Goal: Task Accomplishment & Management: Manage account settings

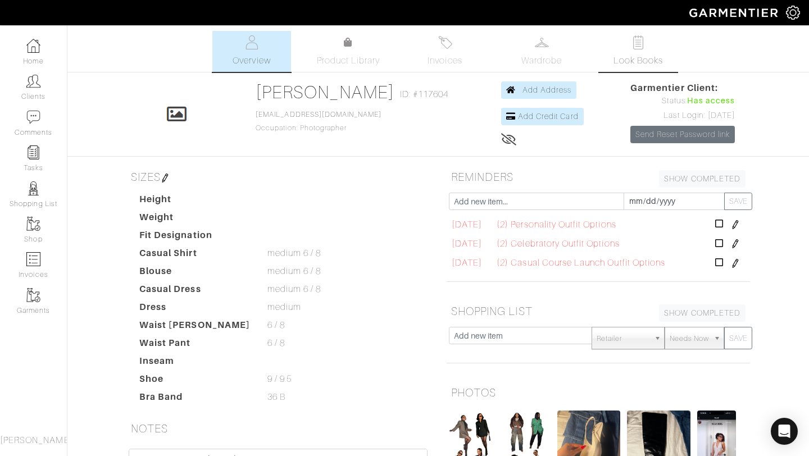
click at [617, 66] on span "Look Books" at bounding box center [639, 60] width 50 height 13
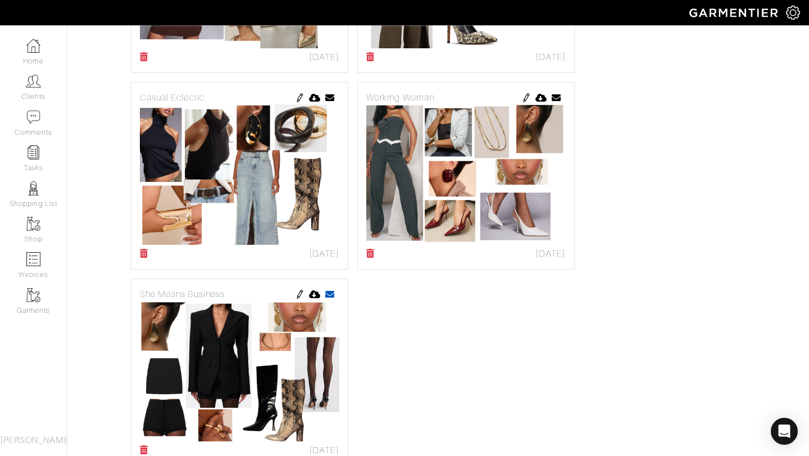
scroll to position [528, 0]
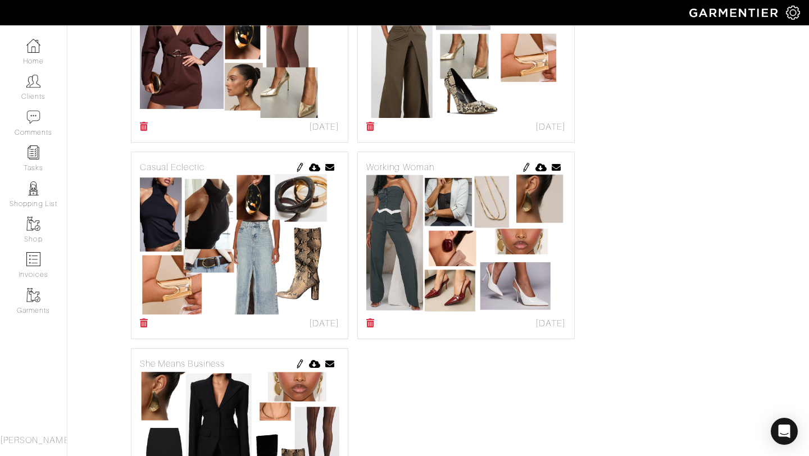
click at [374, 323] on icon at bounding box center [370, 323] width 8 height 9
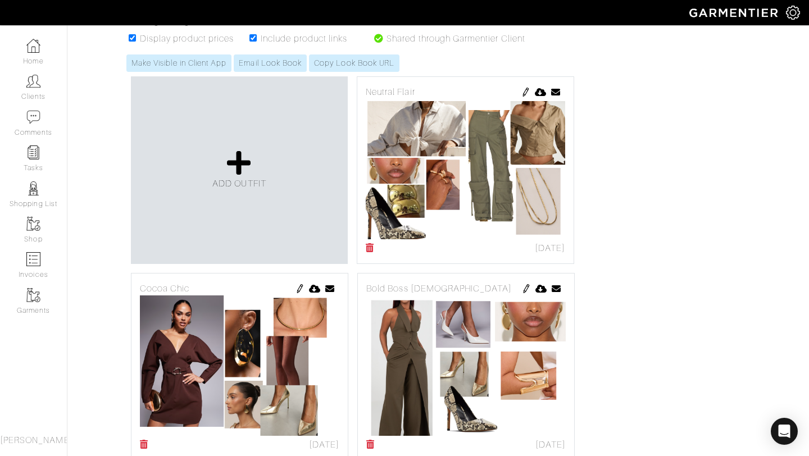
scroll to position [0, 0]
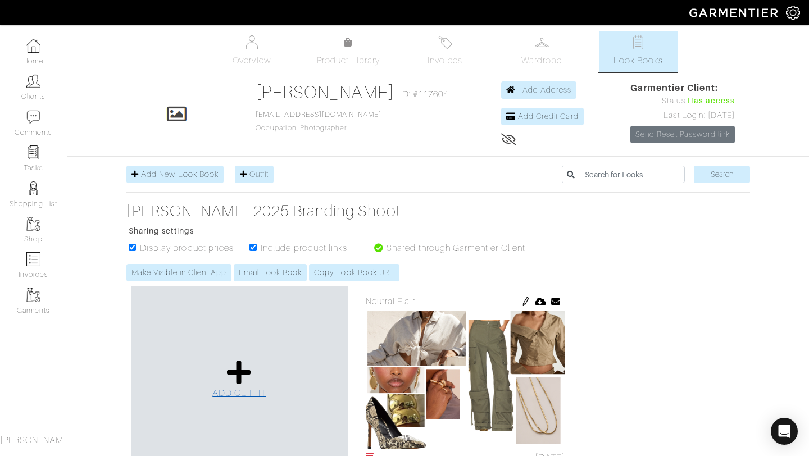
click at [246, 360] on icon at bounding box center [239, 372] width 24 height 27
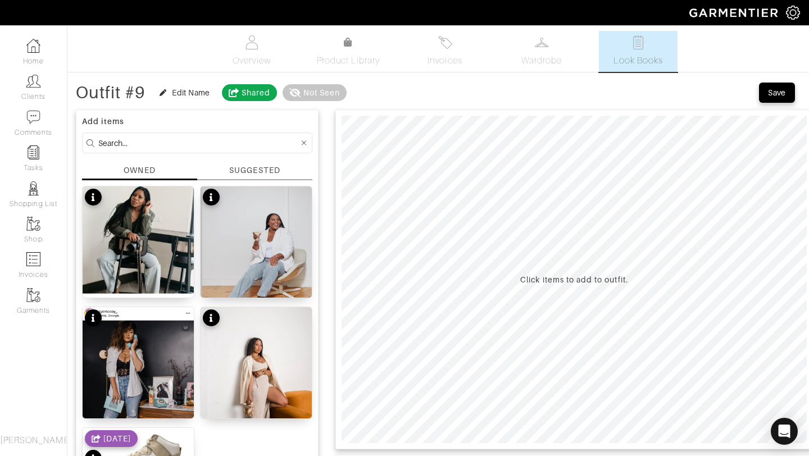
click at [248, 173] on div "SUGGESTED" at bounding box center [254, 171] width 51 height 12
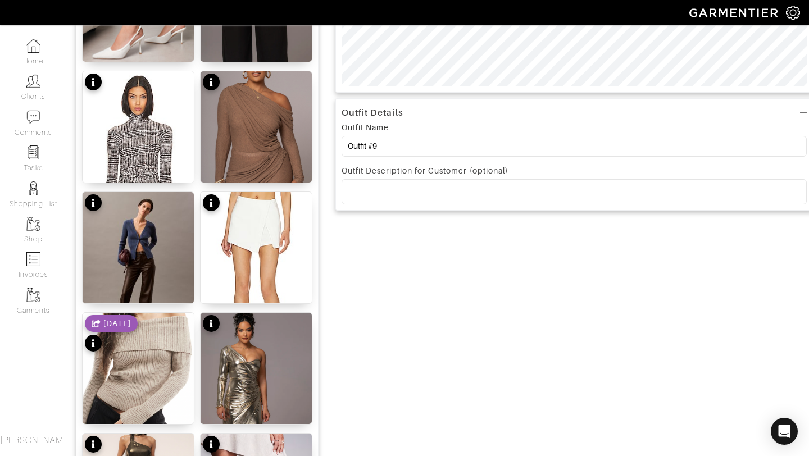
scroll to position [354, 0]
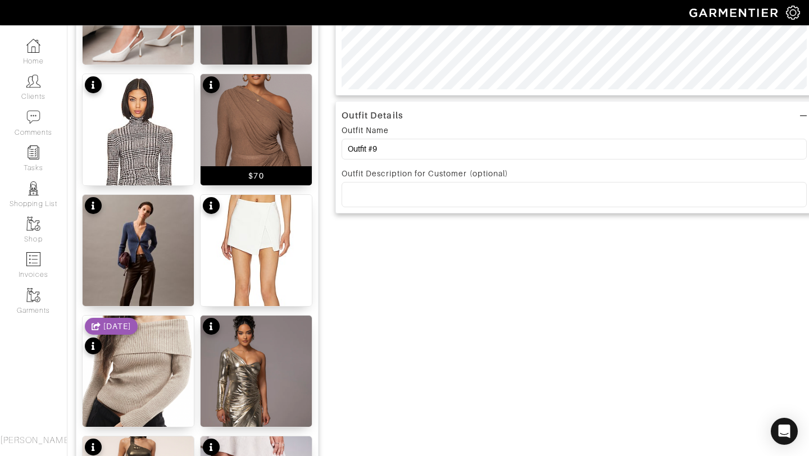
click at [258, 132] on img at bounding box center [256, 129] width 111 height 111
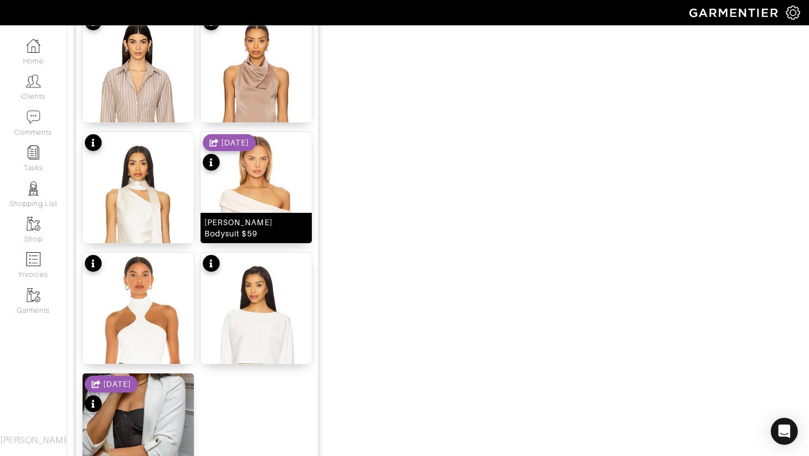
scroll to position [1381, 0]
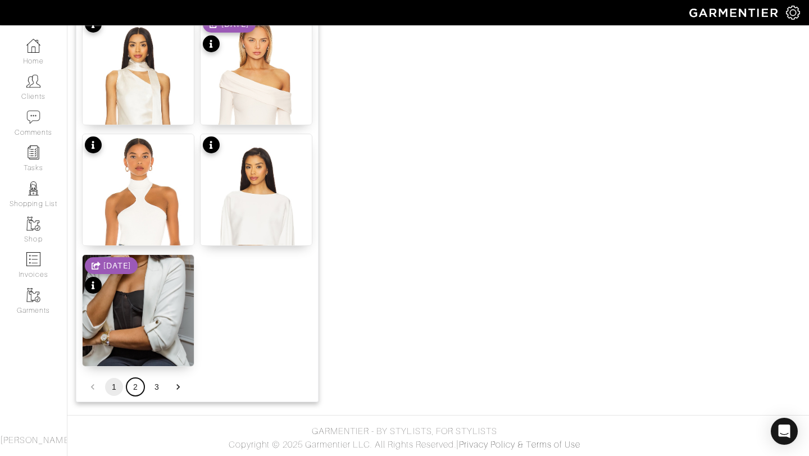
click at [141, 387] on button "2" at bounding box center [135, 387] width 18 height 18
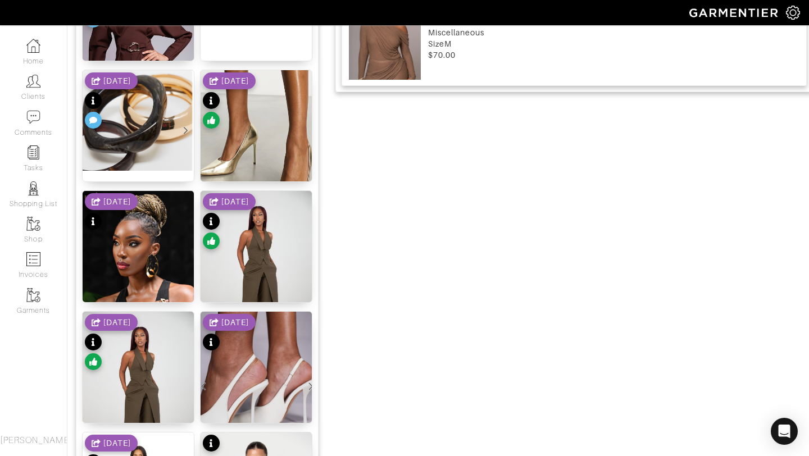
scroll to position [805, 0]
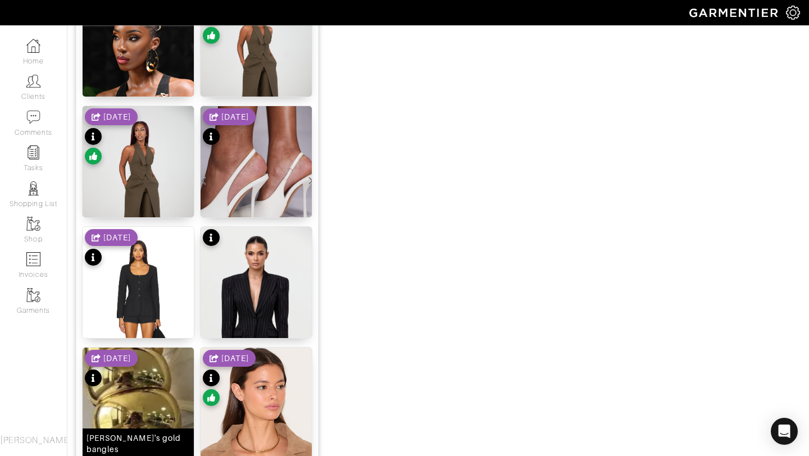
click at [149, 398] on img at bounding box center [138, 397] width 111 height 98
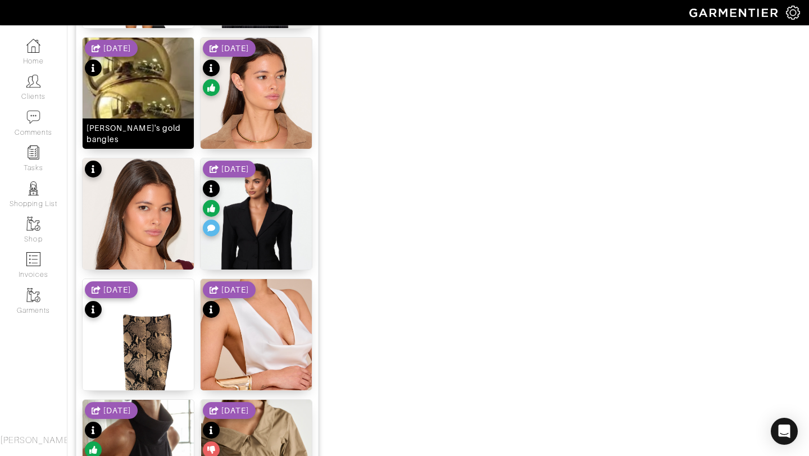
scroll to position [1381, 0]
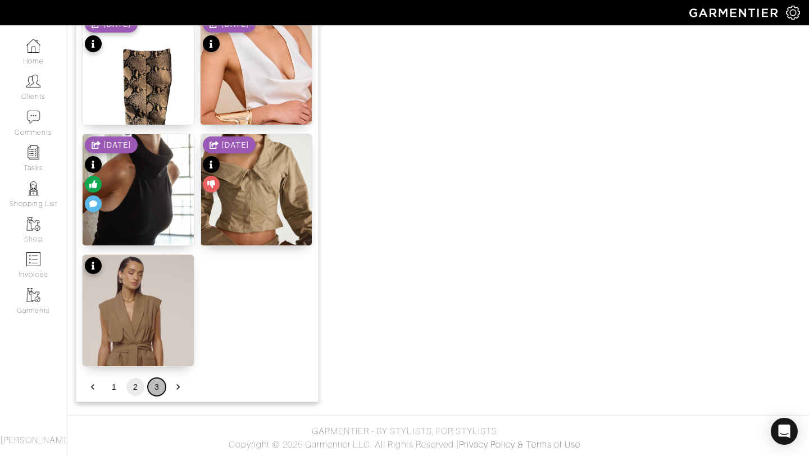
click at [157, 390] on button "3" at bounding box center [157, 387] width 18 height 18
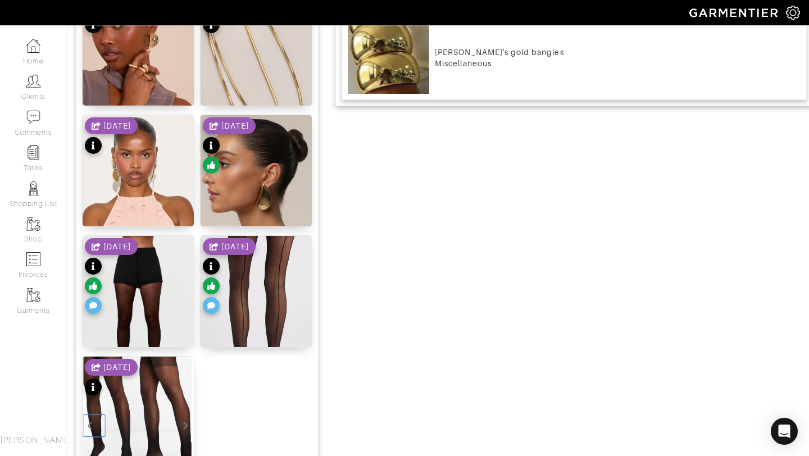
scroll to position [777, 0]
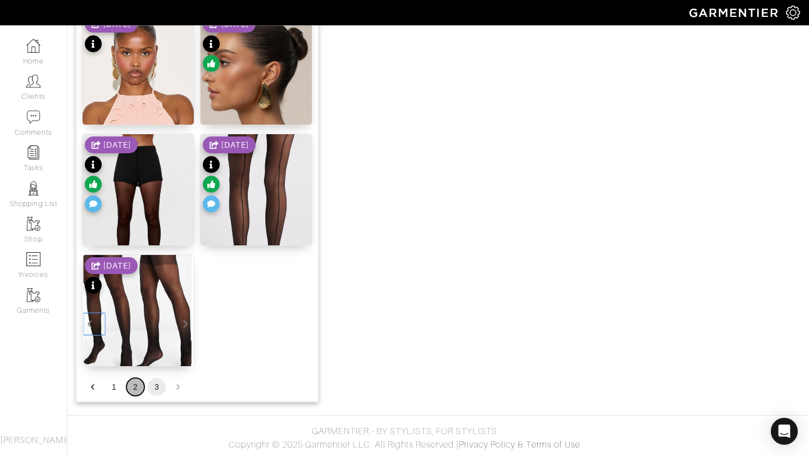
click at [141, 390] on button "2" at bounding box center [135, 387] width 18 height 18
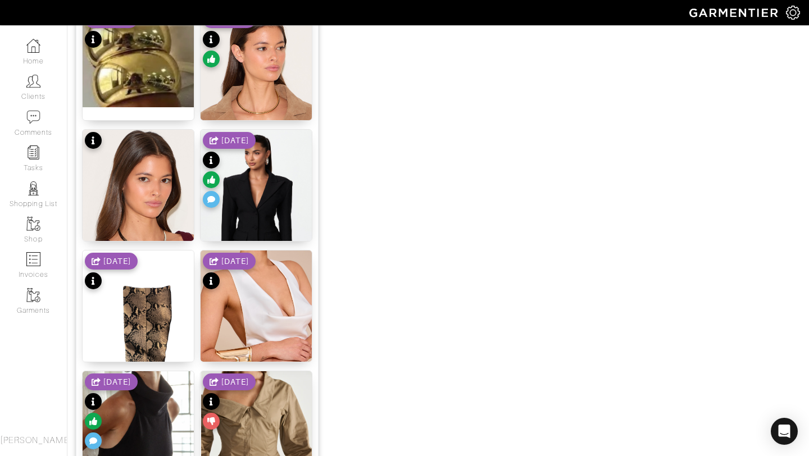
scroll to position [1380, 0]
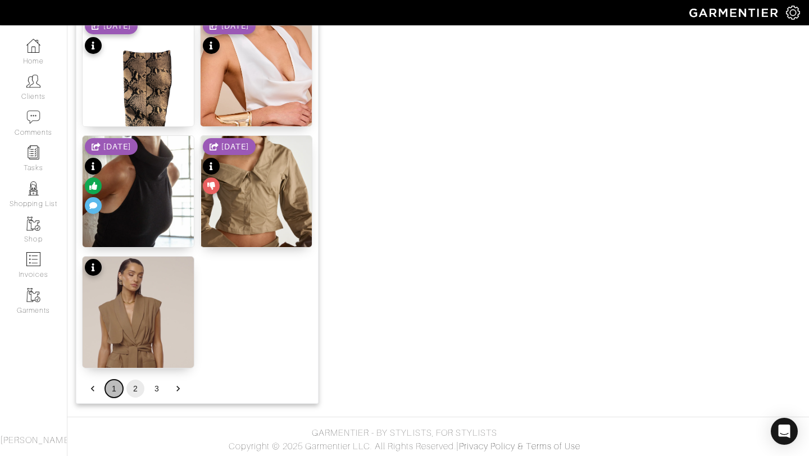
click at [107, 387] on button "1" at bounding box center [114, 389] width 18 height 18
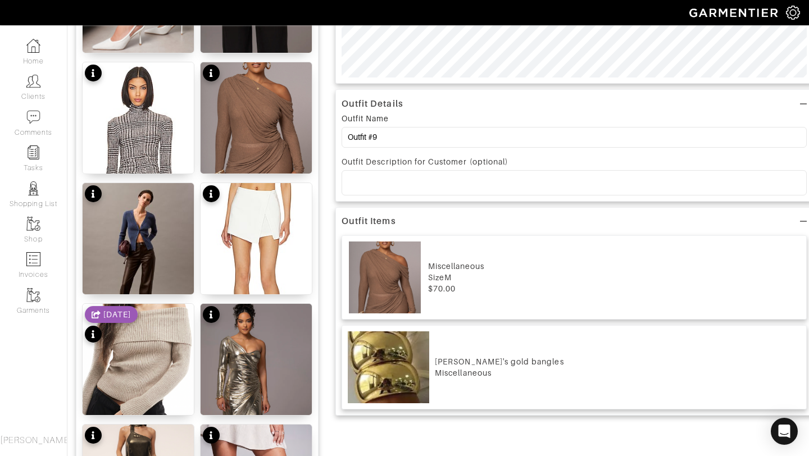
scroll to position [289, 0]
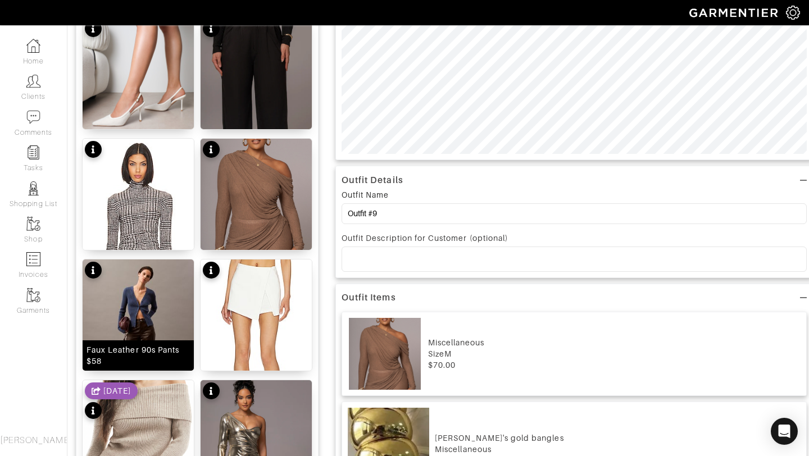
click at [112, 314] on img at bounding box center [138, 333] width 111 height 147
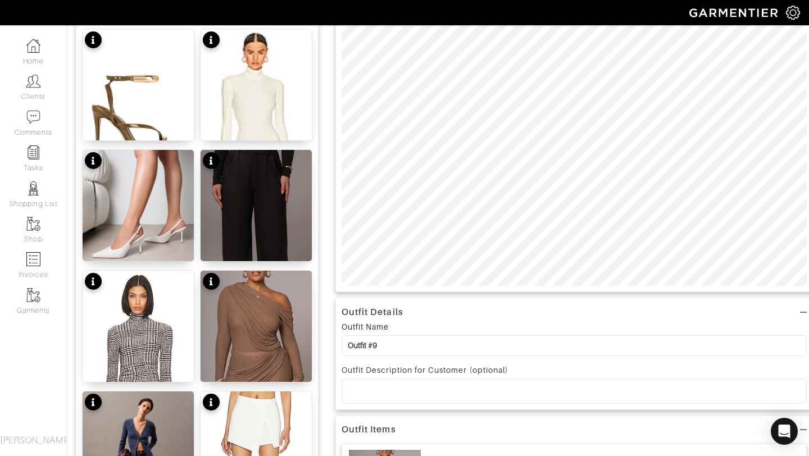
scroll to position [0, 0]
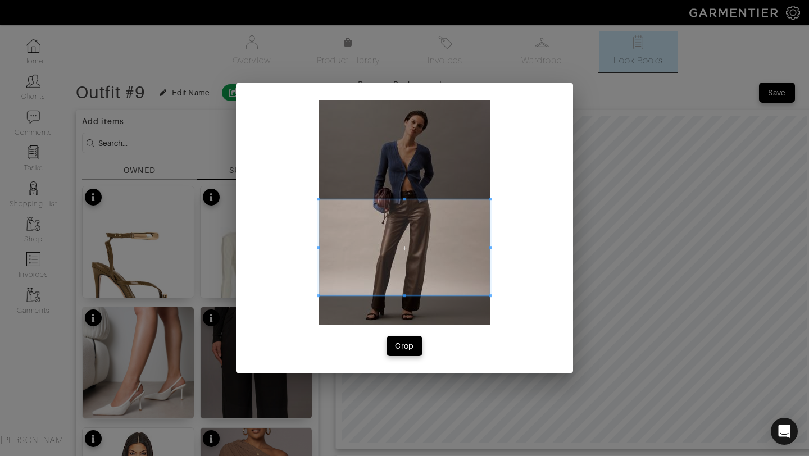
click at [414, 296] on div at bounding box center [404, 248] width 171 height 96
click at [431, 337] on div "Crop" at bounding box center [404, 228] width 337 height 290
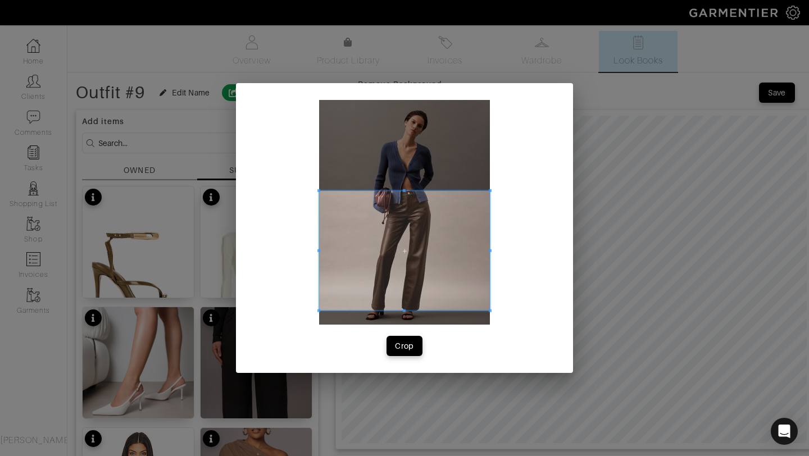
click at [402, 191] on span at bounding box center [404, 190] width 171 height 3
click at [397, 348] on div "Crop" at bounding box center [404, 346] width 19 height 11
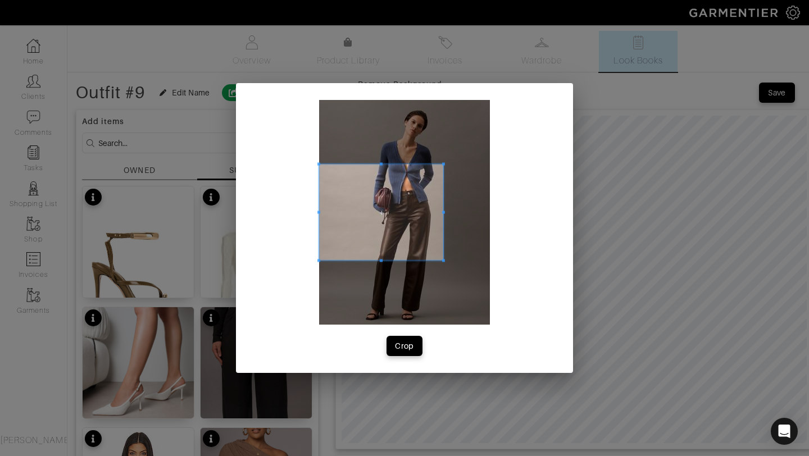
click at [436, 231] on div at bounding box center [381, 213] width 124 height 96
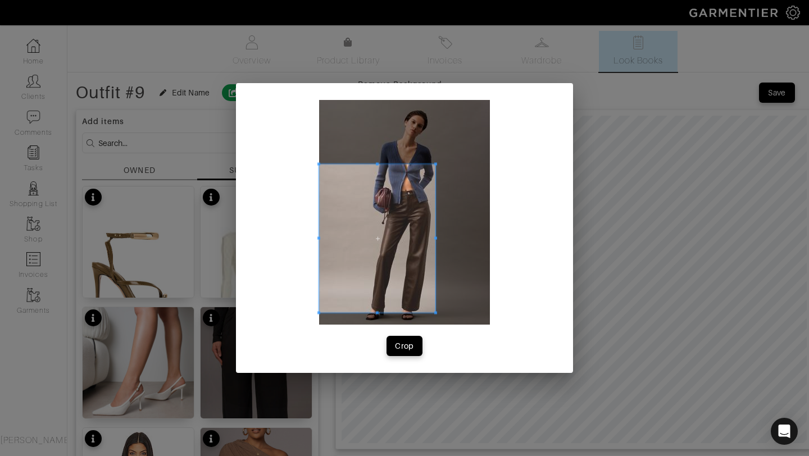
click at [387, 313] on div at bounding box center [377, 239] width 116 height 148
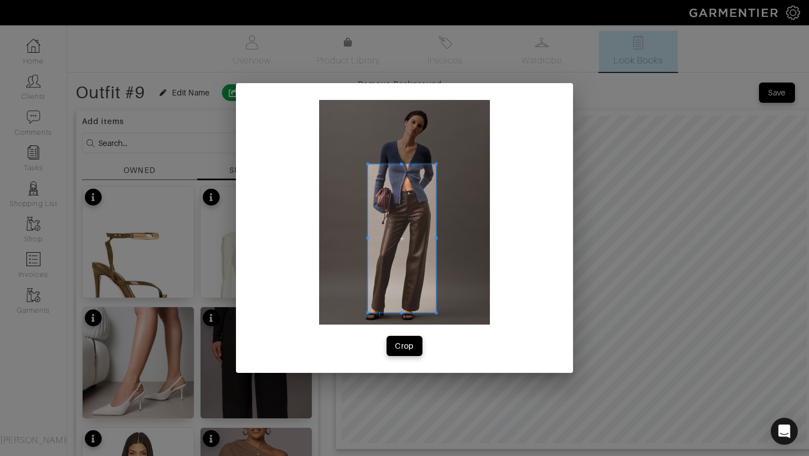
click at [368, 242] on div at bounding box center [402, 239] width 68 height 148
click at [401, 191] on span at bounding box center [401, 190] width 3 height 3
click at [405, 341] on div "Crop" at bounding box center [404, 346] width 19 height 11
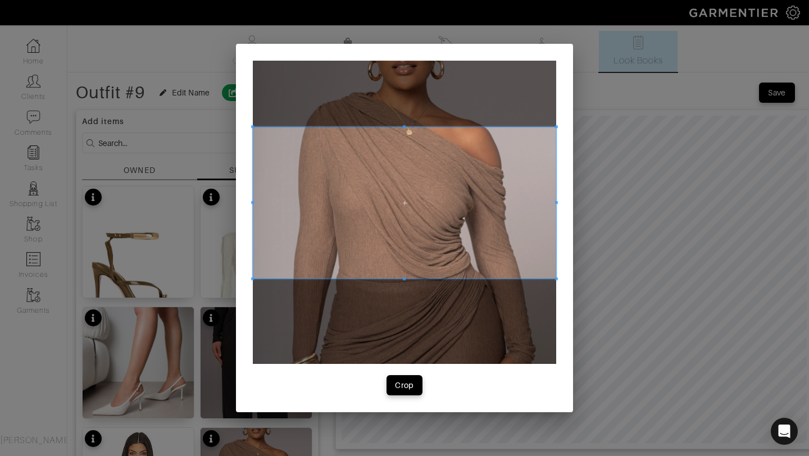
click at [404, 278] on span at bounding box center [404, 279] width 3 height 3
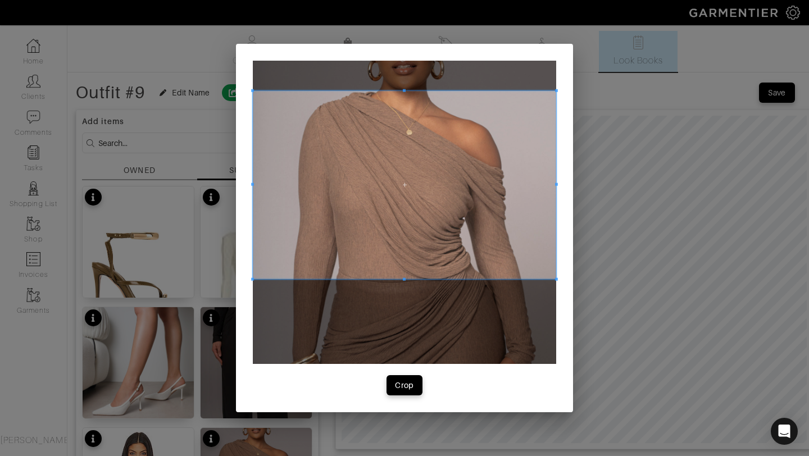
click at [393, 91] on div at bounding box center [404, 185] width 303 height 188
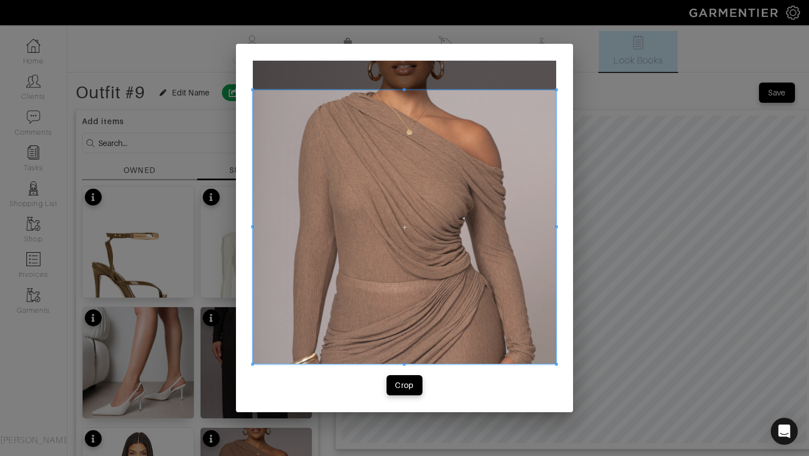
click at [405, 380] on div "Crop" at bounding box center [404, 228] width 337 height 369
click at [405, 380] on div "Crop" at bounding box center [404, 385] width 19 height 11
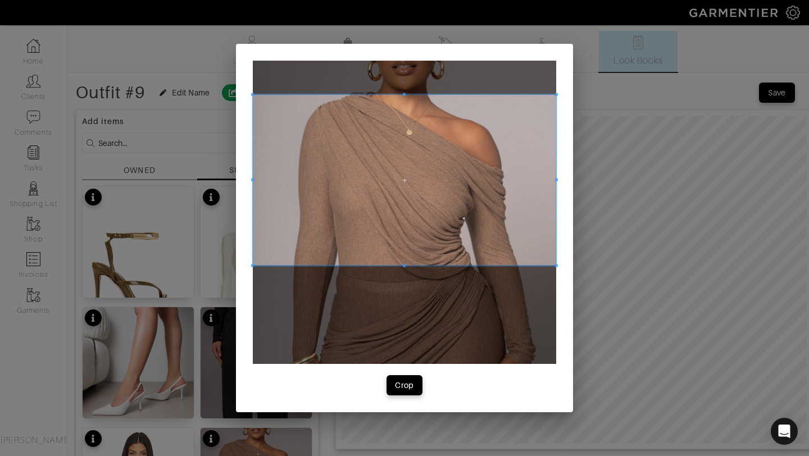
click at [396, 217] on span at bounding box center [404, 180] width 303 height 171
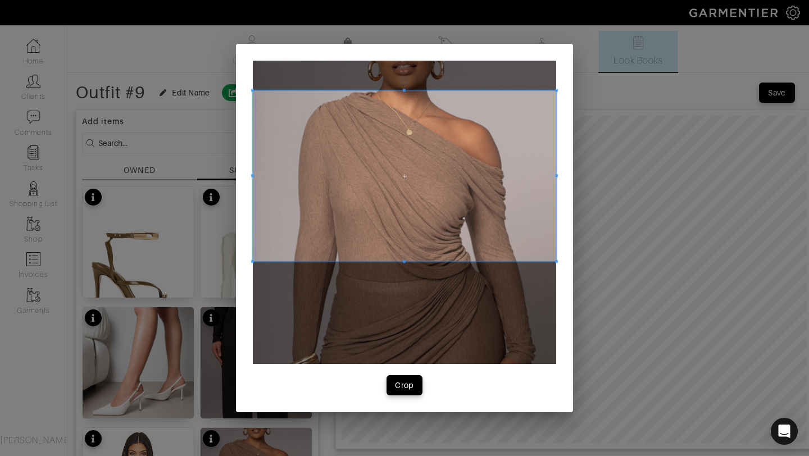
click at [395, 147] on span at bounding box center [404, 175] width 303 height 171
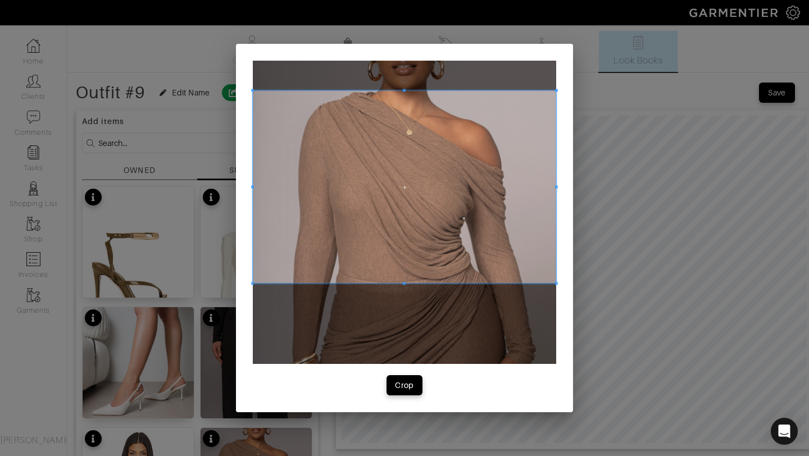
click at [401, 283] on div at bounding box center [404, 186] width 303 height 193
click at [396, 380] on div "Crop" at bounding box center [404, 385] width 19 height 11
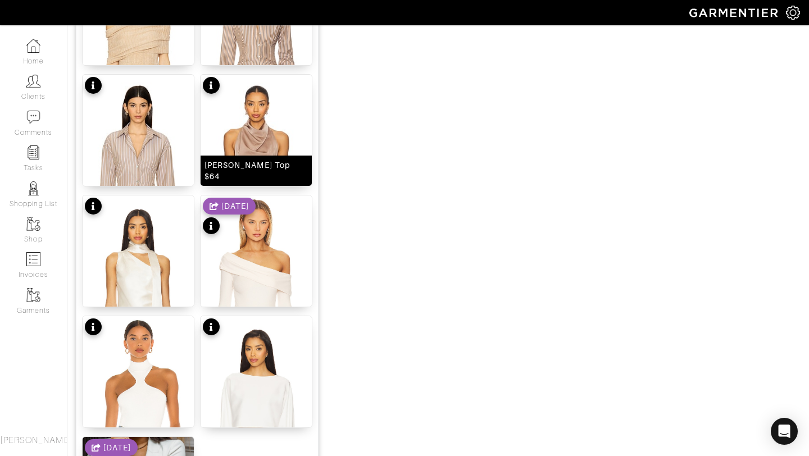
scroll to position [1381, 0]
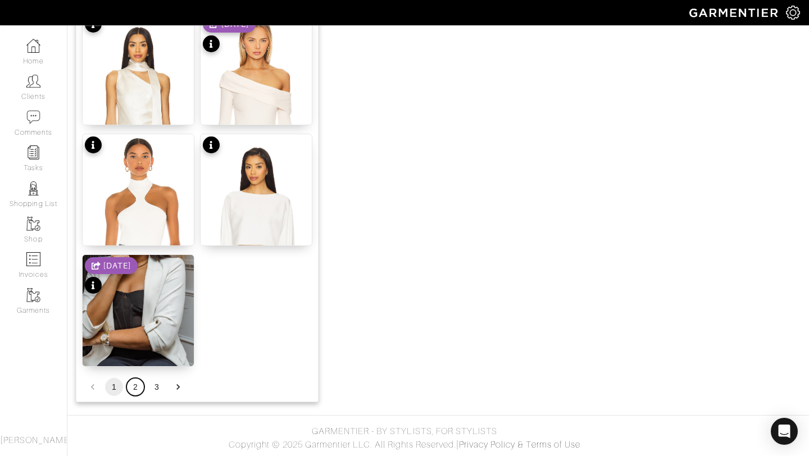
click at [136, 388] on button "2" at bounding box center [135, 387] width 18 height 18
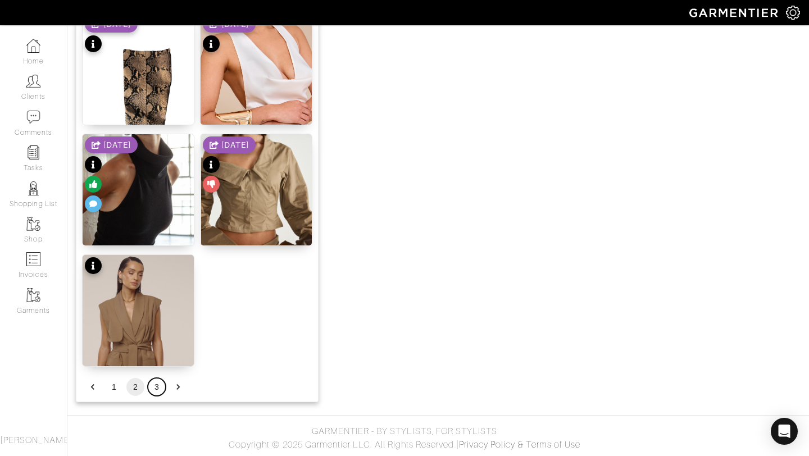
click at [163, 389] on button "3" at bounding box center [157, 387] width 18 height 18
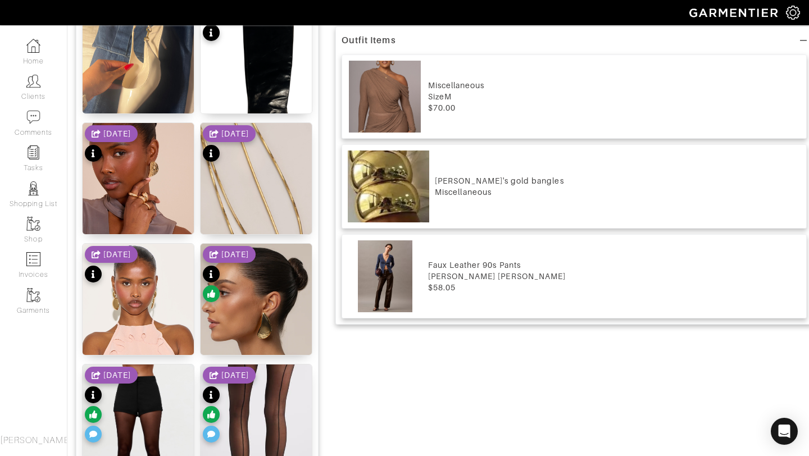
scroll to position [582, 0]
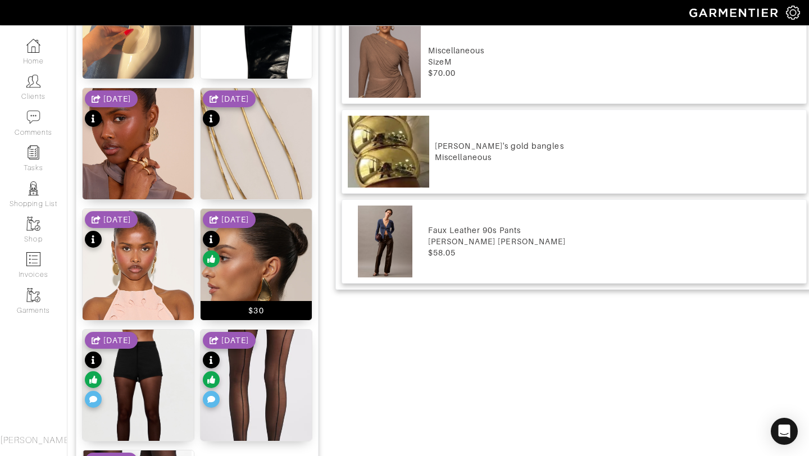
click at [265, 278] on img at bounding box center [256, 278] width 111 height 139
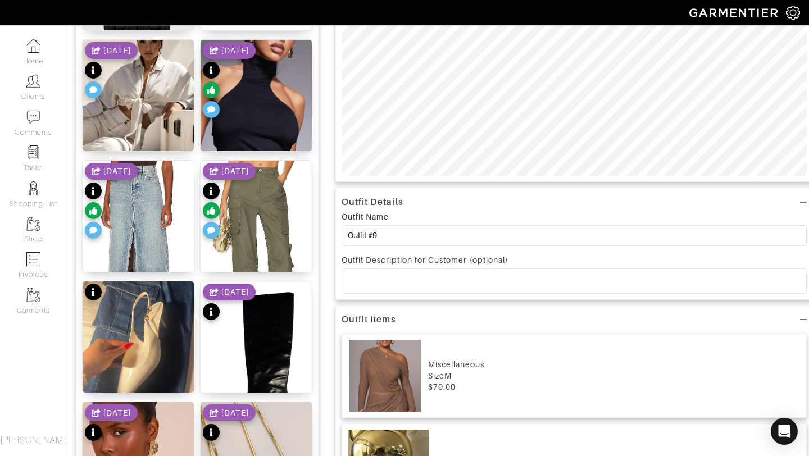
scroll to position [0, 0]
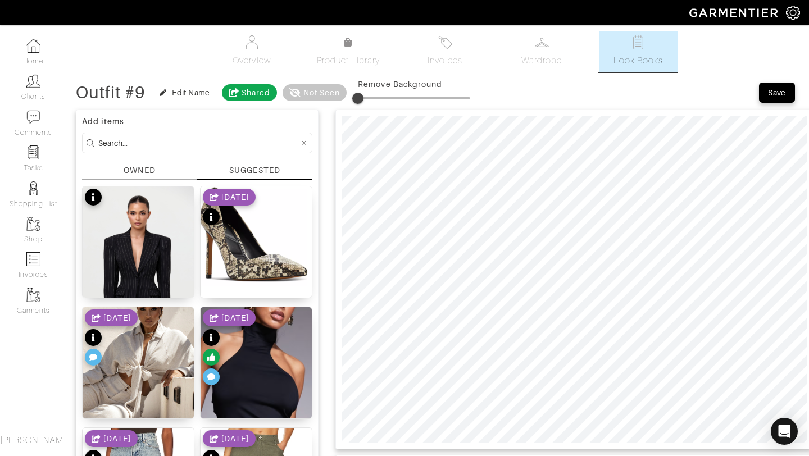
click at [768, 87] on div "Save" at bounding box center [777, 92] width 18 height 11
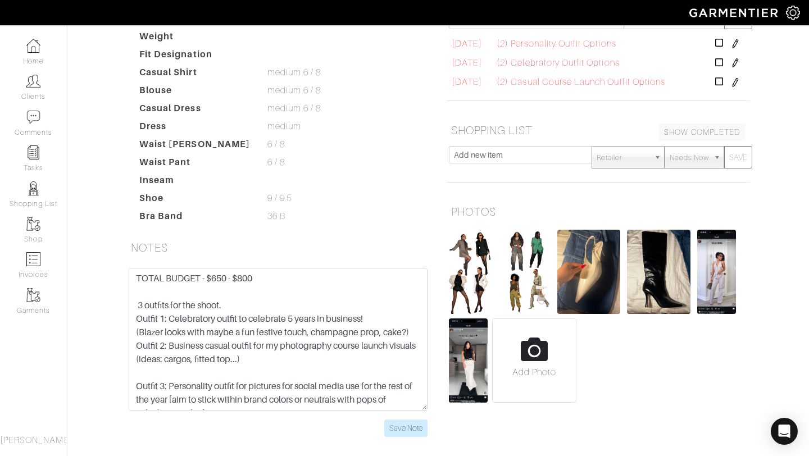
scroll to position [229, 0]
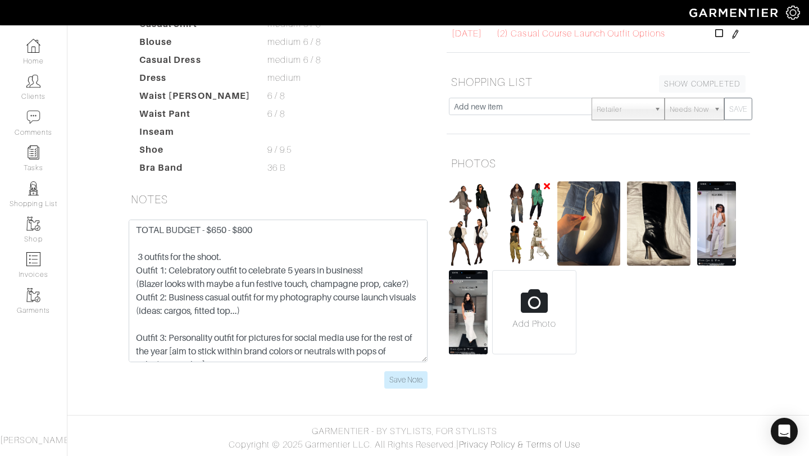
click at [525, 202] on img at bounding box center [526, 224] width 47 height 84
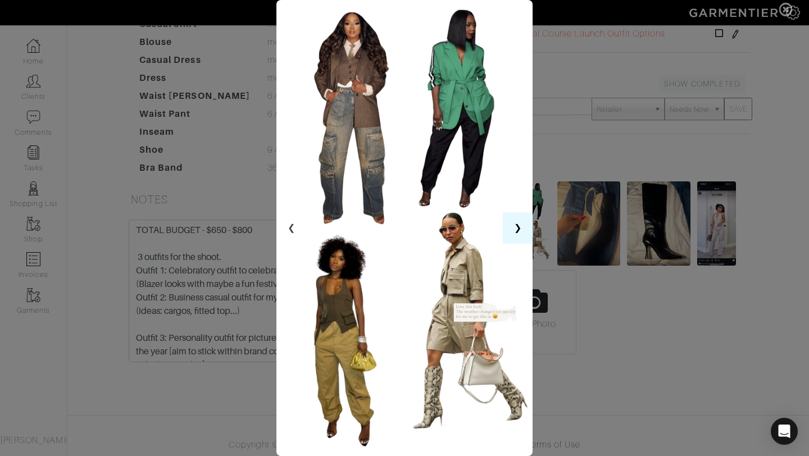
click at [516, 226] on button "❯" at bounding box center [518, 227] width 30 height 31
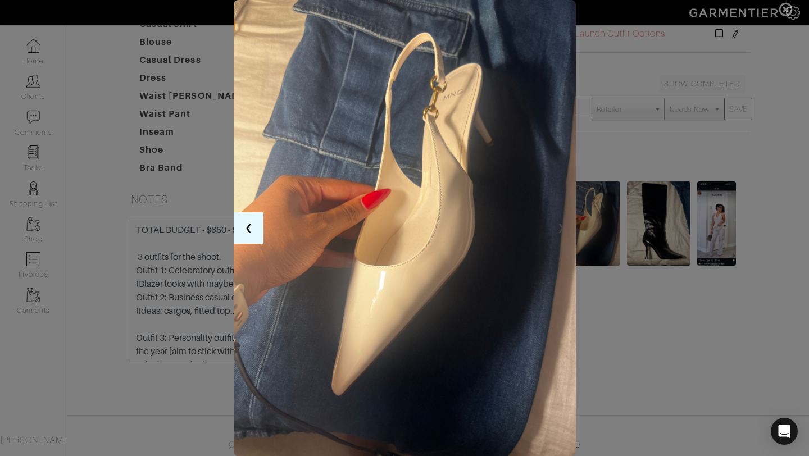
click at [235, 218] on button "❮" at bounding box center [249, 227] width 30 height 31
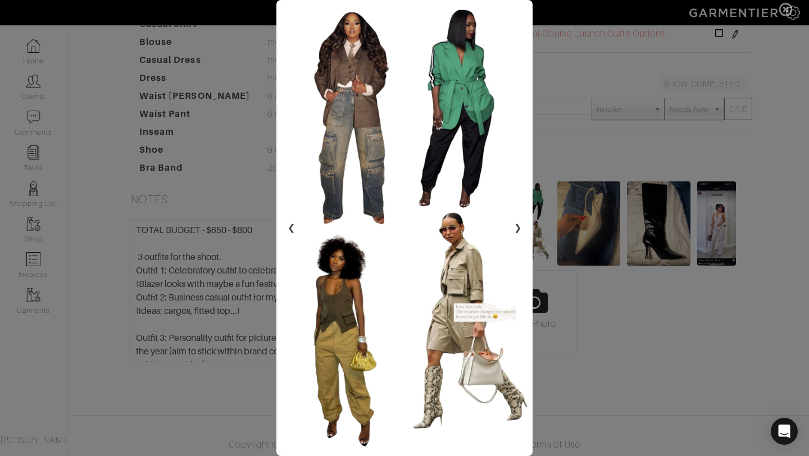
click at [634, 134] on span at bounding box center [404, 228] width 809 height 456
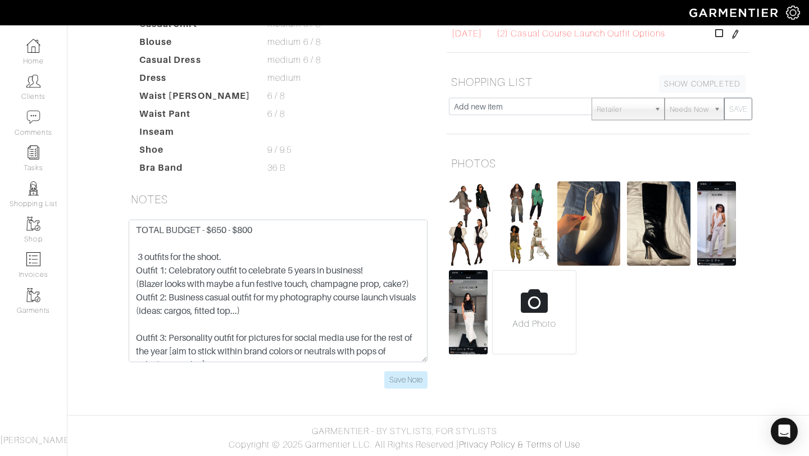
scroll to position [0, 0]
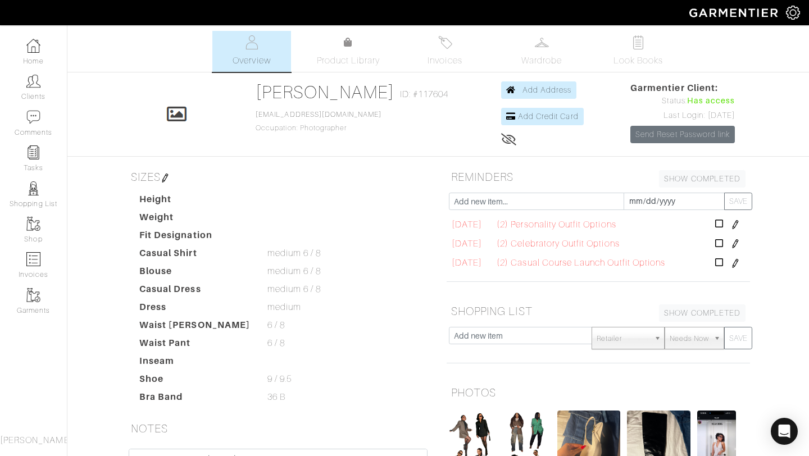
click at [363, 68] on ul "Overview Product Library Invoices Wardrobe Look Books" at bounding box center [438, 51] width 497 height 41
click at [649, 43] on link "Look Books" at bounding box center [638, 51] width 79 height 41
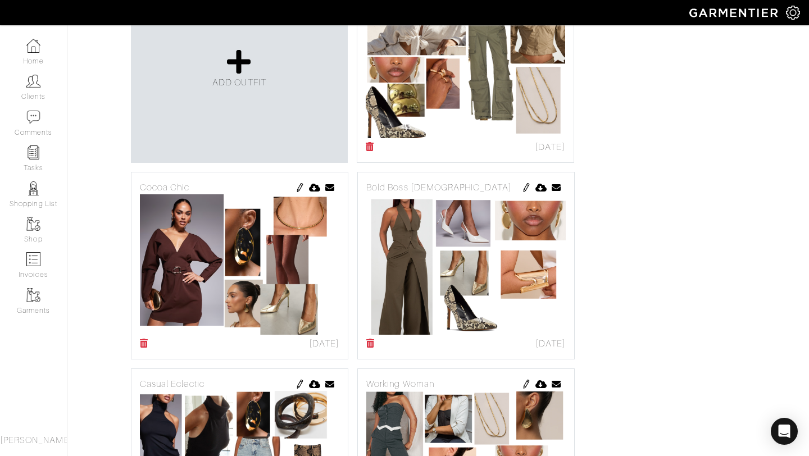
scroll to position [83, 0]
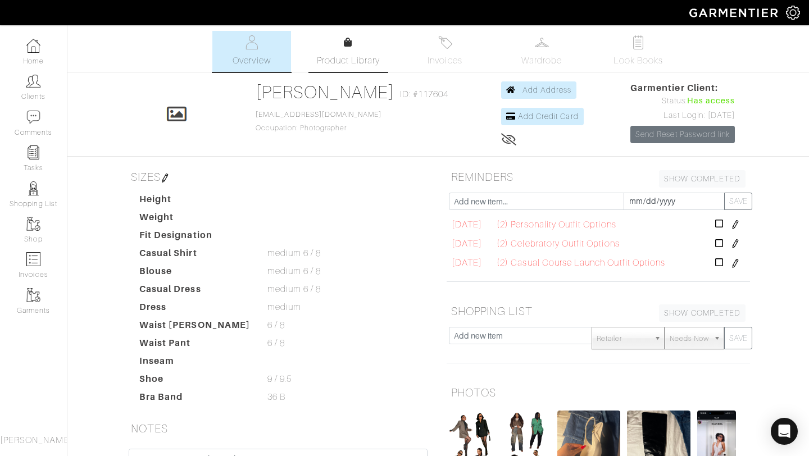
click at [346, 44] on icon at bounding box center [348, 42] width 8 height 9
click at [342, 59] on span "Product Library" at bounding box center [349, 60] width 64 height 13
click at [642, 54] on span "Look Books" at bounding box center [639, 60] width 50 height 13
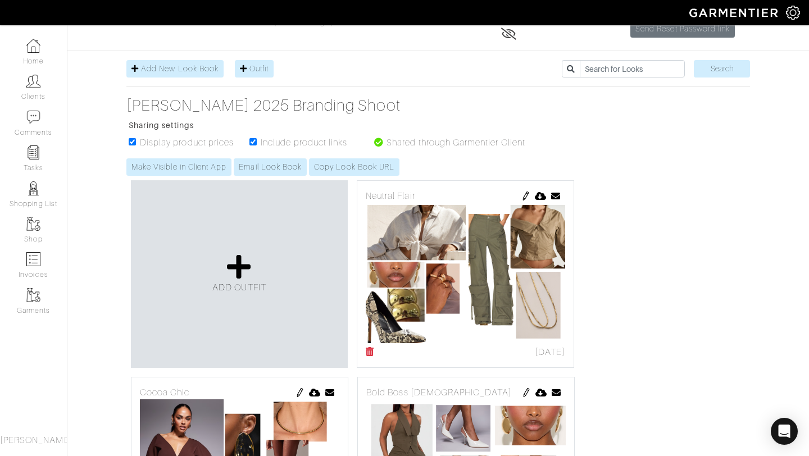
scroll to position [121, 0]
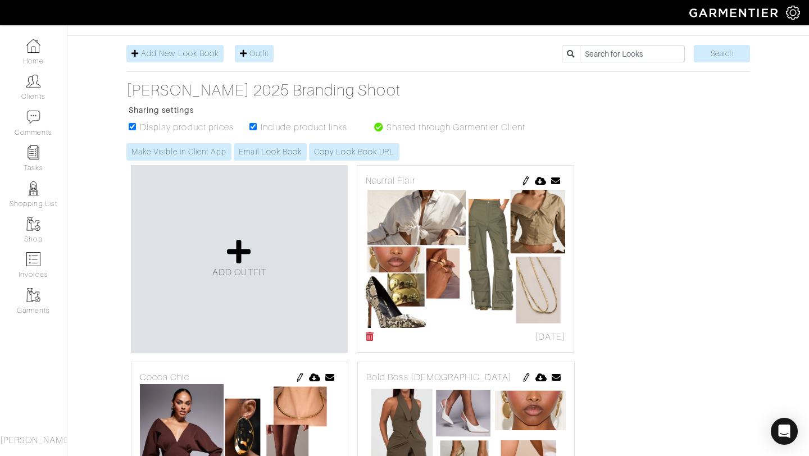
click at [527, 185] on img at bounding box center [526, 180] width 9 height 9
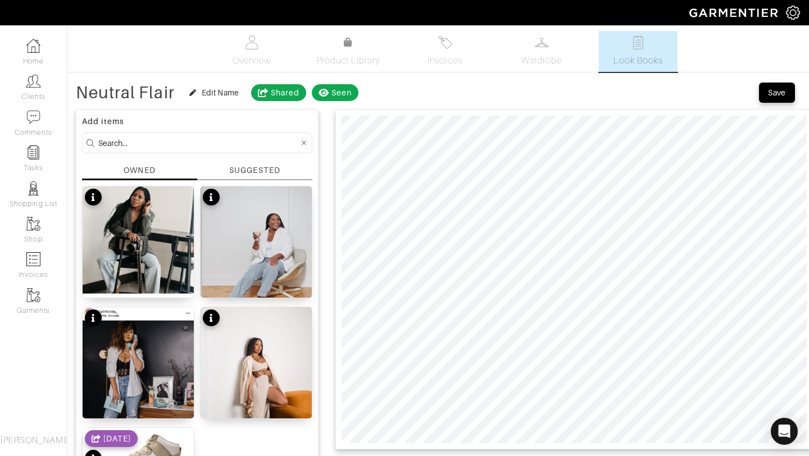
click at [251, 167] on div "SUGGESTED" at bounding box center [254, 171] width 51 height 12
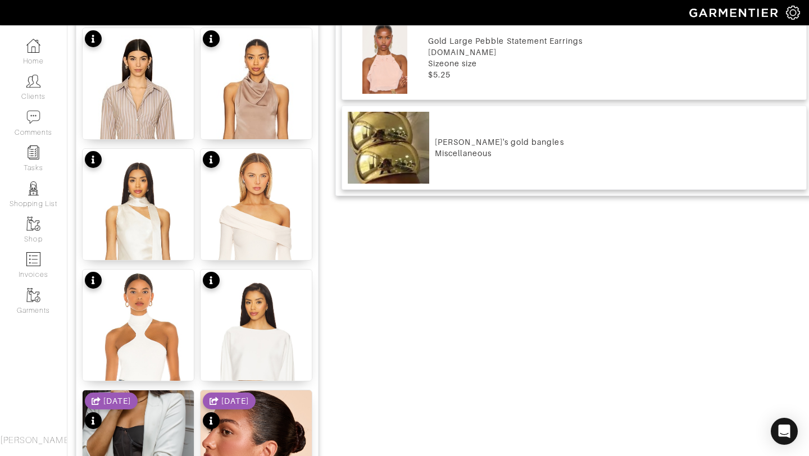
scroll to position [1175, 0]
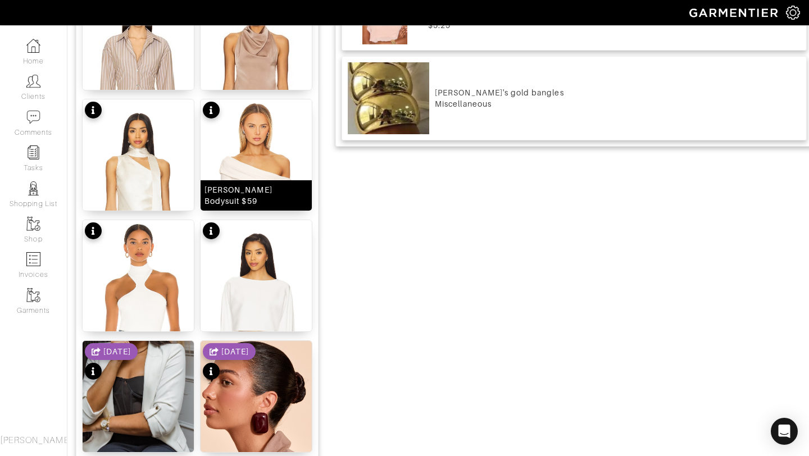
click at [252, 128] on img at bounding box center [256, 194] width 111 height 191
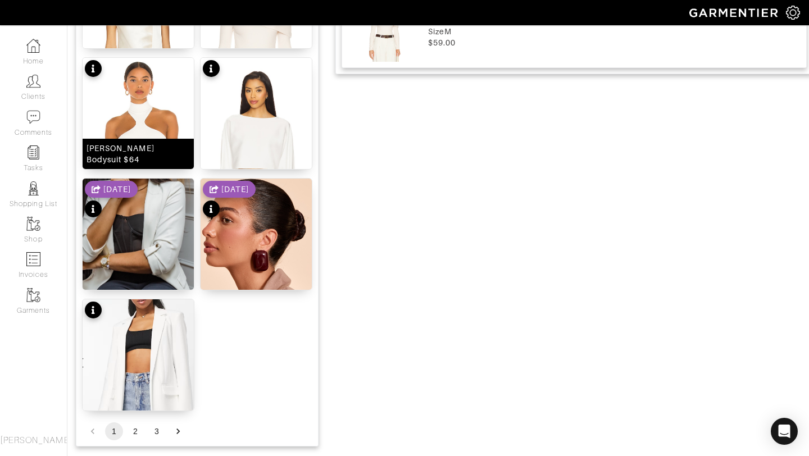
scroll to position [1381, 0]
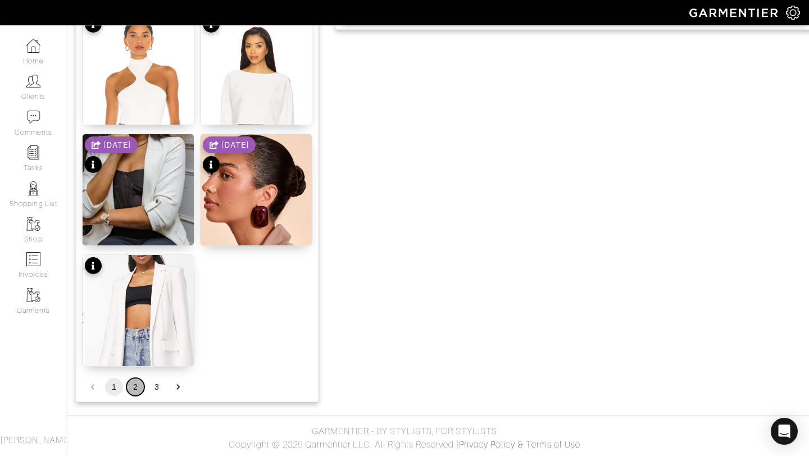
click at [140, 388] on button "2" at bounding box center [135, 387] width 18 height 18
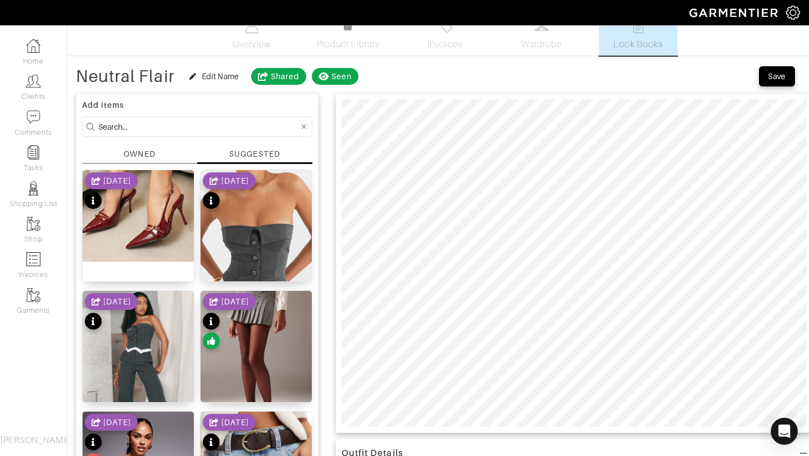
scroll to position [0, 0]
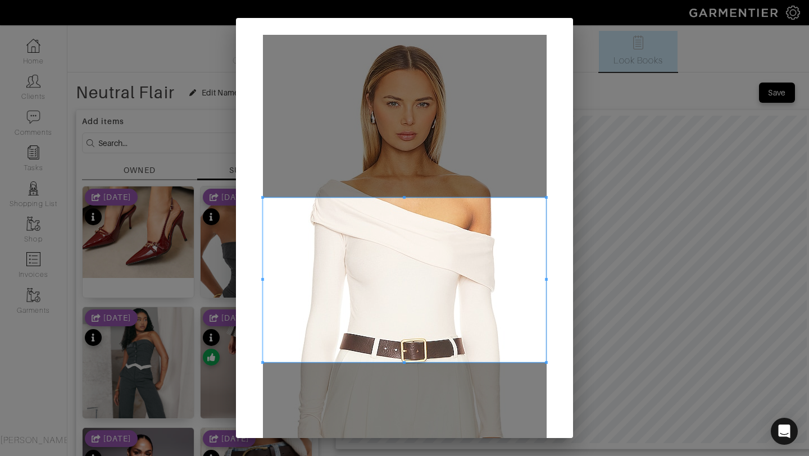
click at [545, 361] on span at bounding box center [546, 362] width 3 height 3
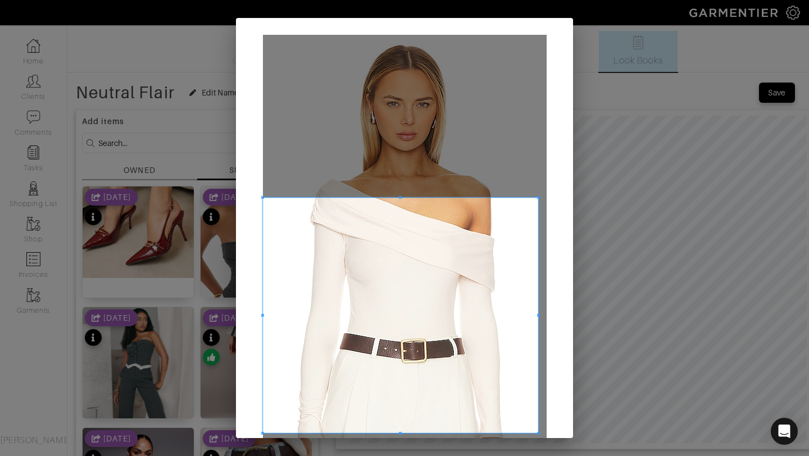
click at [538, 432] on span at bounding box center [538, 433] width 3 height 3
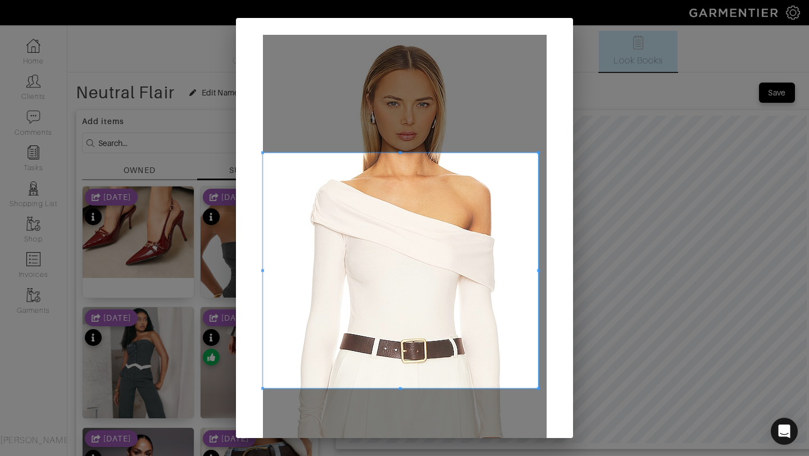
click at [533, 384] on span at bounding box center [401, 270] width 276 height 235
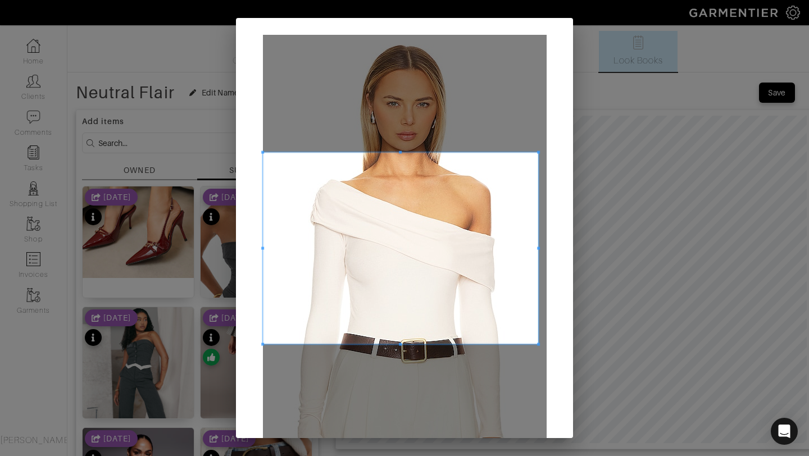
click at [406, 345] on span at bounding box center [401, 344] width 276 height 3
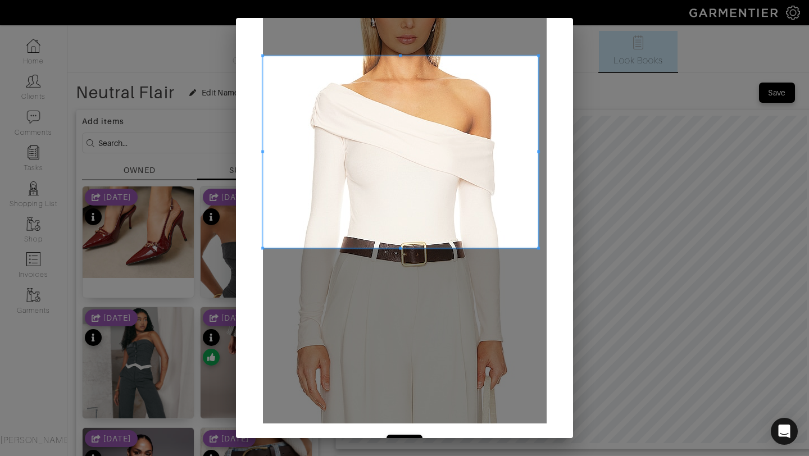
scroll to position [130, 0]
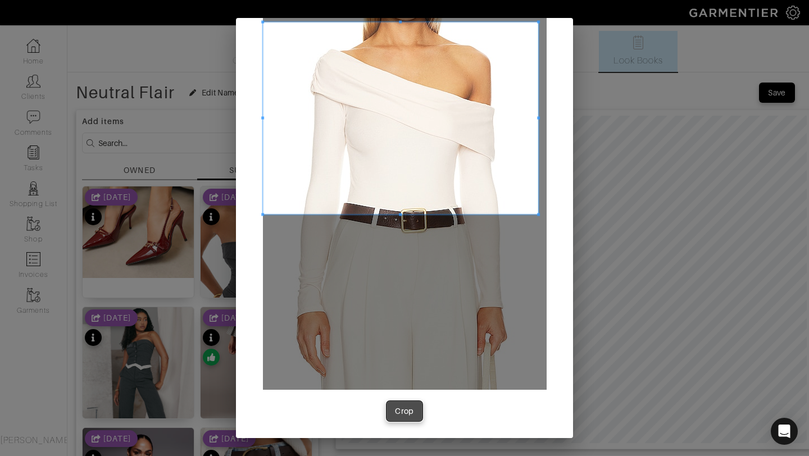
click at [401, 407] on div "Crop" at bounding box center [404, 411] width 19 height 11
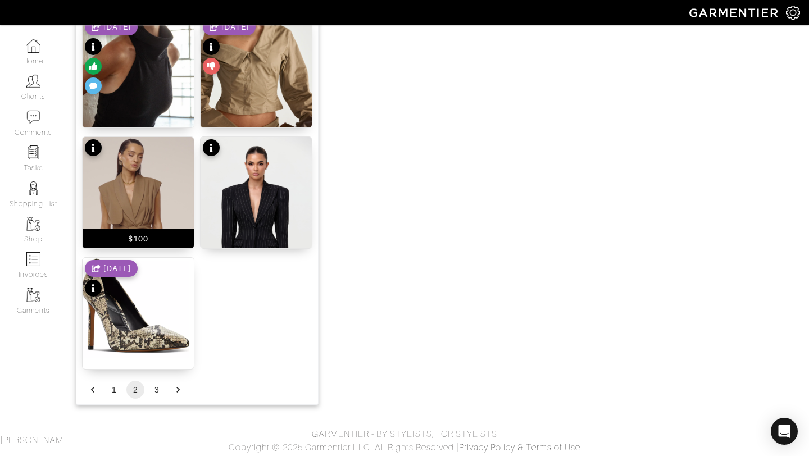
scroll to position [1381, 0]
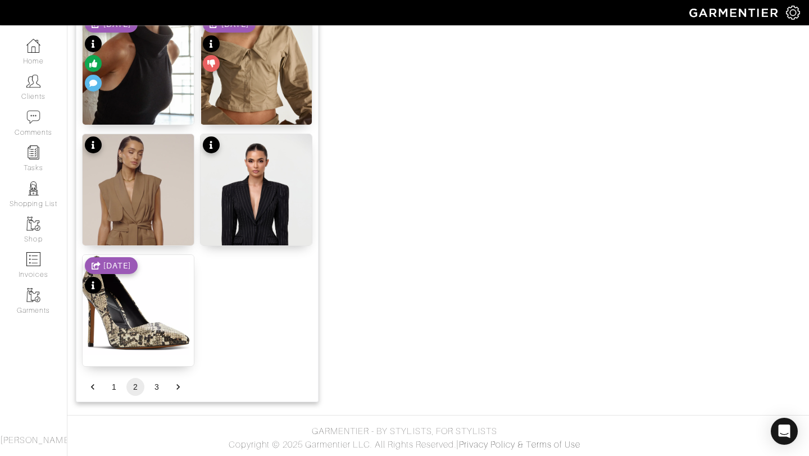
click at [108, 378] on li "1" at bounding box center [113, 387] width 21 height 18
click at [108, 383] on button "1" at bounding box center [114, 387] width 18 height 18
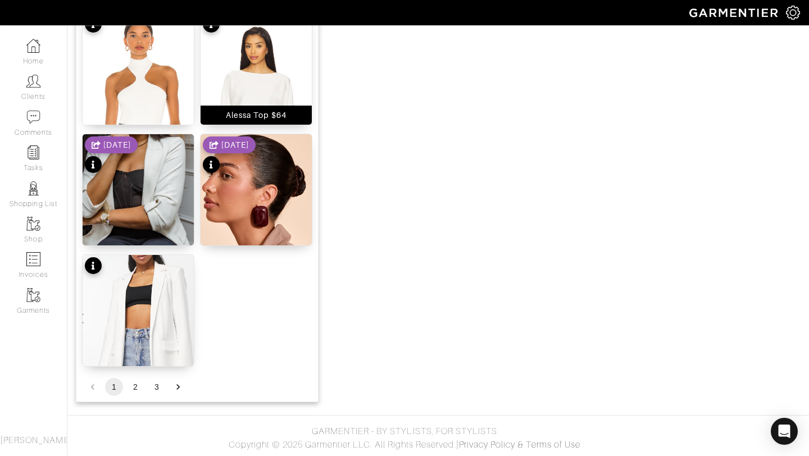
click at [222, 101] on img at bounding box center [256, 108] width 111 height 191
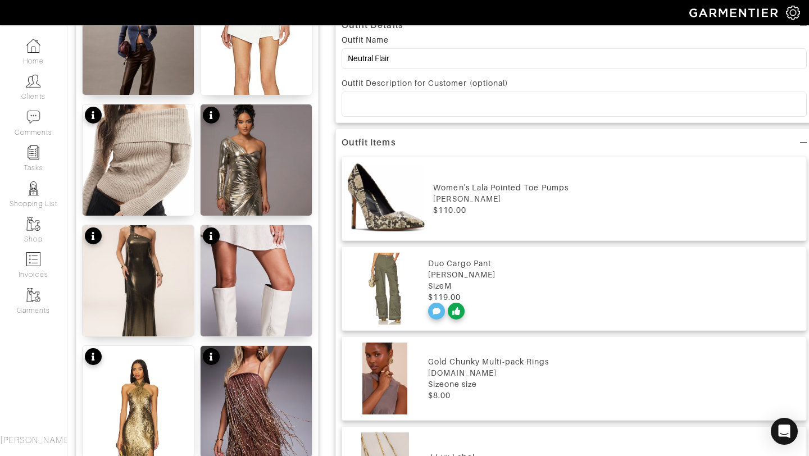
scroll to position [453, 0]
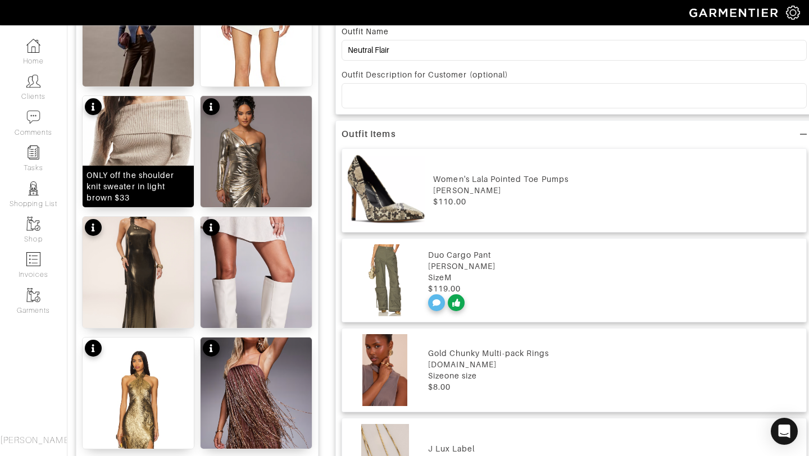
click at [173, 135] on img at bounding box center [138, 170] width 111 height 149
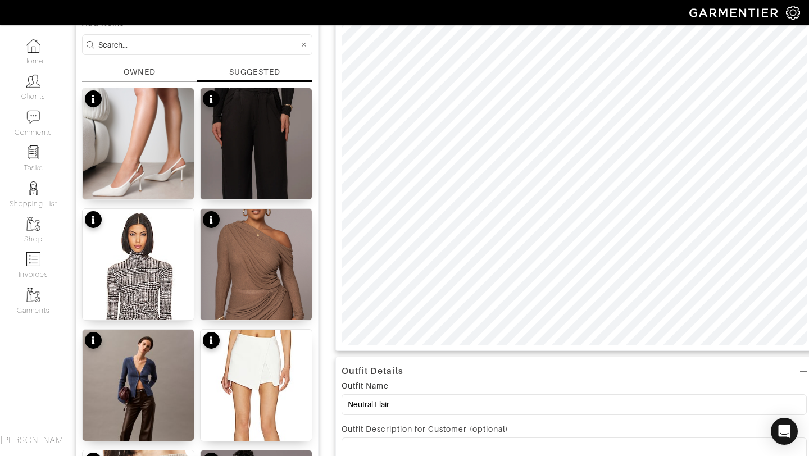
scroll to position [0, 0]
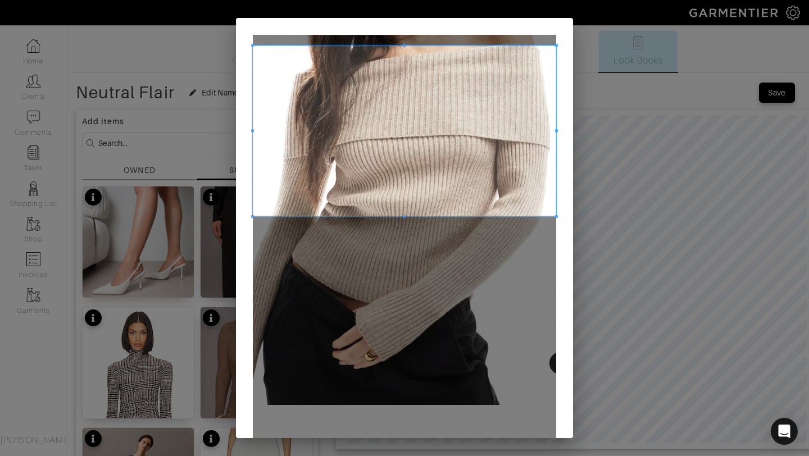
click at [481, 101] on span at bounding box center [404, 131] width 303 height 171
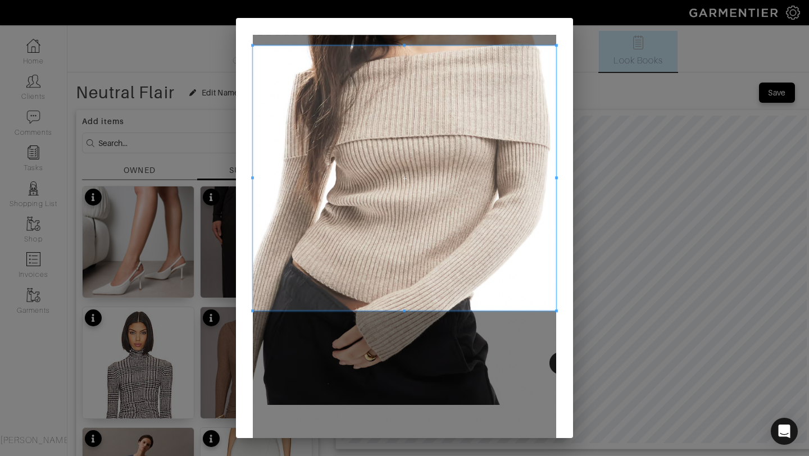
click at [374, 312] on span at bounding box center [404, 311] width 303 height 3
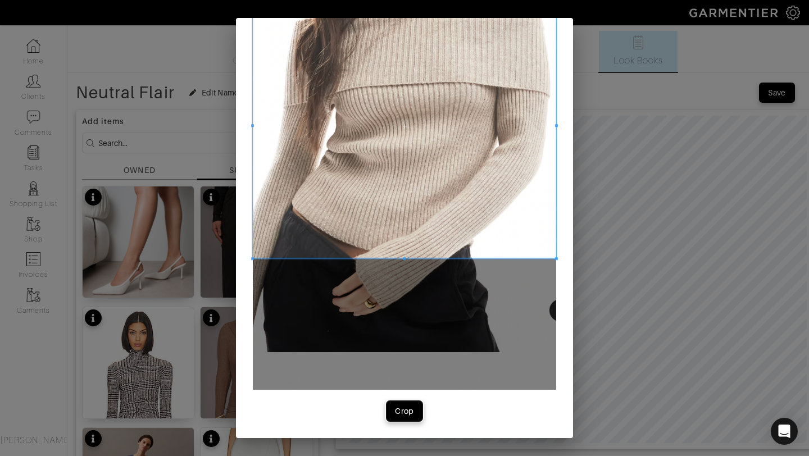
click at [407, 413] on div "Crop" at bounding box center [404, 411] width 19 height 11
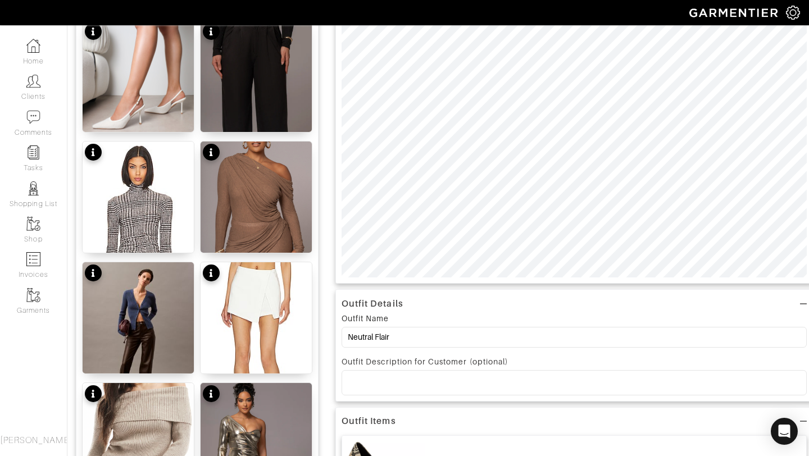
scroll to position [0, 0]
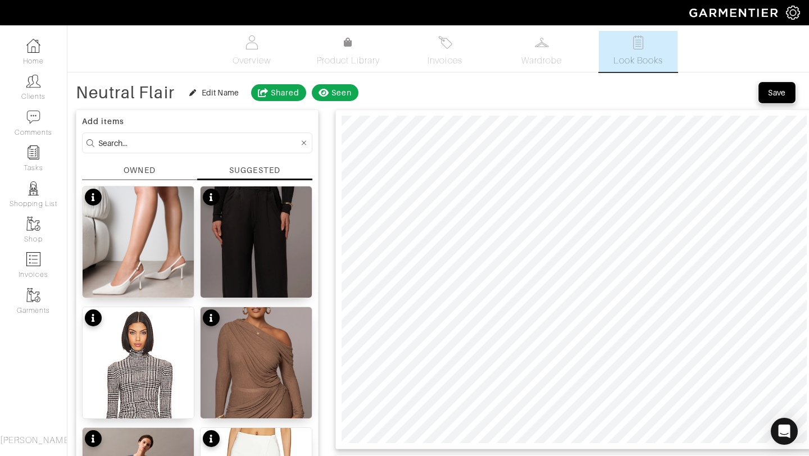
click at [767, 93] on span "Save" at bounding box center [777, 92] width 24 height 11
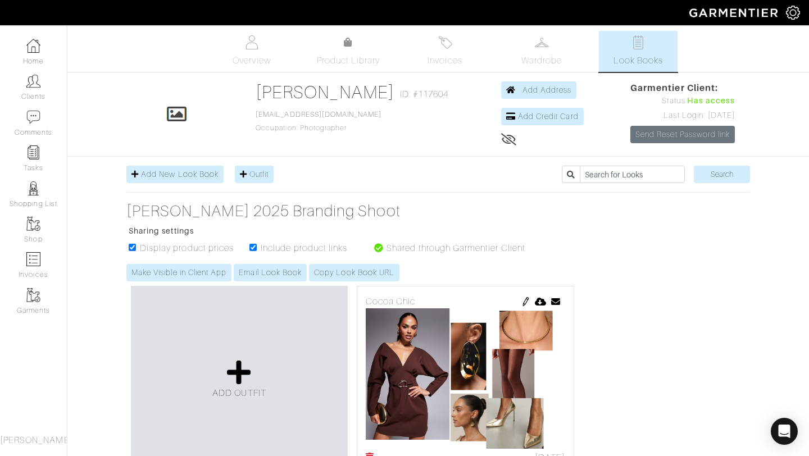
click at [378, 248] on icon at bounding box center [379, 247] width 10 height 9
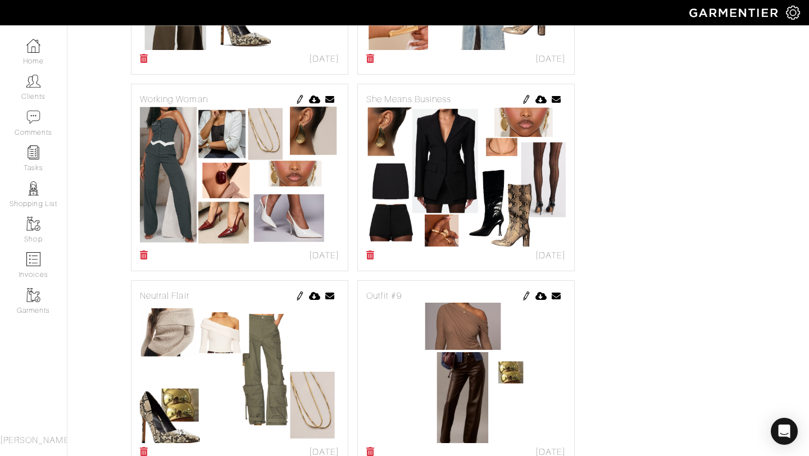
scroll to position [595, 0]
click at [301, 295] on img at bounding box center [300, 296] width 9 height 9
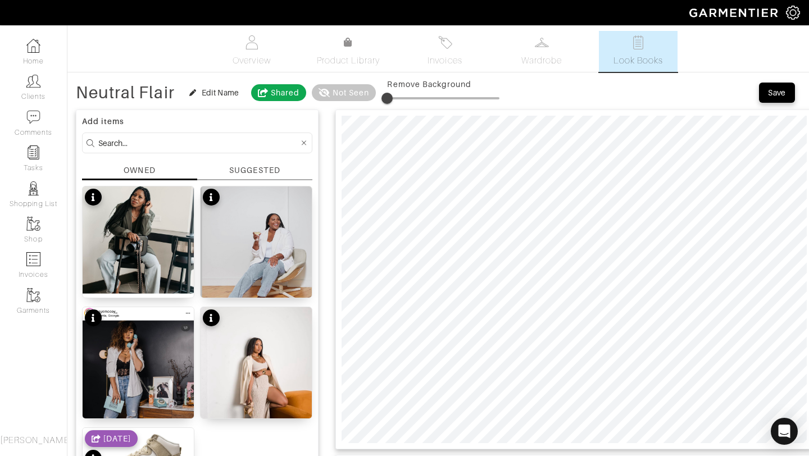
click at [259, 165] on div "SUGGESTED" at bounding box center [254, 171] width 51 height 12
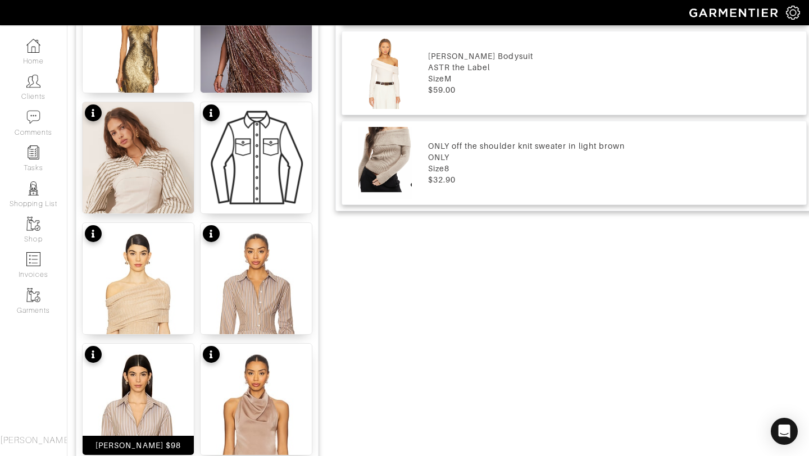
scroll to position [919, 0]
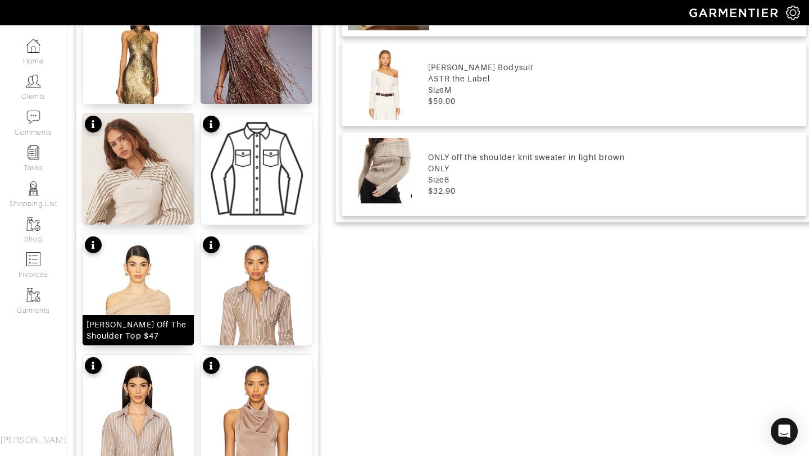
click at [138, 318] on div "Gerda Off The Shoulder Top $47" at bounding box center [138, 330] width 111 height 30
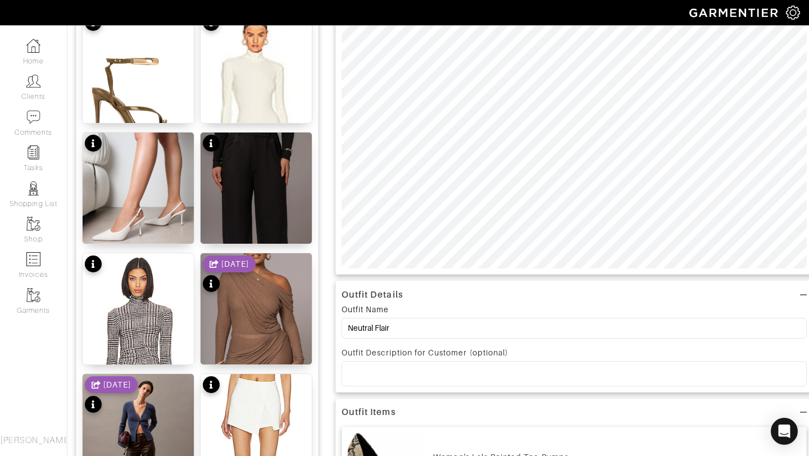
scroll to position [0, 0]
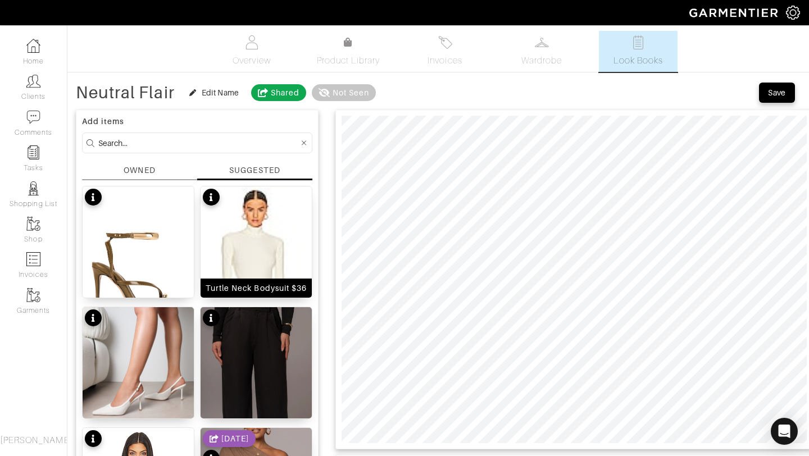
click at [261, 226] on img at bounding box center [256, 270] width 111 height 167
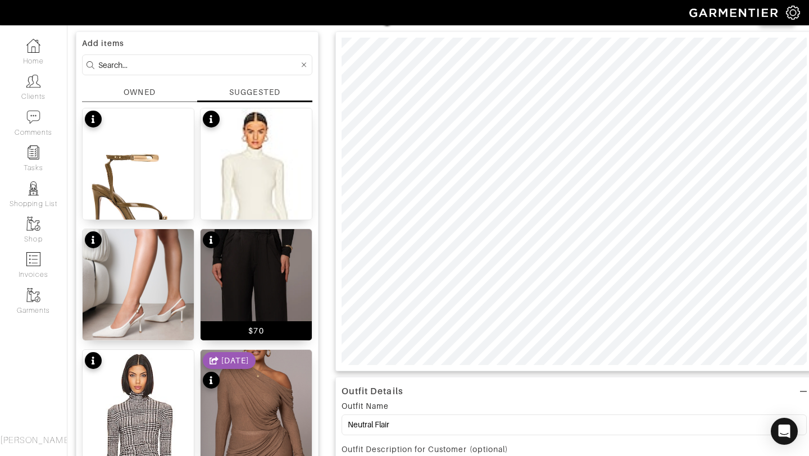
scroll to position [42, 0]
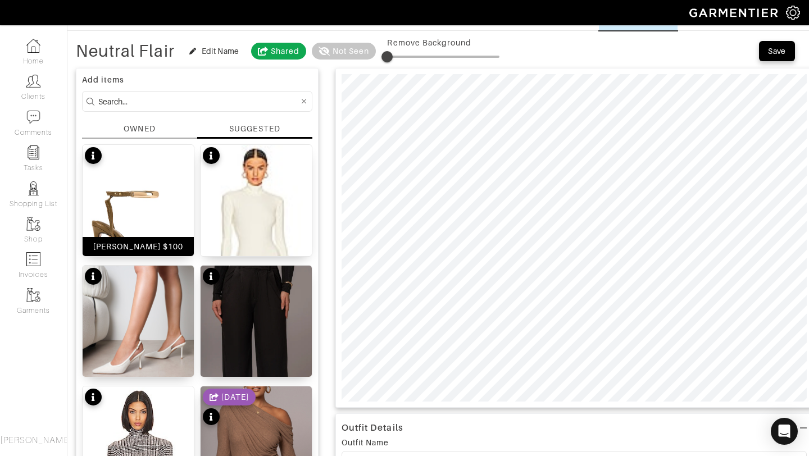
click at [117, 206] on img at bounding box center [138, 240] width 111 height 191
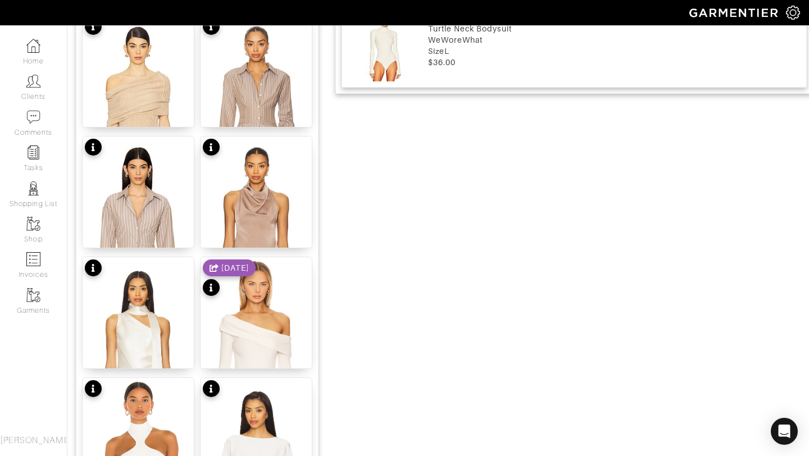
scroll to position [1381, 0]
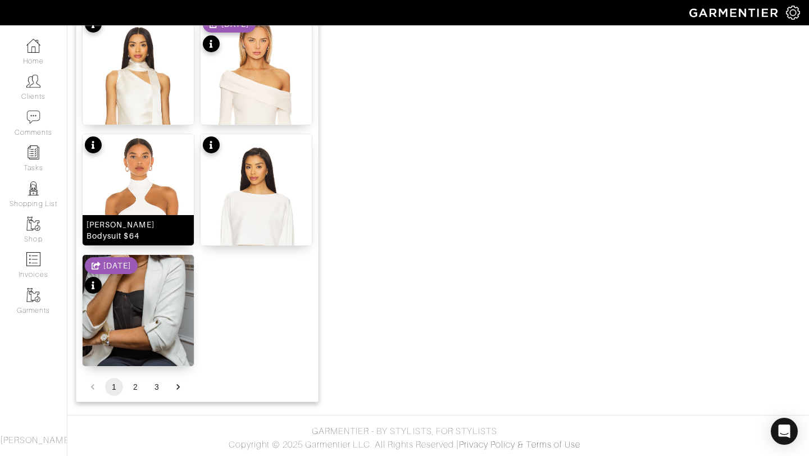
click at [142, 191] on img at bounding box center [138, 229] width 111 height 191
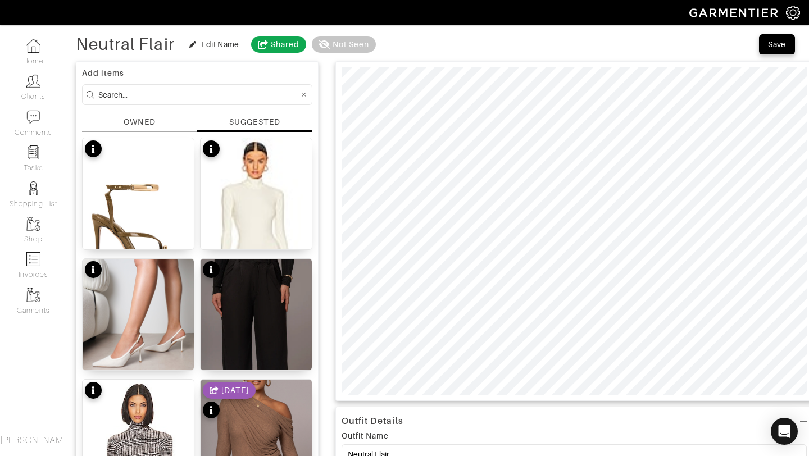
scroll to position [0, 0]
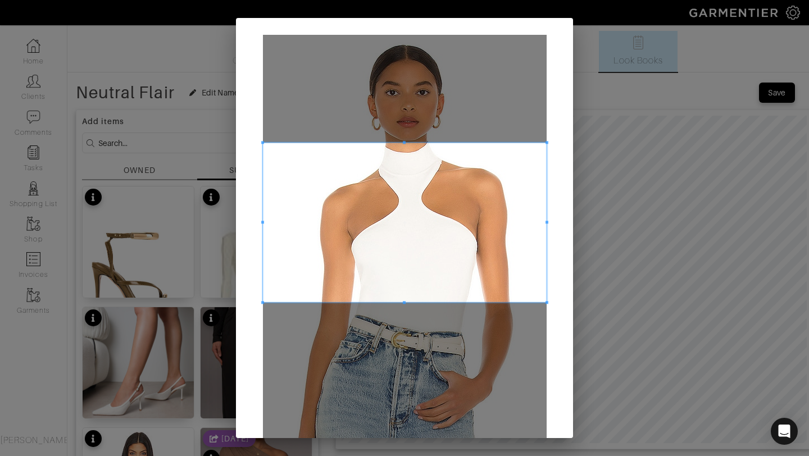
click at [444, 216] on span at bounding box center [405, 223] width 284 height 160
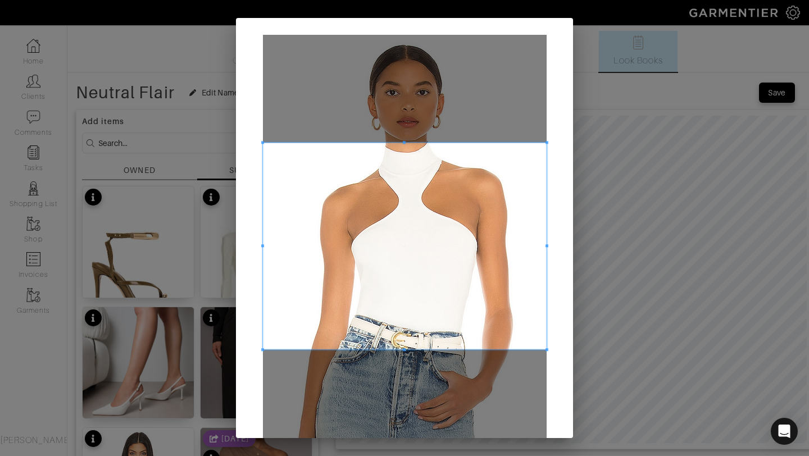
click at [401, 349] on div at bounding box center [405, 246] width 284 height 207
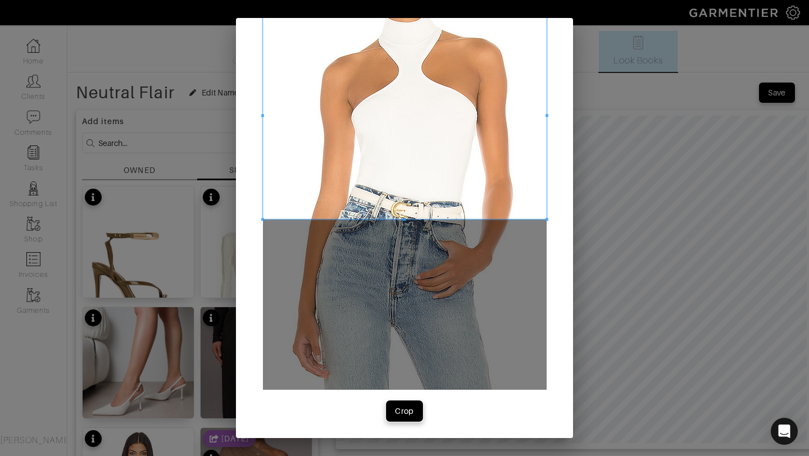
click at [404, 402] on button "Crop" at bounding box center [405, 411] width 36 height 20
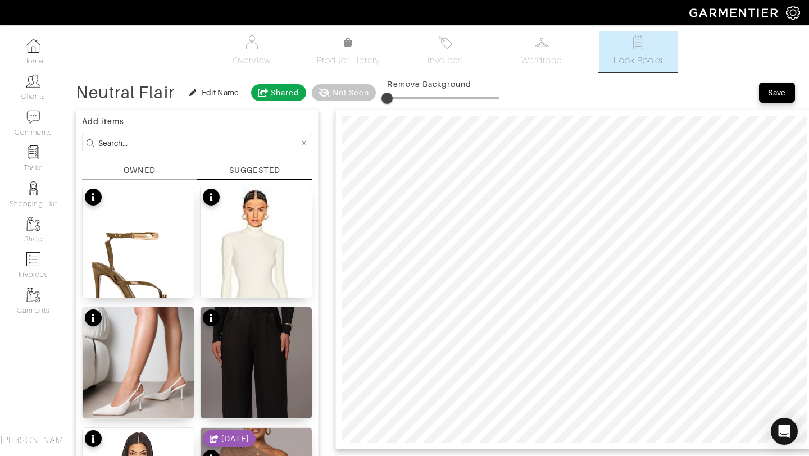
type input "21"
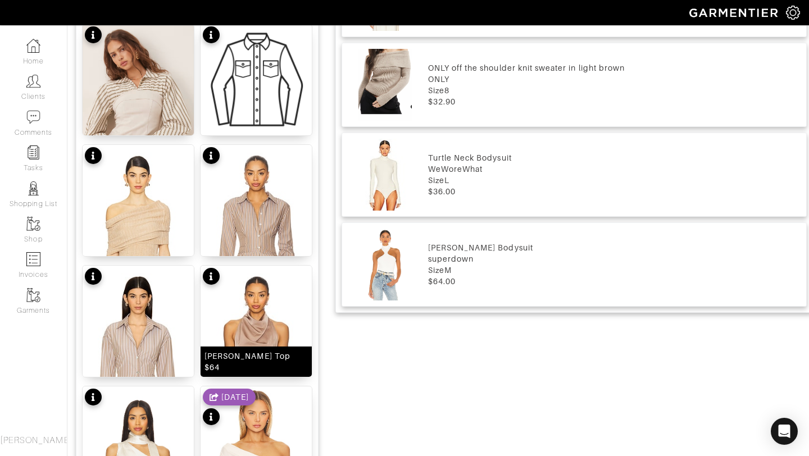
scroll to position [1048, 0]
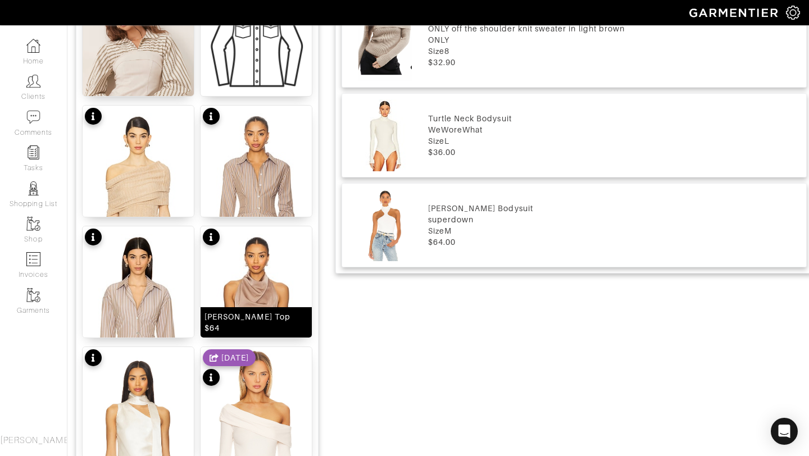
click at [255, 288] on img at bounding box center [256, 318] width 111 height 185
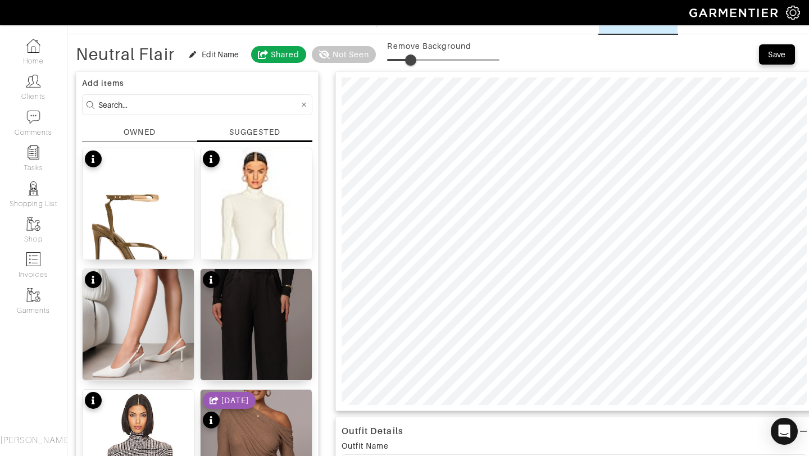
scroll to position [0, 0]
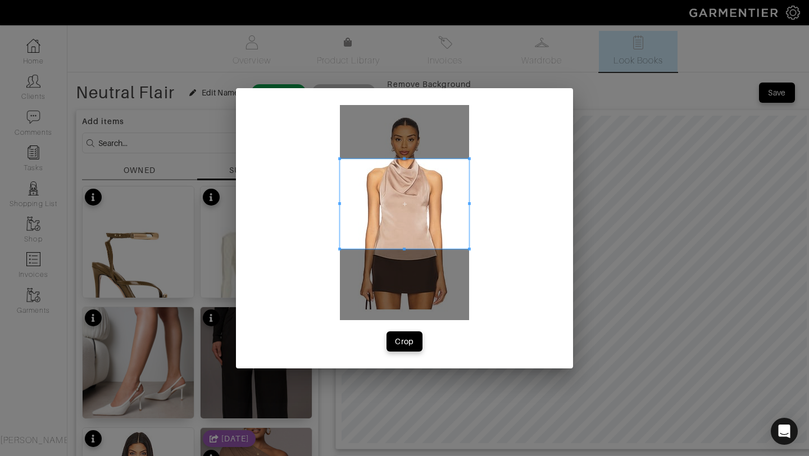
click at [403, 159] on div at bounding box center [404, 204] width 129 height 90
click at [405, 264] on span at bounding box center [404, 265] width 3 height 3
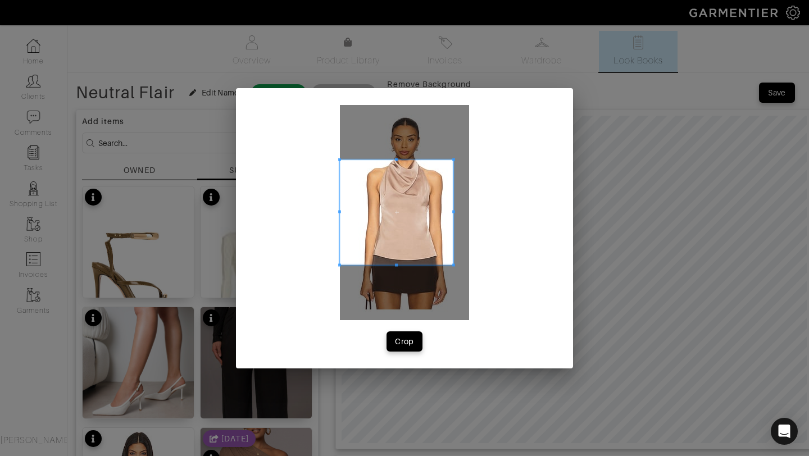
click at [452, 211] on span at bounding box center [453, 212] width 3 height 3
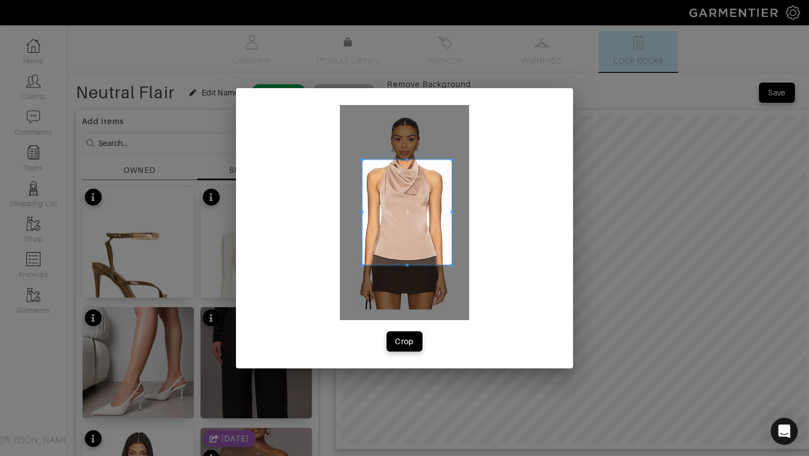
click at [363, 211] on span at bounding box center [362, 212] width 3 height 3
click at [405, 346] on div "Crop" at bounding box center [404, 341] width 19 height 11
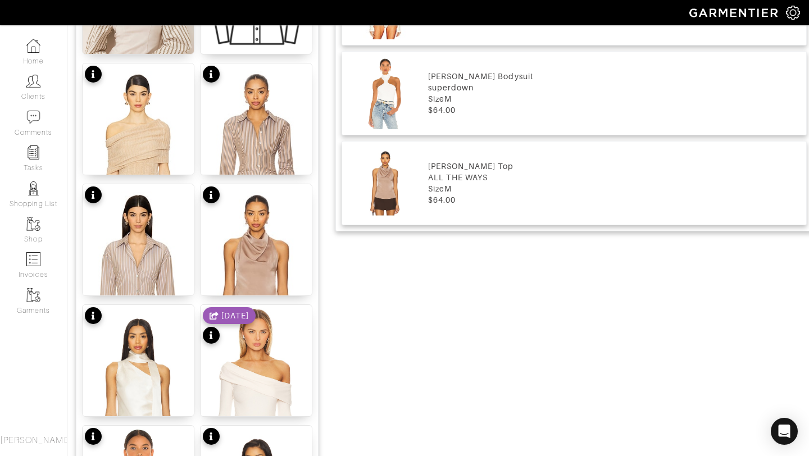
scroll to position [1355, 0]
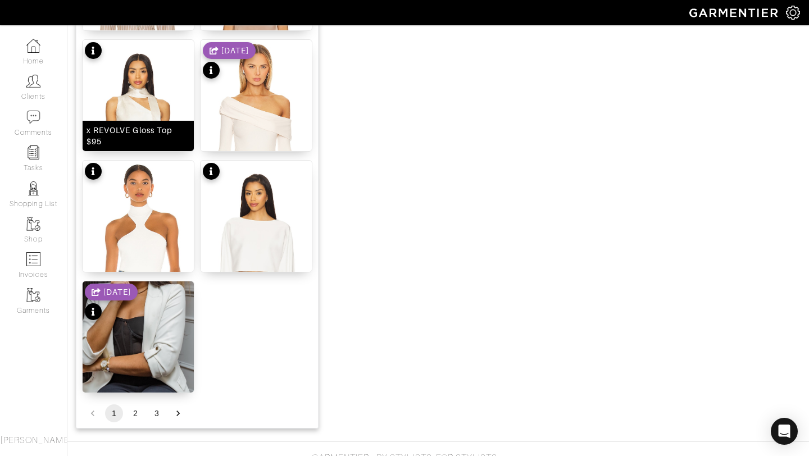
click at [144, 109] on img at bounding box center [138, 135] width 111 height 191
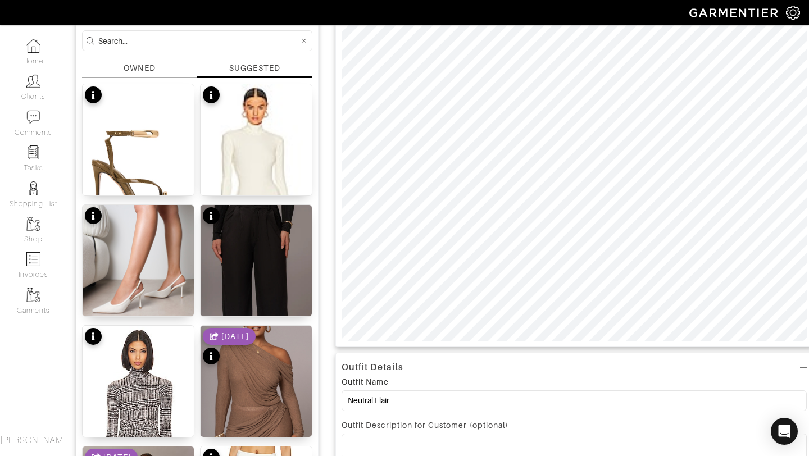
scroll to position [0, 0]
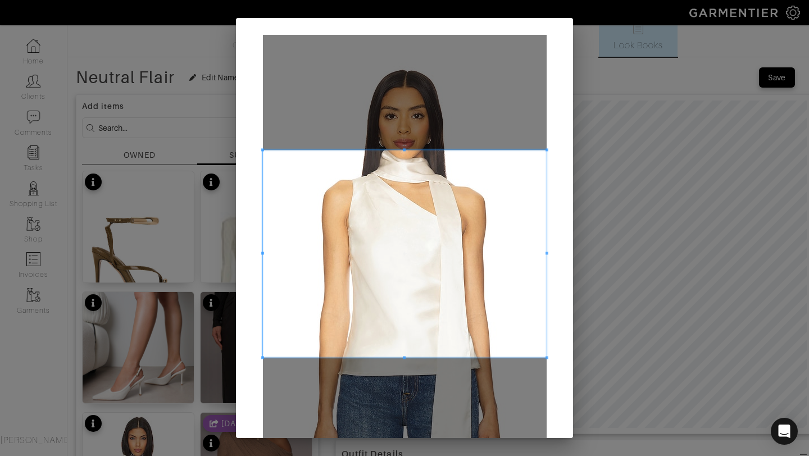
click at [402, 150] on div at bounding box center [405, 253] width 284 height 207
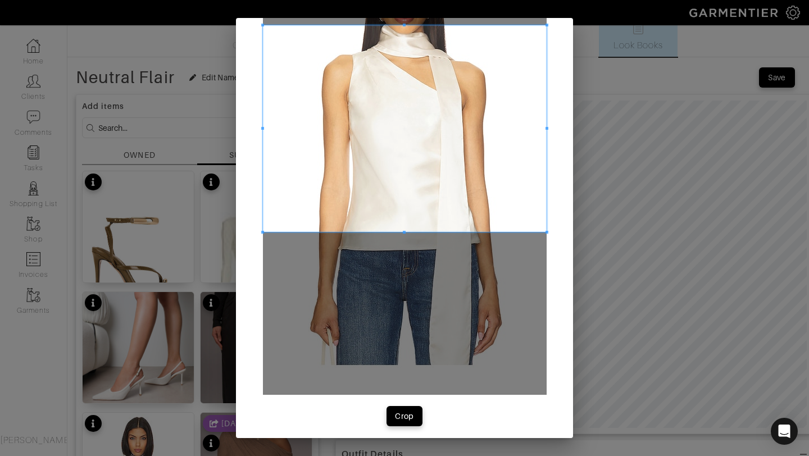
scroll to position [126, 0]
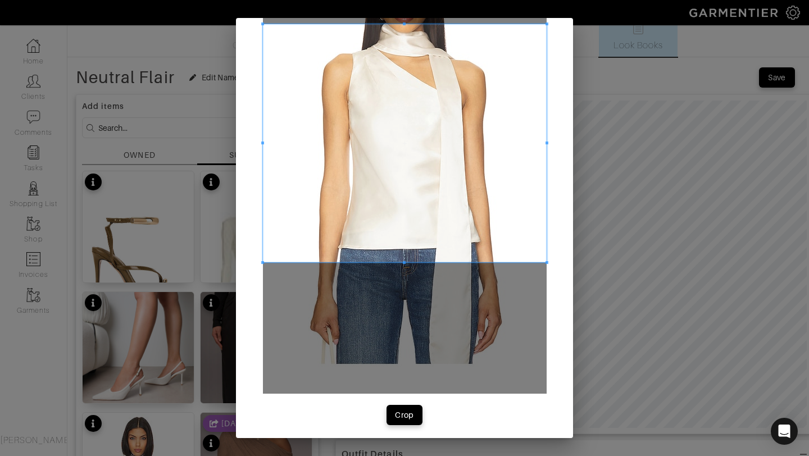
click at [427, 262] on div at bounding box center [405, 143] width 284 height 238
click at [409, 416] on div "Crop" at bounding box center [404, 415] width 19 height 11
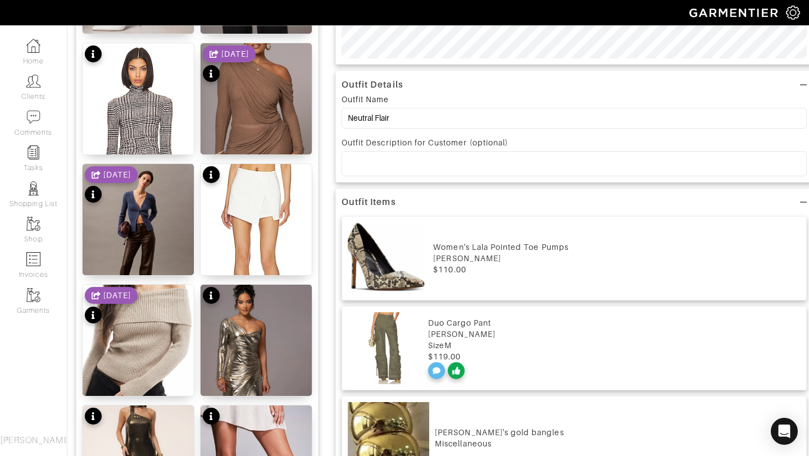
scroll to position [0, 0]
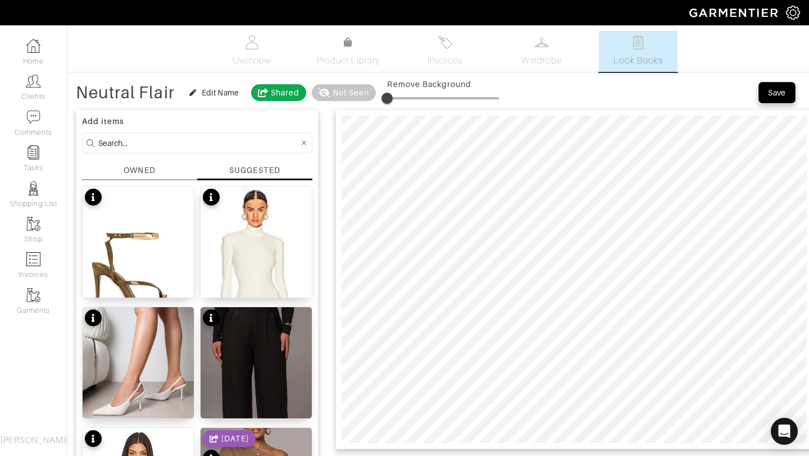
click at [787, 94] on span "Save" at bounding box center [777, 92] width 24 height 11
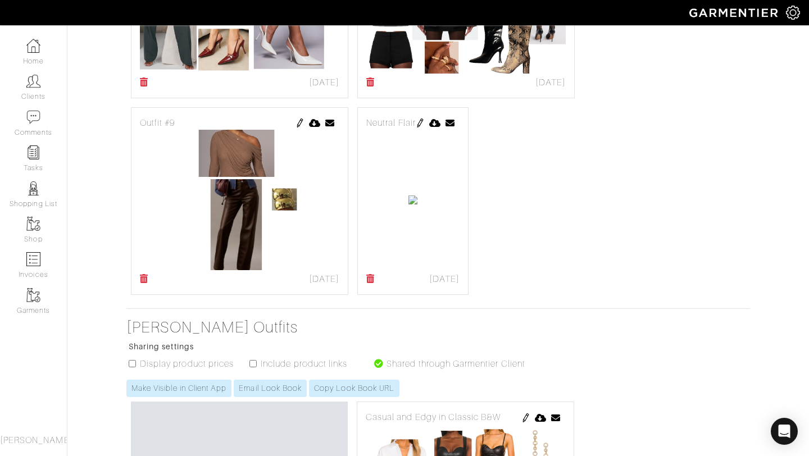
scroll to position [768, 0]
click at [425, 121] on img at bounding box center [420, 123] width 9 height 9
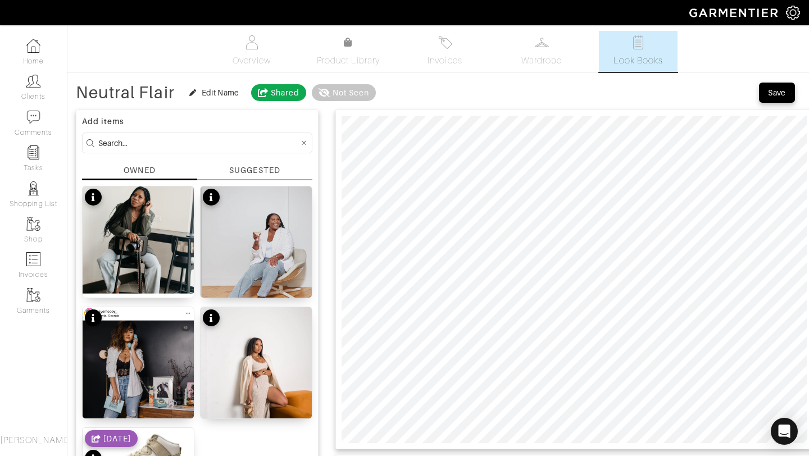
click at [252, 164] on div "Add items OWNED SUGGESTED No product name No product name No product name No pr…" at bounding box center [197, 343] width 243 height 466
click at [250, 175] on div "SUGGESTED" at bounding box center [254, 171] width 51 height 12
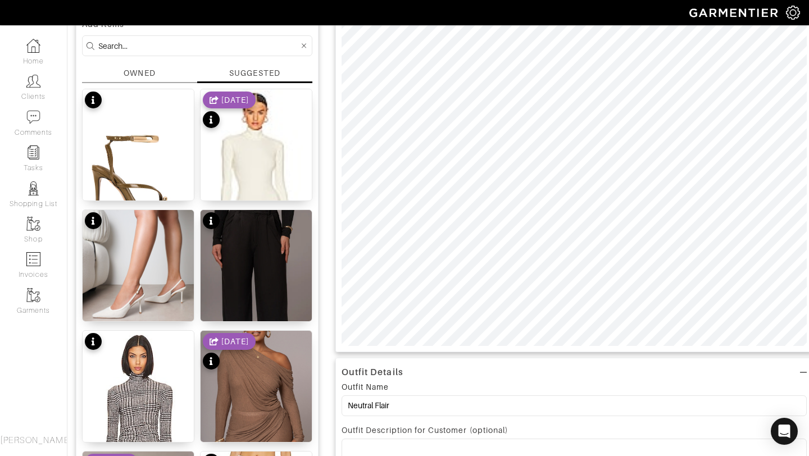
scroll to position [98, 0]
click at [144, 149] on img at bounding box center [138, 184] width 111 height 191
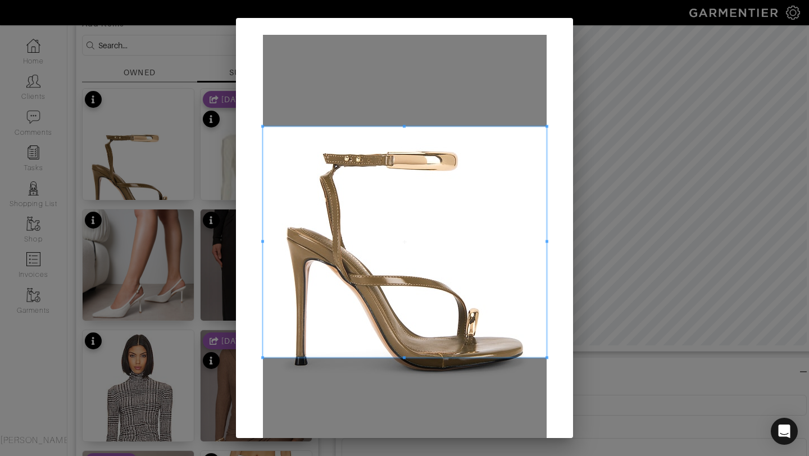
click at [404, 126] on span at bounding box center [404, 126] width 3 height 3
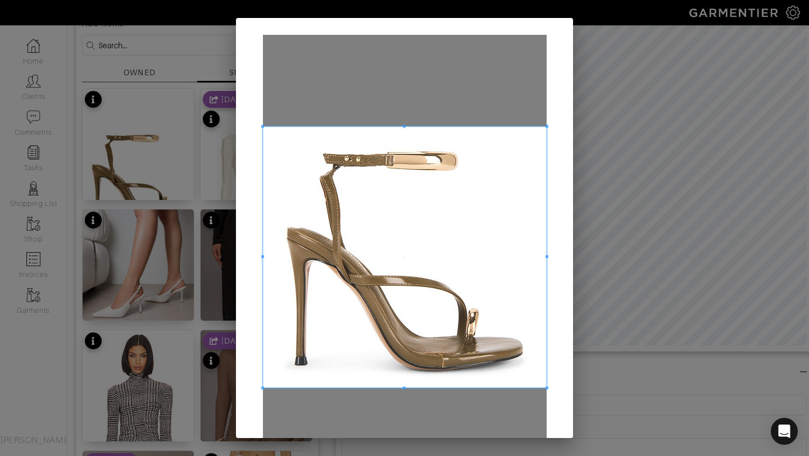
click at [404, 389] on span at bounding box center [404, 388] width 3 height 3
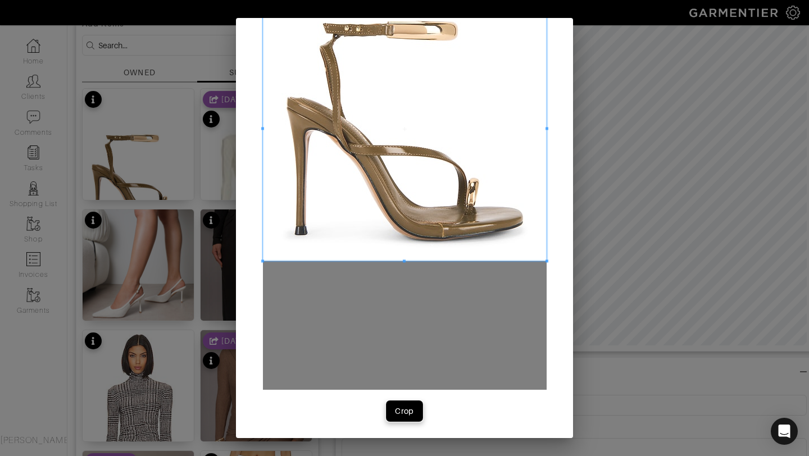
click at [405, 412] on div "Crop" at bounding box center [404, 411] width 19 height 11
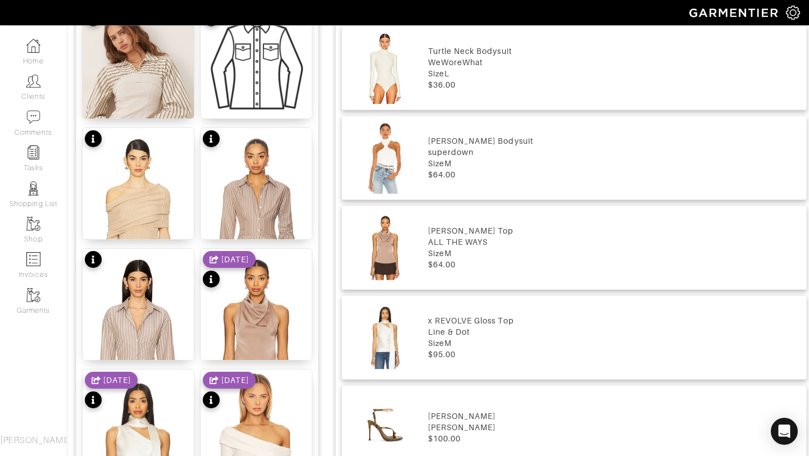
scroll to position [1381, 0]
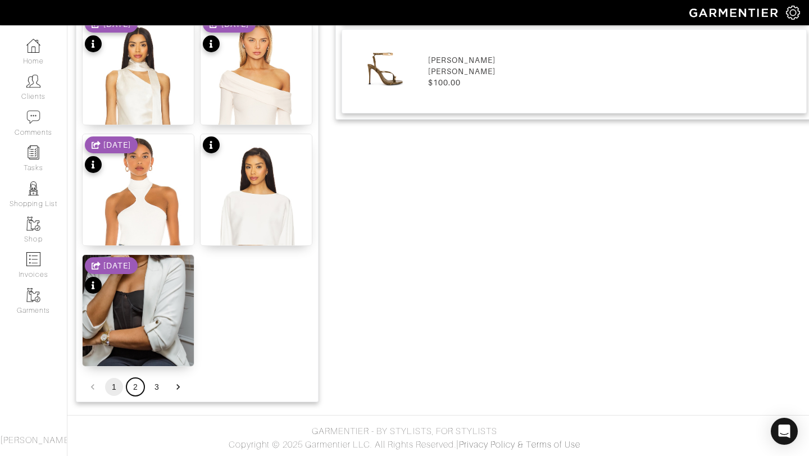
click at [137, 389] on button "2" at bounding box center [135, 387] width 18 height 18
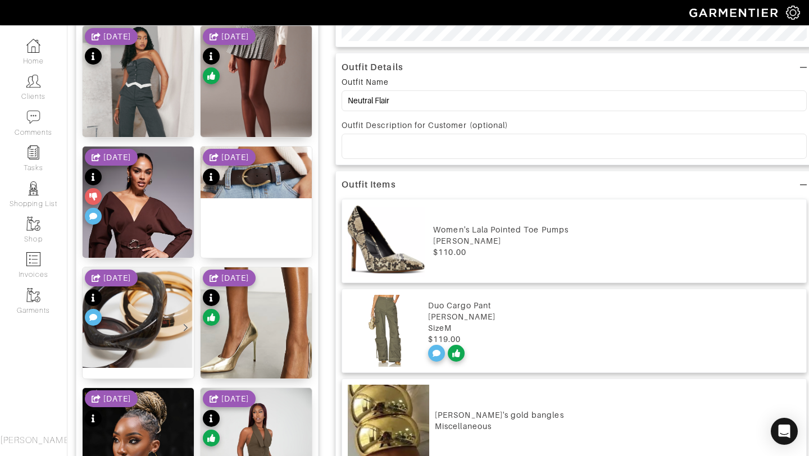
scroll to position [402, 0]
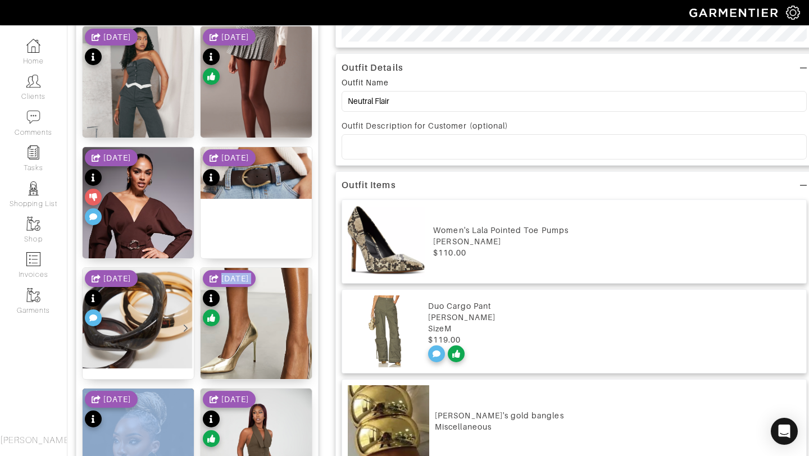
drag, startPoint x: 243, startPoint y: 342, endPoint x: 246, endPoint y: 306, distance: 35.5
click at [247, 306] on div "ASOS DESIGN Wide Fit Paphos pointed high heeled pumps in gold $29 8/21/25" at bounding box center [256, 324] width 112 height 112
click at [246, 306] on div "8/21/25" at bounding box center [229, 299] width 53 height 59
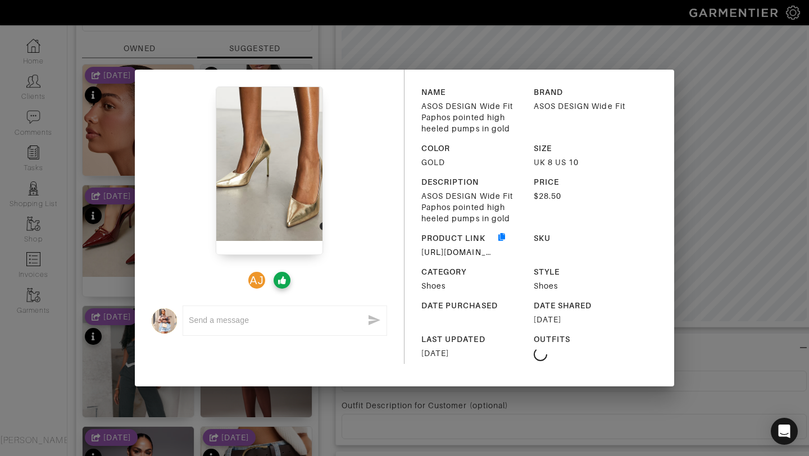
scroll to position [10, 0]
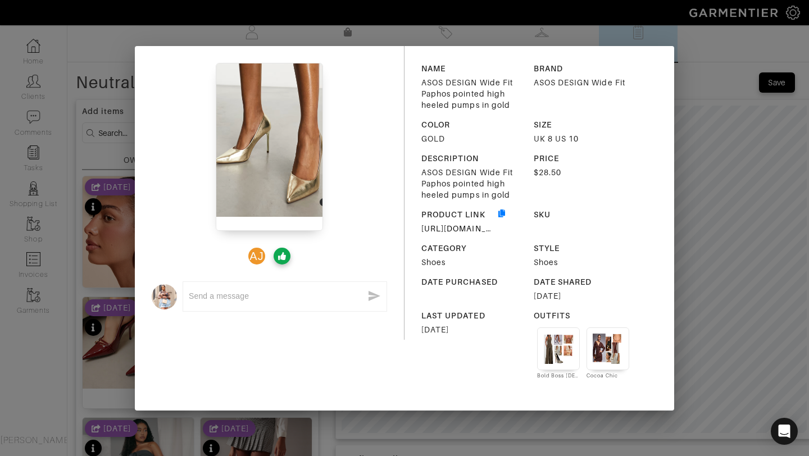
click at [701, 124] on div "AJ x NAME ASOS DESIGN Wide Fit Paphos pointed high heeled pumps in gold BRAND A…" at bounding box center [404, 228] width 809 height 456
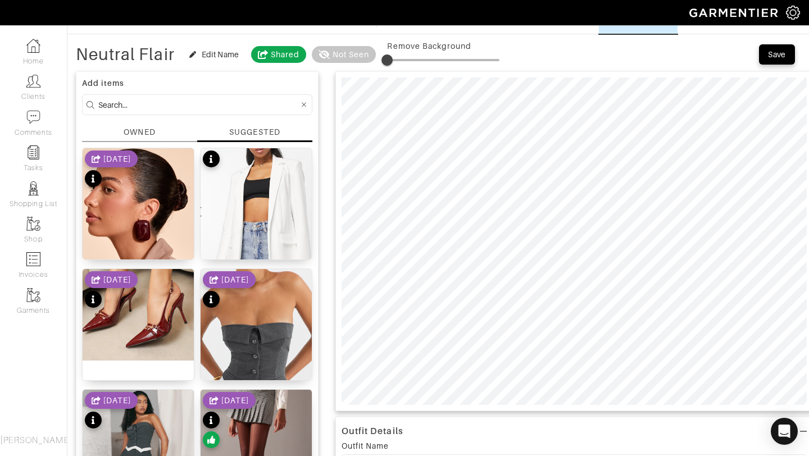
scroll to position [43, 0]
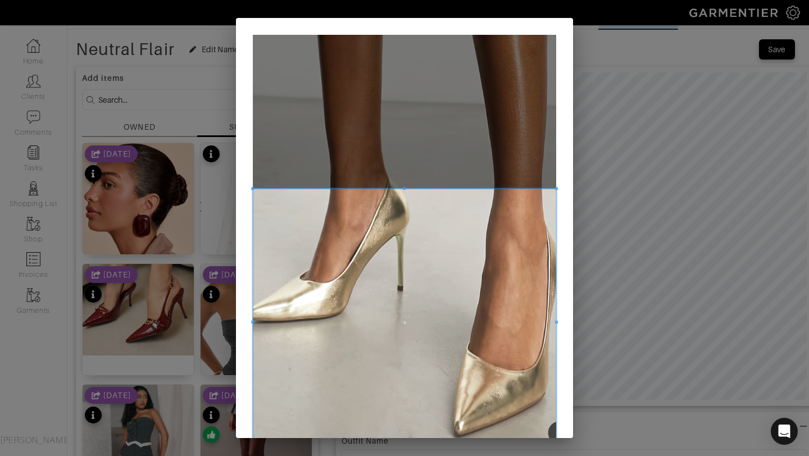
click at [405, 456] on div "Crop" at bounding box center [404, 228] width 809 height 456
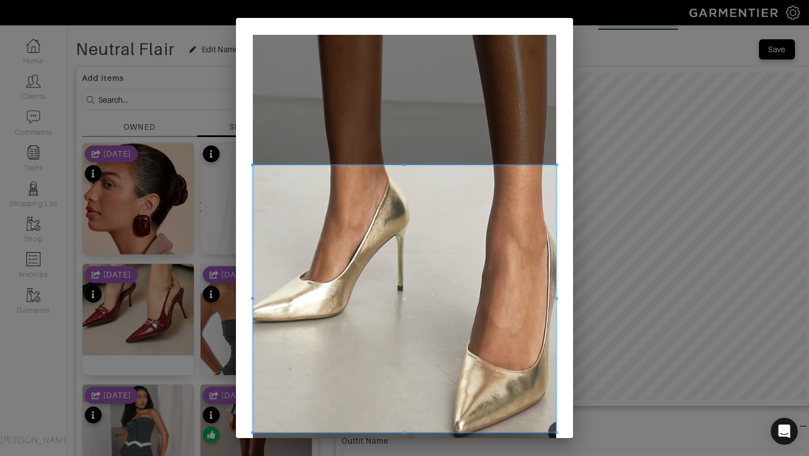
click at [380, 201] on span at bounding box center [404, 299] width 303 height 268
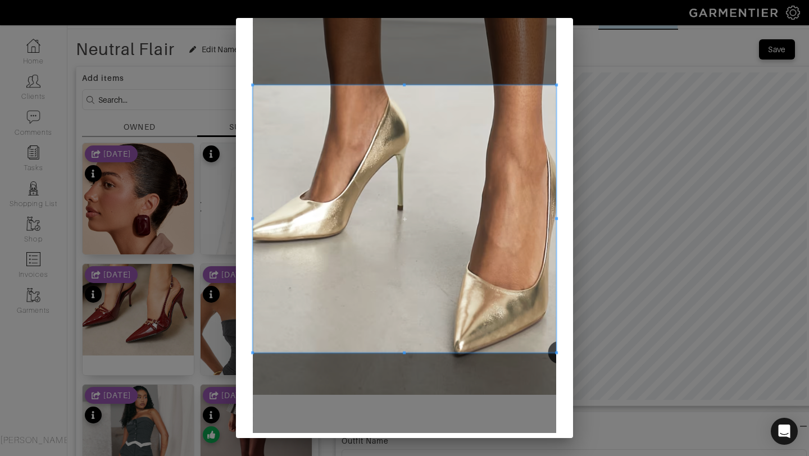
scroll to position [124, 0]
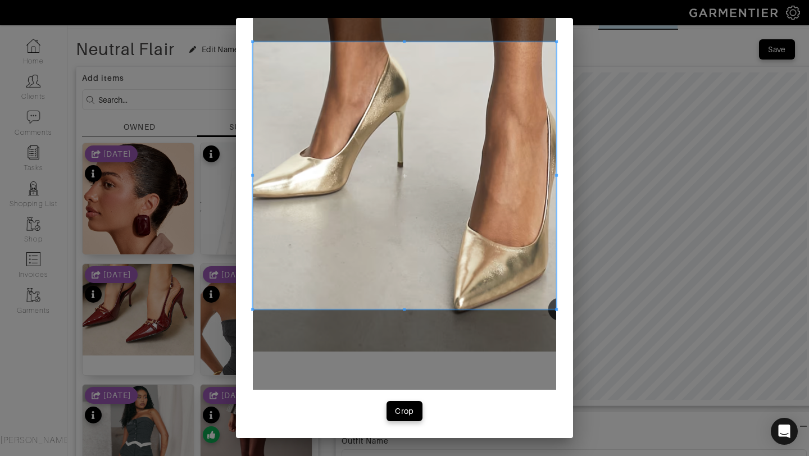
click at [403, 401] on div "Crop" at bounding box center [404, 166] width 337 height 544
click at [399, 408] on div "Crop" at bounding box center [404, 411] width 19 height 11
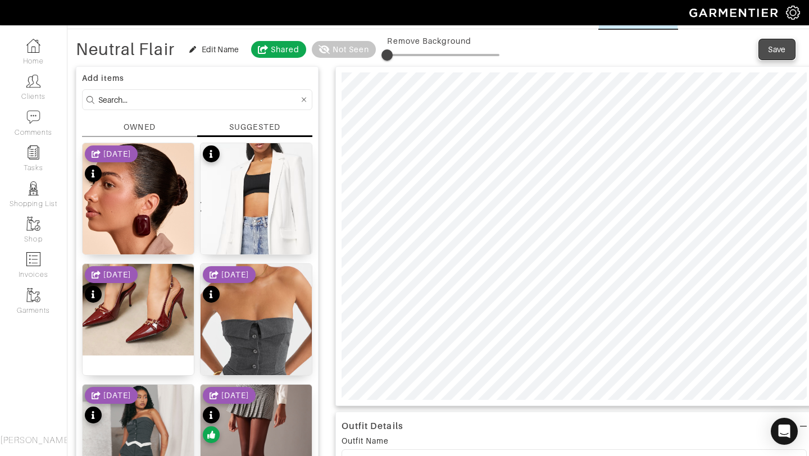
click at [780, 51] on div "Save" at bounding box center [777, 49] width 18 height 11
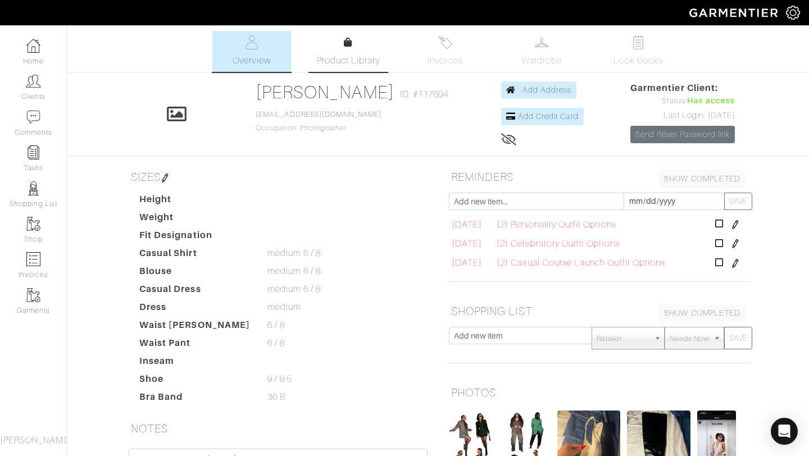
click at [346, 61] on span "Product Library" at bounding box center [349, 60] width 64 height 13
click at [546, 51] on link "Wardrobe" at bounding box center [541, 51] width 79 height 41
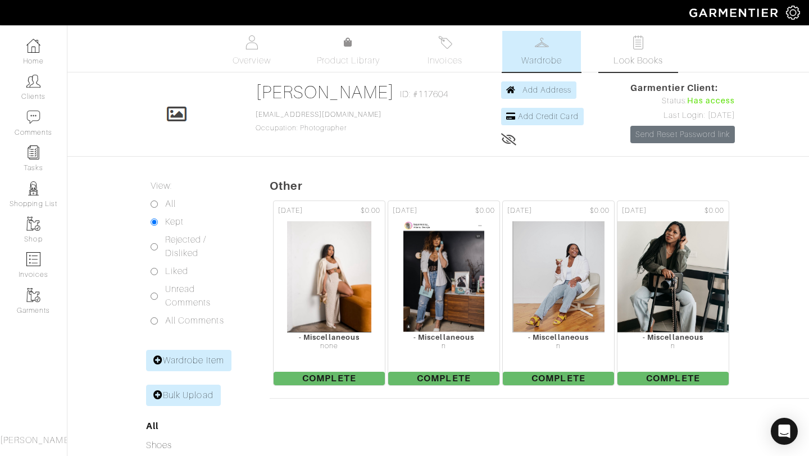
click at [619, 58] on span "Look Books" at bounding box center [639, 60] width 50 height 13
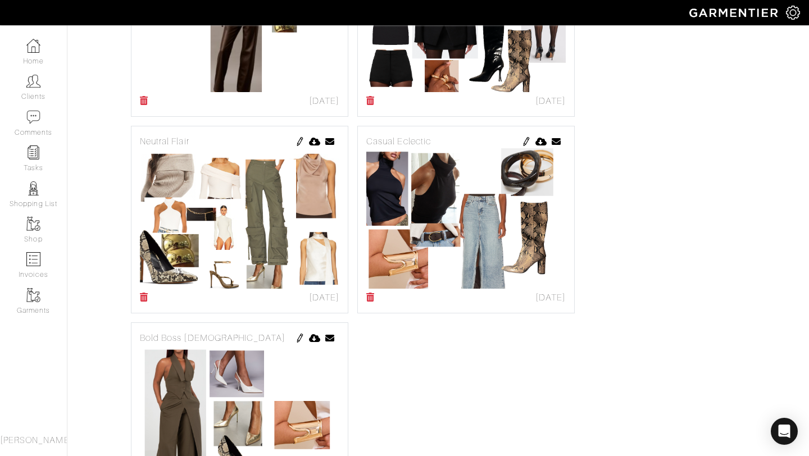
scroll to position [270, 0]
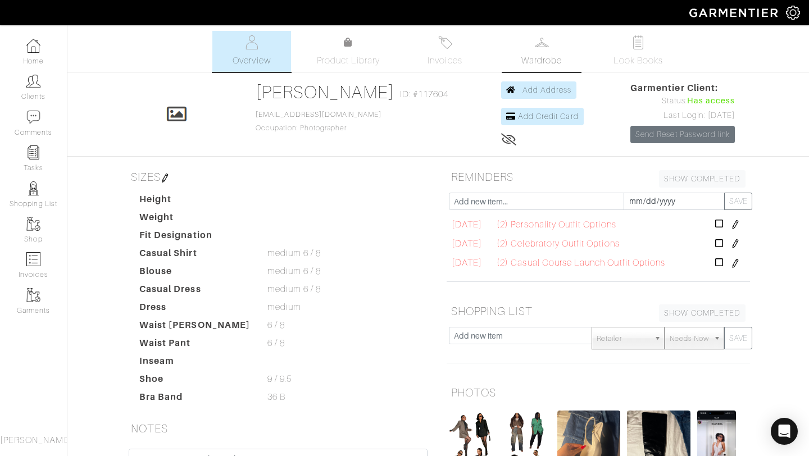
click at [536, 60] on span "Wardrobe" at bounding box center [542, 60] width 40 height 13
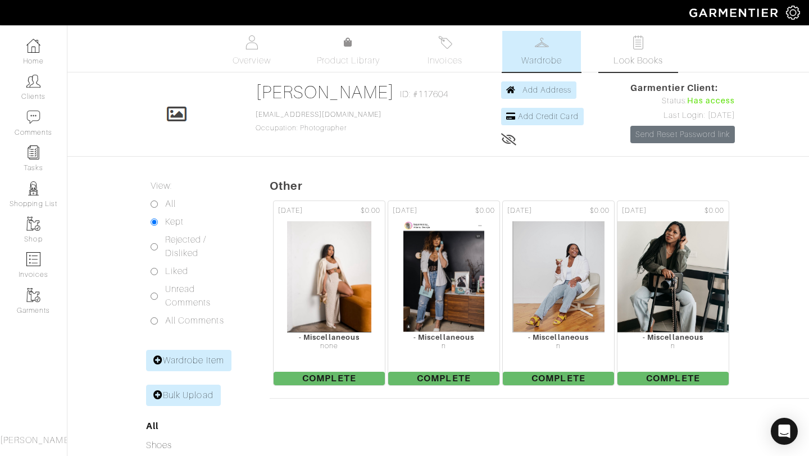
click at [621, 48] on link "Look Books" at bounding box center [638, 51] width 79 height 41
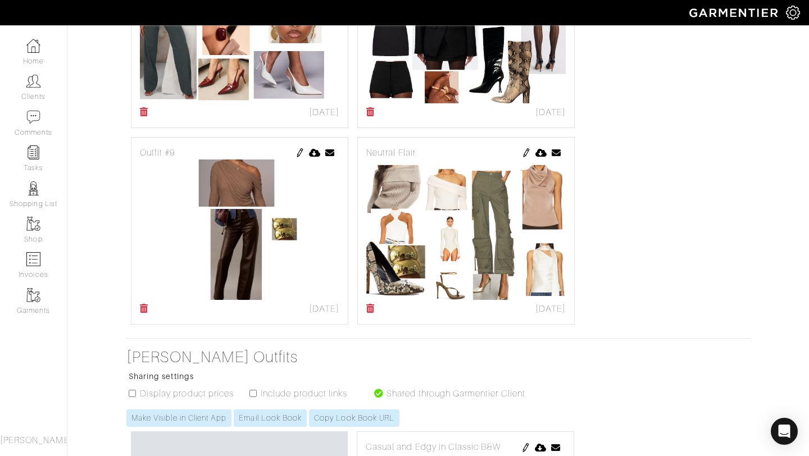
scroll to position [755, 0]
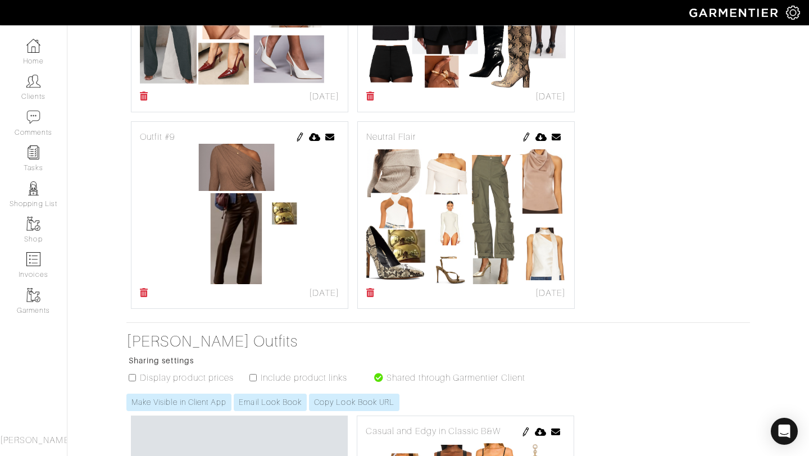
click at [527, 137] on img at bounding box center [526, 137] width 9 height 9
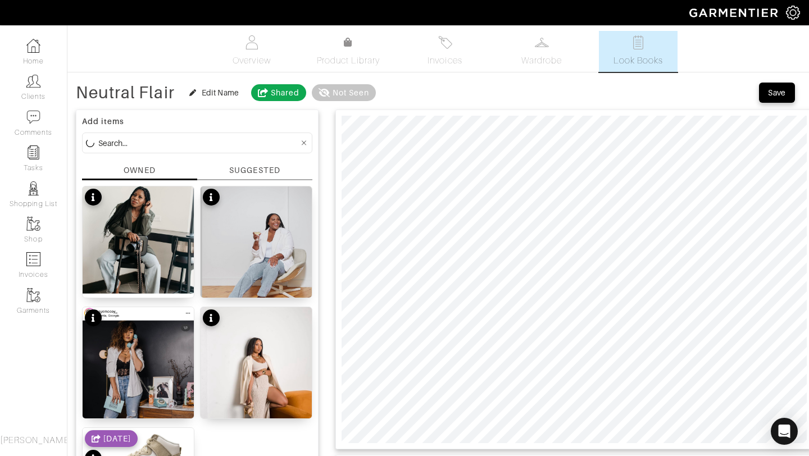
click at [268, 167] on div "SUGGESTED" at bounding box center [254, 171] width 51 height 12
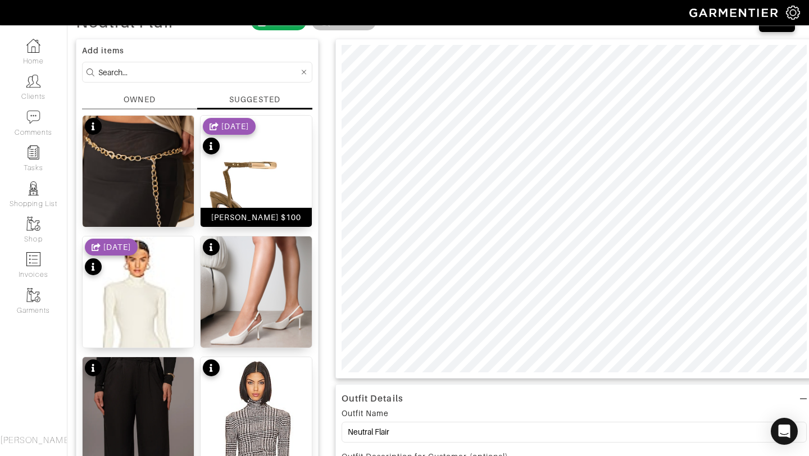
scroll to position [67, 0]
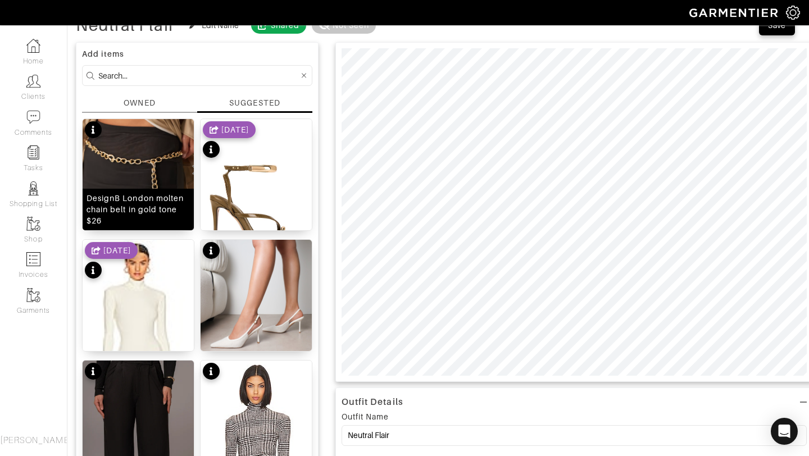
click at [162, 156] on img at bounding box center [138, 177] width 111 height 116
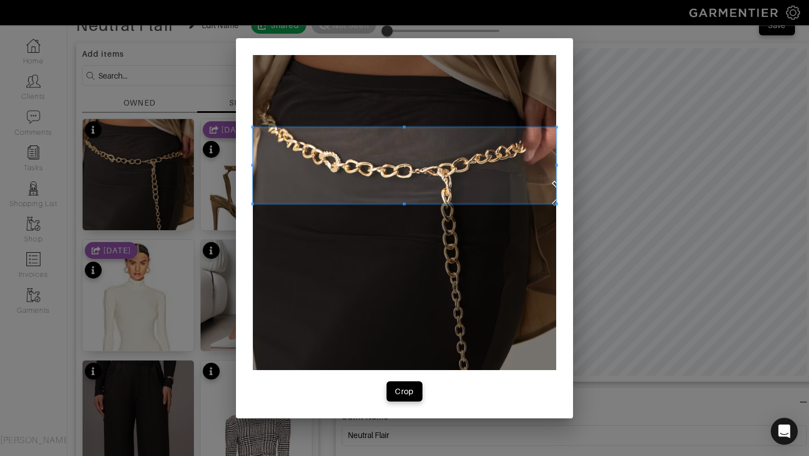
click at [392, 203] on div at bounding box center [404, 165] width 303 height 76
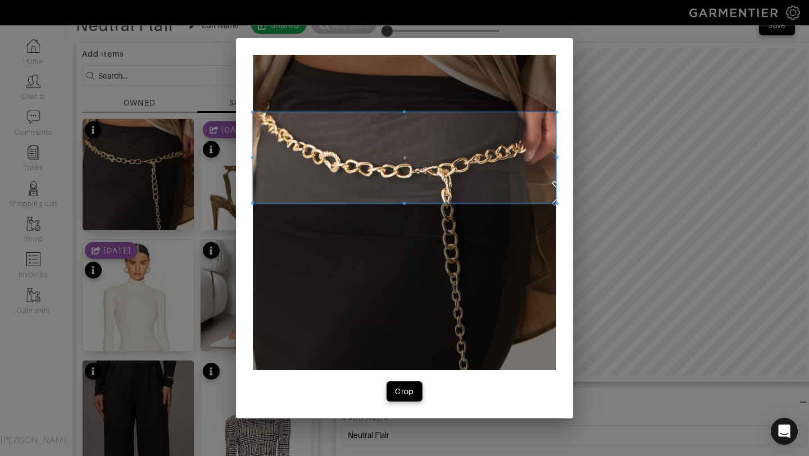
click at [400, 112] on div at bounding box center [404, 157] width 303 height 91
click at [405, 205] on div at bounding box center [404, 212] width 303 height 315
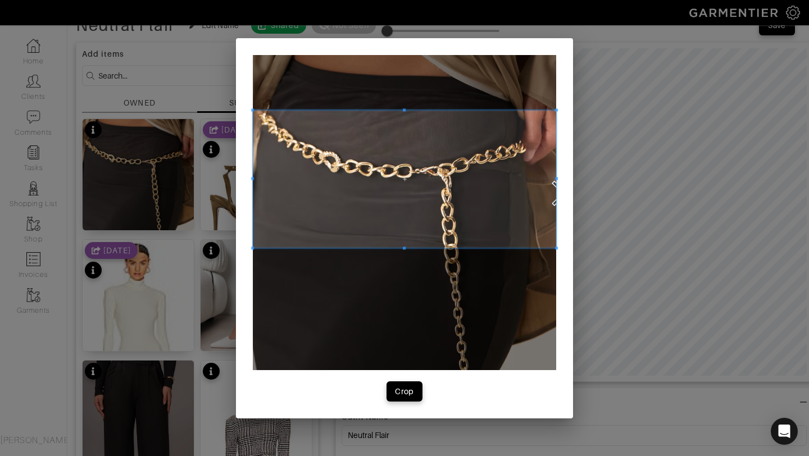
click at [402, 246] on div at bounding box center [404, 179] width 303 height 138
click at [408, 392] on div "Crop" at bounding box center [404, 391] width 19 height 11
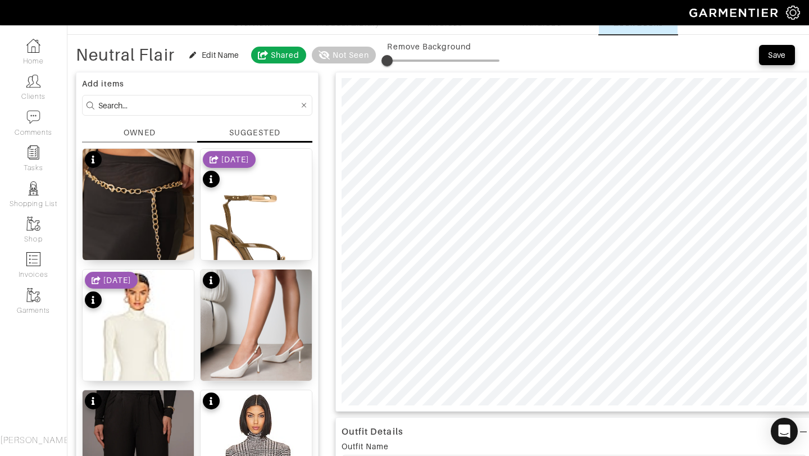
scroll to position [33, 0]
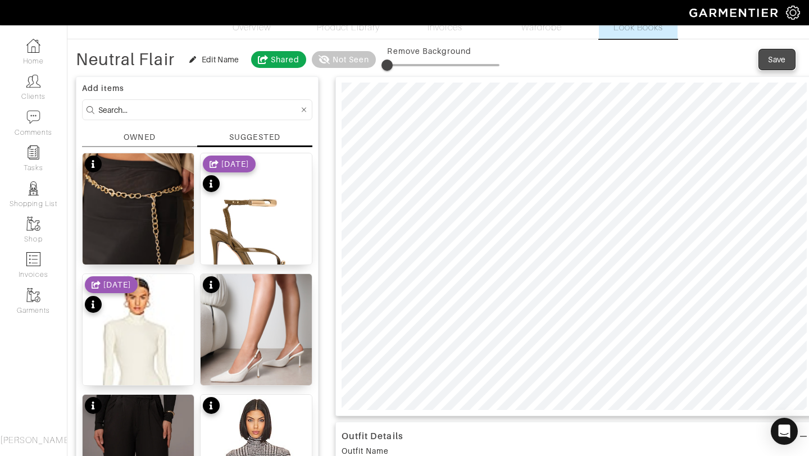
click at [770, 57] on div "Save" at bounding box center [777, 59] width 18 height 11
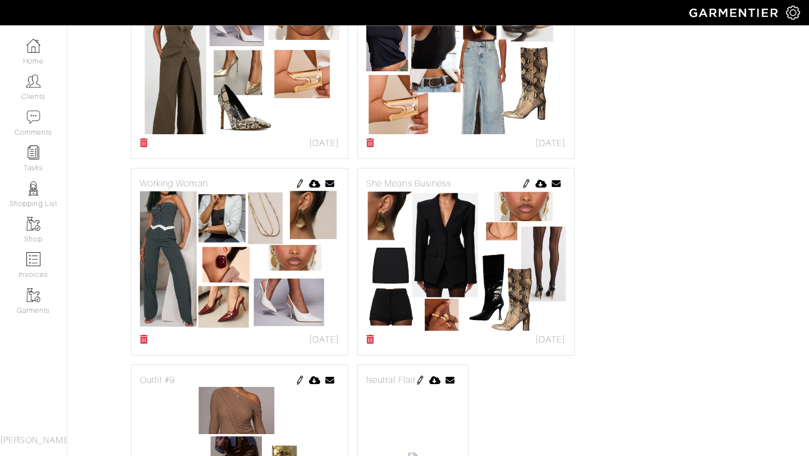
scroll to position [548, 0]
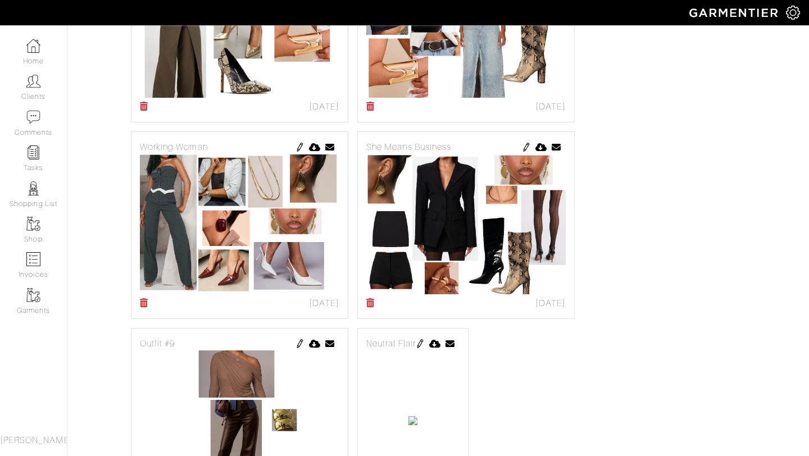
click at [425, 347] on img at bounding box center [420, 343] width 9 height 9
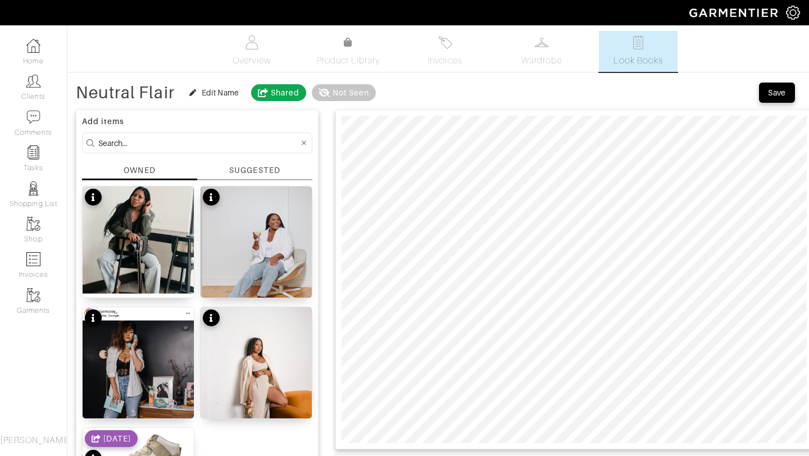
click at [252, 164] on div "Add items OWNED SUGGESTED No product name No product name No product name No pr…" at bounding box center [197, 343] width 243 height 466
click at [256, 169] on div "SUGGESTED" at bounding box center [254, 171] width 51 height 12
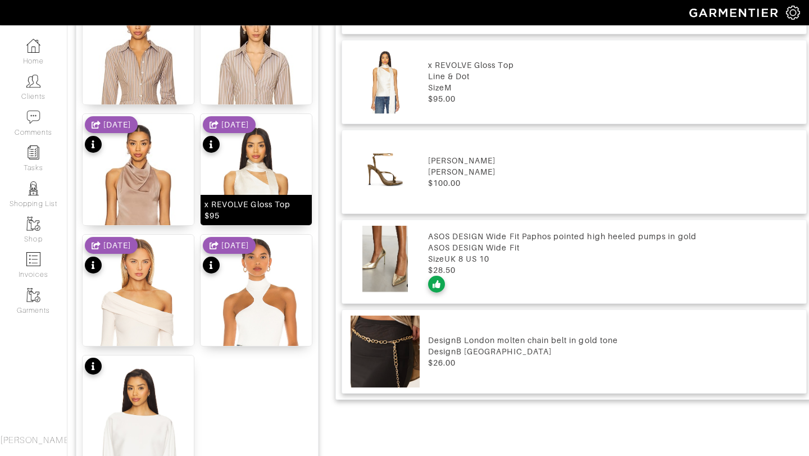
scroll to position [1381, 0]
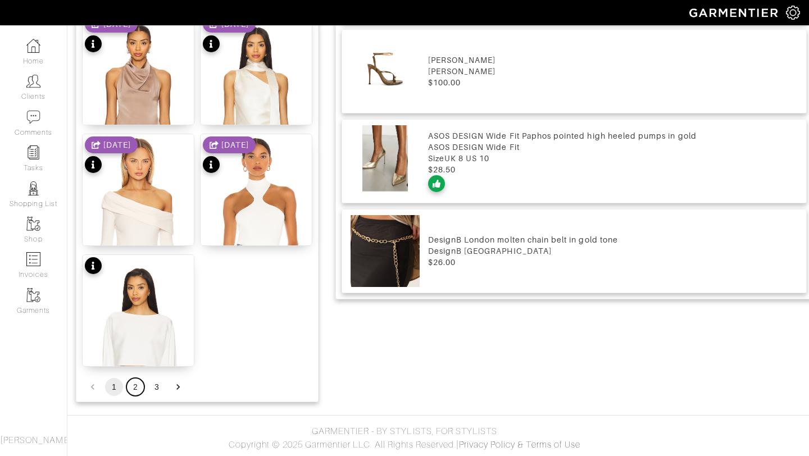
click at [134, 388] on button "2" at bounding box center [135, 387] width 18 height 18
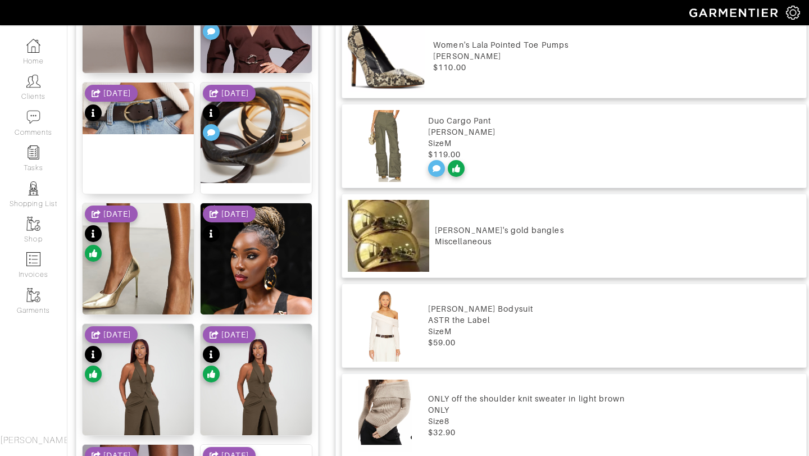
scroll to position [600, 0]
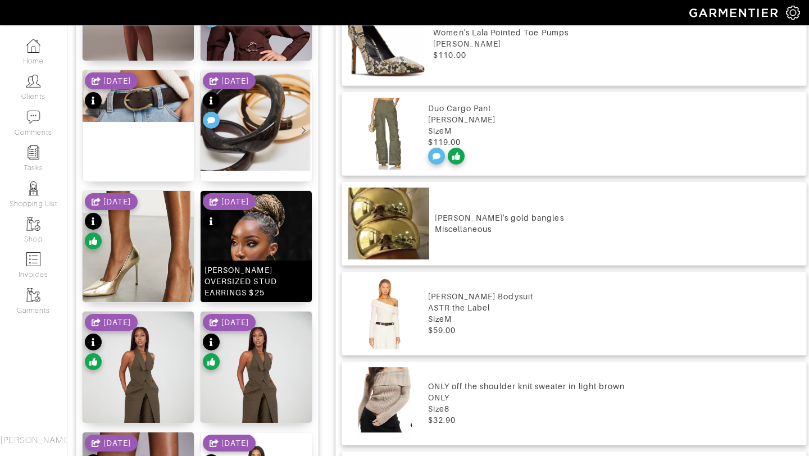
click at [256, 243] on img at bounding box center [256, 264] width 111 height 146
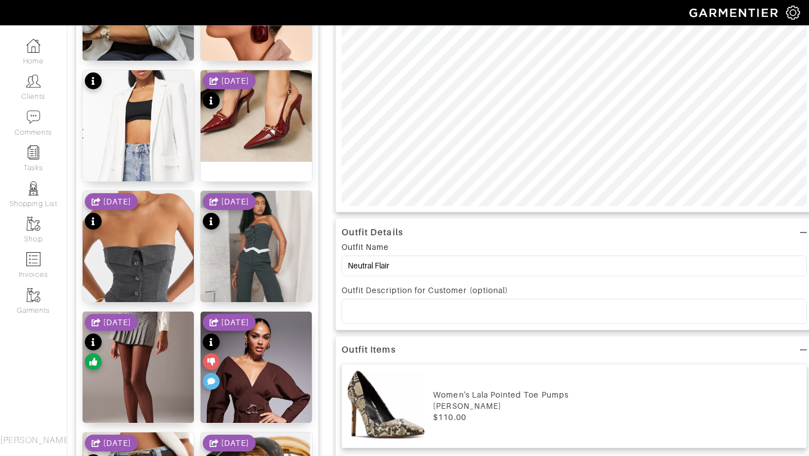
scroll to position [0, 0]
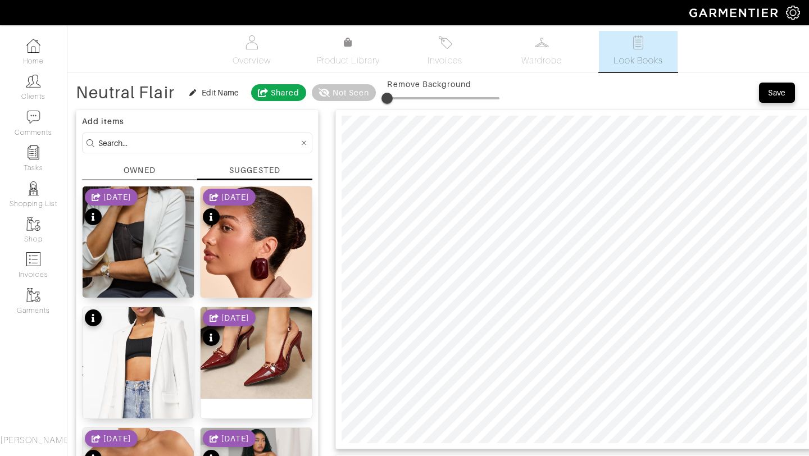
click at [460, 86] on div "Remove Background" at bounding box center [443, 84] width 112 height 11
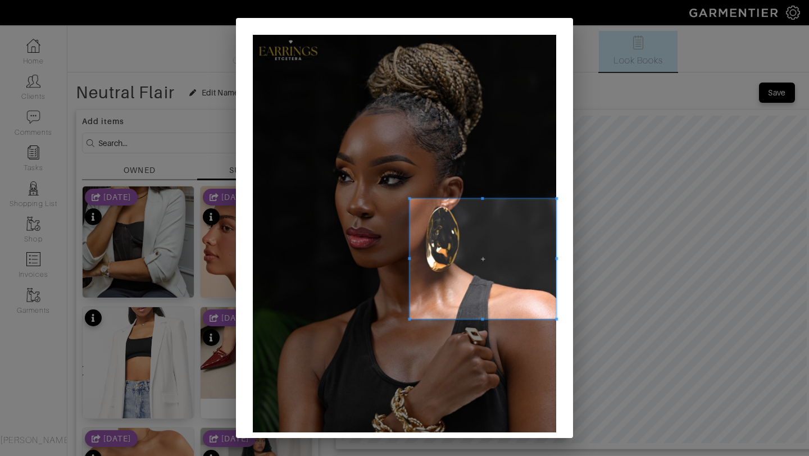
click at [409, 199] on span at bounding box center [409, 198] width 3 height 3
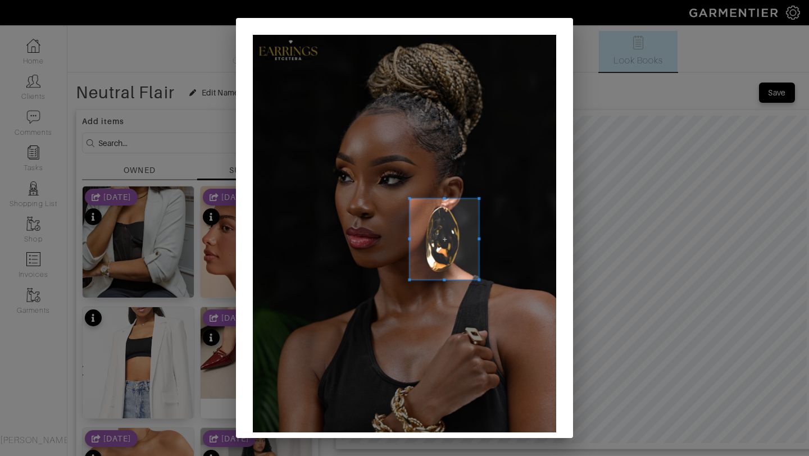
click at [478, 280] on span at bounding box center [479, 280] width 3 height 3
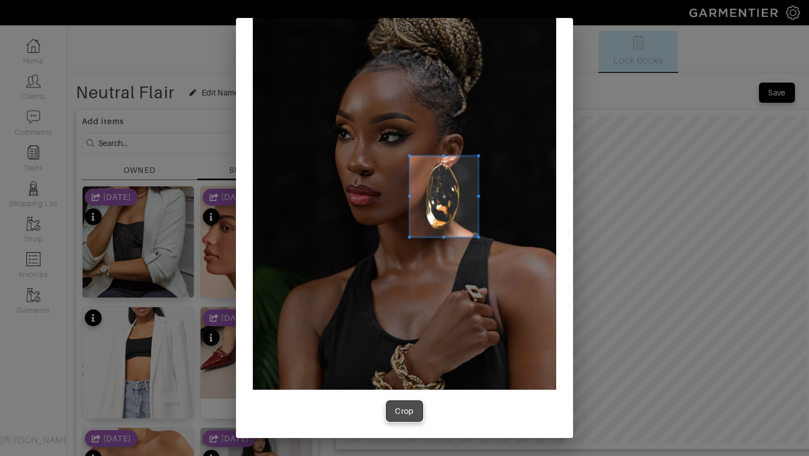
click at [401, 409] on div "Crop" at bounding box center [404, 411] width 19 height 11
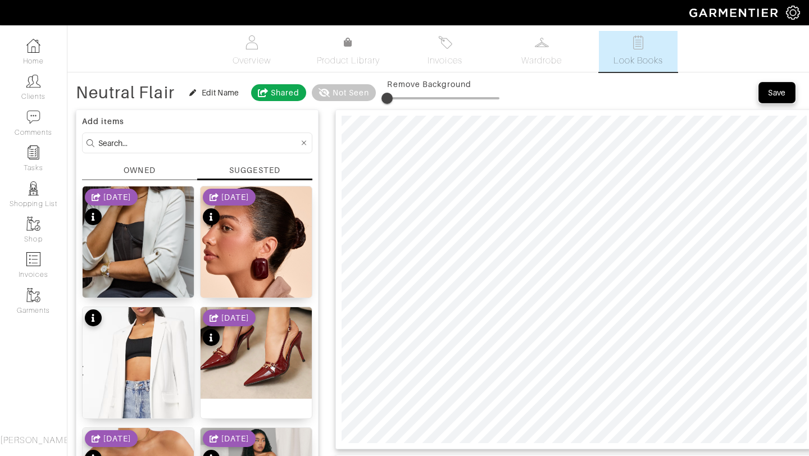
click at [781, 86] on button "Save" at bounding box center [777, 93] width 36 height 20
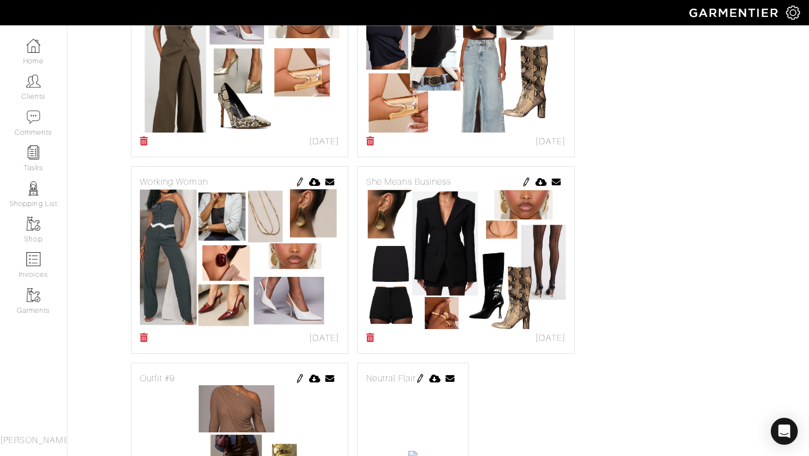
scroll to position [513, 0]
click at [404, 151] on div "Casual Eclectic [DATE] Send Outfit × Close Email [EMAIL_ADDRESS][DOMAIN_NAME] C…" at bounding box center [466, 64] width 218 height 188
click at [524, 184] on img at bounding box center [526, 182] width 9 height 9
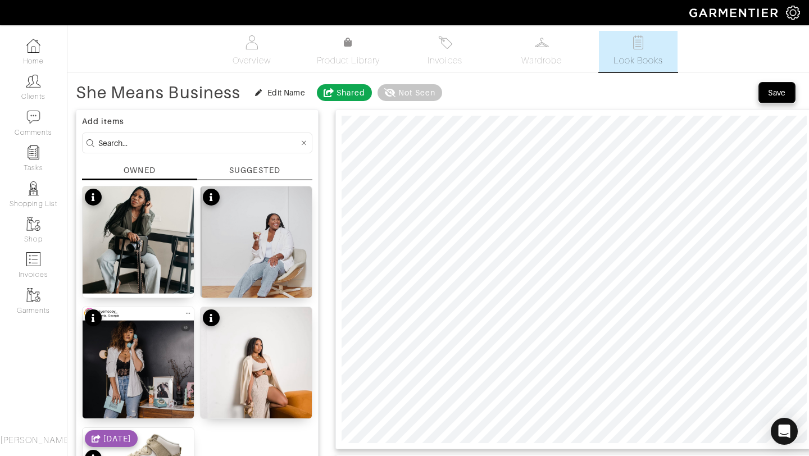
click at [782, 97] on div "Save" at bounding box center [777, 92] width 18 height 11
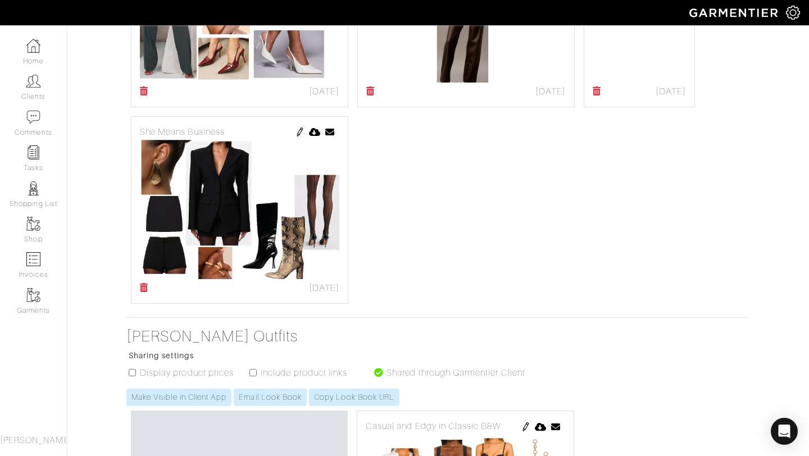
scroll to position [761, 0]
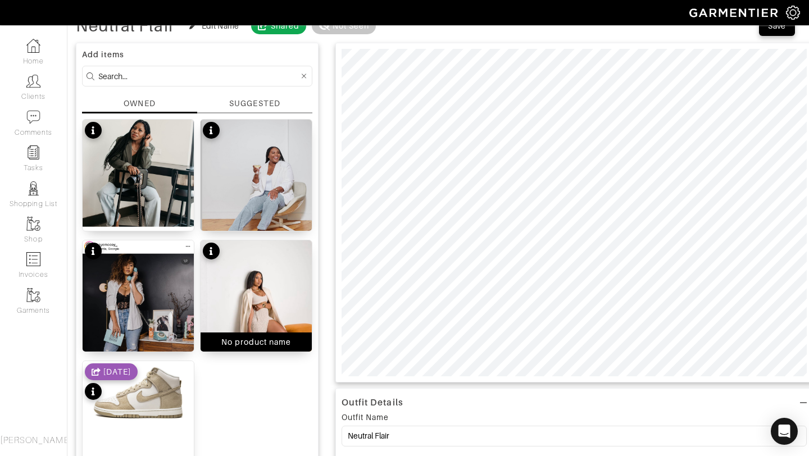
scroll to position [77, 0]
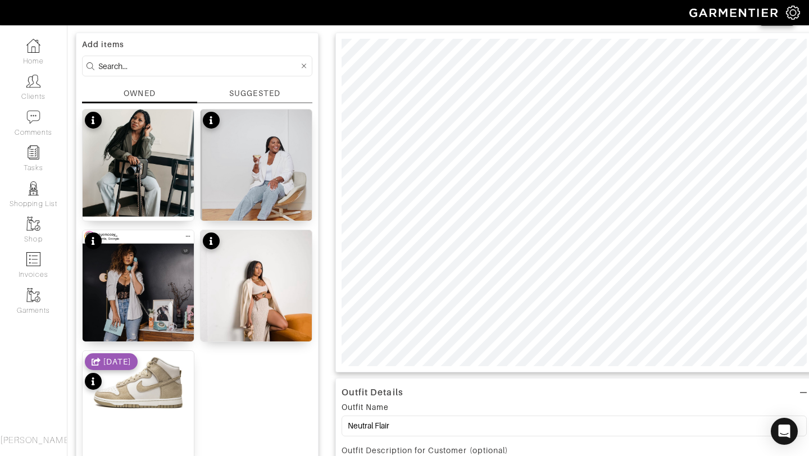
click at [260, 90] on div "SUGGESTED" at bounding box center [254, 94] width 51 height 12
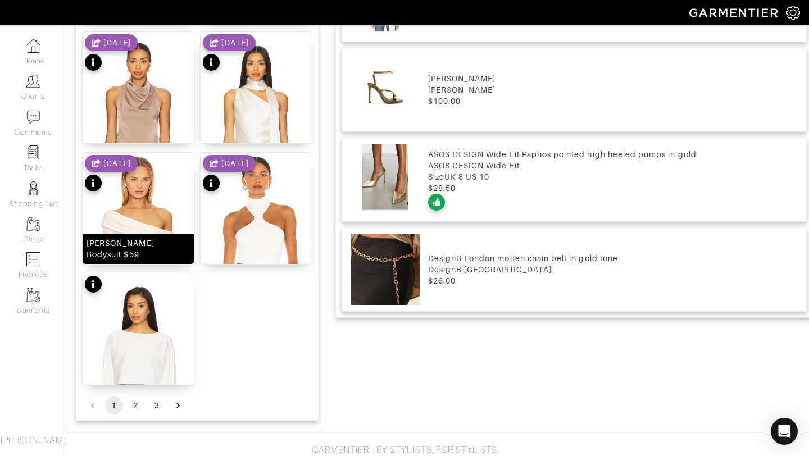
scroll to position [1381, 0]
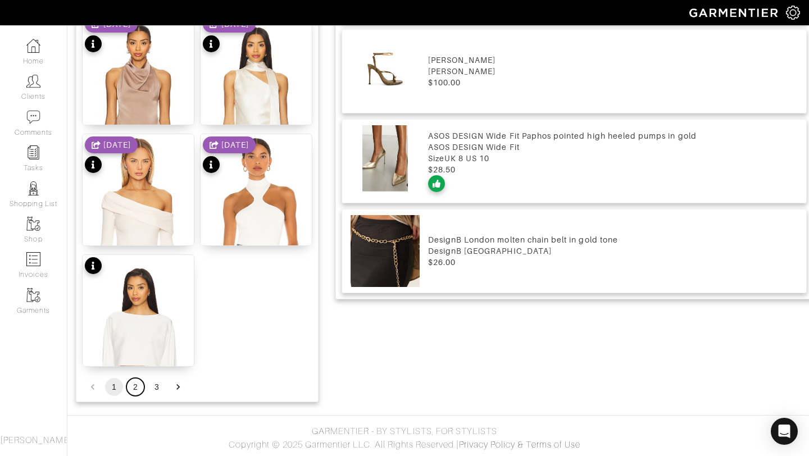
click at [142, 387] on button "2" at bounding box center [135, 387] width 18 height 18
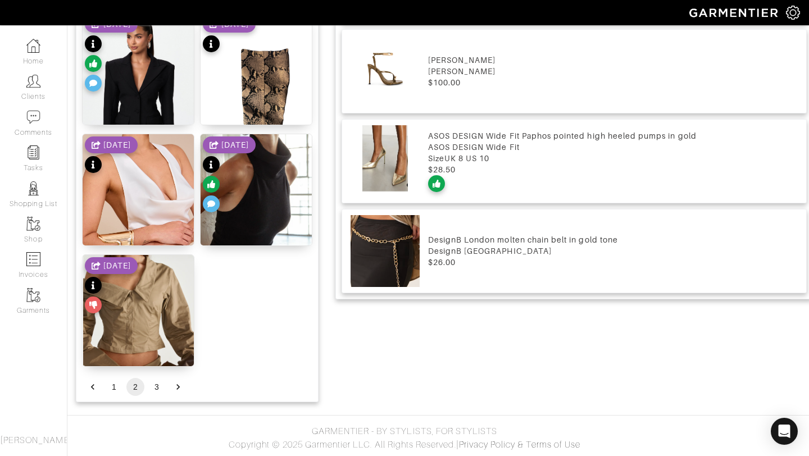
click at [165, 380] on li "3" at bounding box center [156, 387] width 21 height 18
click at [161, 383] on button "3" at bounding box center [157, 387] width 18 height 18
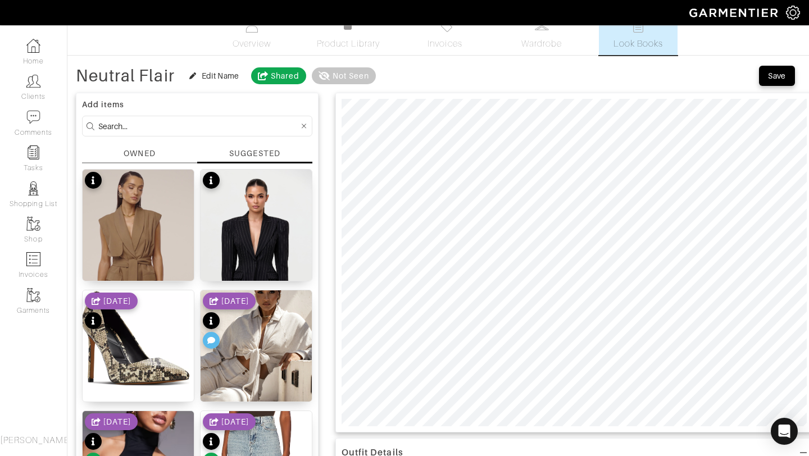
scroll to position [0, 0]
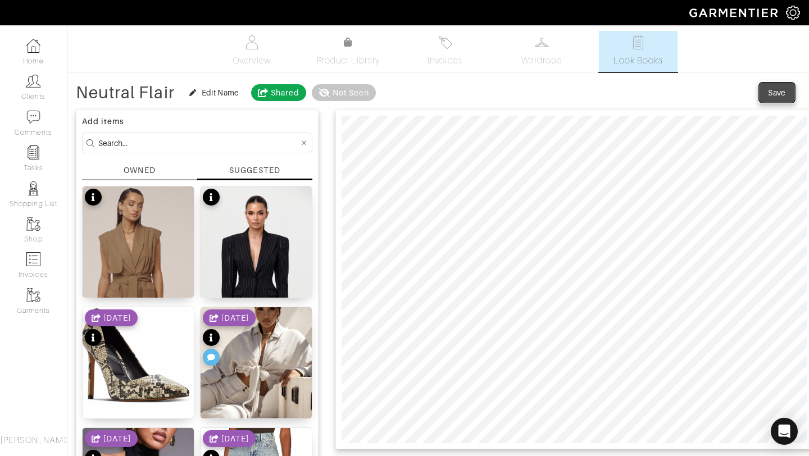
click at [772, 96] on div "Save" at bounding box center [777, 92] width 18 height 11
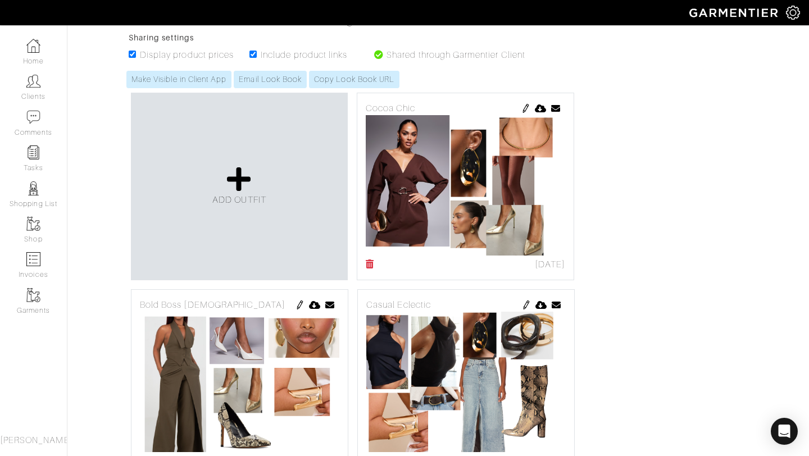
scroll to position [194, 0]
click at [371, 261] on icon at bounding box center [370, 263] width 8 height 9
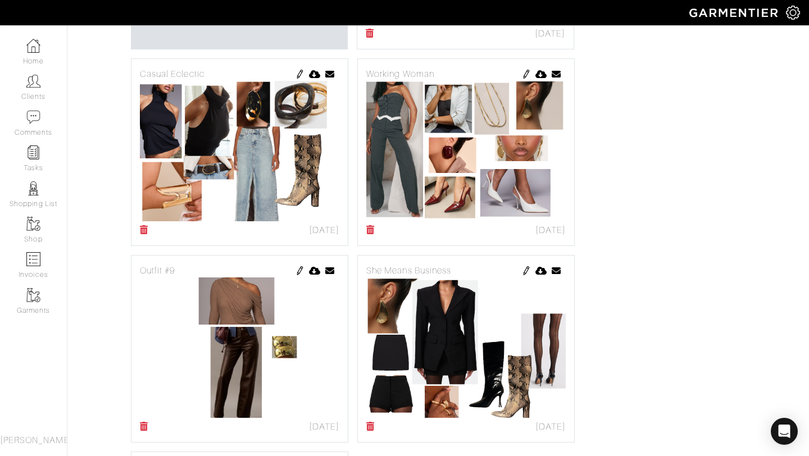
scroll to position [443, 0]
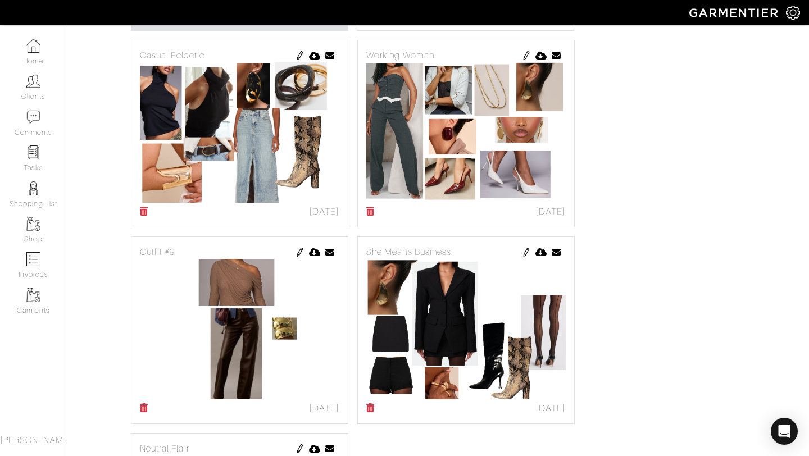
click at [298, 58] on img at bounding box center [300, 55] width 9 height 9
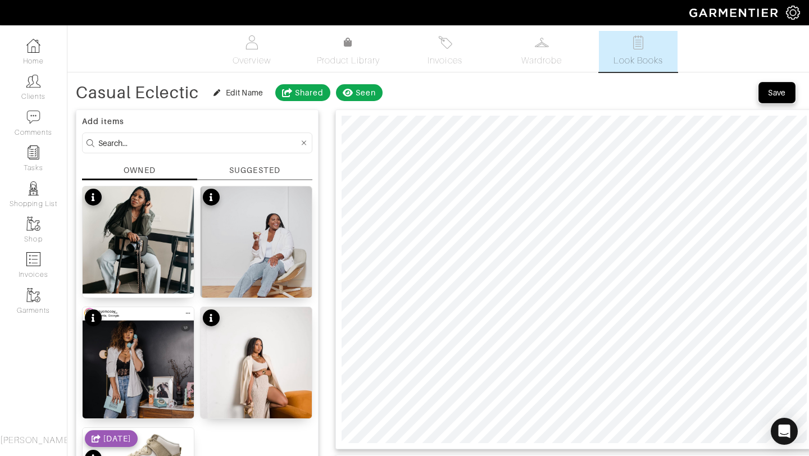
click at [773, 96] on div "Save" at bounding box center [777, 92] width 18 height 11
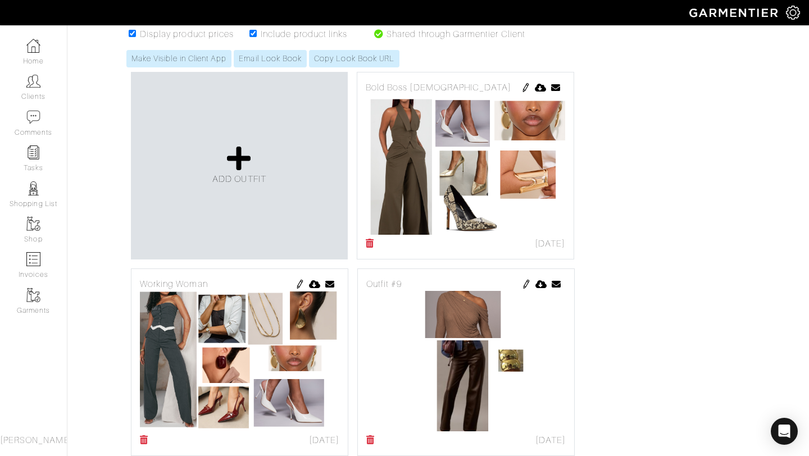
scroll to position [16, 0]
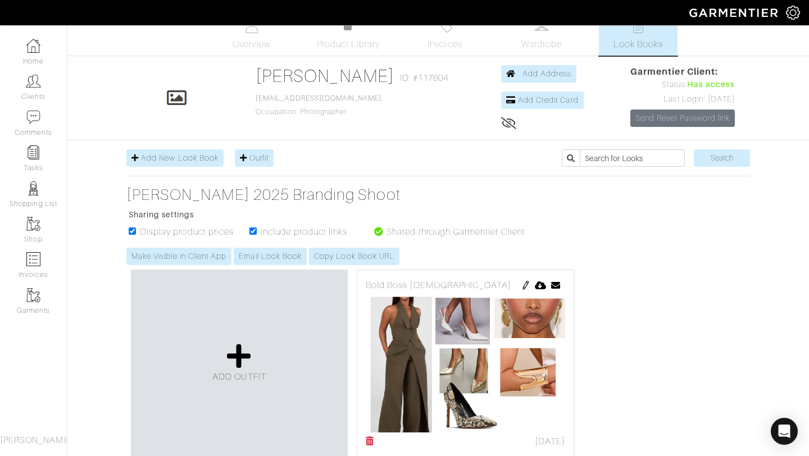
click at [528, 284] on img at bounding box center [526, 285] width 9 height 9
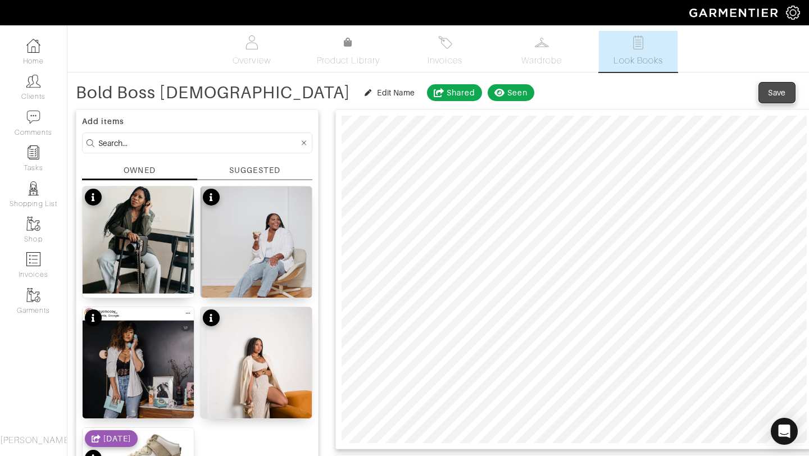
click at [783, 94] on div "Save" at bounding box center [777, 92] width 18 height 11
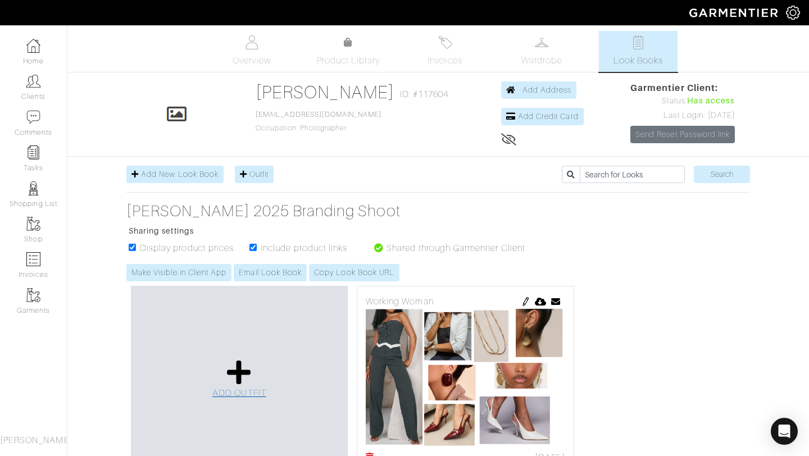
click at [234, 390] on span "ADD OUTFIT" at bounding box center [239, 393] width 54 height 10
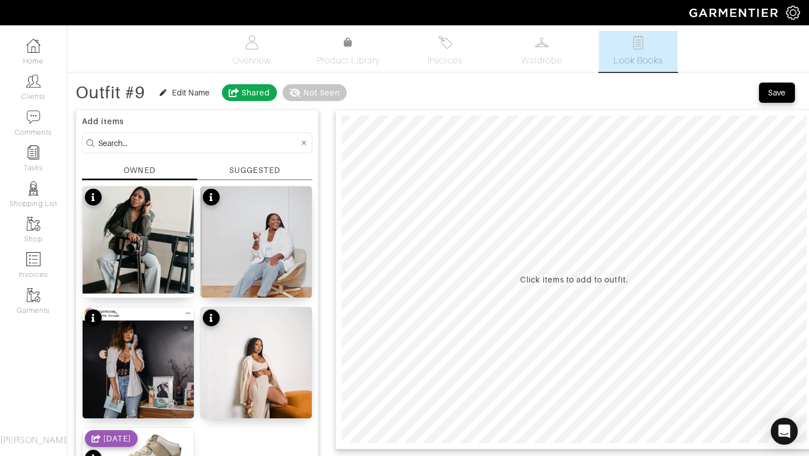
click at [248, 173] on div "SUGGESTED" at bounding box center [254, 171] width 51 height 12
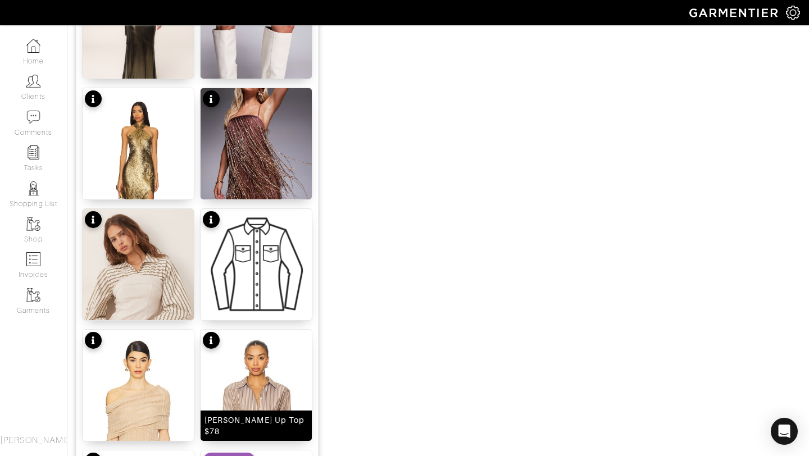
scroll to position [1099, 0]
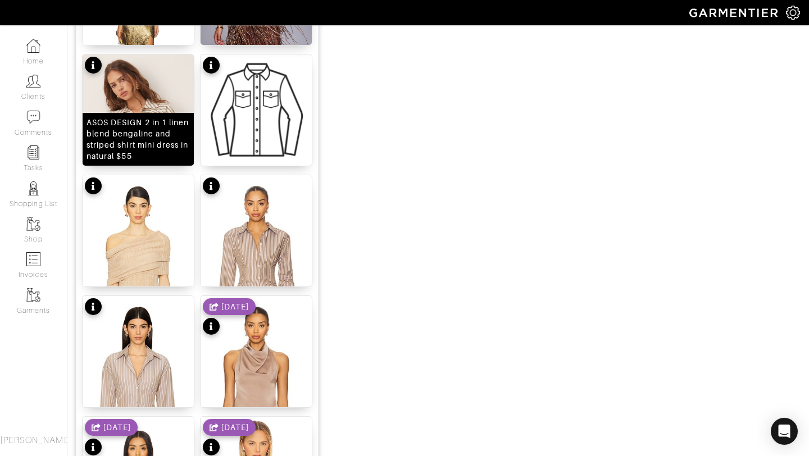
click at [157, 109] on img at bounding box center [138, 162] width 111 height 214
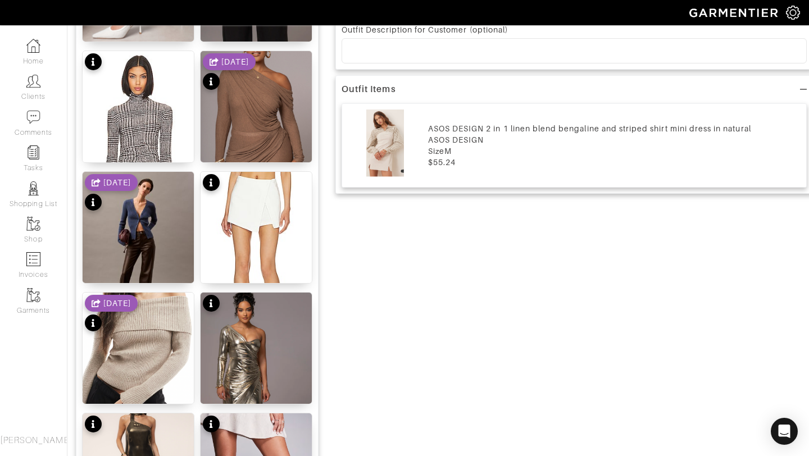
scroll to position [693, 0]
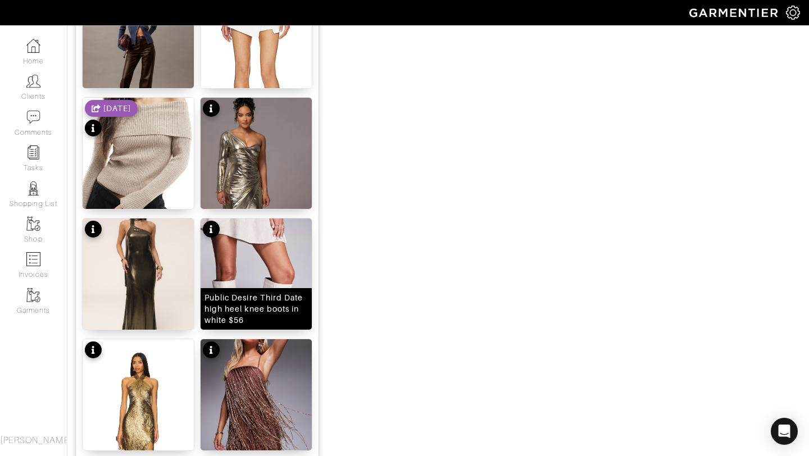
click at [237, 255] on img at bounding box center [256, 327] width 111 height 216
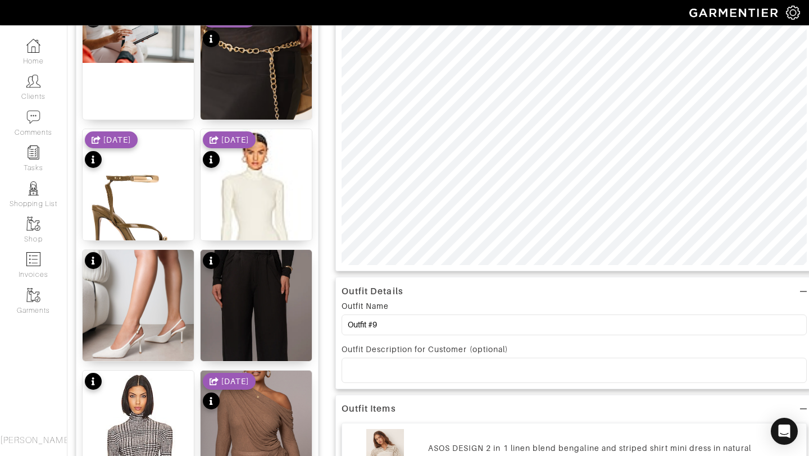
scroll to position [0, 0]
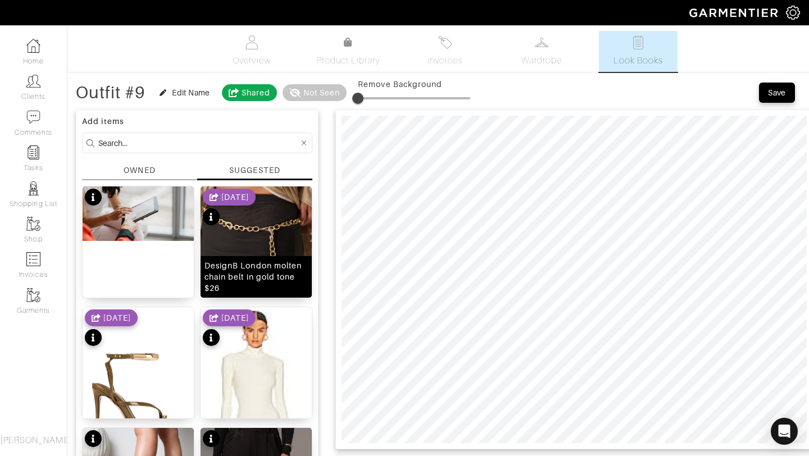
click at [298, 222] on img at bounding box center [256, 245] width 111 height 116
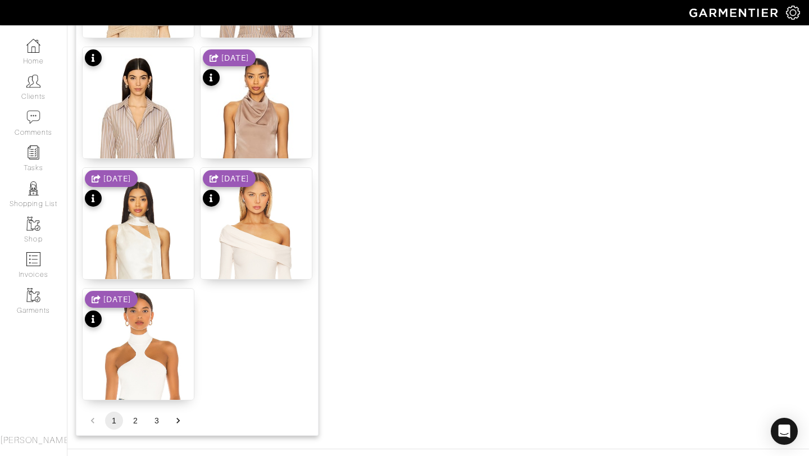
scroll to position [1381, 0]
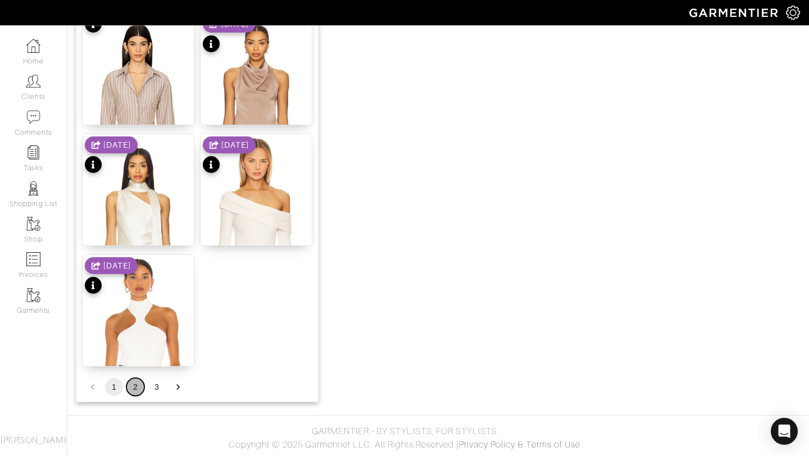
click at [135, 389] on button "2" at bounding box center [135, 387] width 18 height 18
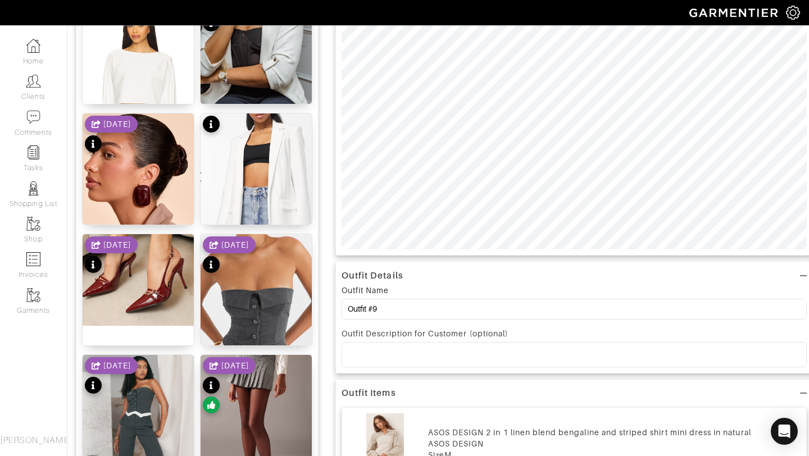
scroll to position [124, 0]
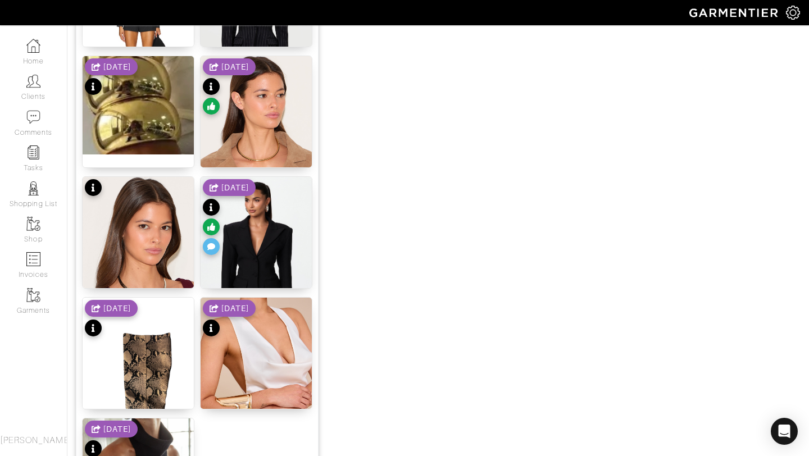
click at [119, 78] on div "[DATE]" at bounding box center [111, 77] width 53 height 39
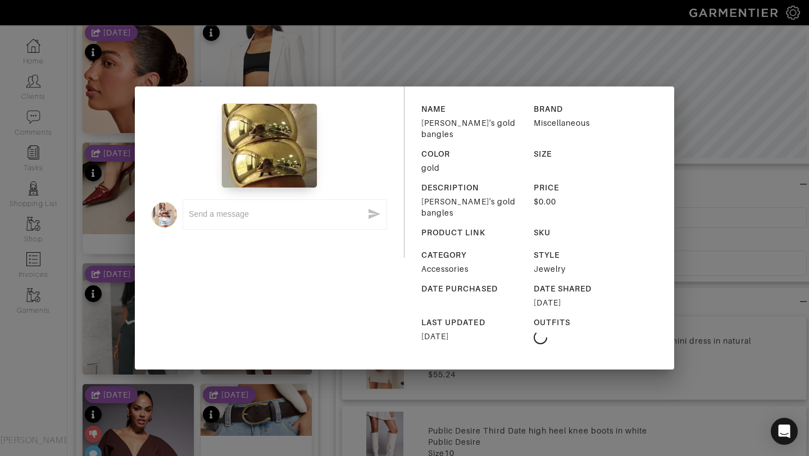
scroll to position [246, 0]
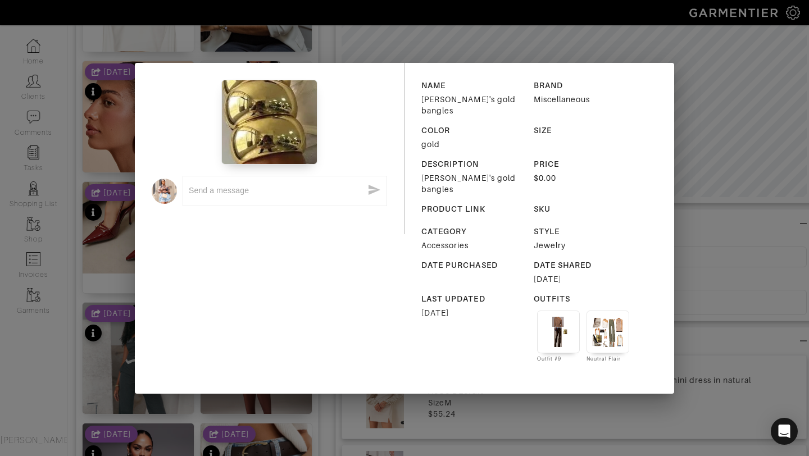
click at [694, 145] on div "x NAME Ashley's gold bangles BRAND Miscellaneous COLOR gold SIZE DESCRIPTION As…" at bounding box center [404, 228] width 809 height 456
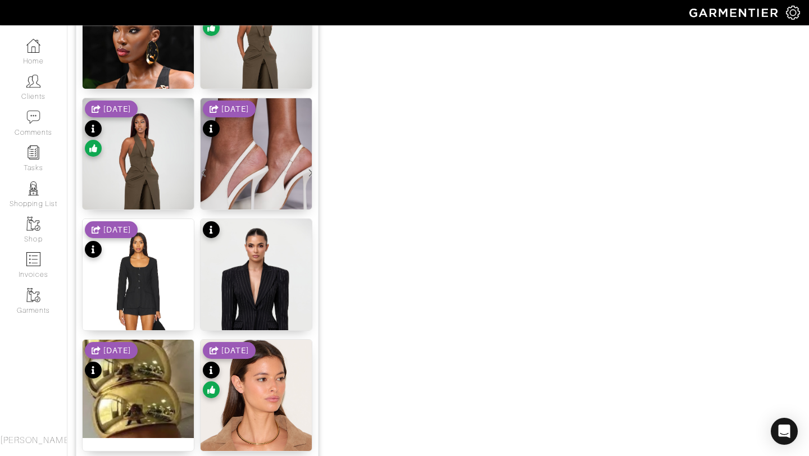
scroll to position [1045, 0]
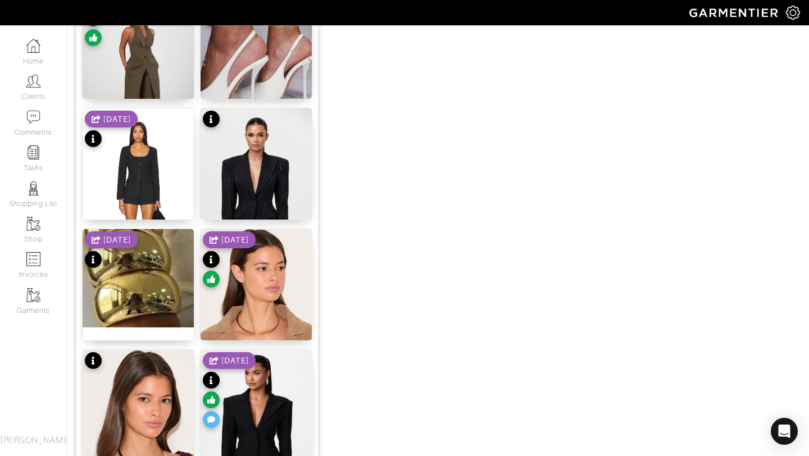
click at [119, 243] on div "8/21/25" at bounding box center [117, 239] width 28 height 11
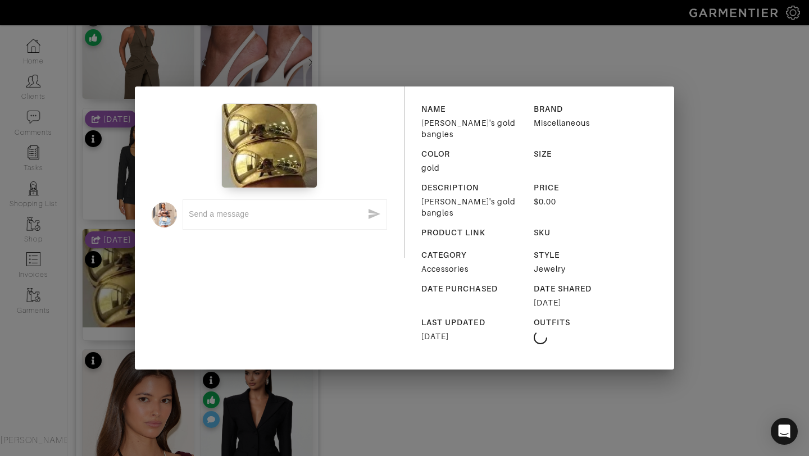
click at [104, 274] on div "x NAME Ashley's gold bangles BRAND Miscellaneous COLOR gold SIZE DESCRIPTION As…" at bounding box center [404, 228] width 809 height 456
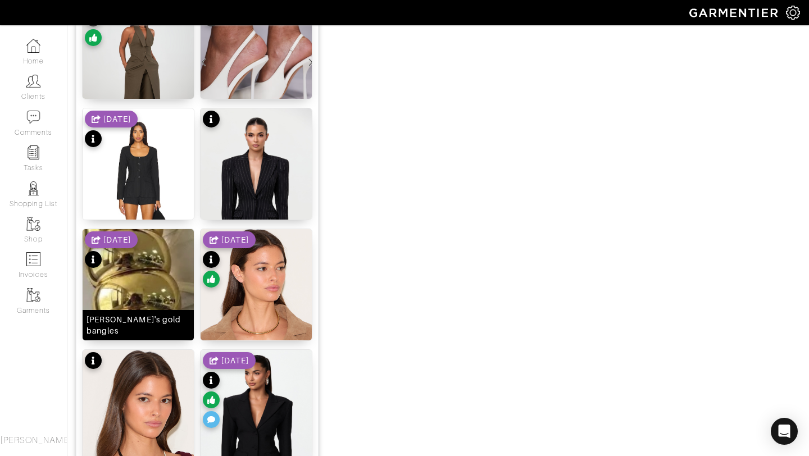
click at [129, 278] on img at bounding box center [138, 278] width 111 height 98
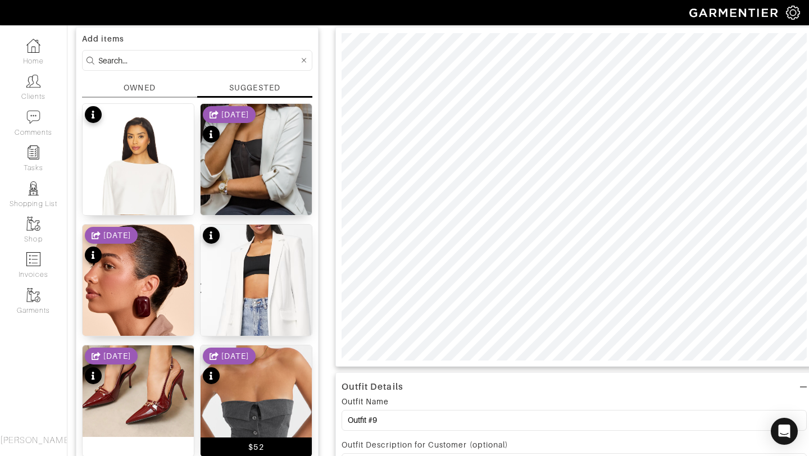
scroll to position [0, 0]
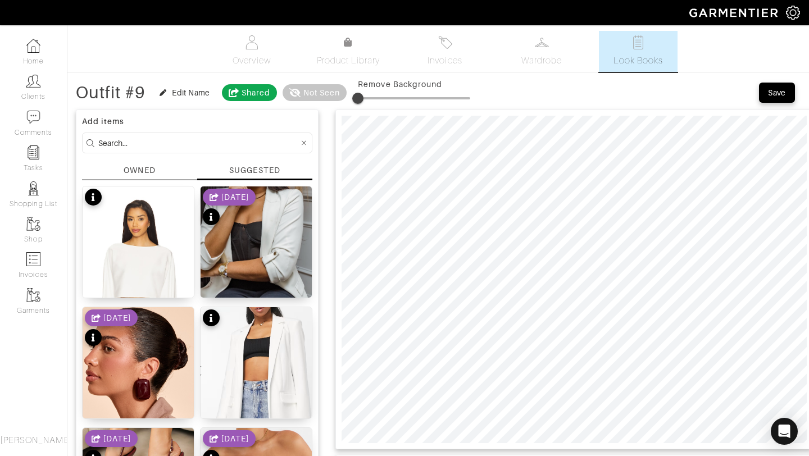
drag, startPoint x: 359, startPoint y: 97, endPoint x: 274, endPoint y: 111, distance: 86.6
type input "32"
drag, startPoint x: 357, startPoint y: 97, endPoint x: 396, endPoint y: 92, distance: 38.5
click at [396, 93] on span at bounding box center [394, 98] width 11 height 11
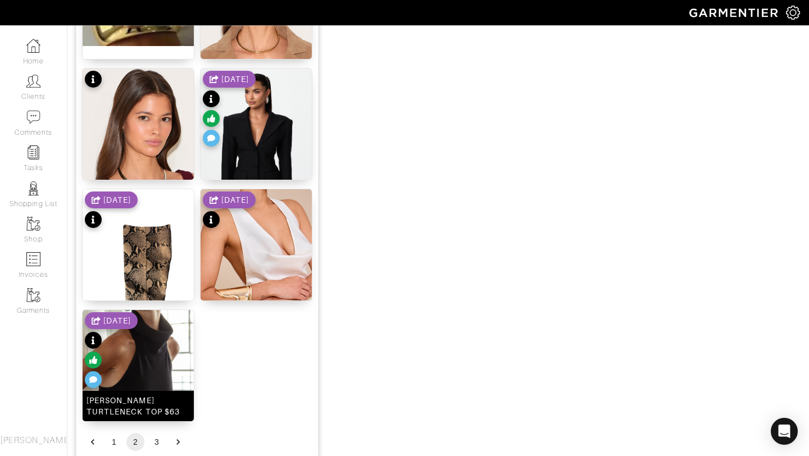
scroll to position [1381, 0]
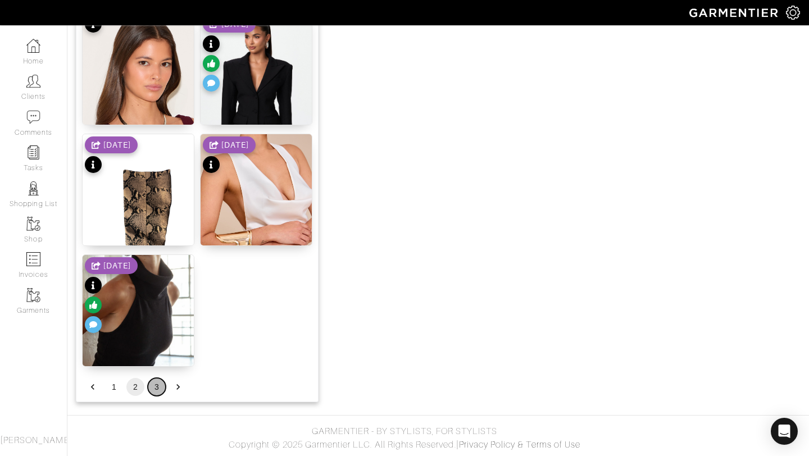
click at [161, 382] on button "3" at bounding box center [157, 387] width 18 height 18
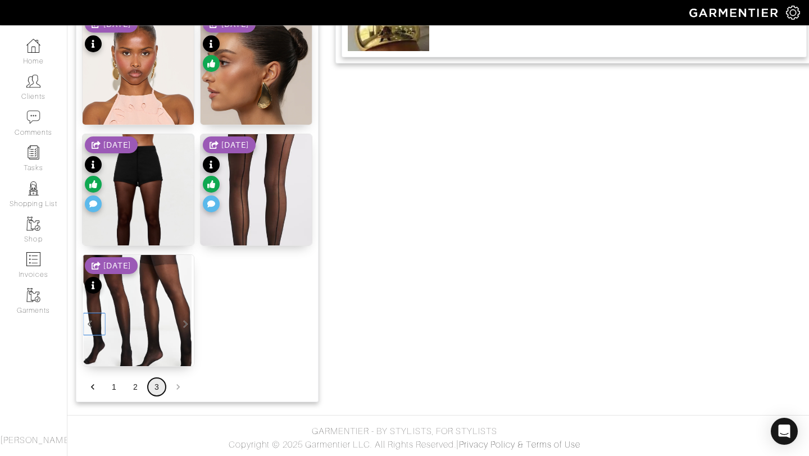
scroll to position [898, 0]
click at [264, 61] on img at bounding box center [256, 82] width 111 height 139
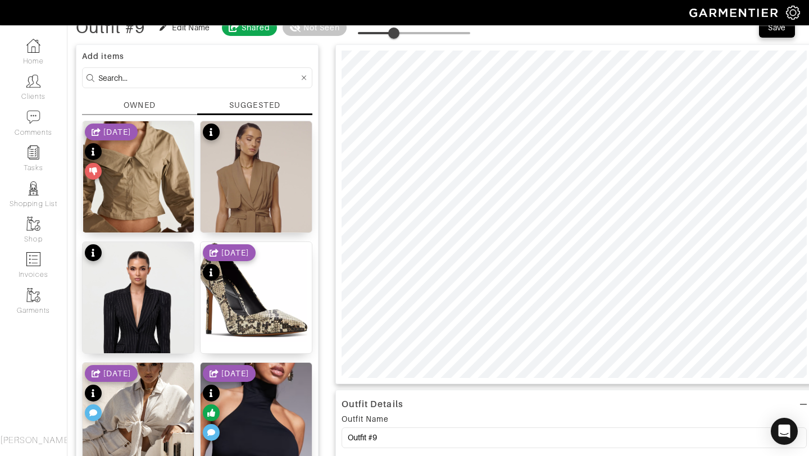
scroll to position [0, 0]
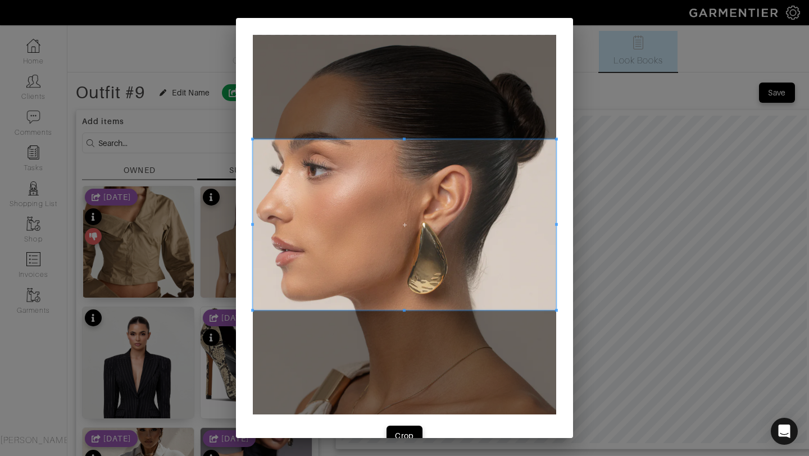
click at [469, 215] on span at bounding box center [404, 224] width 303 height 171
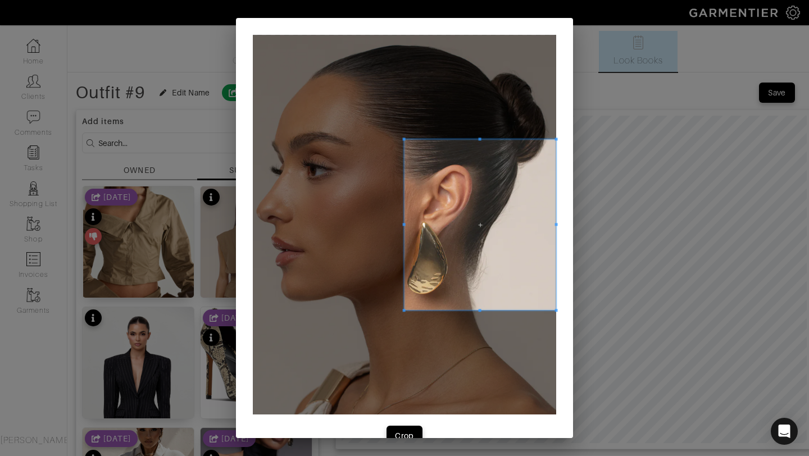
click at [405, 247] on div at bounding box center [481, 224] width 152 height 171
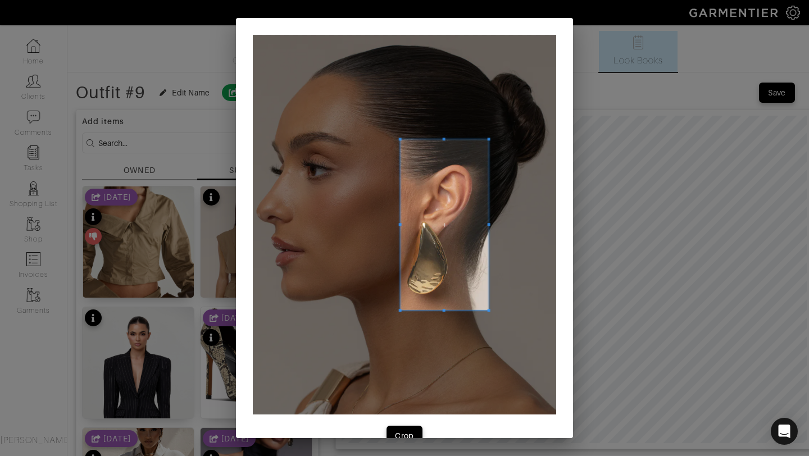
click at [489, 234] on div at bounding box center [445, 224] width 88 height 171
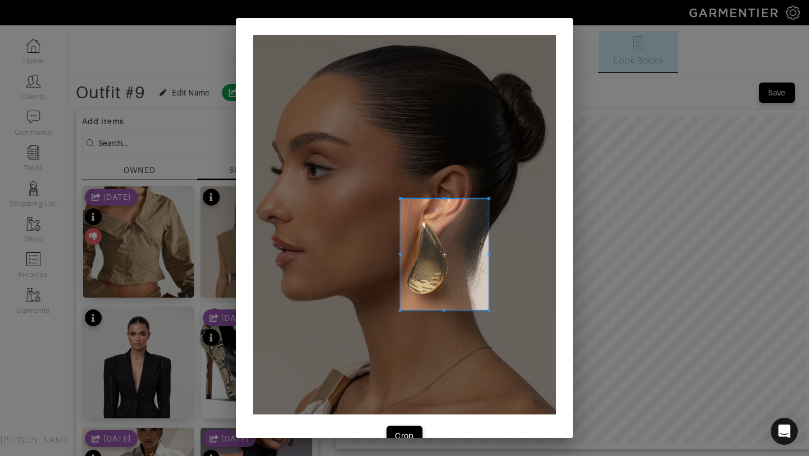
click at [443, 199] on span at bounding box center [444, 198] width 3 height 3
click at [401, 434] on div "Crop" at bounding box center [404, 436] width 19 height 11
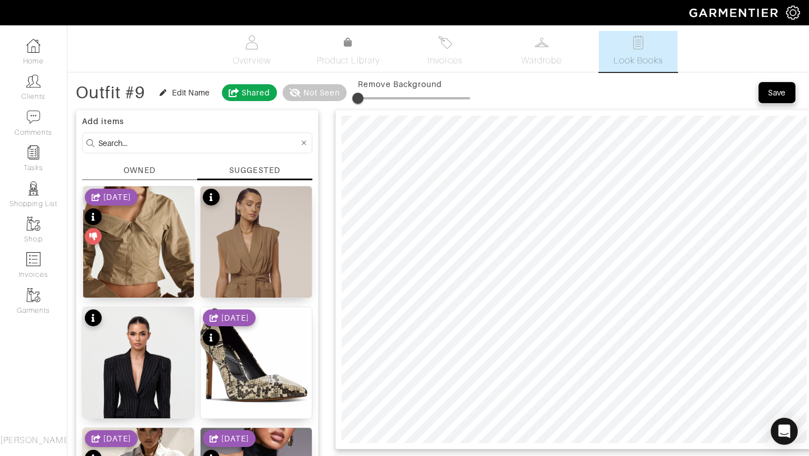
click at [771, 92] on div "Save" at bounding box center [777, 92] width 18 height 11
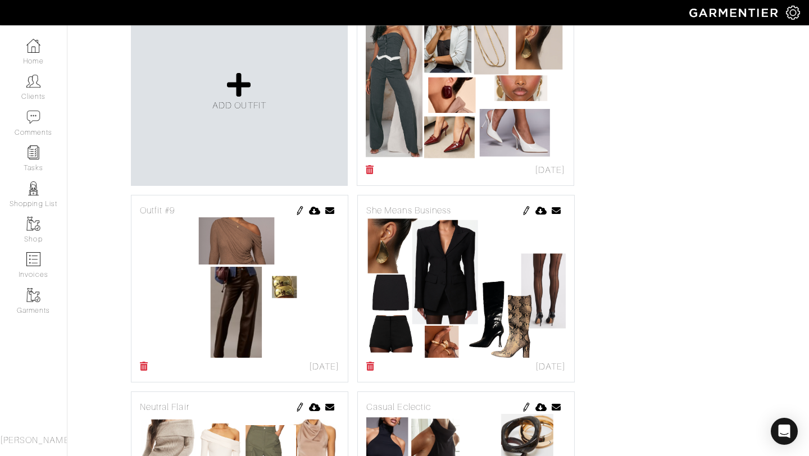
scroll to position [155, 0]
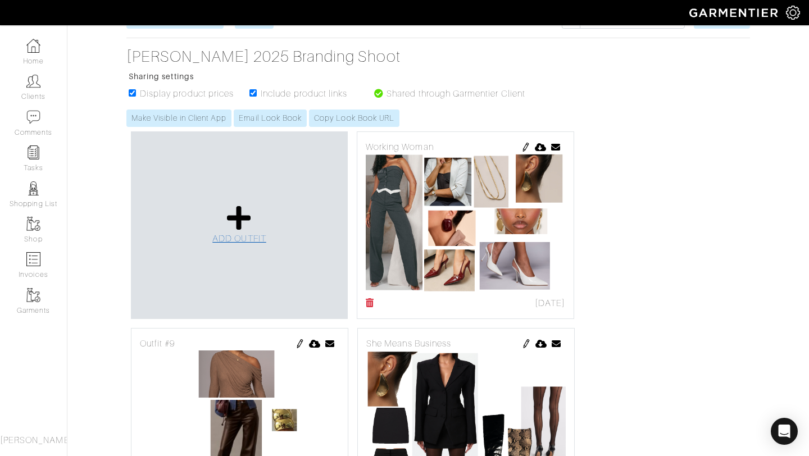
click at [248, 216] on icon at bounding box center [239, 218] width 24 height 27
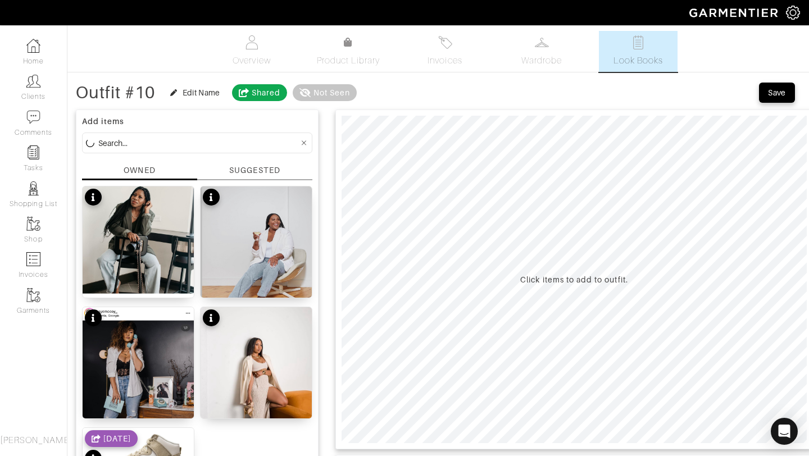
click at [260, 175] on div "SUGGESTED" at bounding box center [254, 171] width 51 height 12
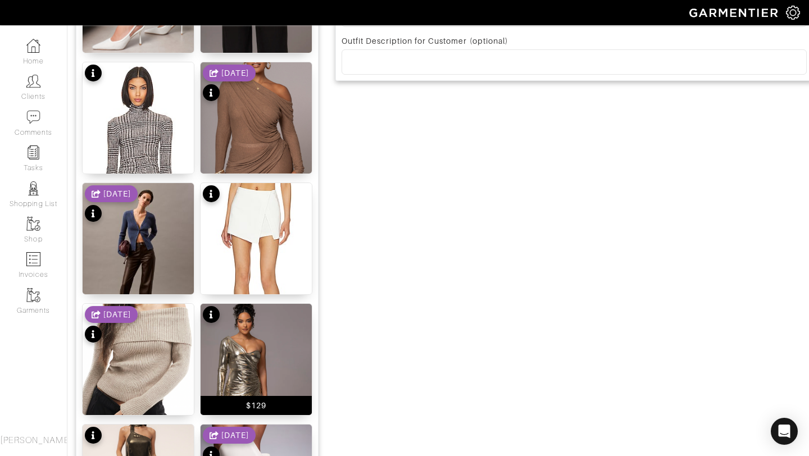
scroll to position [404, 0]
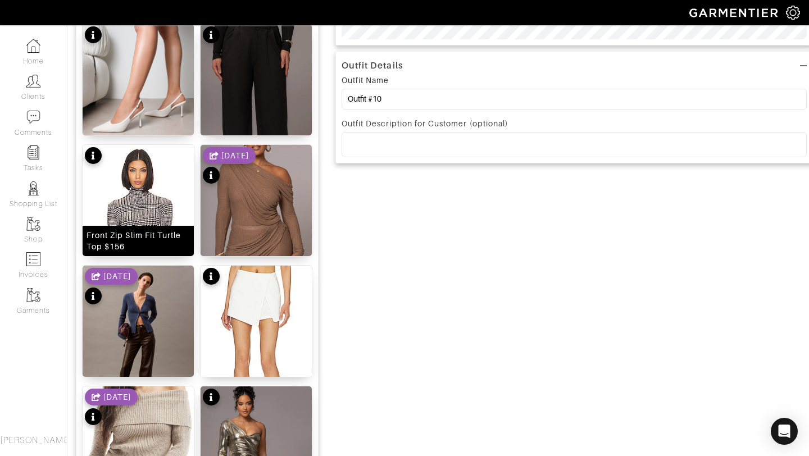
click at [148, 159] on img at bounding box center [138, 237] width 111 height 185
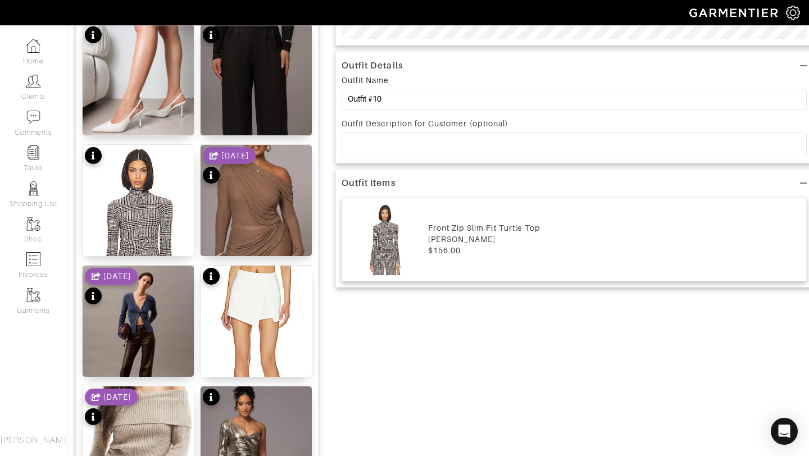
scroll to position [0, 0]
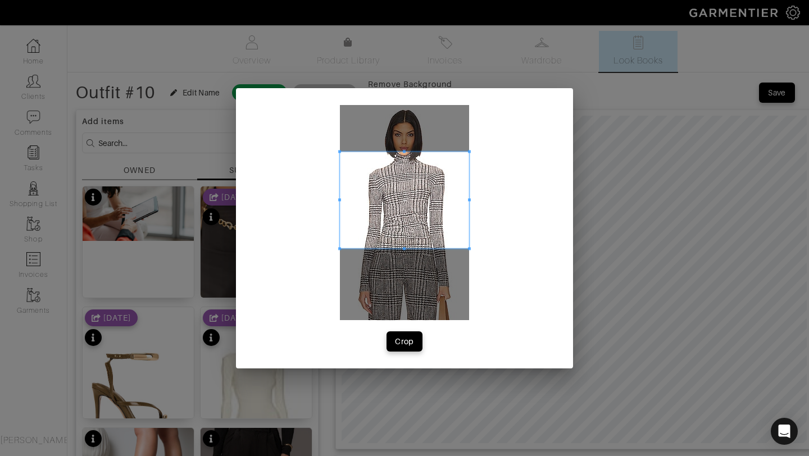
click at [410, 152] on span at bounding box center [404, 151] width 129 height 3
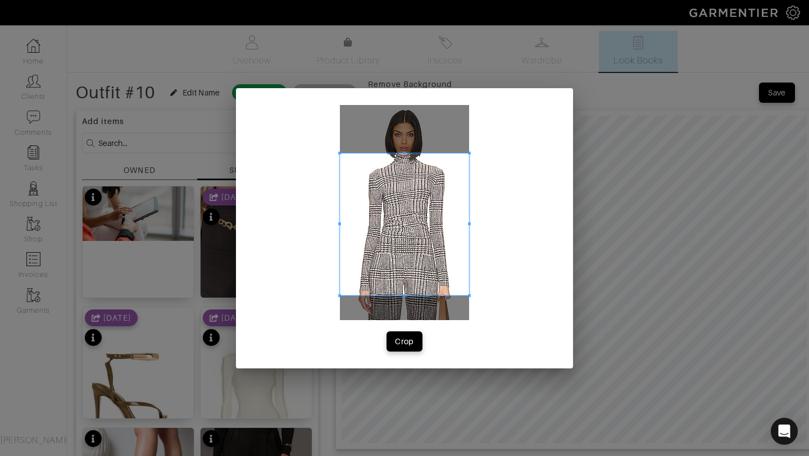
click at [408, 294] on span at bounding box center [404, 295] width 129 height 3
click at [404, 334] on button "Crop" at bounding box center [405, 342] width 36 height 20
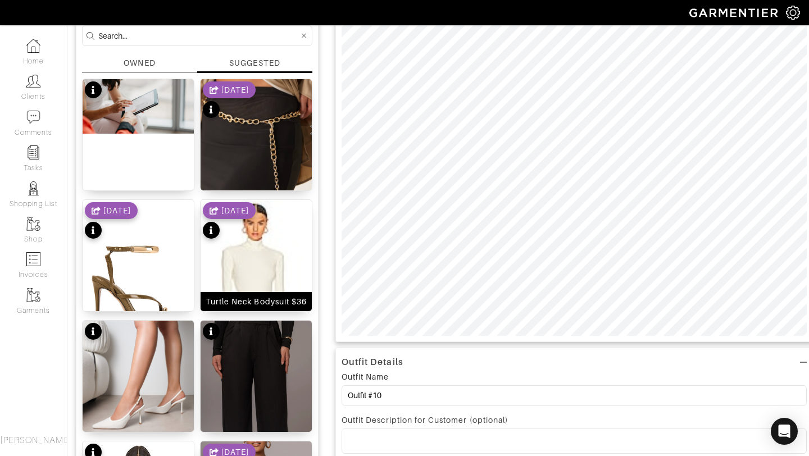
scroll to position [216, 0]
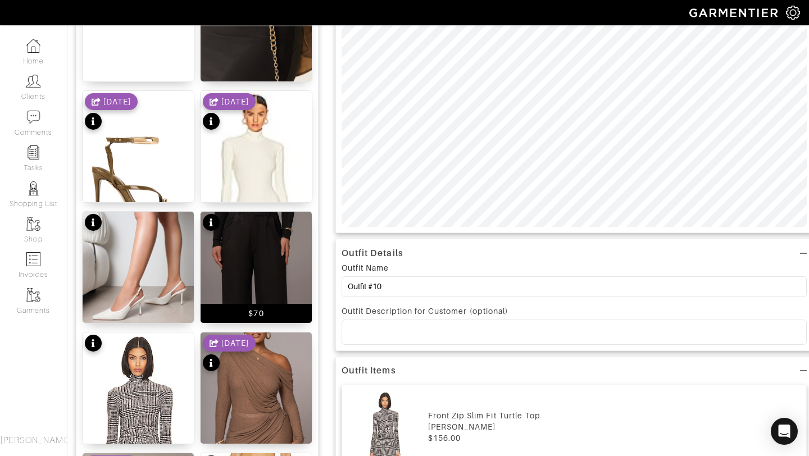
click at [225, 261] on img at bounding box center [256, 313] width 111 height 203
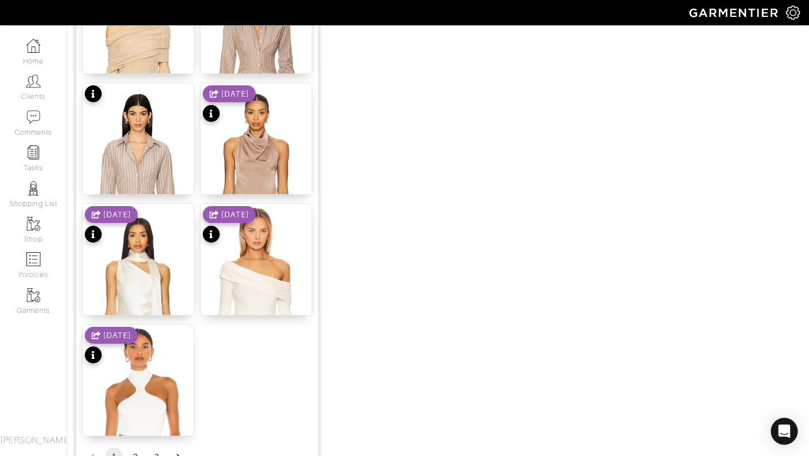
scroll to position [1381, 0]
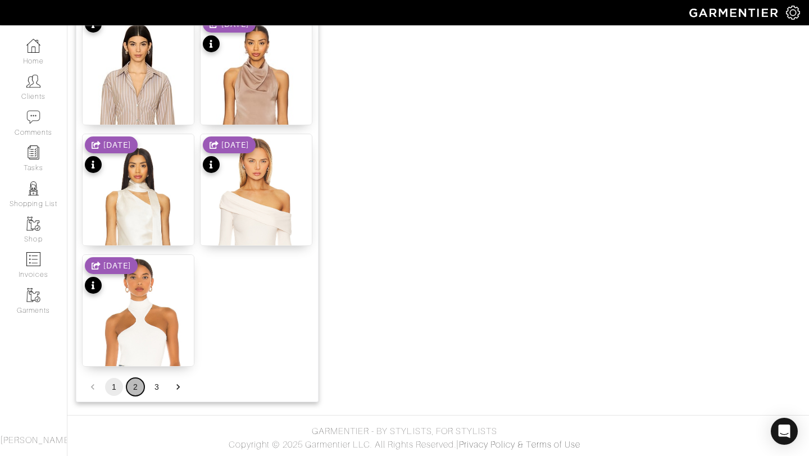
click at [135, 388] on button "2" at bounding box center [135, 387] width 18 height 18
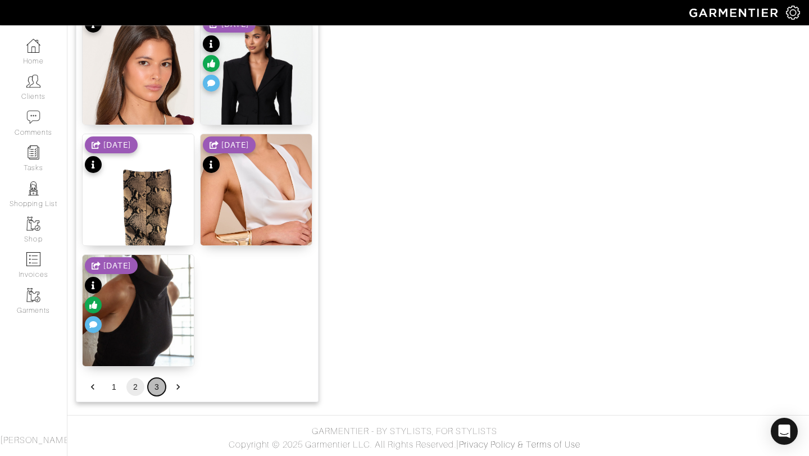
click at [148, 391] on button "3" at bounding box center [157, 387] width 18 height 18
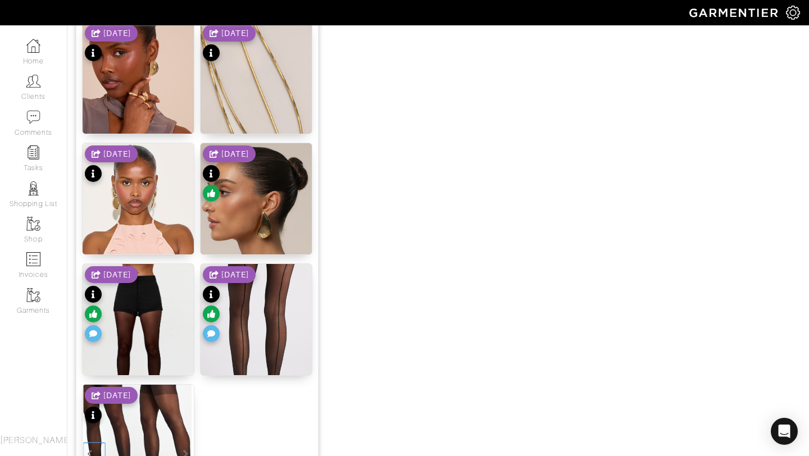
scroll to position [898, 0]
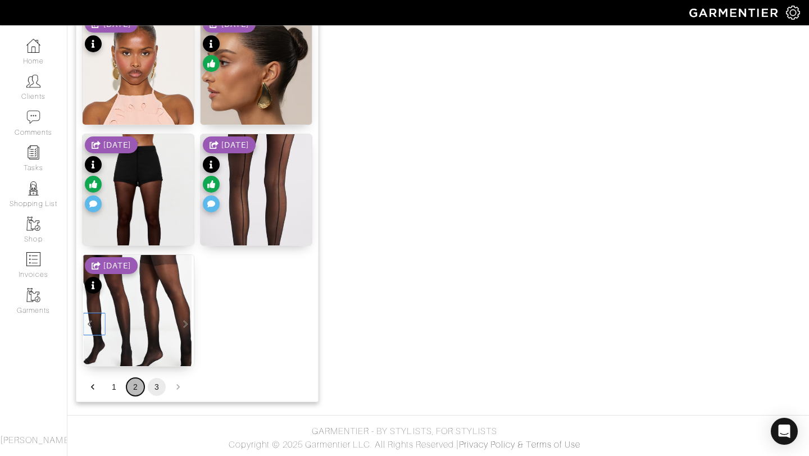
click at [129, 387] on button "2" at bounding box center [135, 387] width 18 height 18
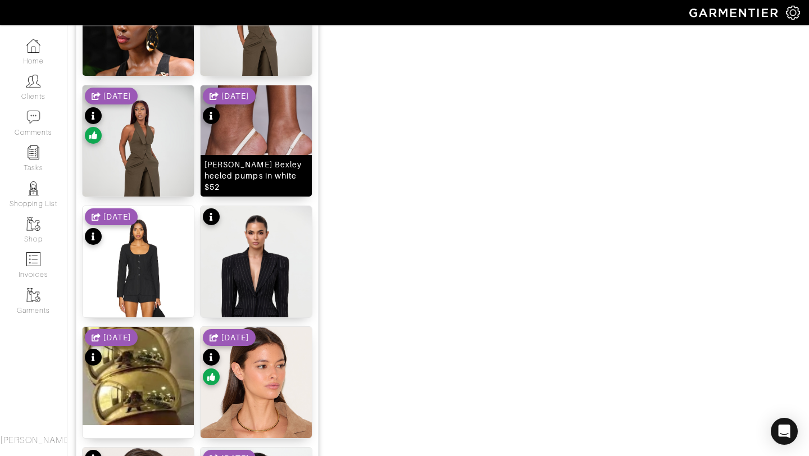
scroll to position [949, 0]
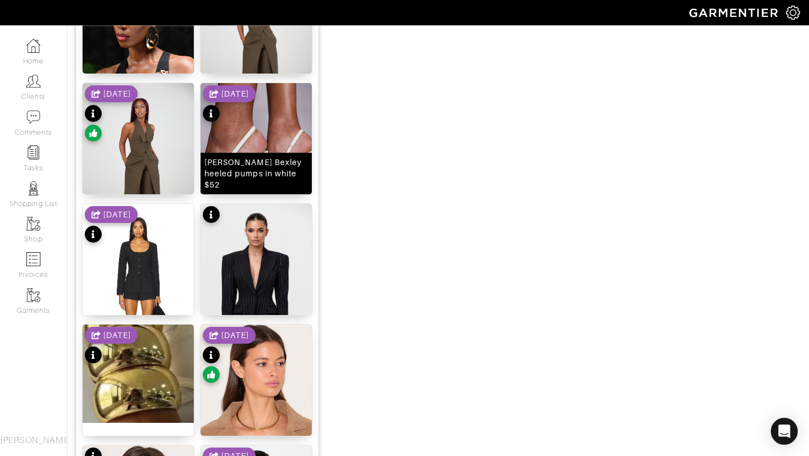
click at [243, 141] on img at bounding box center [256, 146] width 111 height 126
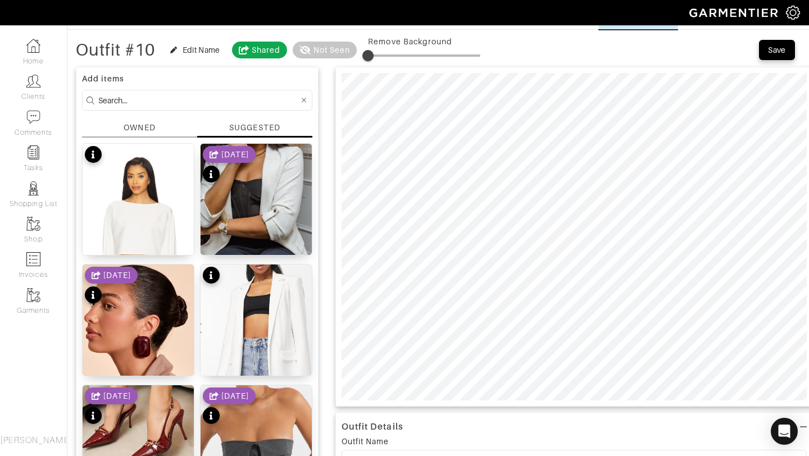
scroll to position [0, 0]
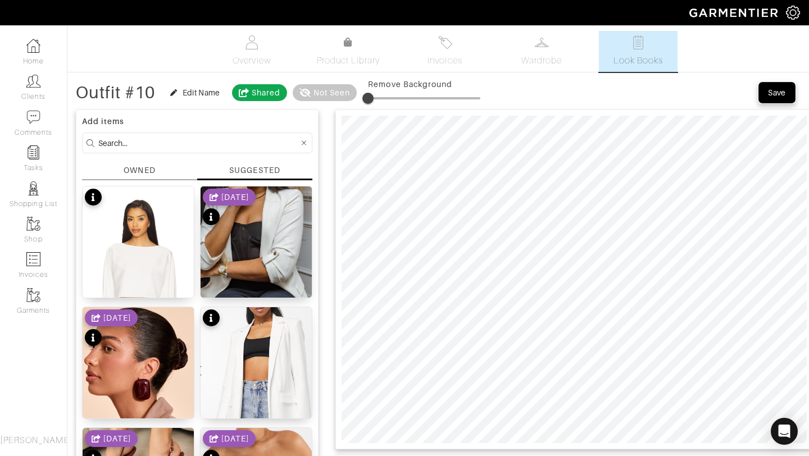
click at [776, 101] on button "Save" at bounding box center [777, 93] width 36 height 20
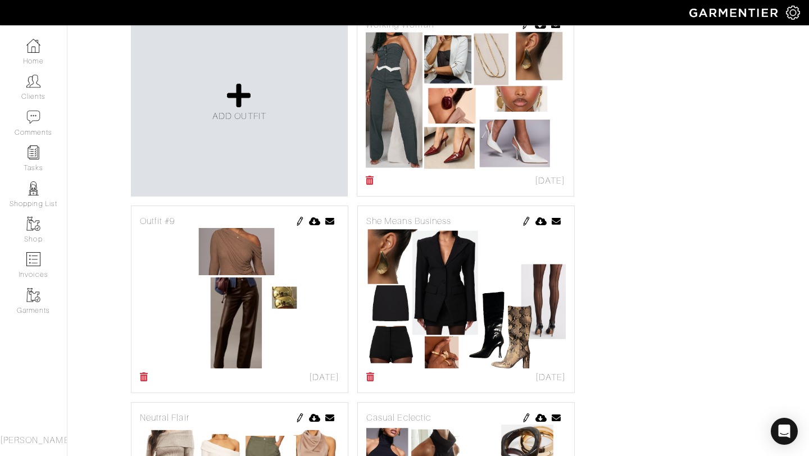
scroll to position [104, 0]
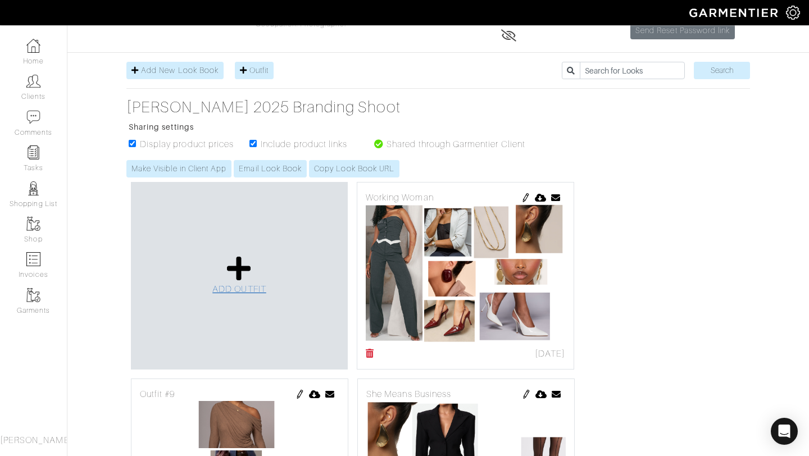
click at [224, 276] on link "ADD OUTFIT" at bounding box center [239, 275] width 54 height 41
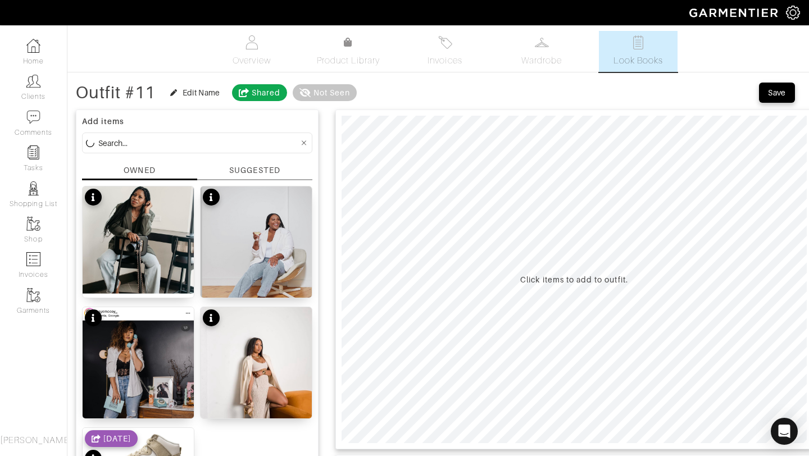
click at [241, 169] on div "SUGGESTED" at bounding box center [254, 171] width 51 height 12
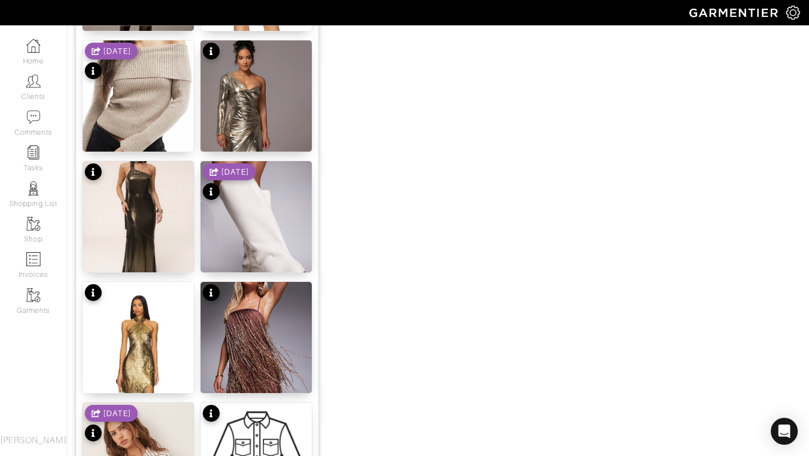
scroll to position [762, 0]
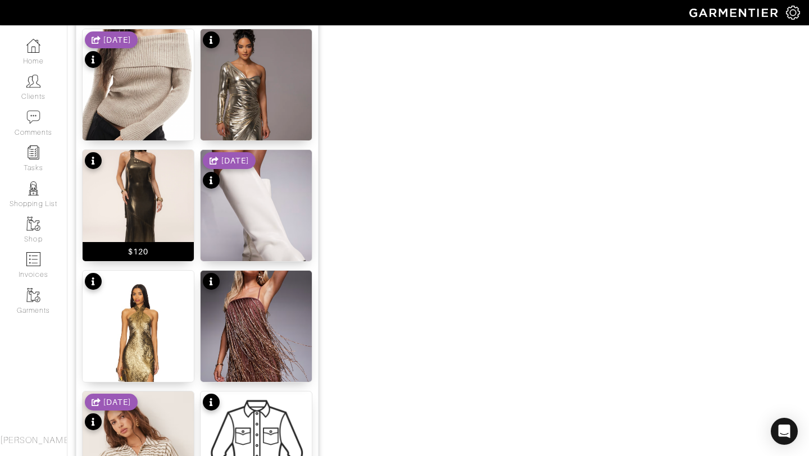
click at [153, 207] on img at bounding box center [138, 205] width 111 height 111
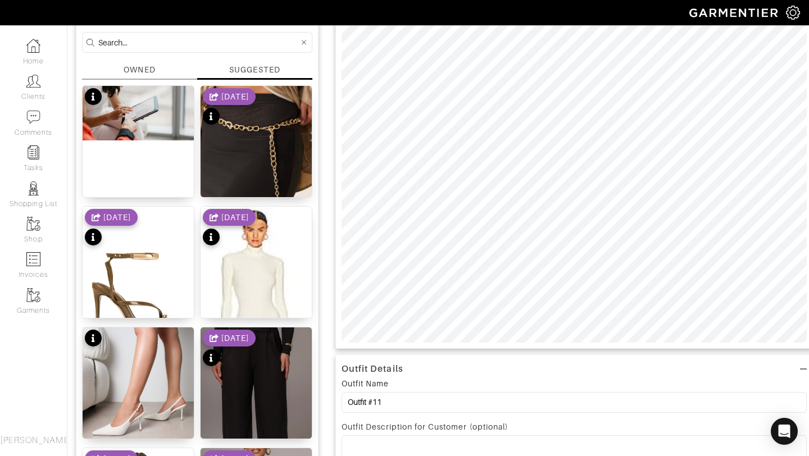
scroll to position [26, 0]
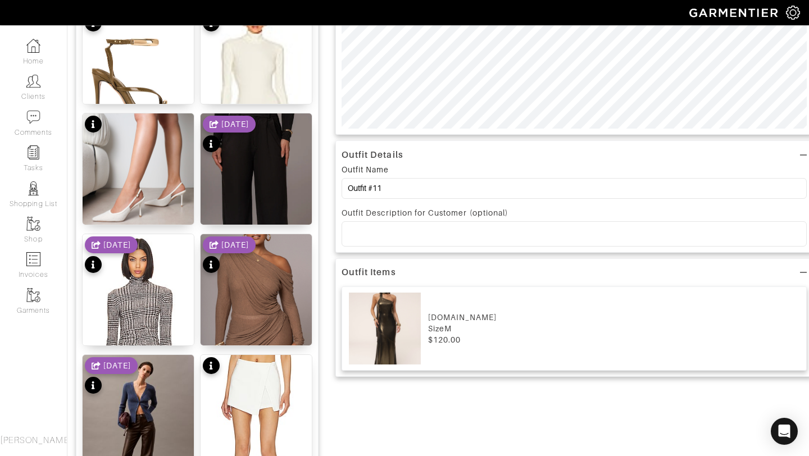
scroll to position [391, 0]
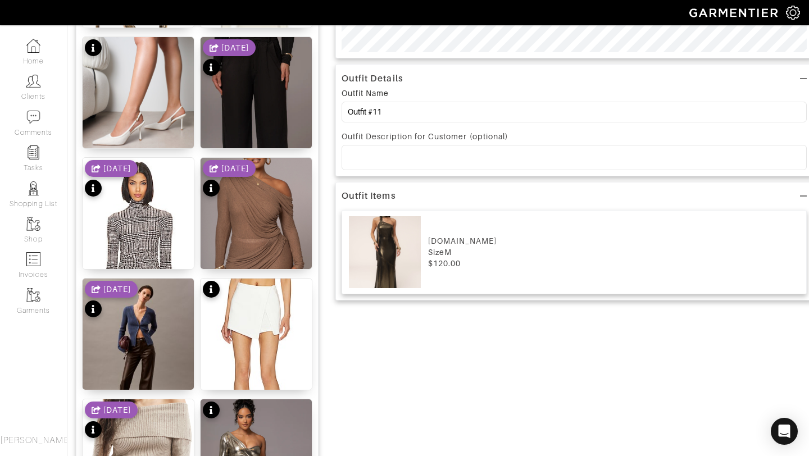
click at [522, 240] on div "jluxlabel.com" at bounding box center [614, 240] width 373 height 11
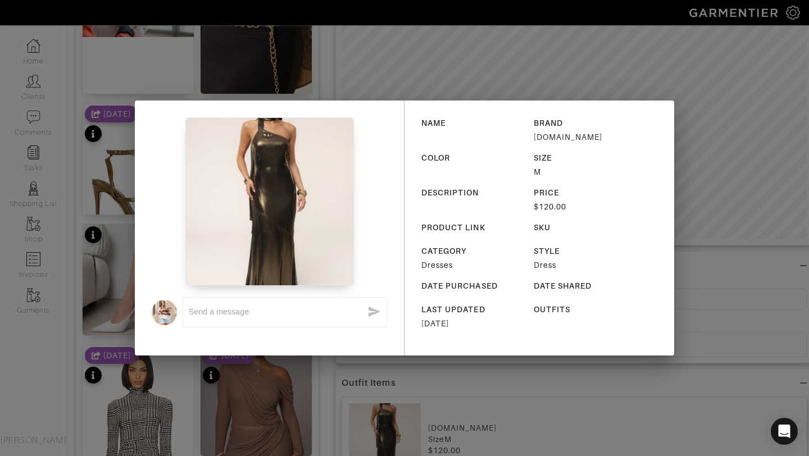
scroll to position [188, 0]
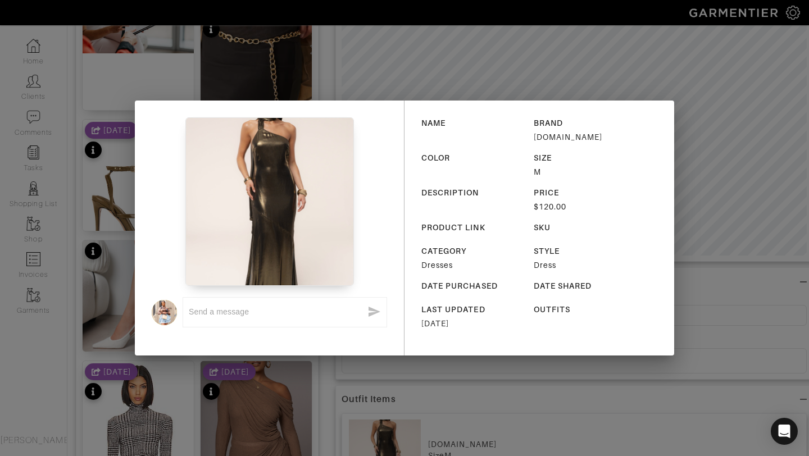
click at [440, 225] on div "PRODUCT LINK" at bounding box center [459, 227] width 75 height 11
click at [665, 223] on div "NAME BRAND jluxlabel.com COLOR SIZE M DESCRIPTION PRICE $120.00 PRODUCT LINK SK…" at bounding box center [540, 228] width 270 height 255
click at [664, 101] on div "NAME BRAND jluxlabel.com COLOR SIZE M DESCRIPTION PRICE $120.00 PRODUCT LINK SK…" at bounding box center [540, 228] width 270 height 255
click at [677, 116] on div "x NAME BRAND jluxlabel.com COLOR SIZE M DESCRIPTION PRICE $120.00 PRODUCT LINK …" at bounding box center [404, 228] width 809 height 456
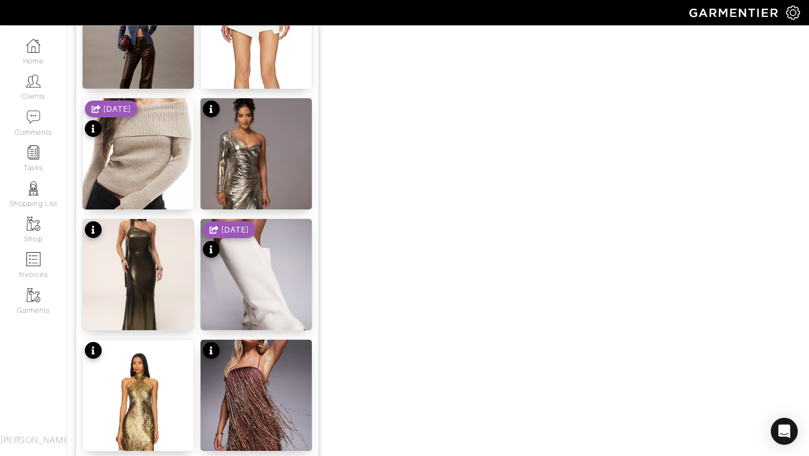
scroll to position [825, 0]
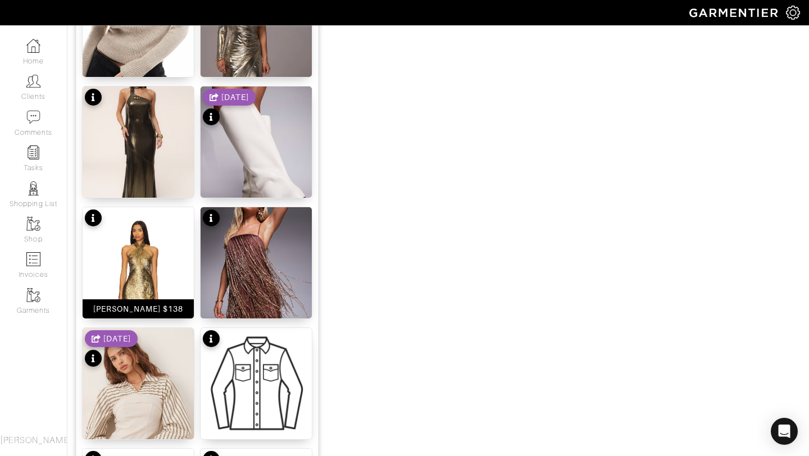
click at [143, 266] on img at bounding box center [138, 302] width 111 height 191
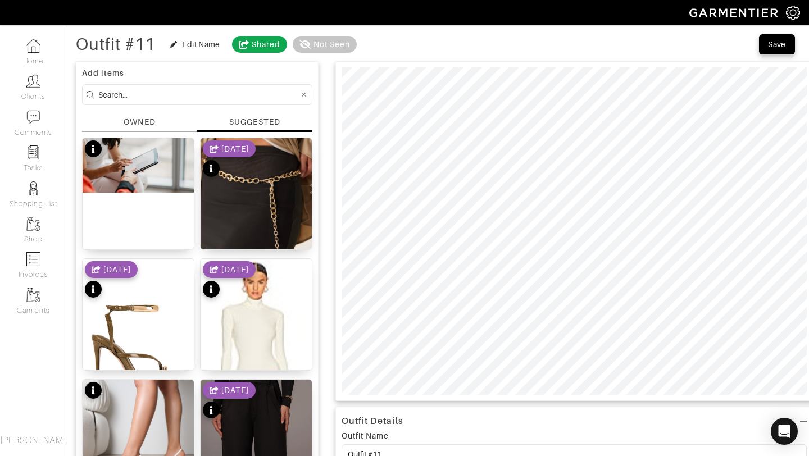
scroll to position [0, 0]
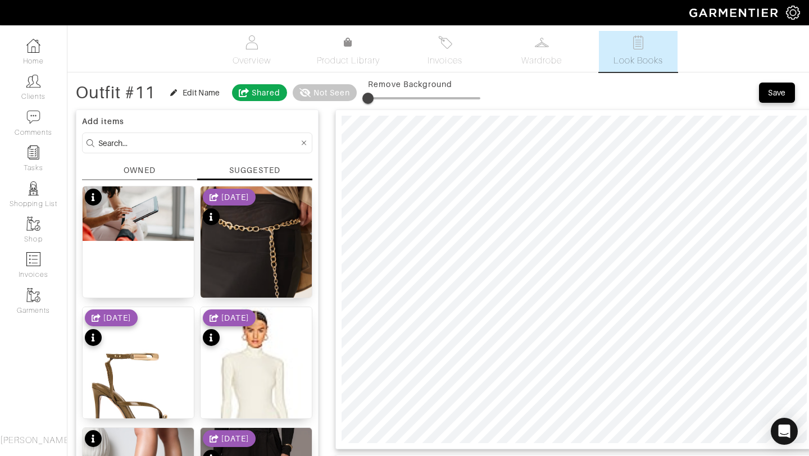
click at [773, 95] on div "Save" at bounding box center [777, 92] width 18 height 11
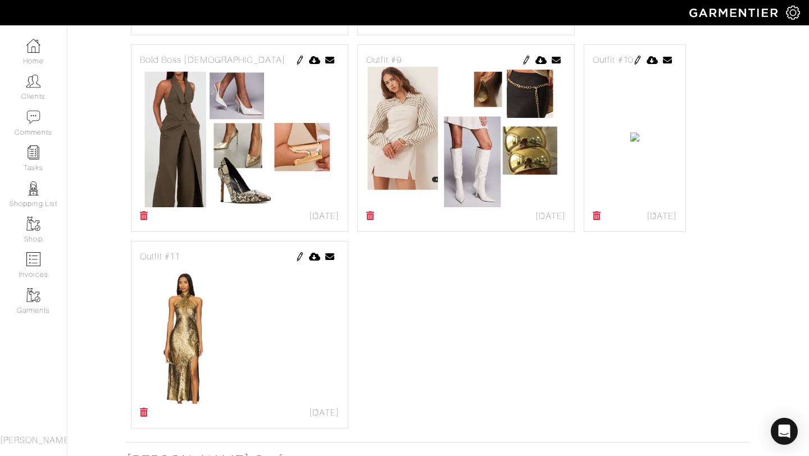
scroll to position [885, 0]
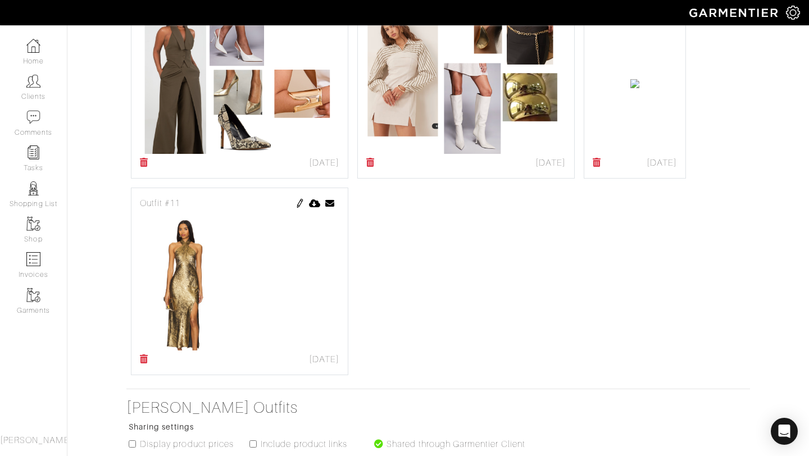
click at [593, 167] on icon at bounding box center [597, 162] width 8 height 9
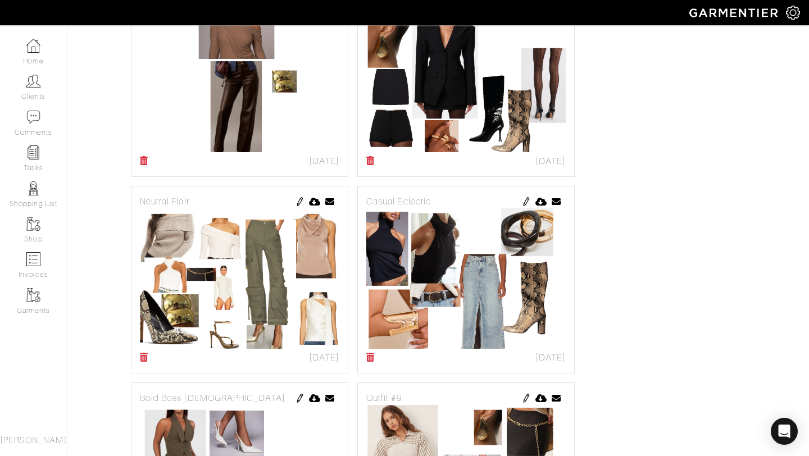
scroll to position [816, 0]
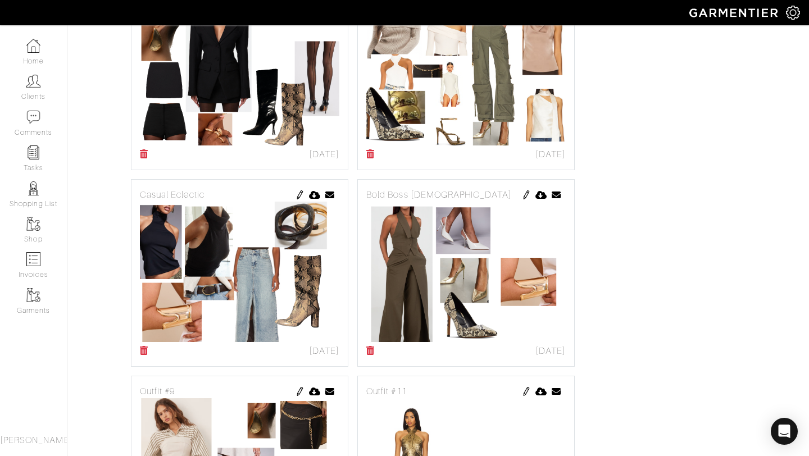
scroll to position [431, 0]
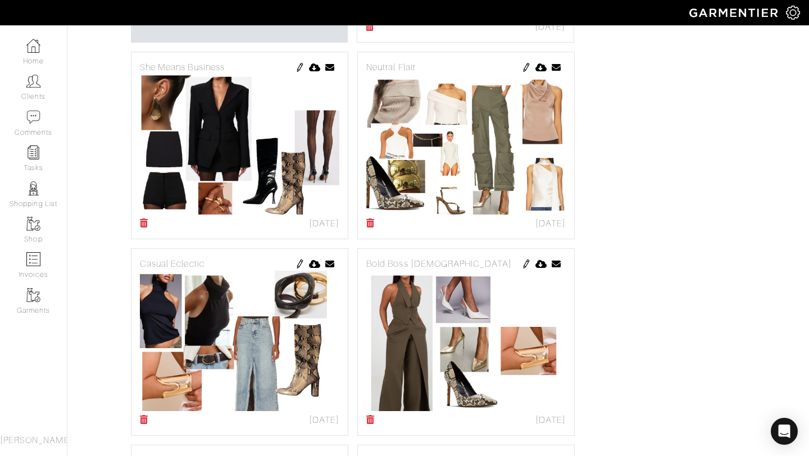
click at [527, 65] on img at bounding box center [526, 67] width 9 height 9
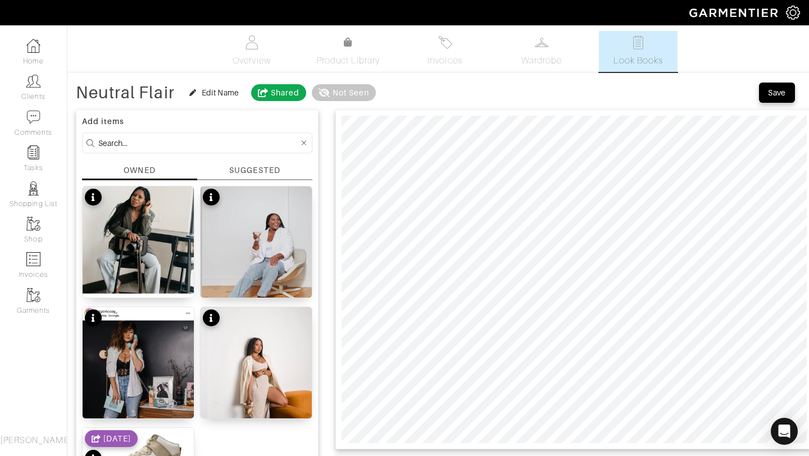
click at [260, 165] on div "SUGGESTED" at bounding box center [254, 171] width 51 height 12
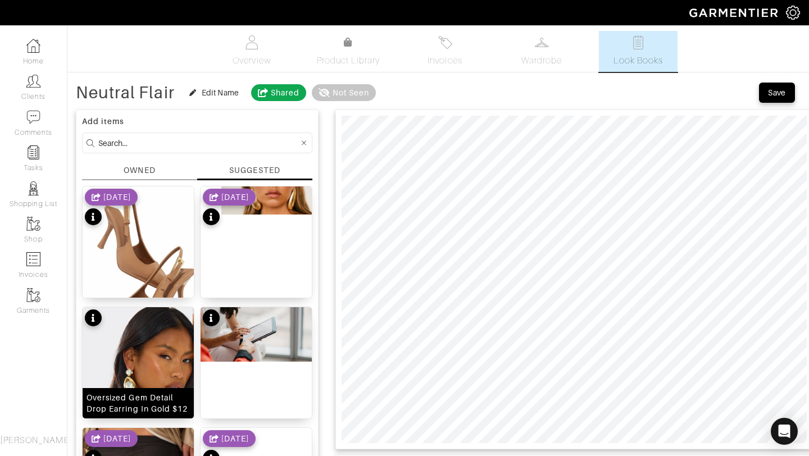
click at [130, 333] on img at bounding box center [138, 396] width 111 height 178
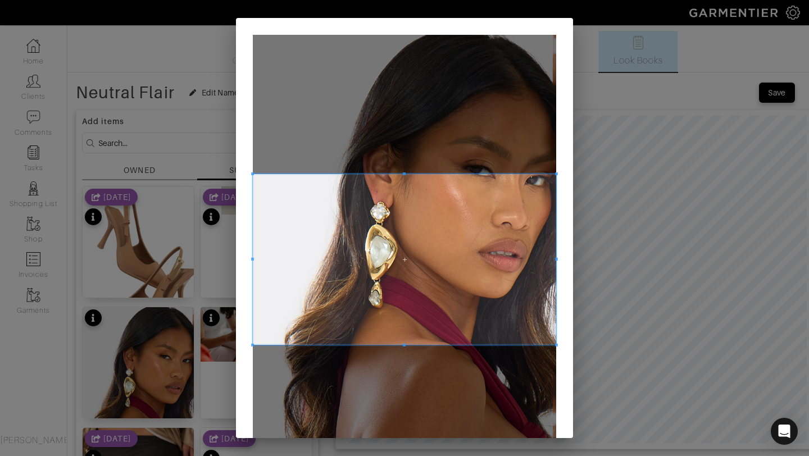
click at [368, 233] on span at bounding box center [404, 259] width 303 height 171
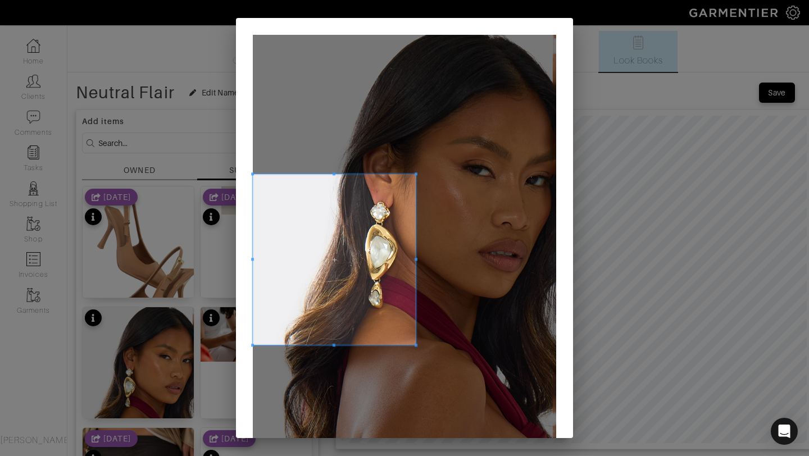
click at [415, 273] on div at bounding box center [334, 259] width 163 height 171
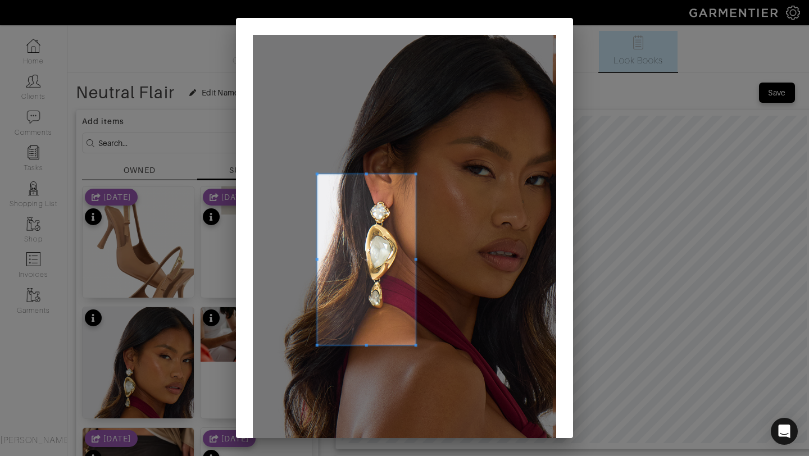
click at [316, 259] on span at bounding box center [317, 259] width 3 height 3
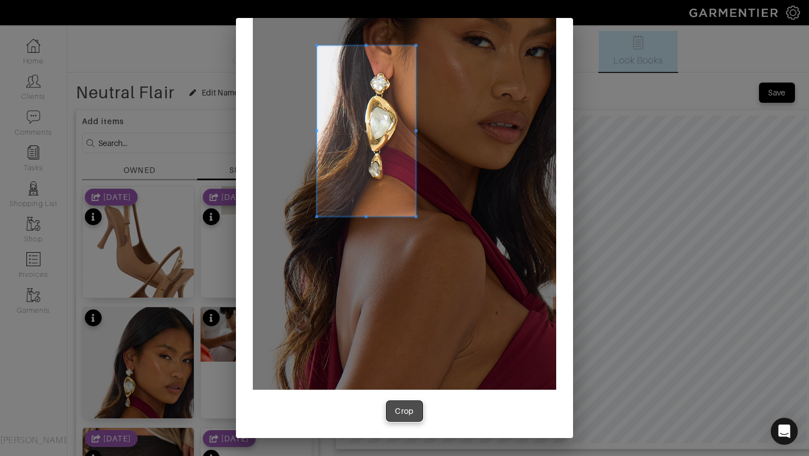
click at [401, 415] on div "Crop" at bounding box center [404, 411] width 19 height 11
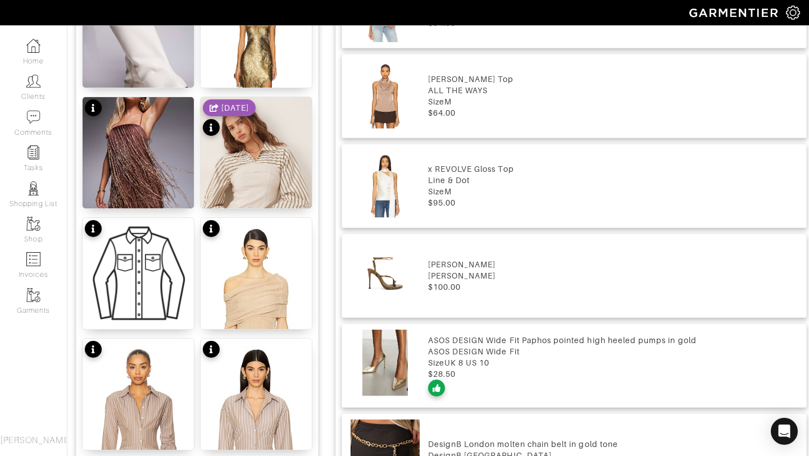
scroll to position [1334, 0]
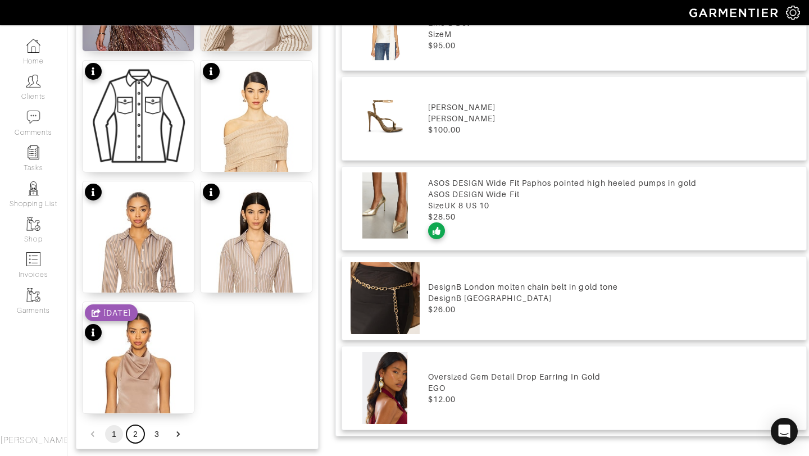
click at [141, 431] on button "2" at bounding box center [135, 434] width 18 height 18
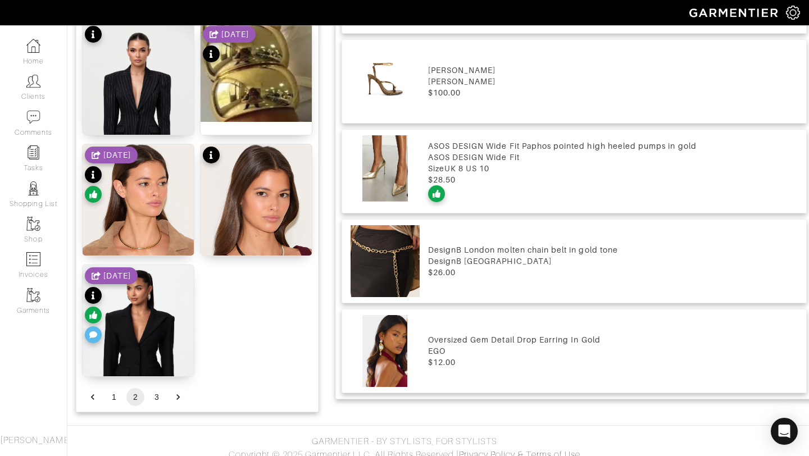
scroll to position [1381, 0]
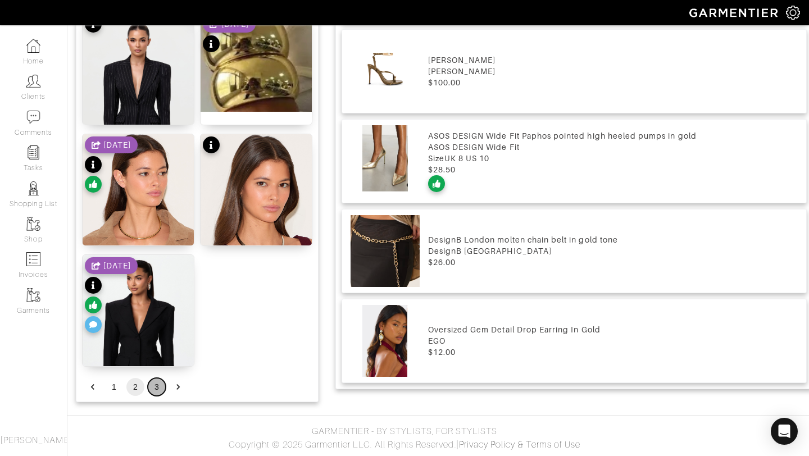
click at [160, 386] on button "3" at bounding box center [157, 387] width 18 height 18
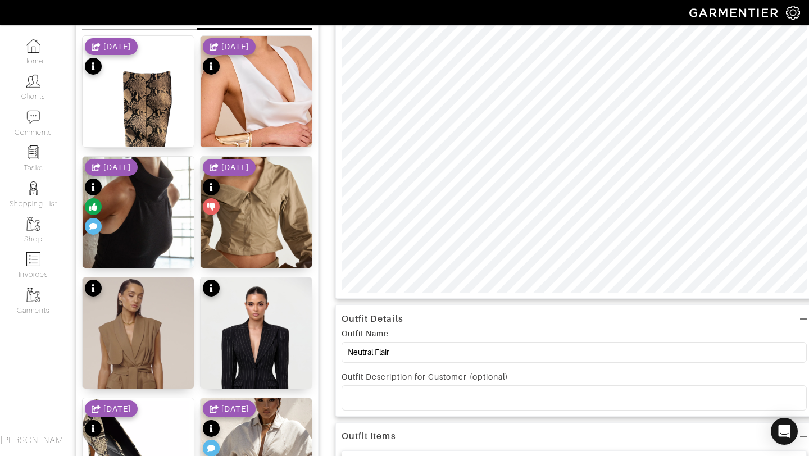
scroll to position [63, 0]
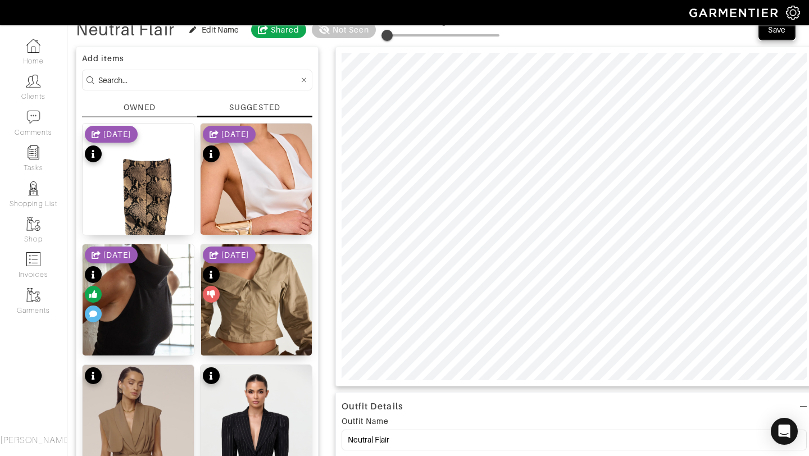
click at [778, 29] on div "Save" at bounding box center [777, 29] width 18 height 11
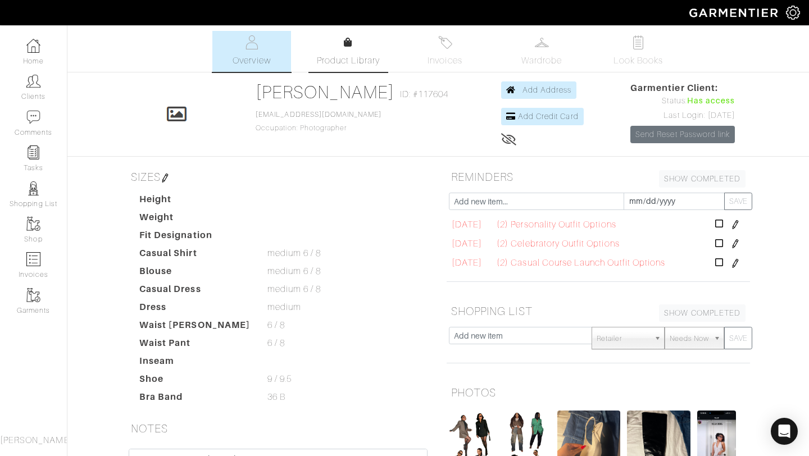
click at [336, 56] on span "Product Library" at bounding box center [349, 60] width 64 height 13
click at [654, 64] on span "Look Books" at bounding box center [639, 60] width 50 height 13
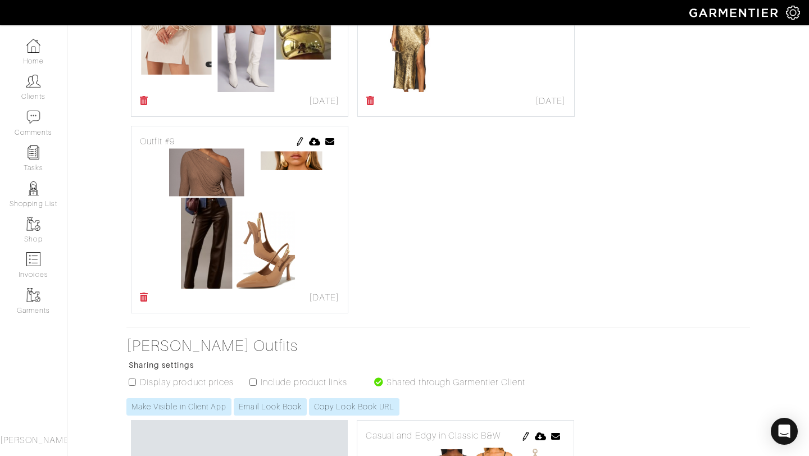
scroll to position [971, 0]
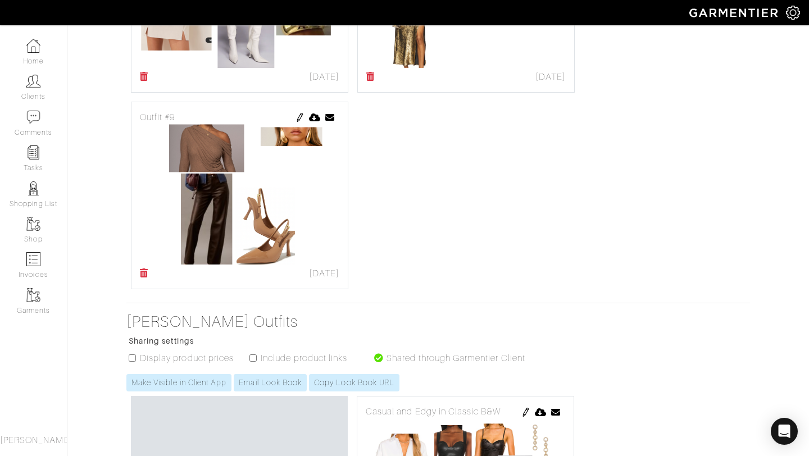
click at [295, 119] on div "Outfit #9" at bounding box center [240, 117] width 200 height 13
click at [298, 114] on img at bounding box center [300, 117] width 9 height 9
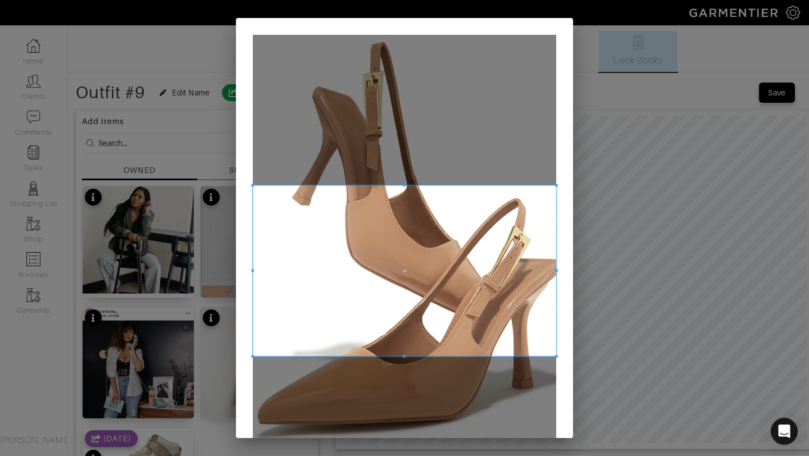
click at [405, 184] on span at bounding box center [404, 185] width 3 height 3
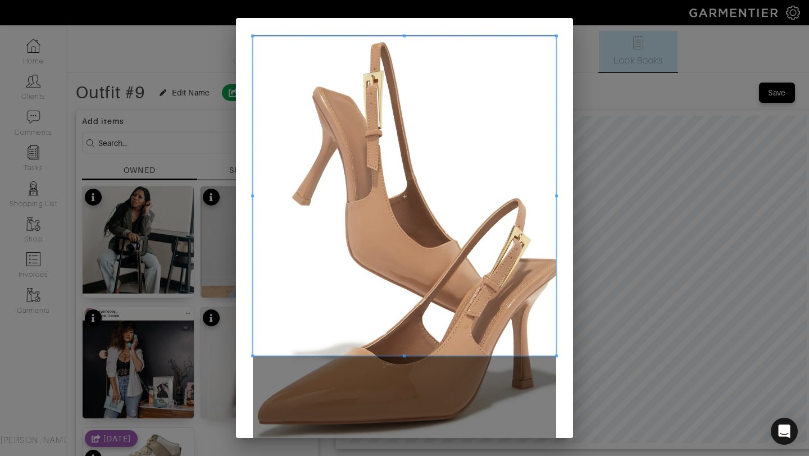
click at [442, 6] on div "Crop" at bounding box center [404, 228] width 809 height 456
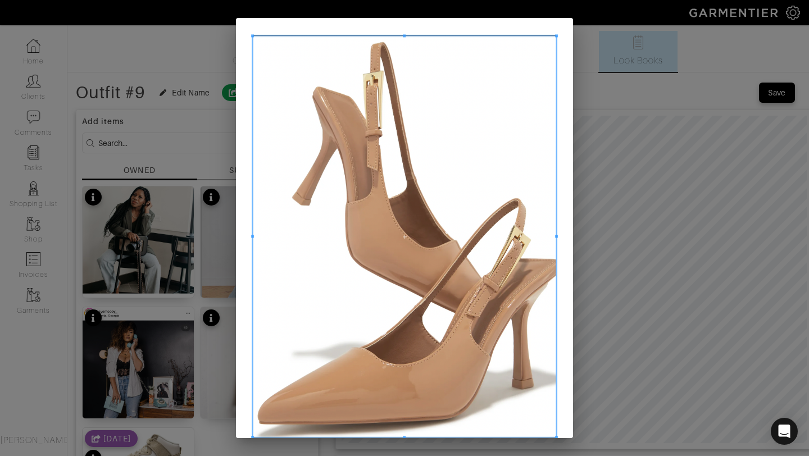
click at [401, 438] on div "Crop" at bounding box center [404, 228] width 809 height 456
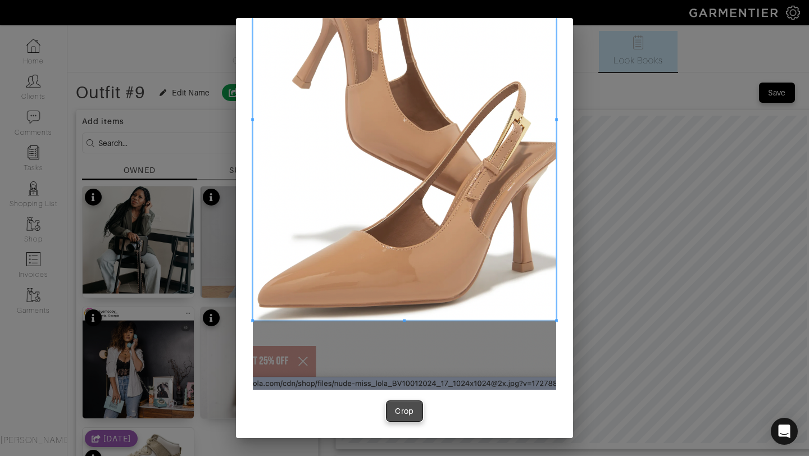
click at [400, 421] on button "Crop" at bounding box center [405, 411] width 36 height 20
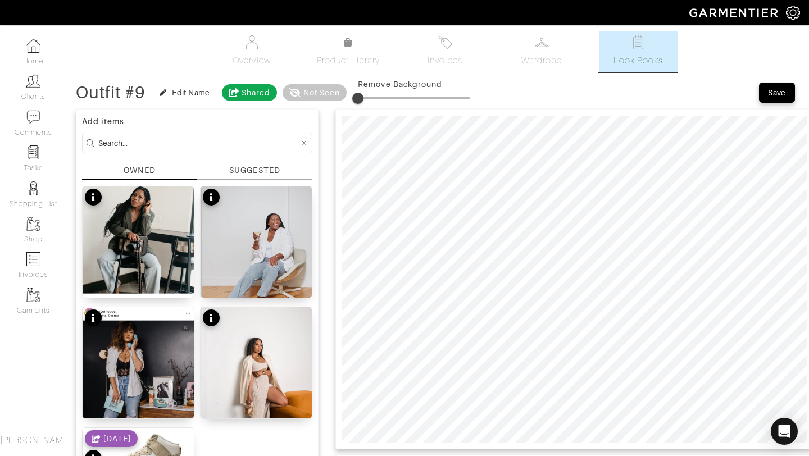
click at [230, 173] on div "SUGGESTED" at bounding box center [254, 171] width 51 height 12
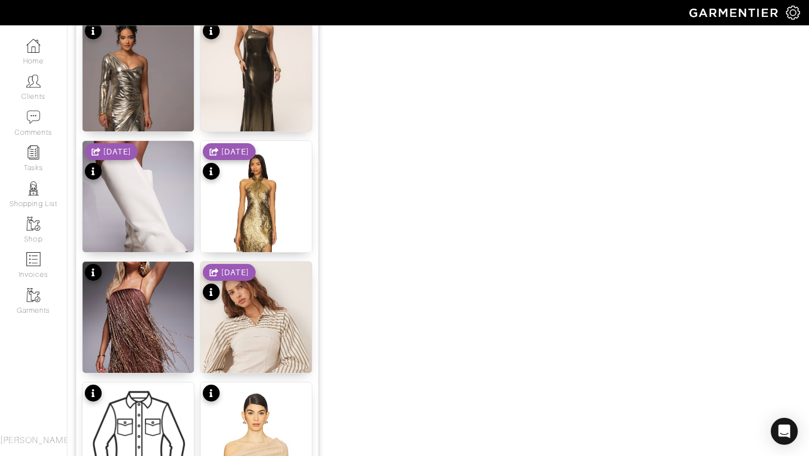
scroll to position [1381, 0]
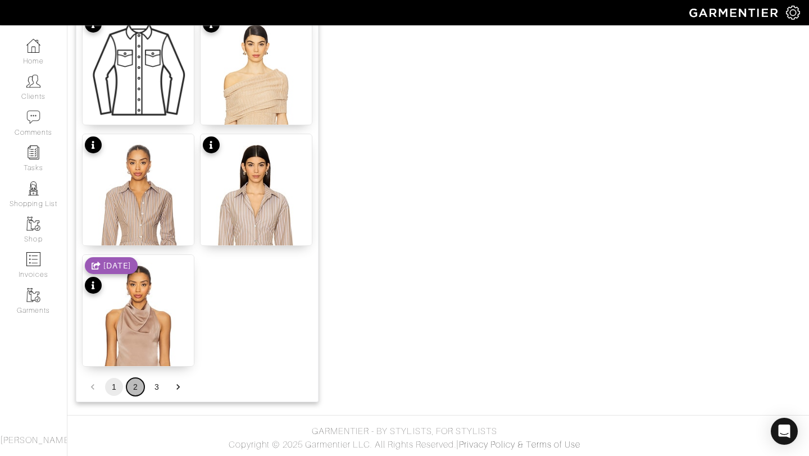
click at [133, 380] on button "2" at bounding box center [135, 387] width 18 height 18
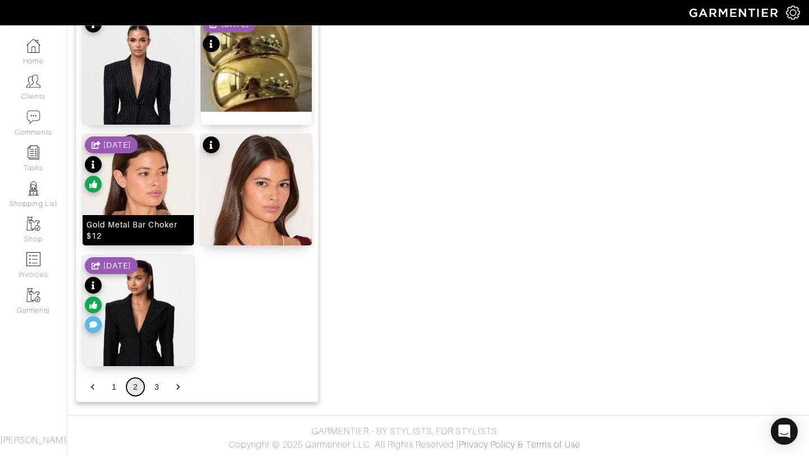
scroll to position [1032, 0]
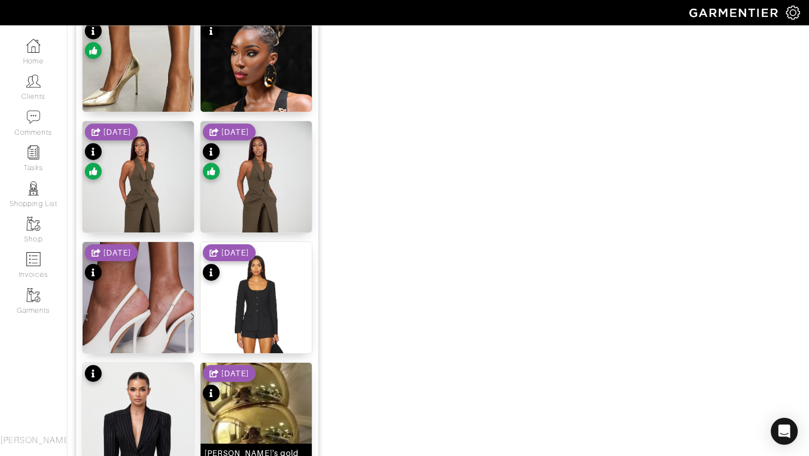
click at [237, 414] on img at bounding box center [256, 412] width 111 height 98
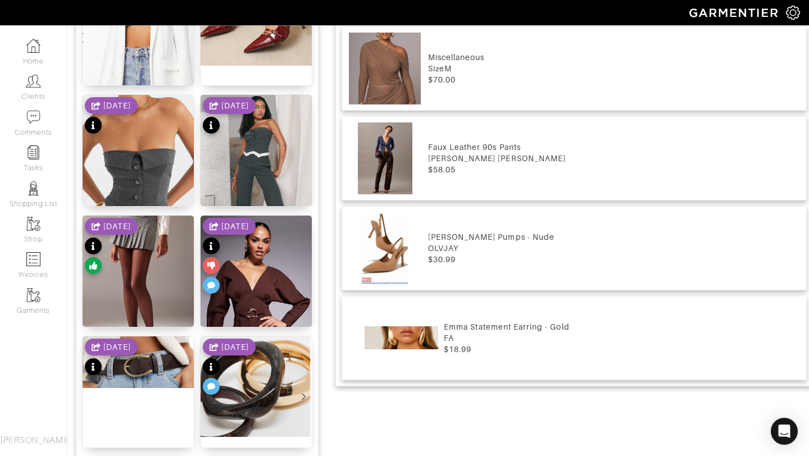
scroll to position [816, 0]
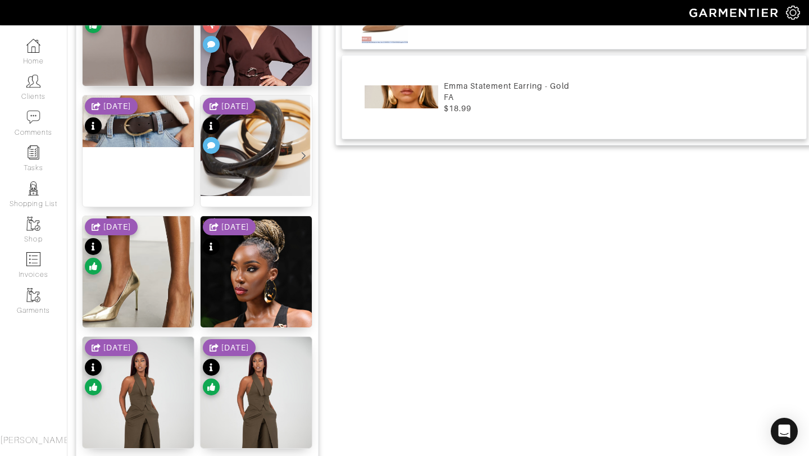
click at [235, 138] on div "8/21/25" at bounding box center [229, 127] width 53 height 59
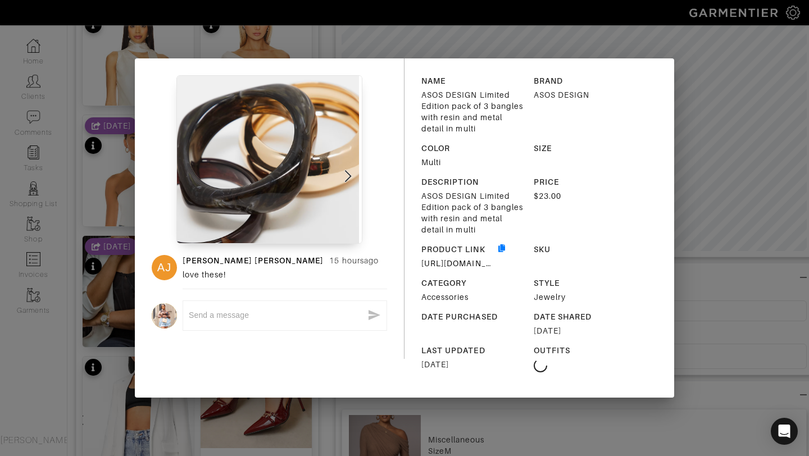
scroll to position [0, 0]
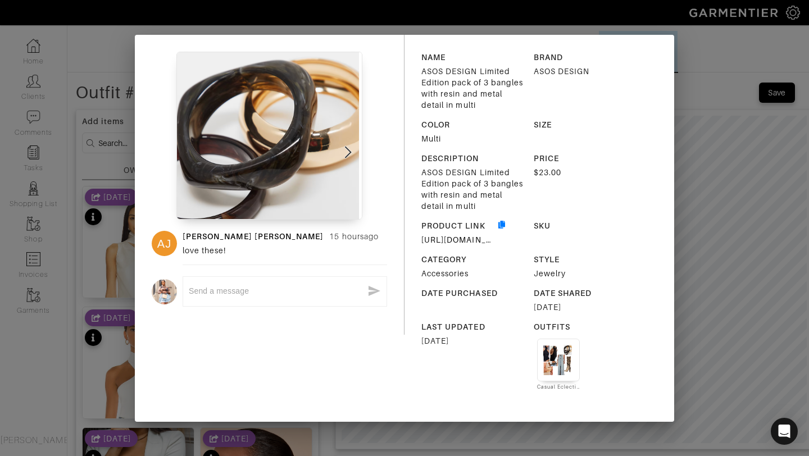
click at [715, 76] on div "AJ Ashley Jean 15 hours ago love these! x NAME ASOS DESIGN Limited Edition pack…" at bounding box center [404, 228] width 809 height 456
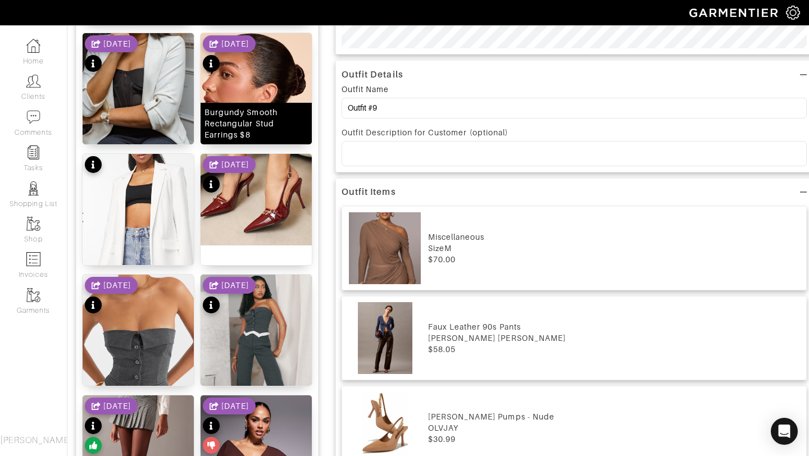
scroll to position [656, 0]
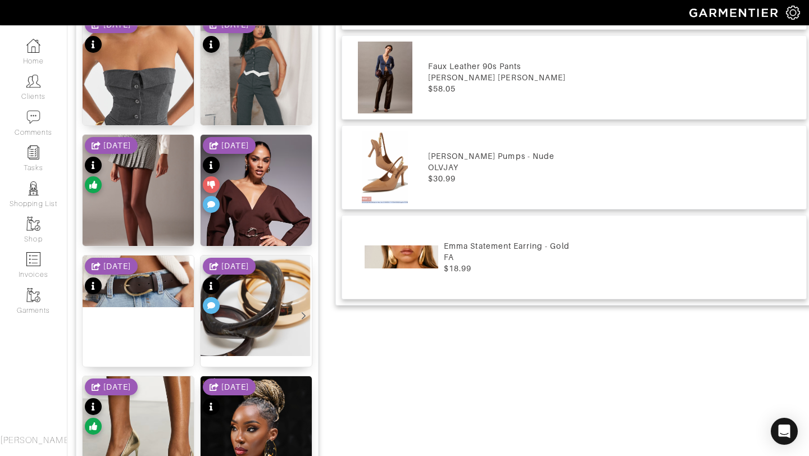
click at [248, 297] on div "8/21/25" at bounding box center [229, 287] width 53 height 59
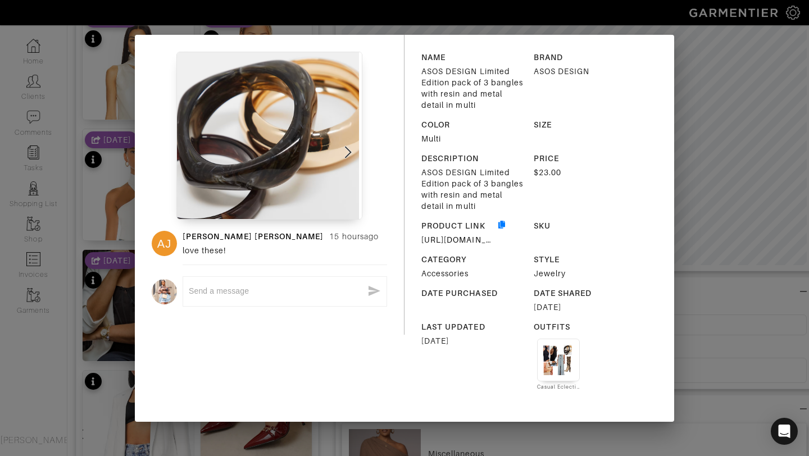
scroll to position [61, 0]
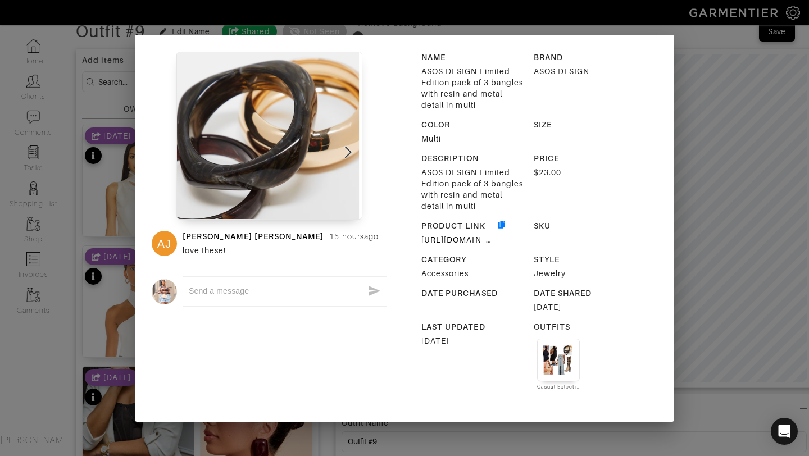
click at [737, 98] on div "AJ Ashley Jean 15 hours ago love these! x NAME ASOS DESIGN Limited Edition pack…" at bounding box center [404, 228] width 809 height 456
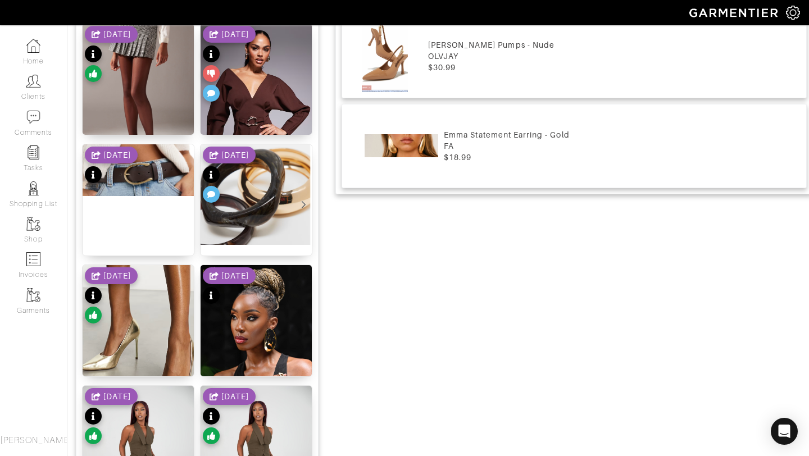
scroll to position [781, 0]
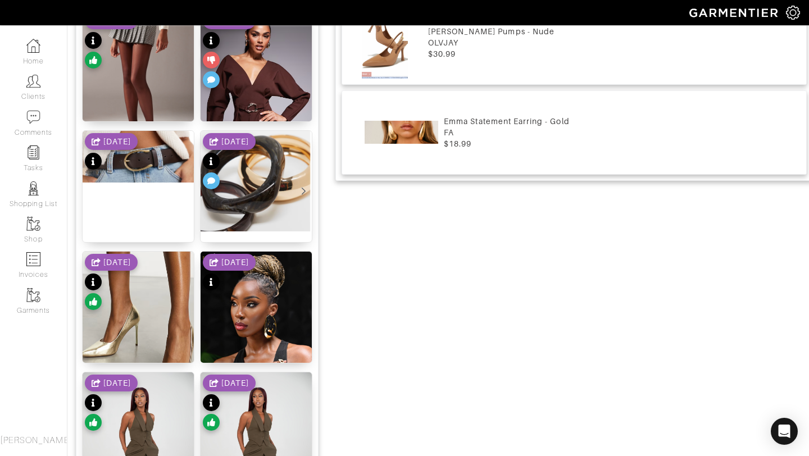
click at [229, 175] on div "8/21/25" at bounding box center [229, 162] width 53 height 59
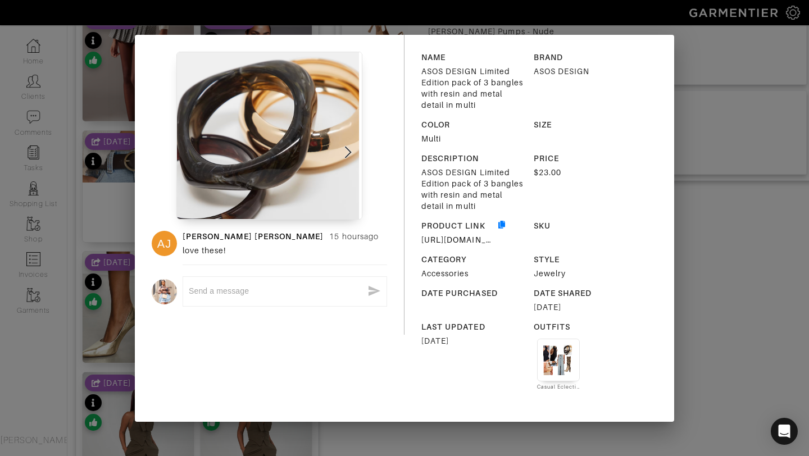
click at [782, 203] on div "AJ Ashley Jean 15 hours ago love these! x NAME ASOS DESIGN Limited Edition pack…" at bounding box center [404, 228] width 809 height 456
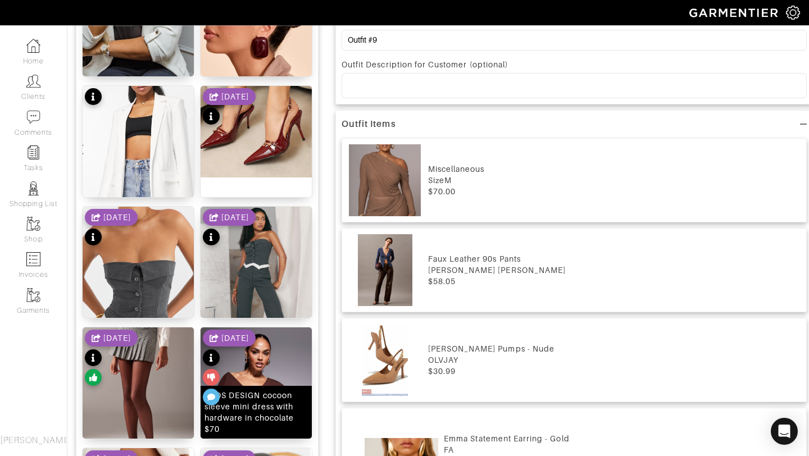
scroll to position [790, 0]
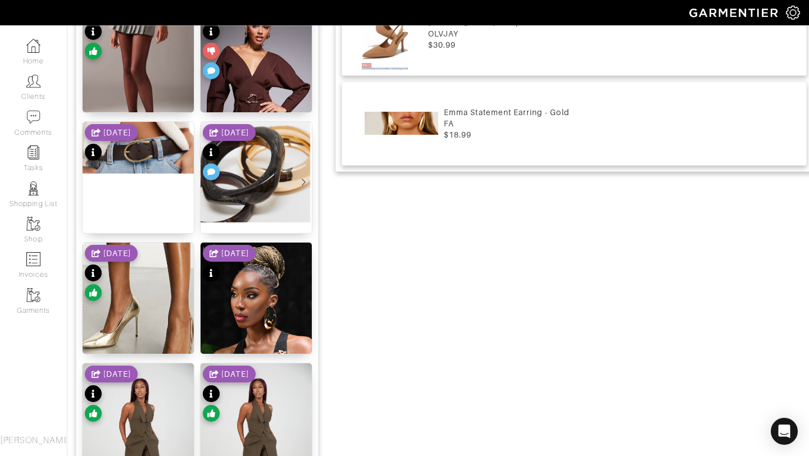
click at [249, 150] on div "8/21/25" at bounding box center [229, 153] width 53 height 59
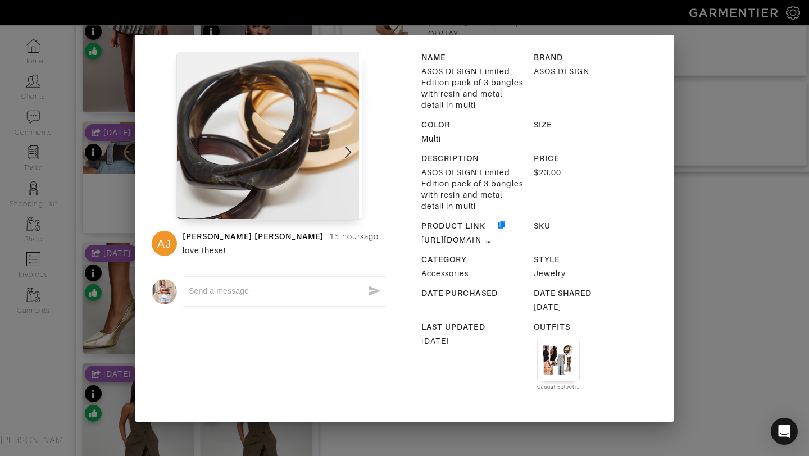
click at [666, 51] on div "NAME ASOS DESIGN Limited Edition pack of 3 bangles with resin and metal detail …" at bounding box center [540, 228] width 270 height 387
click at [709, 76] on div "AJ Ashley Jean 15 hours ago love these! x NAME ASOS DESIGN Limited Edition pack…" at bounding box center [404, 228] width 809 height 456
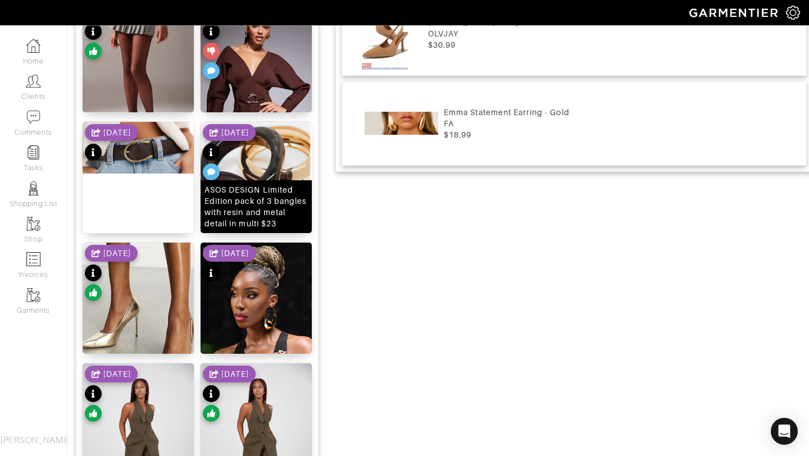
click at [270, 199] on div "ASOS DESIGN Limited Edition pack of 3 bangles with resin and metal detail in mu…" at bounding box center [256, 206] width 103 height 45
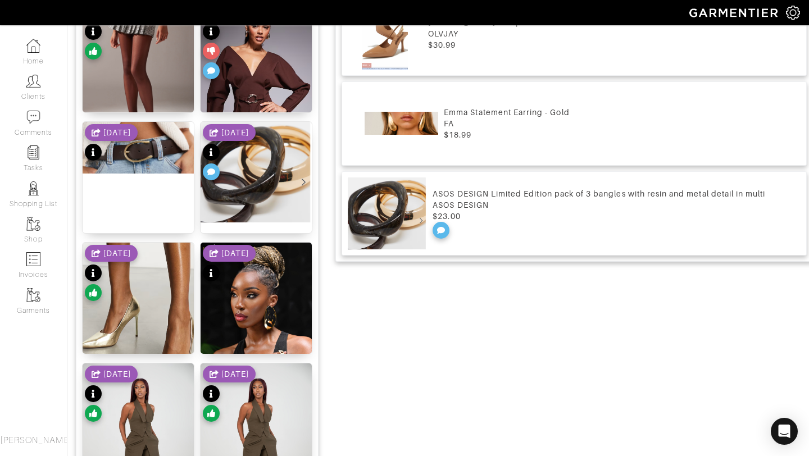
scroll to position [0, 0]
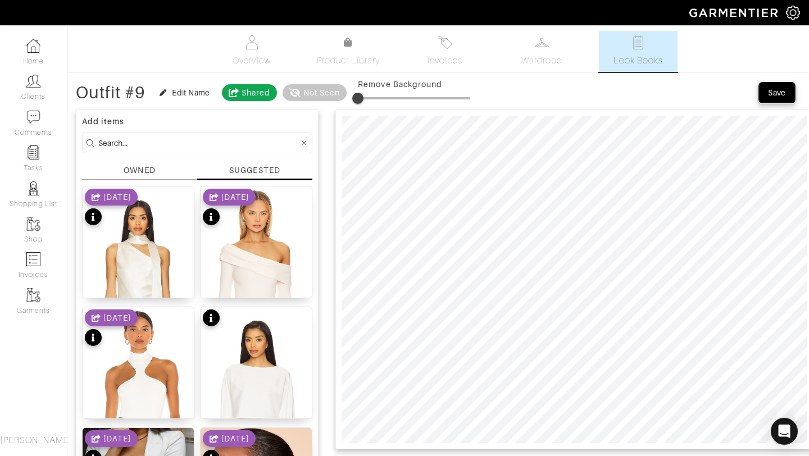
click at [759, 92] on button "Save" at bounding box center [777, 93] width 36 height 20
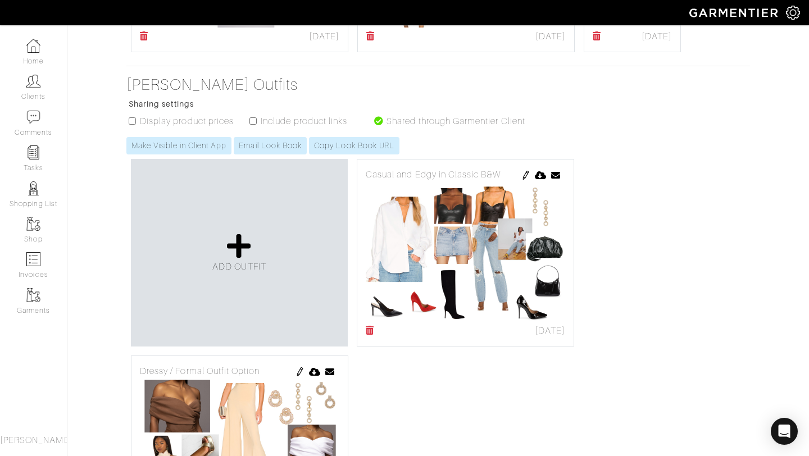
scroll to position [923, 0]
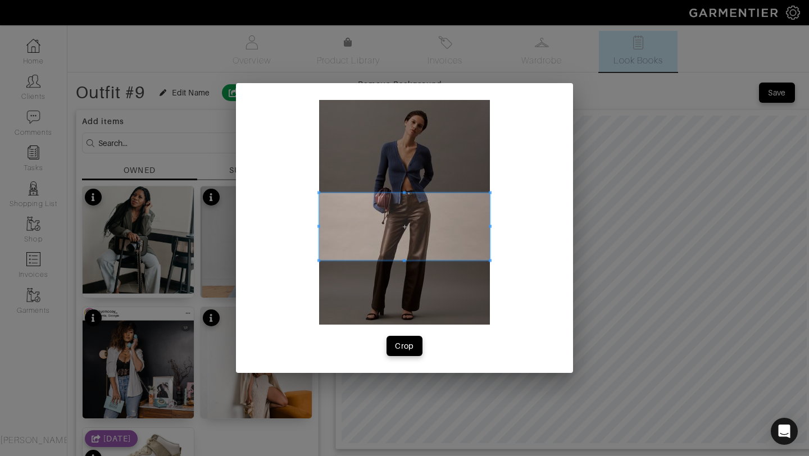
click at [403, 194] on span at bounding box center [404, 192] width 3 height 3
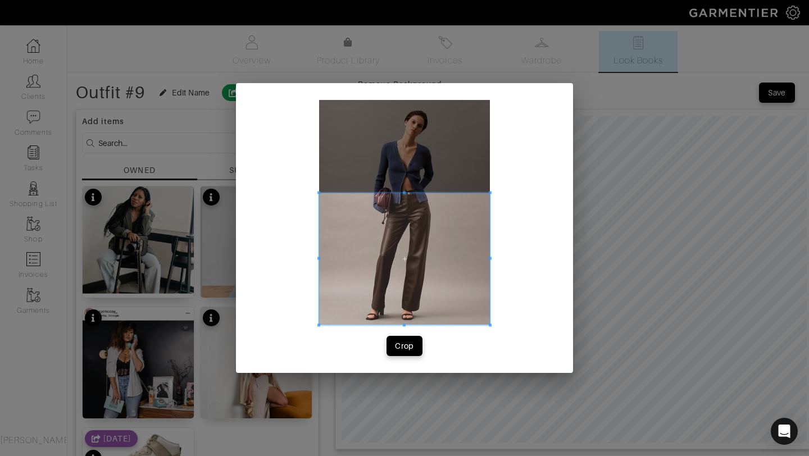
click at [404, 332] on div "Crop" at bounding box center [404, 228] width 337 height 290
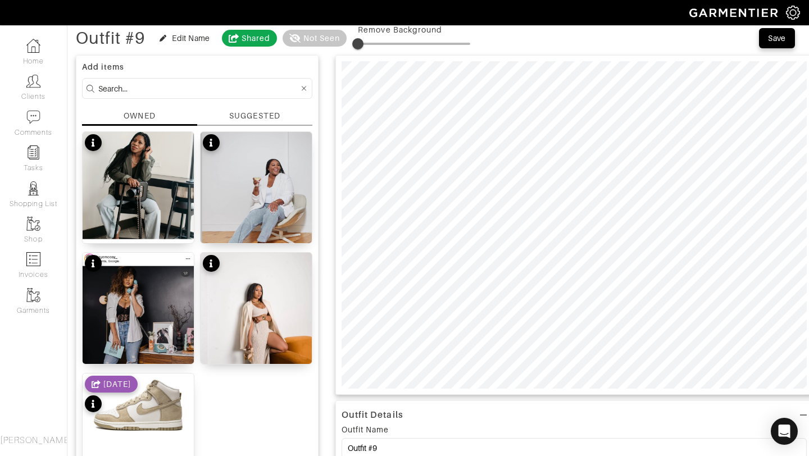
scroll to position [50, 0]
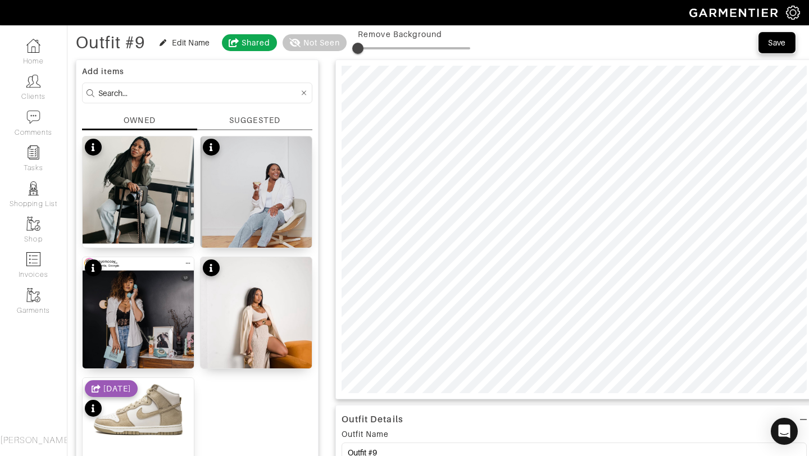
click at [774, 39] on div "Save" at bounding box center [777, 42] width 18 height 11
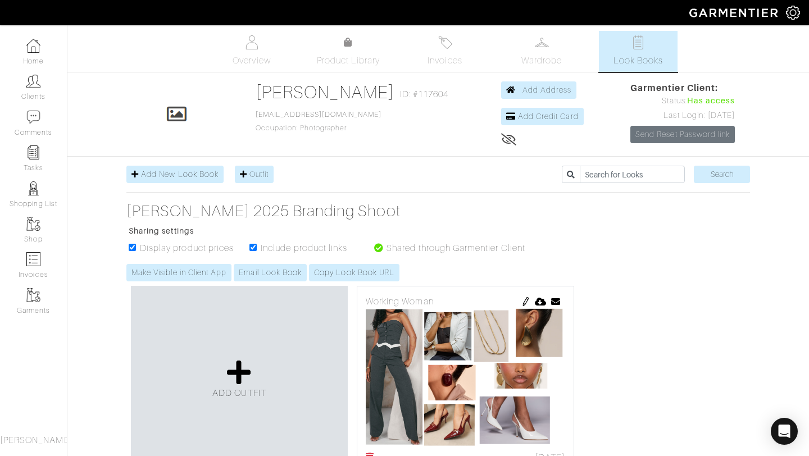
click at [333, 67] on ul "Overview Product Library Invoices Wardrobe Look Books" at bounding box center [438, 51] width 497 height 41
click at [332, 55] on span "Product Library" at bounding box center [349, 60] width 64 height 13
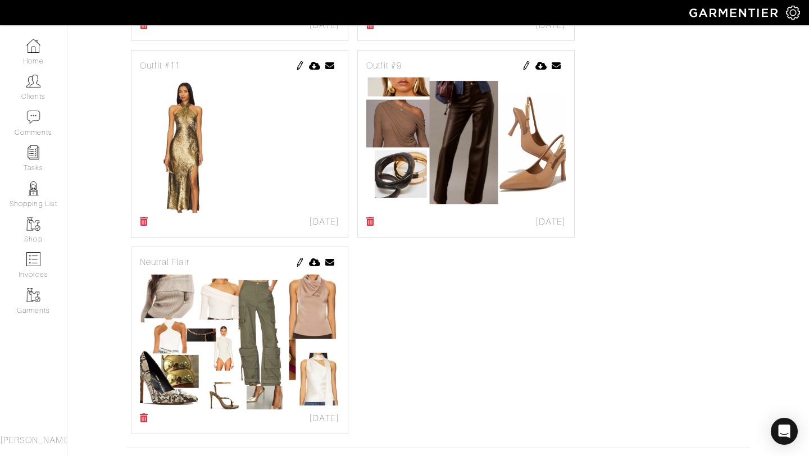
scroll to position [827, 0]
click at [527, 63] on img at bounding box center [526, 65] width 9 height 9
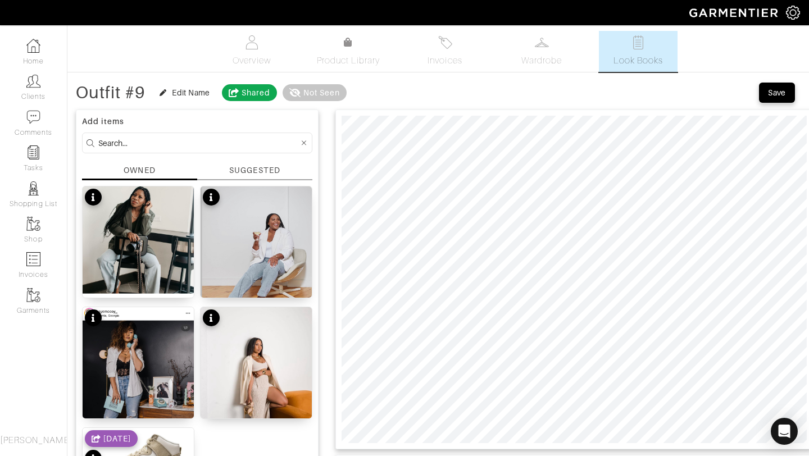
click at [238, 175] on div "SUGGESTED" at bounding box center [254, 171] width 51 height 12
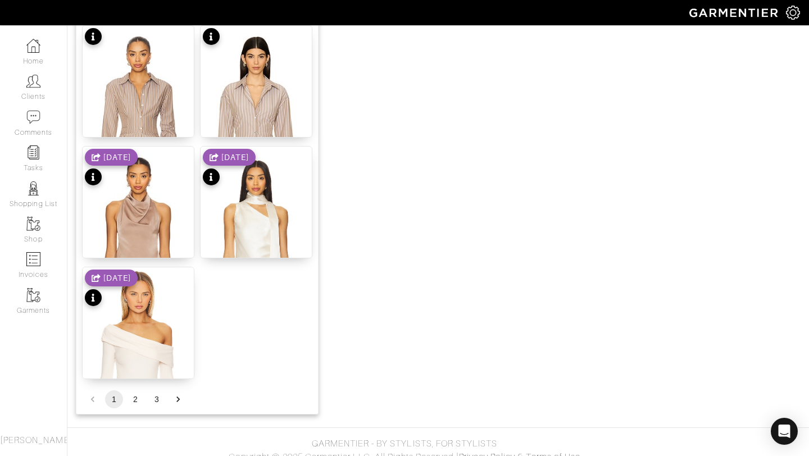
scroll to position [1370, 0]
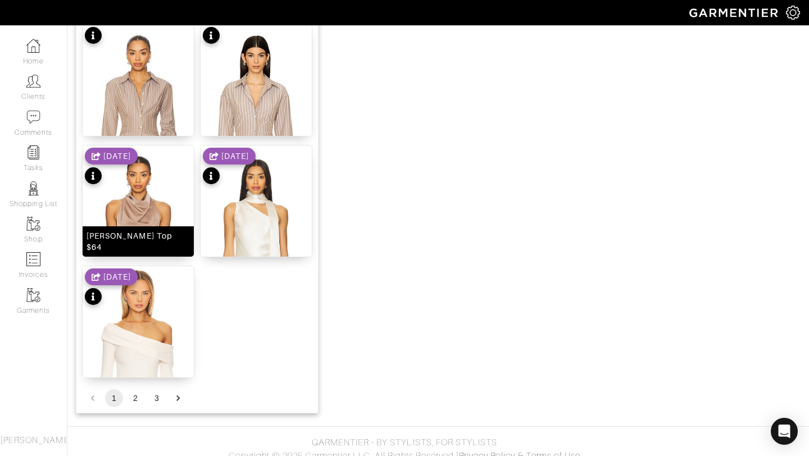
click at [146, 235] on img at bounding box center [138, 238] width 111 height 185
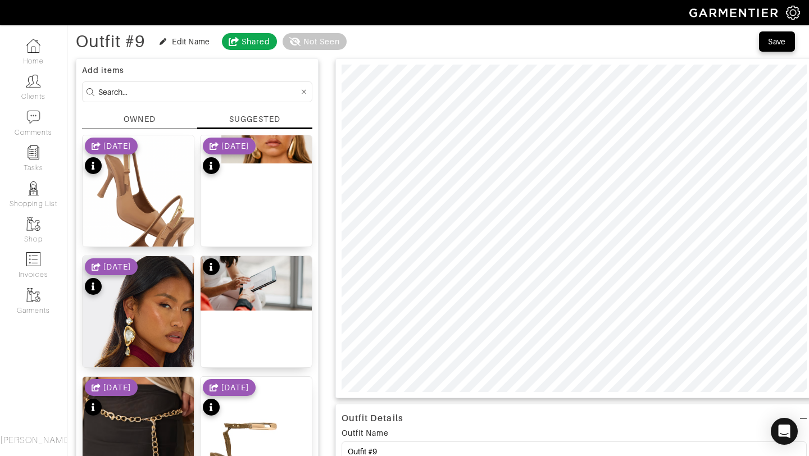
scroll to position [0, 0]
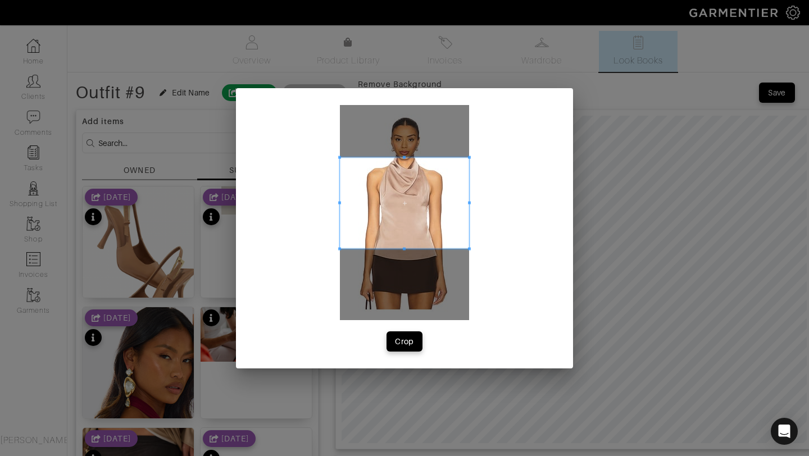
click at [406, 157] on span at bounding box center [404, 157] width 129 height 3
click at [403, 266] on span at bounding box center [404, 266] width 3 height 3
click at [407, 340] on div "Crop" at bounding box center [404, 341] width 19 height 11
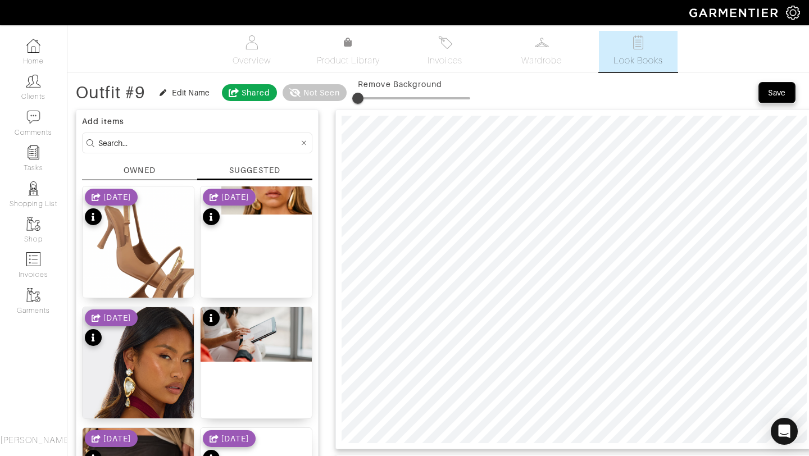
click at [778, 94] on div "Save" at bounding box center [777, 92] width 18 height 11
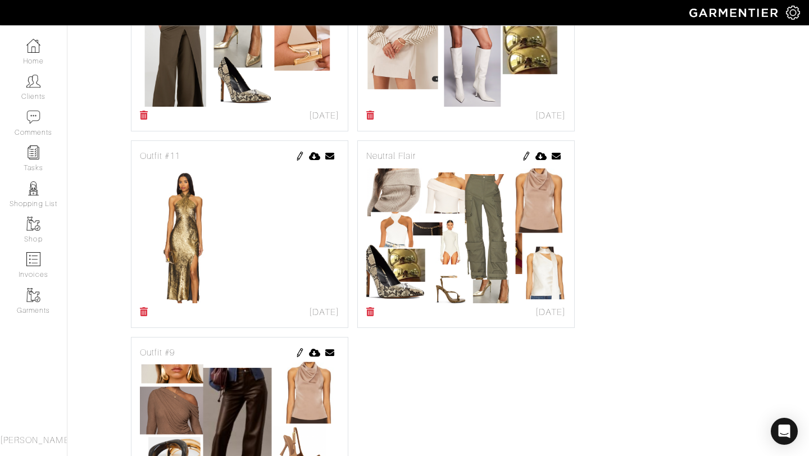
scroll to position [580, 0]
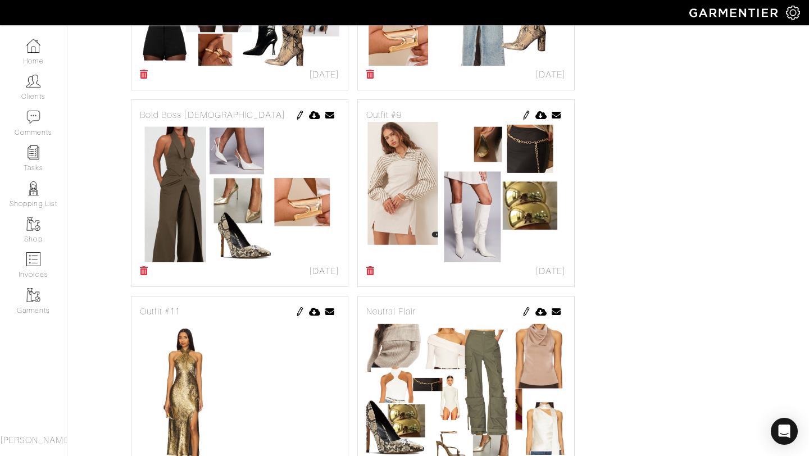
click at [301, 116] on img at bounding box center [300, 115] width 9 height 9
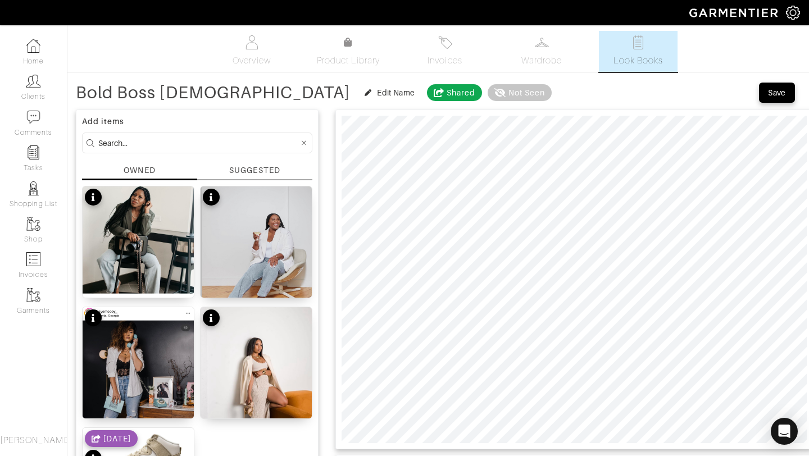
click at [236, 171] on div "SUGGESTED" at bounding box center [254, 171] width 51 height 12
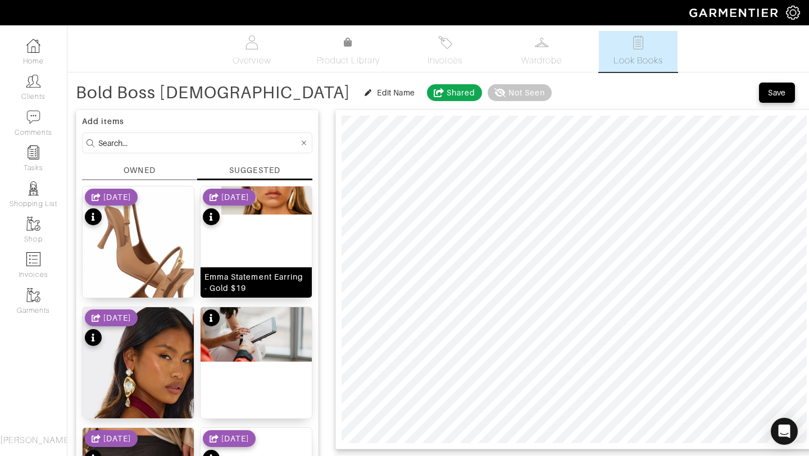
click at [246, 232] on div "Emma Statement Earring - Gold $19" at bounding box center [256, 242] width 112 height 112
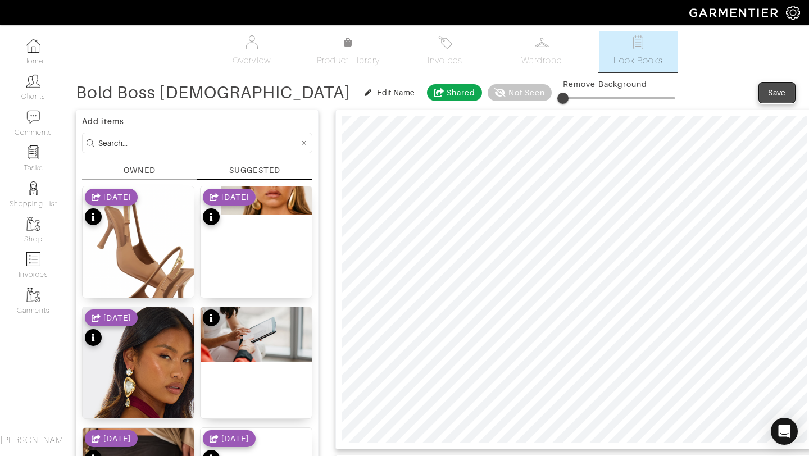
click at [762, 87] on button "Save" at bounding box center [777, 93] width 36 height 20
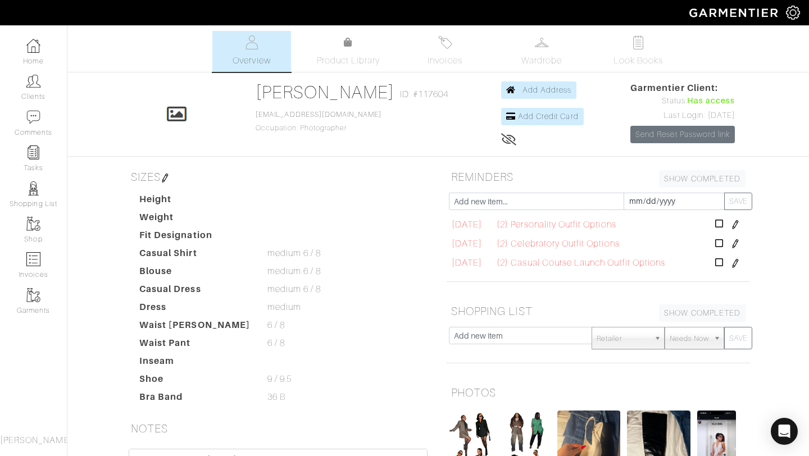
click at [363, 70] on ul "Overview Product Library Invoices Wardrobe Look Books" at bounding box center [438, 51] width 497 height 41
click at [356, 62] on span "Product Library" at bounding box center [349, 60] width 64 height 13
click at [639, 68] on link "Look Books" at bounding box center [638, 51] width 79 height 41
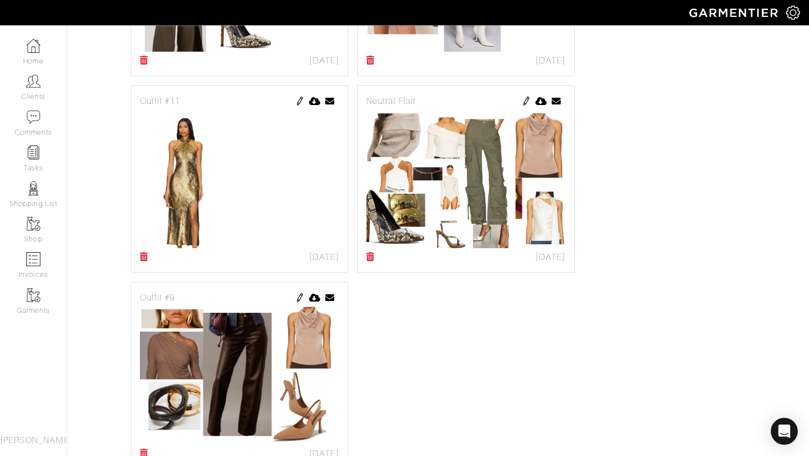
scroll to position [654, 0]
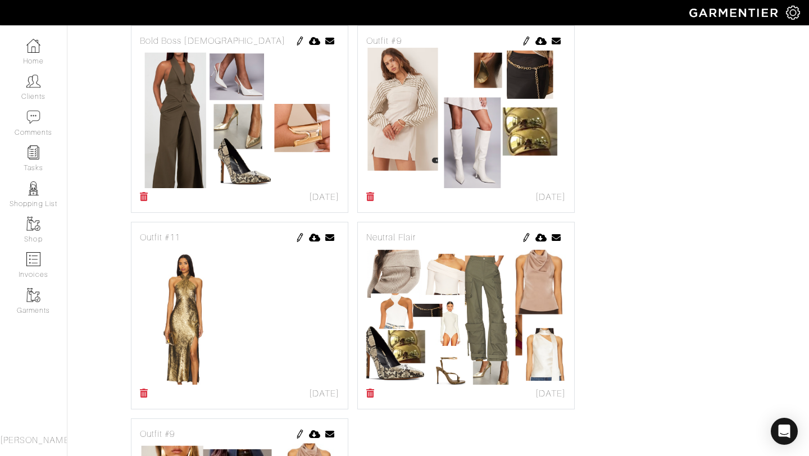
click at [525, 240] on img at bounding box center [526, 237] width 9 height 9
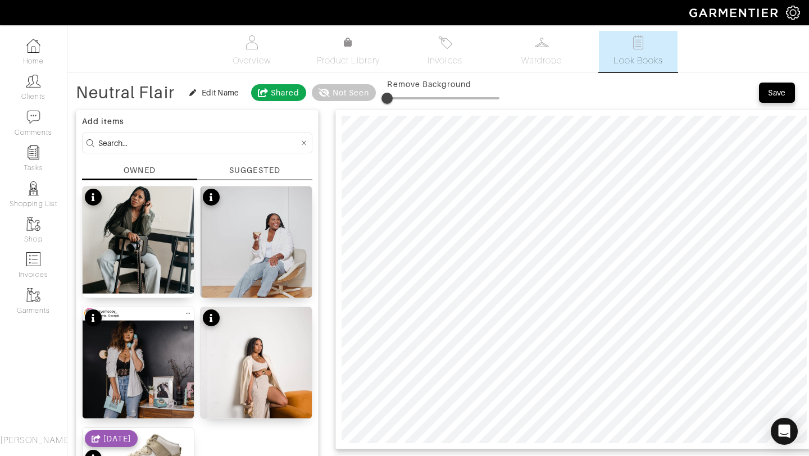
click at [772, 99] on button "Save" at bounding box center [777, 93] width 36 height 20
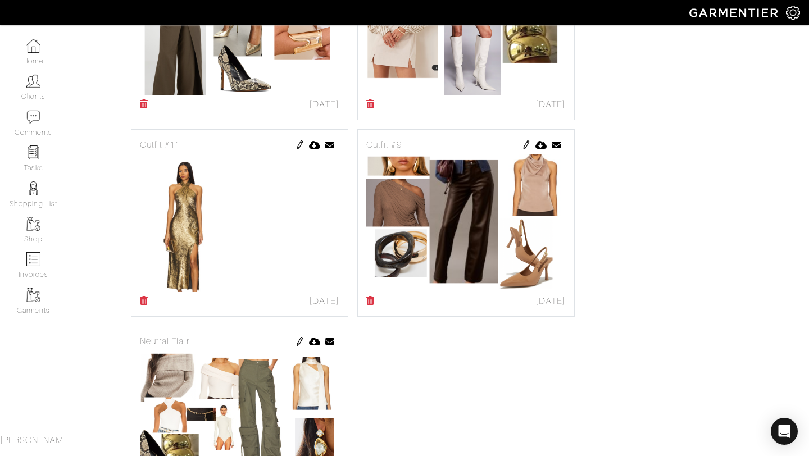
scroll to position [765, 0]
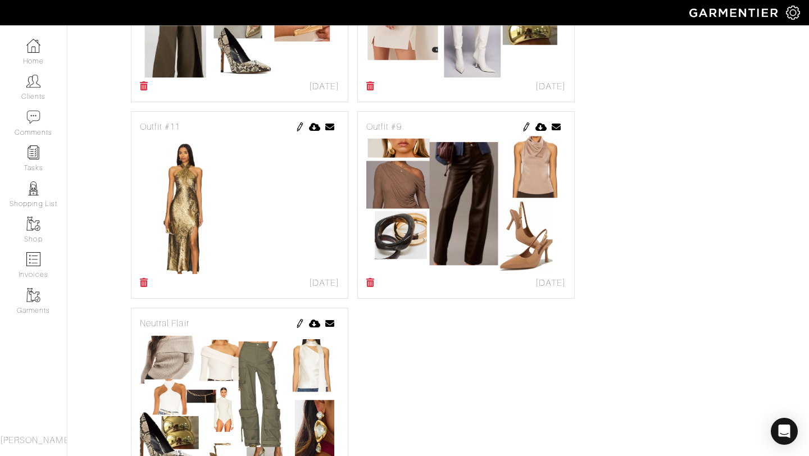
click at [300, 124] on img at bounding box center [300, 127] width 9 height 9
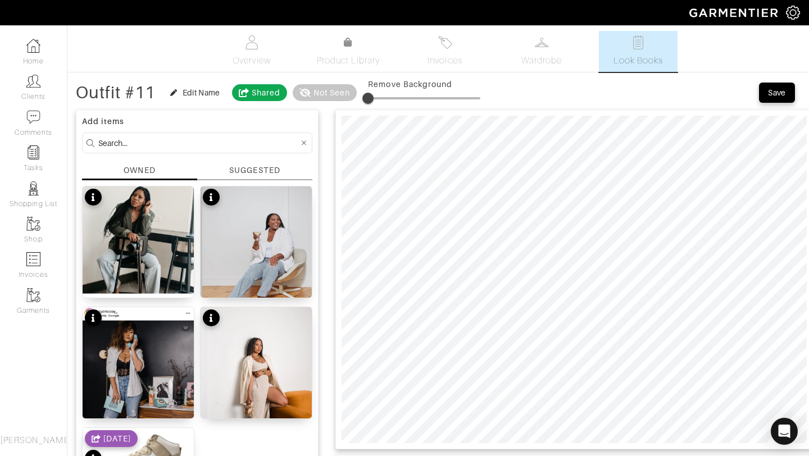
click at [234, 170] on div "SUGGESTED" at bounding box center [254, 171] width 51 height 12
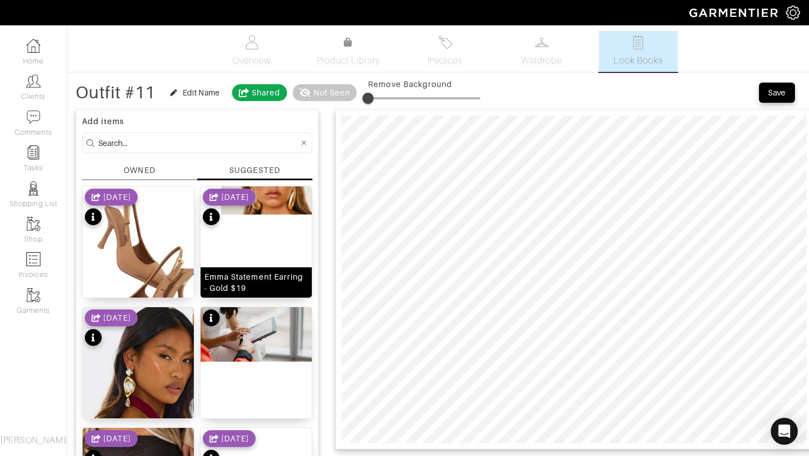
click at [261, 229] on div "Emma Statement Earring - Gold $19" at bounding box center [256, 242] width 112 height 112
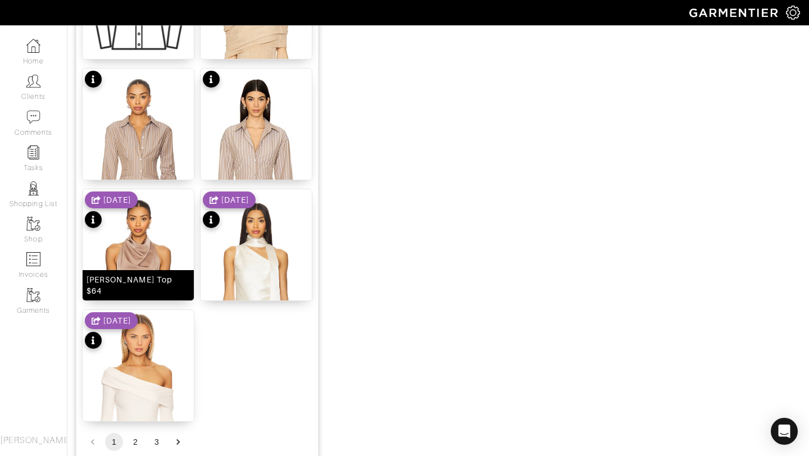
scroll to position [1381, 0]
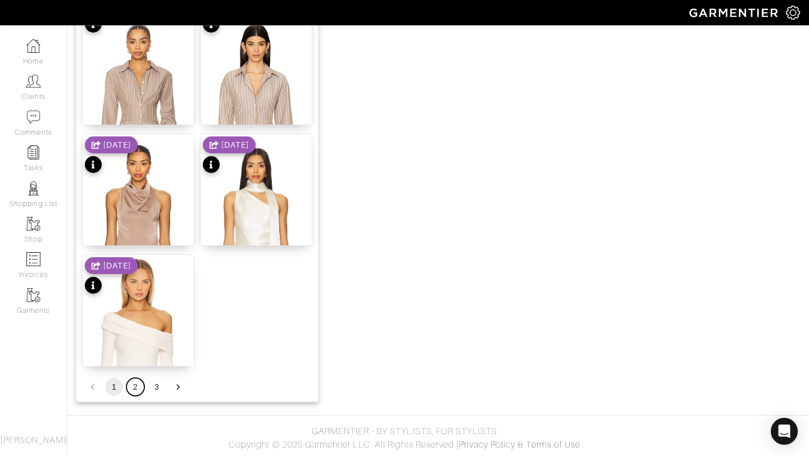
click at [134, 391] on button "2" at bounding box center [135, 387] width 18 height 18
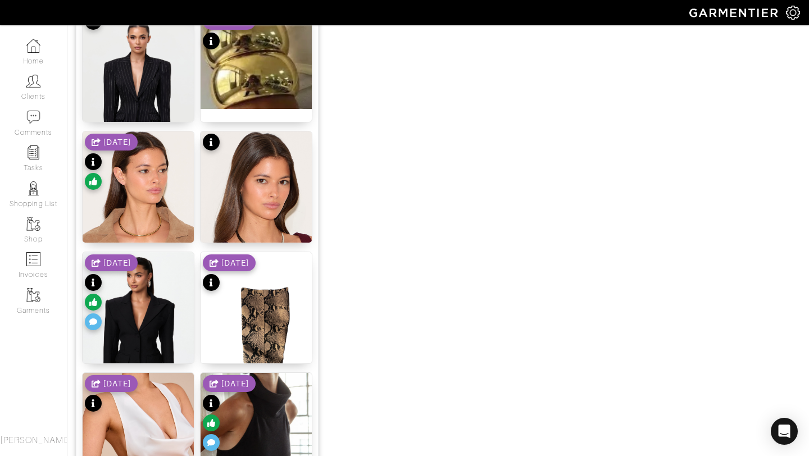
scroll to position [883, 0]
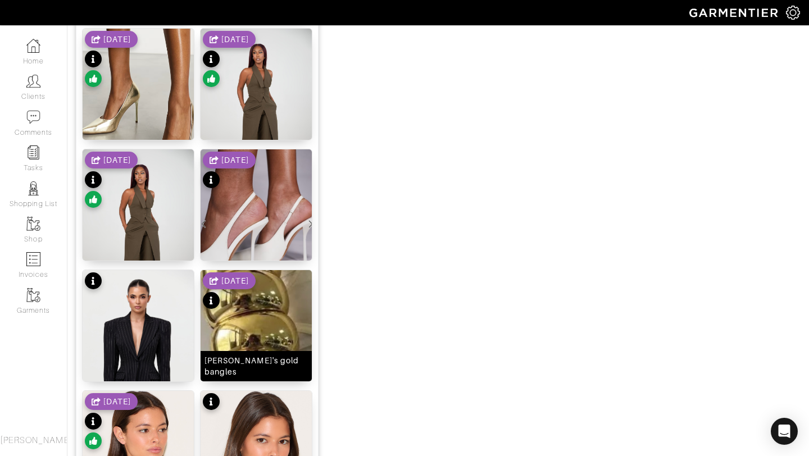
click at [269, 284] on img at bounding box center [256, 319] width 111 height 98
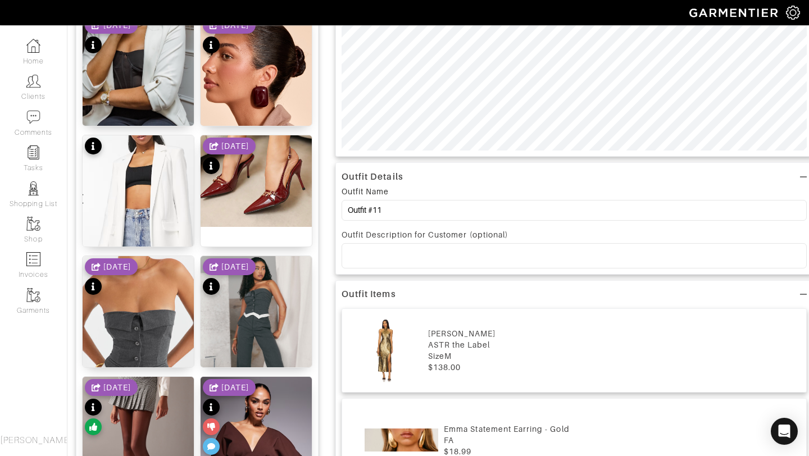
scroll to position [516, 0]
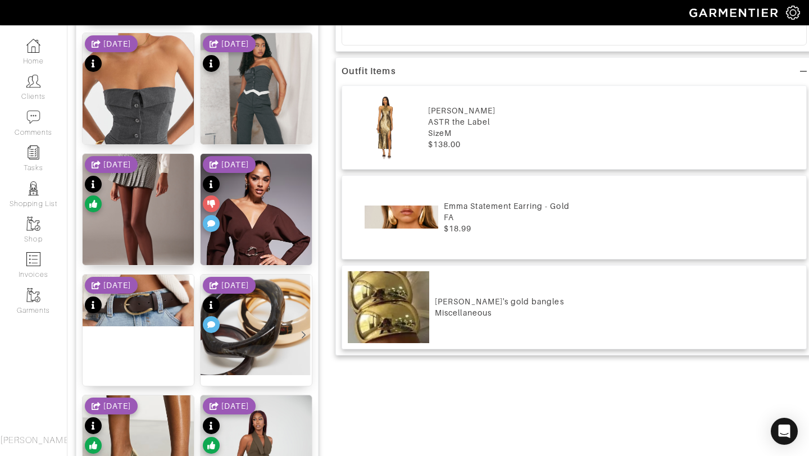
click at [436, 300] on div "Ashley's gold bangles" at bounding box center [618, 301] width 366 height 11
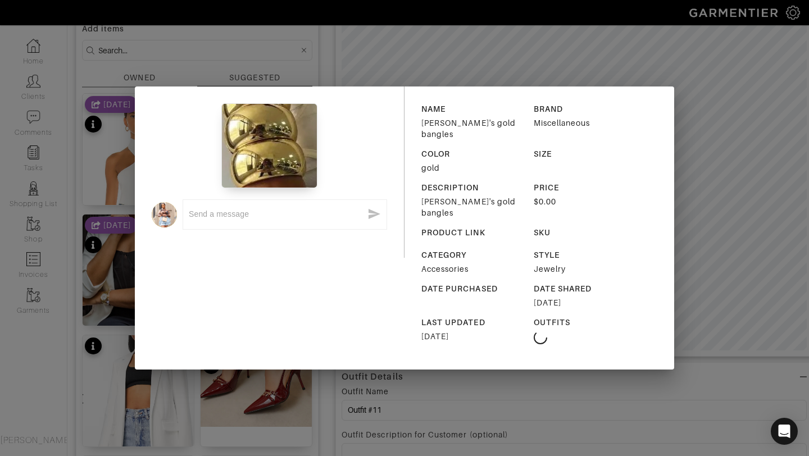
scroll to position [4, 0]
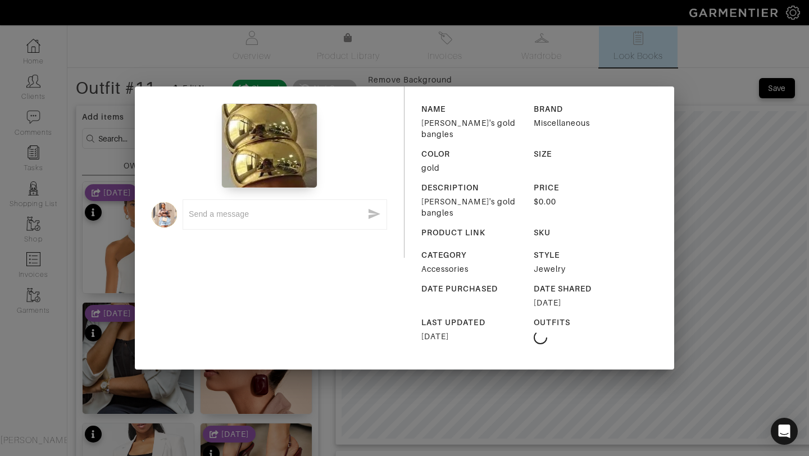
click at [694, 152] on div "x NAME Ashley's gold bangles BRAND Miscellaneous COLOR gold SIZE DESCRIPTION As…" at bounding box center [404, 228] width 809 height 456
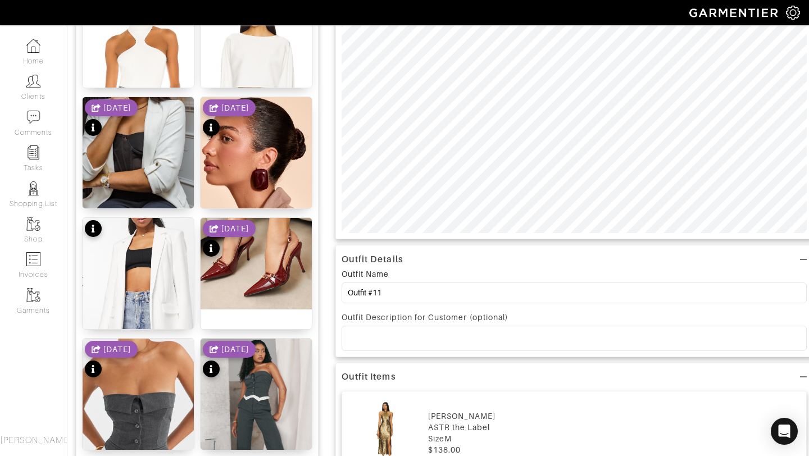
scroll to position [0, 0]
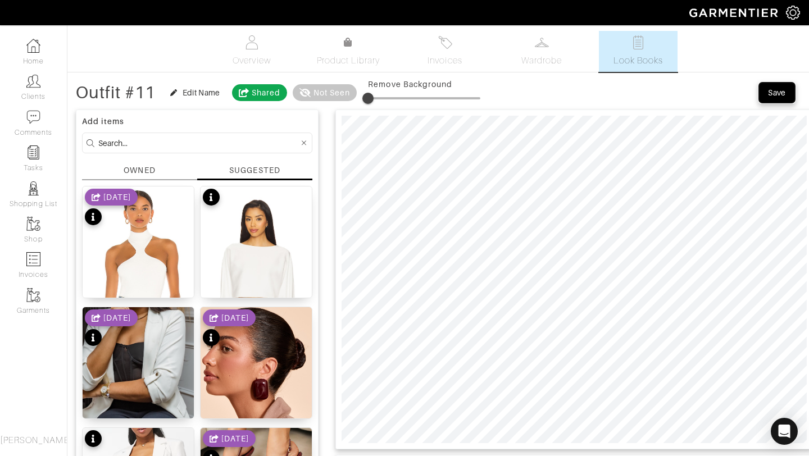
click at [786, 93] on span "Save" at bounding box center [777, 92] width 24 height 11
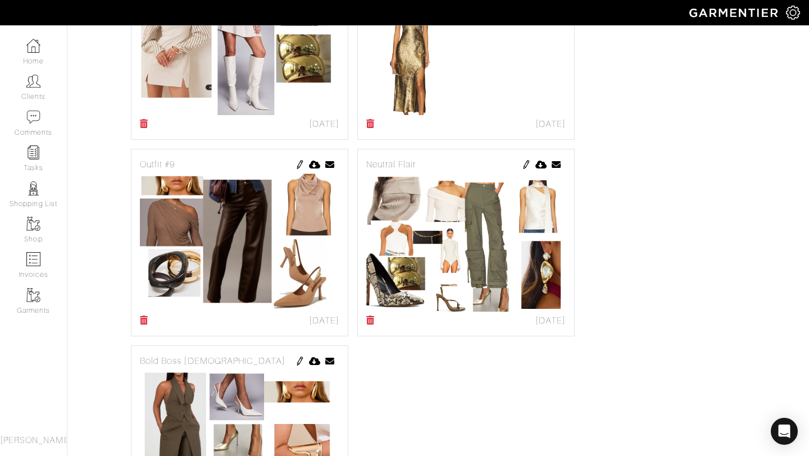
scroll to position [746, 0]
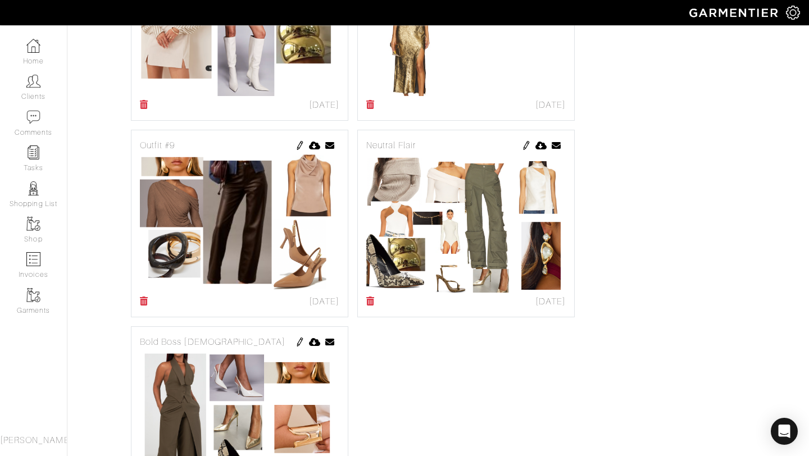
click at [528, 141] on img at bounding box center [526, 145] width 9 height 9
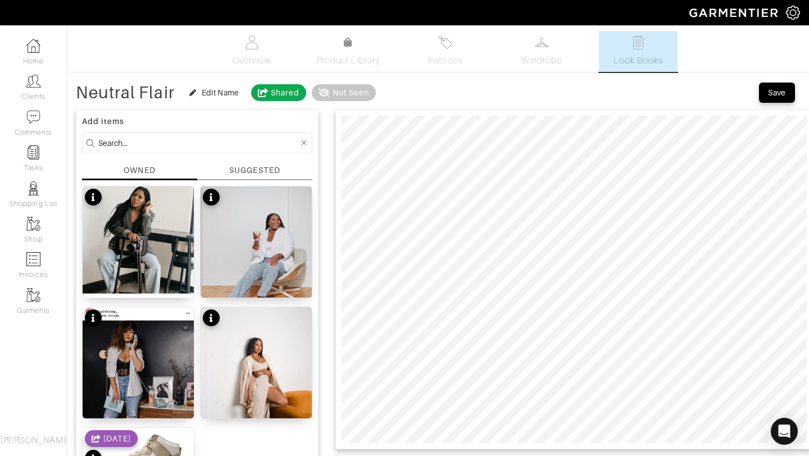
click at [241, 162] on div "Add items OWNED SUGGESTED No product name No product name No product name No pr…" at bounding box center [197, 343] width 243 height 466
click at [243, 170] on div "SUGGESTED" at bounding box center [254, 171] width 51 height 12
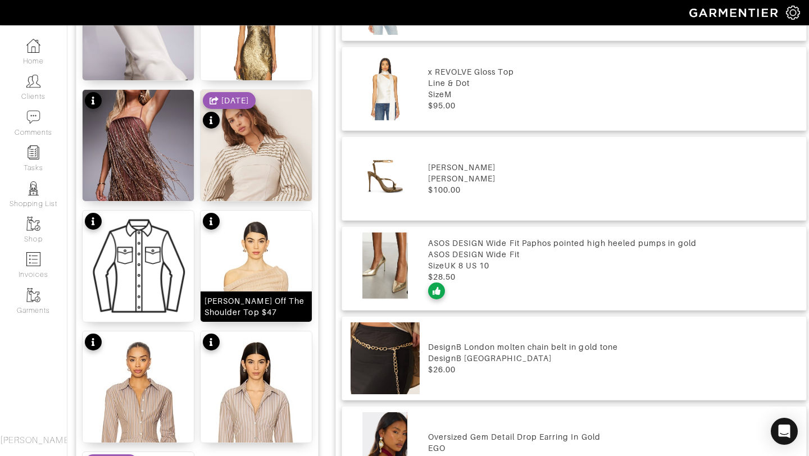
scroll to position [1381, 0]
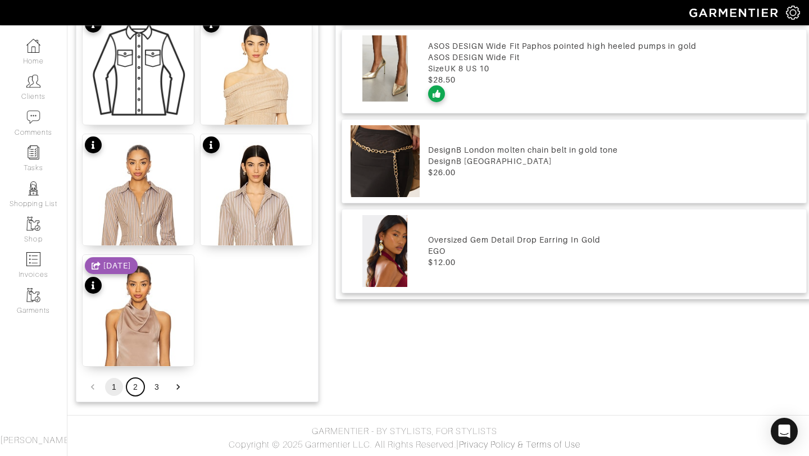
click at [129, 388] on button "2" at bounding box center [135, 387] width 18 height 18
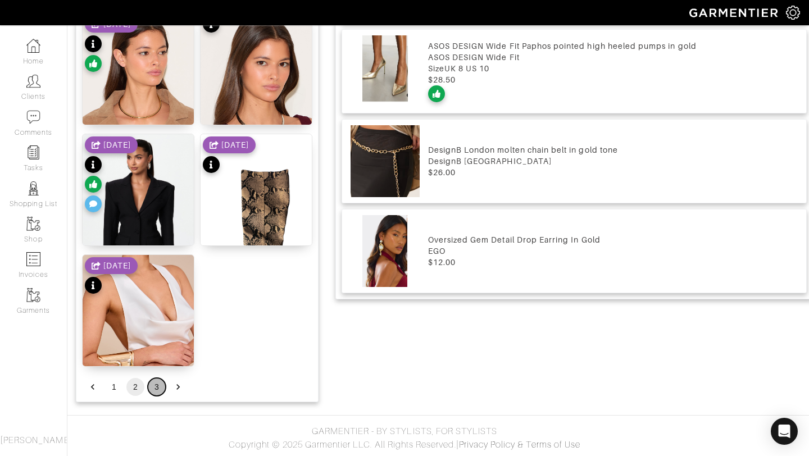
click at [160, 387] on button "3" at bounding box center [157, 387] width 18 height 18
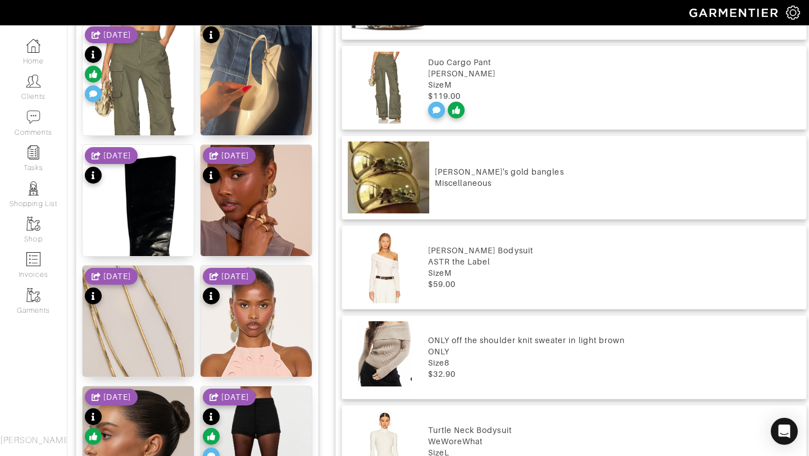
scroll to position [926, 0]
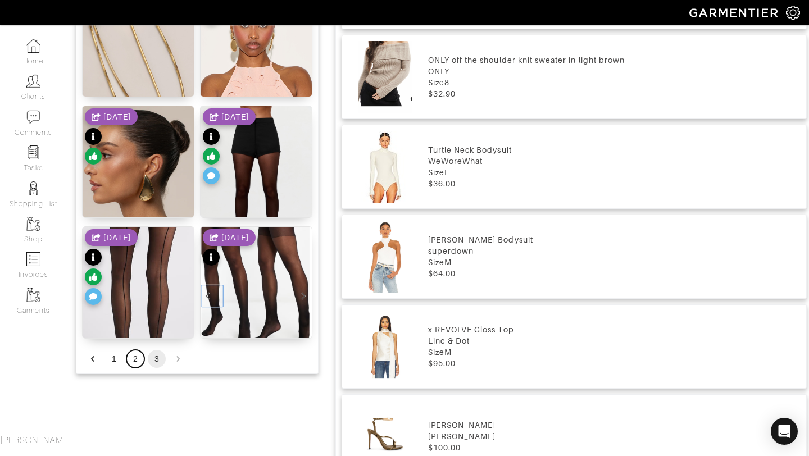
click at [134, 354] on button "2" at bounding box center [135, 359] width 18 height 18
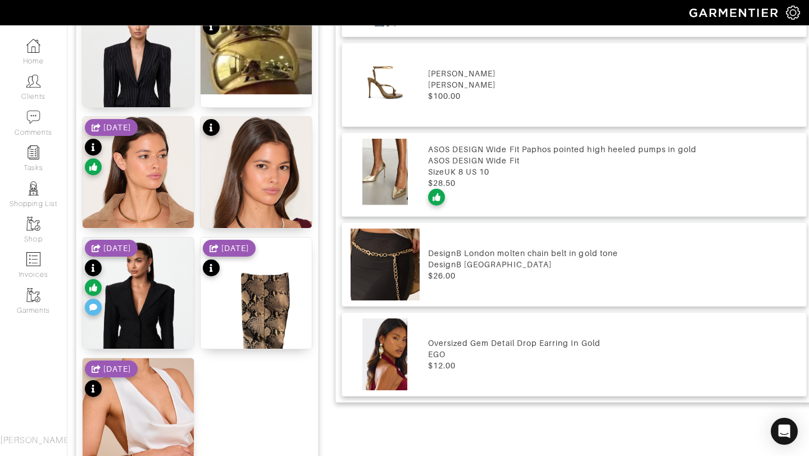
scroll to position [1381, 0]
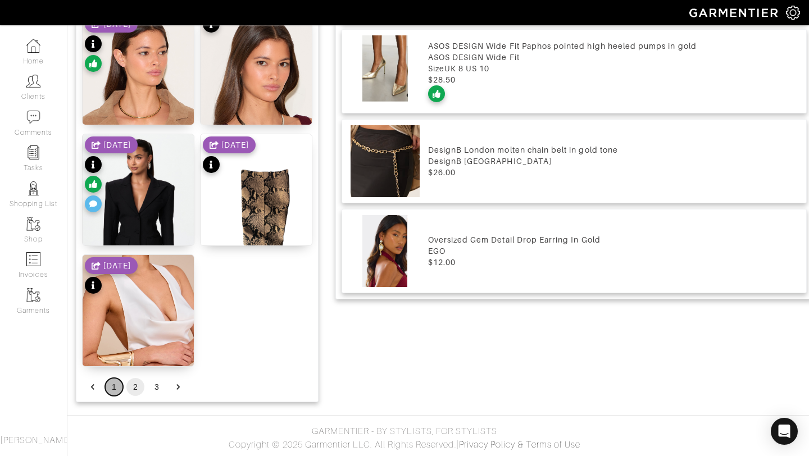
click at [118, 383] on button "1" at bounding box center [114, 387] width 18 height 18
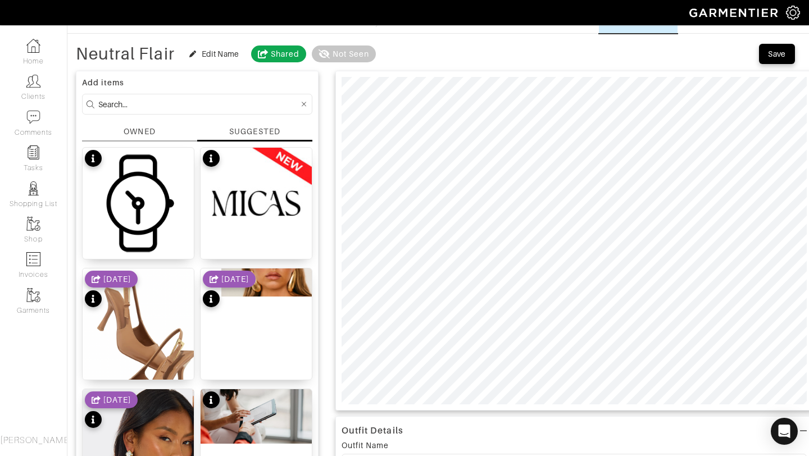
scroll to position [40, 0]
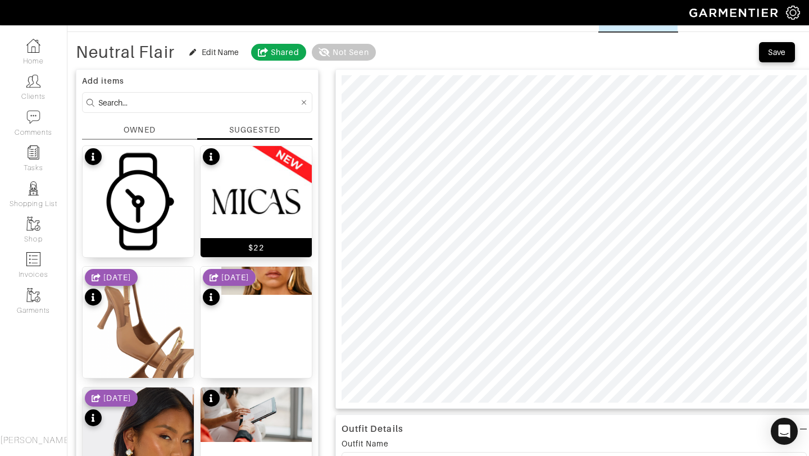
click at [243, 188] on img at bounding box center [256, 201] width 111 height 111
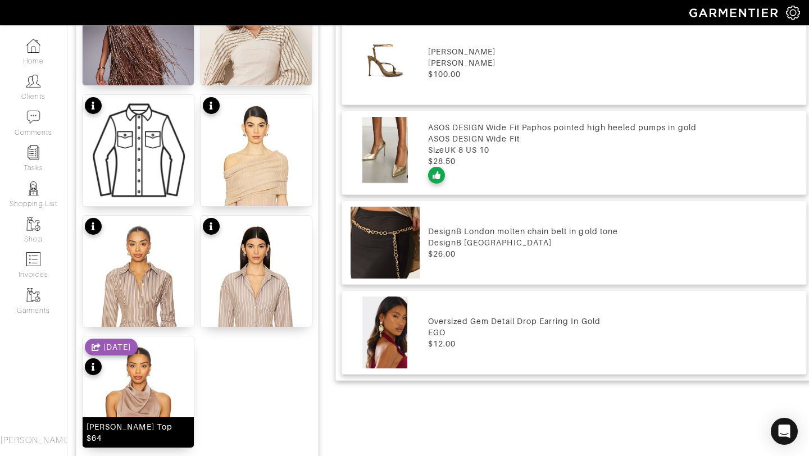
scroll to position [1381, 0]
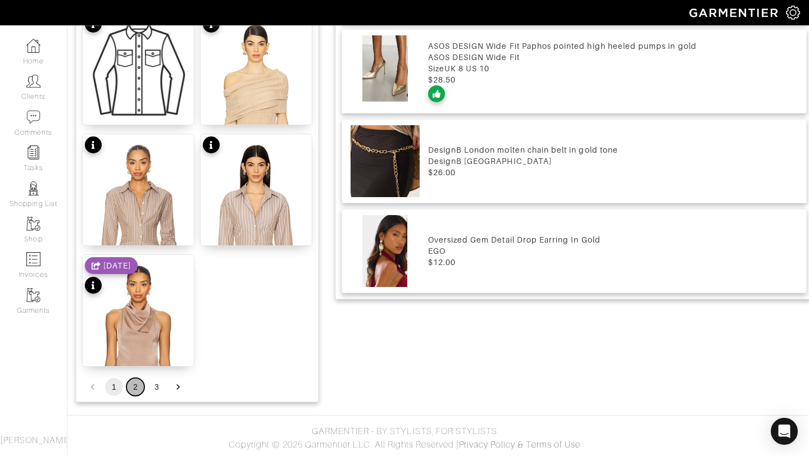
click at [139, 380] on button "2" at bounding box center [135, 387] width 18 height 18
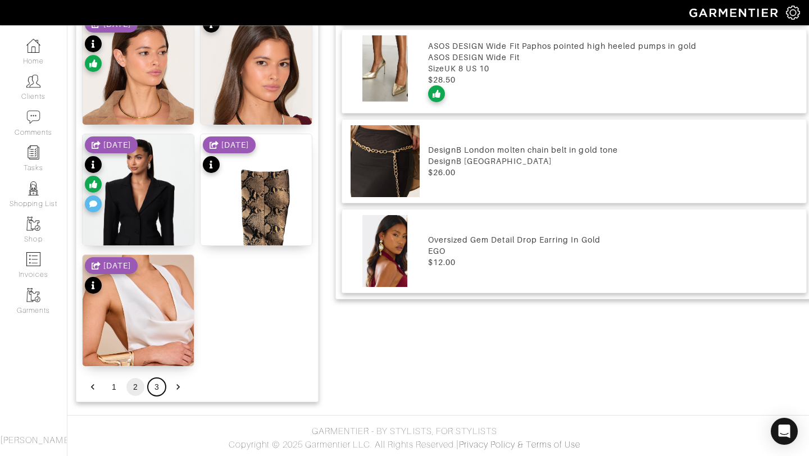
click at [155, 383] on button "3" at bounding box center [157, 387] width 18 height 18
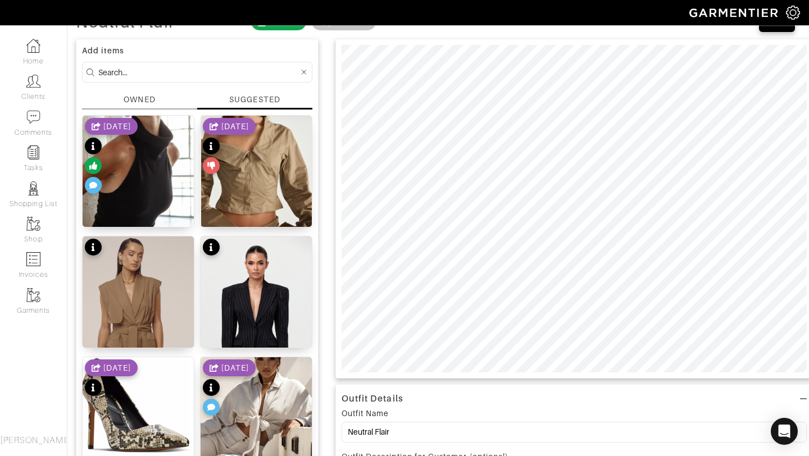
scroll to position [0, 0]
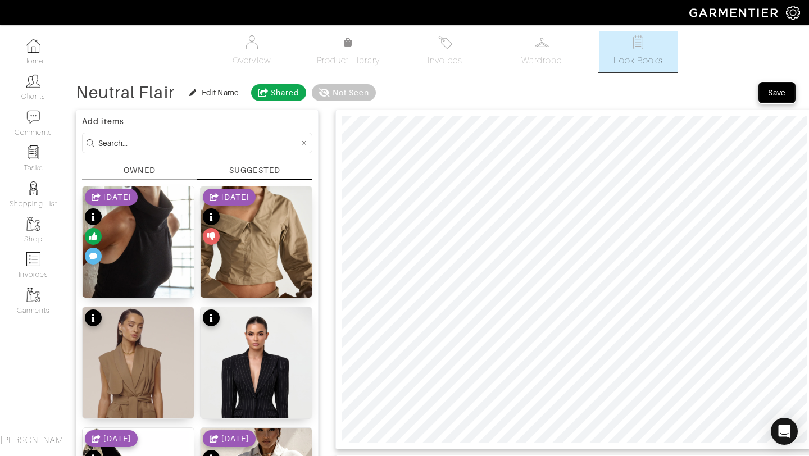
click at [767, 93] on span "Save" at bounding box center [777, 92] width 24 height 11
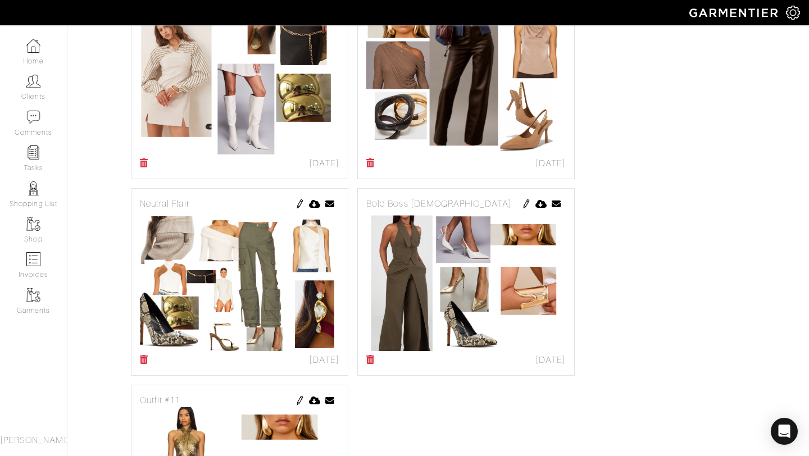
scroll to position [768, 0]
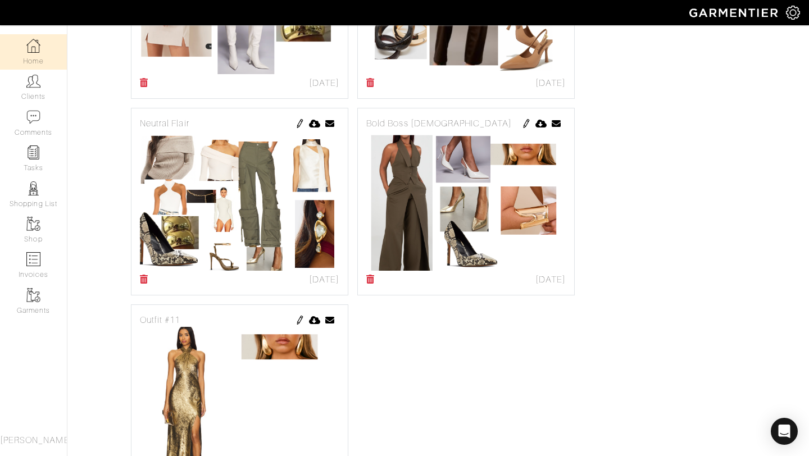
click at [37, 64] on link "Home" at bounding box center [33, 51] width 67 height 35
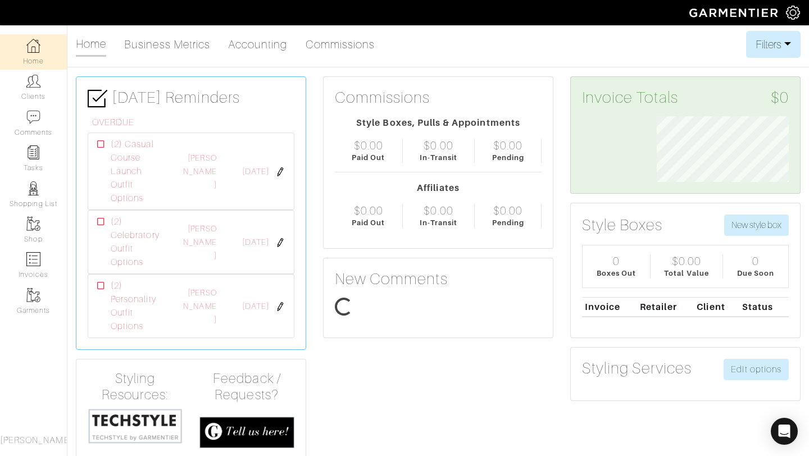
scroll to position [66, 149]
click at [37, 80] on img at bounding box center [33, 81] width 14 height 14
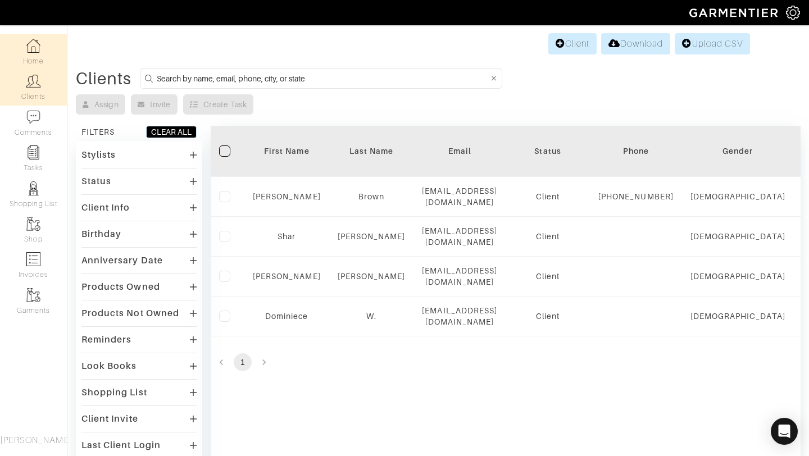
click at [33, 61] on link "Home" at bounding box center [33, 51] width 67 height 35
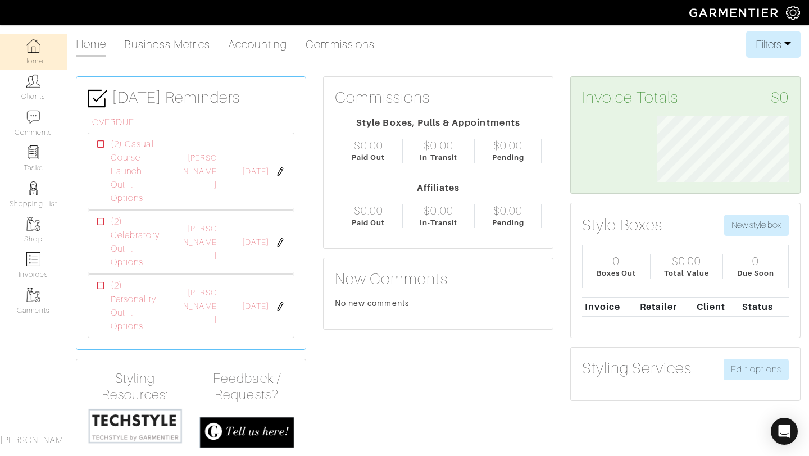
scroll to position [66, 149]
click at [52, 97] on link "Clients" at bounding box center [33, 87] width 67 height 35
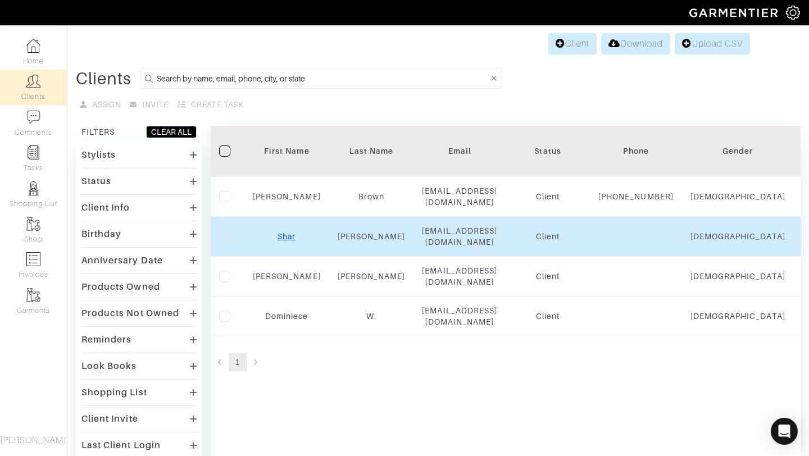
click at [293, 241] on link "Shar" at bounding box center [287, 236] width 18 height 9
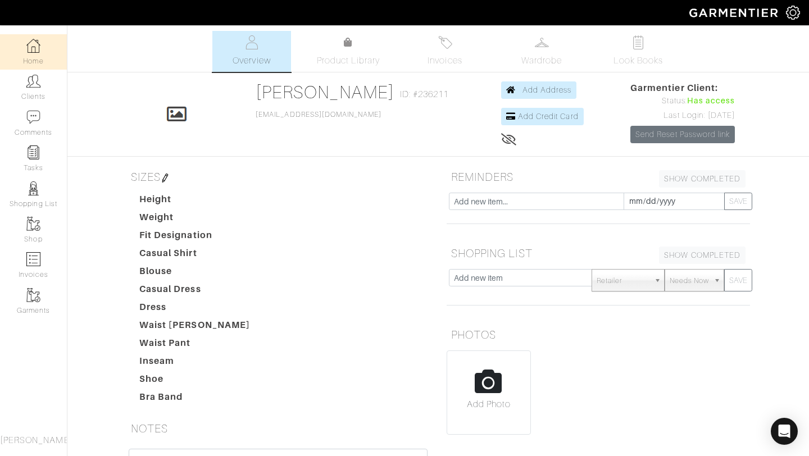
click at [37, 52] on img at bounding box center [33, 46] width 14 height 14
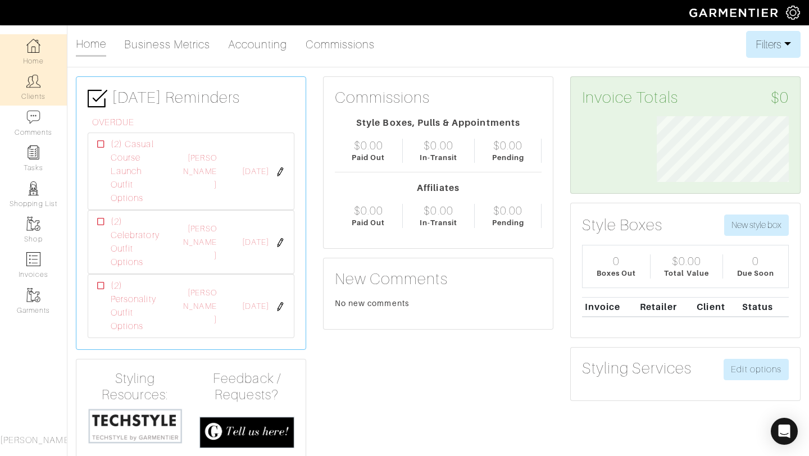
scroll to position [66, 149]
click at [39, 92] on link "Clients" at bounding box center [33, 87] width 67 height 35
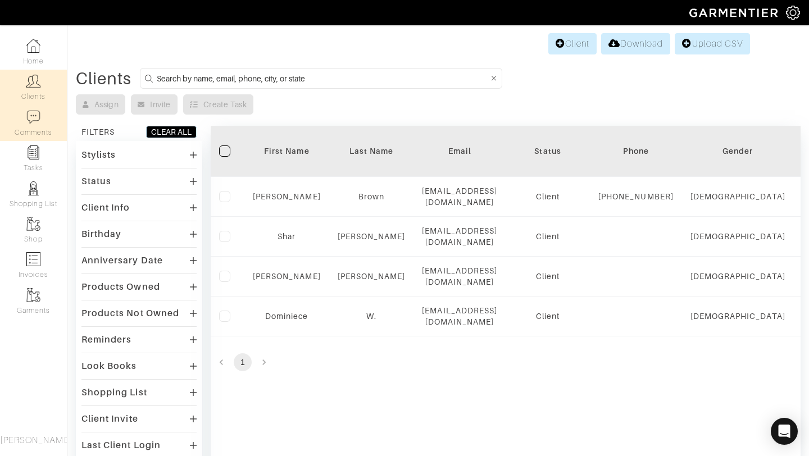
click at [34, 135] on link "Comments" at bounding box center [33, 123] width 67 height 35
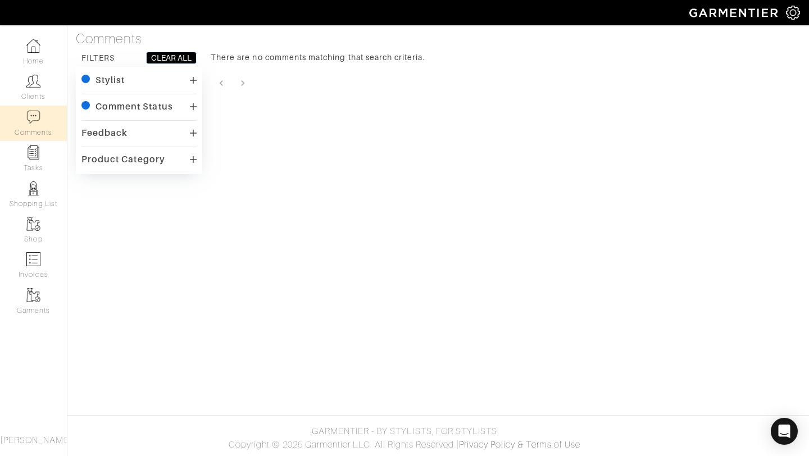
click at [129, 83] on div "Stylist" at bounding box center [138, 81] width 115 height 16
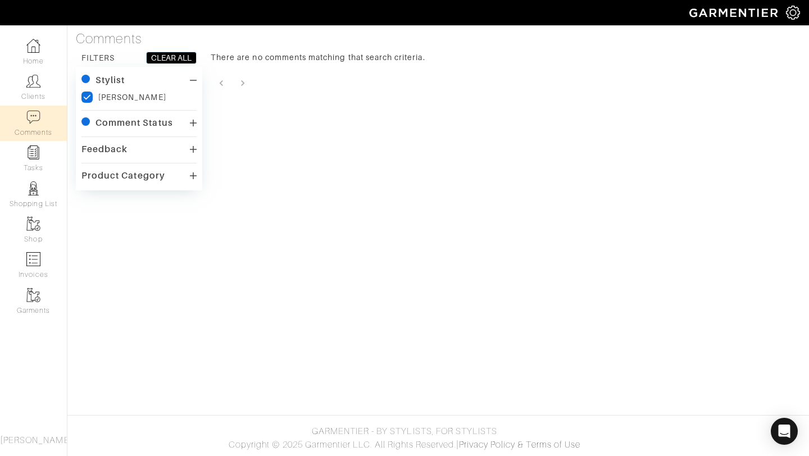
click at [166, 117] on div "Comment Status" at bounding box center [138, 123] width 115 height 16
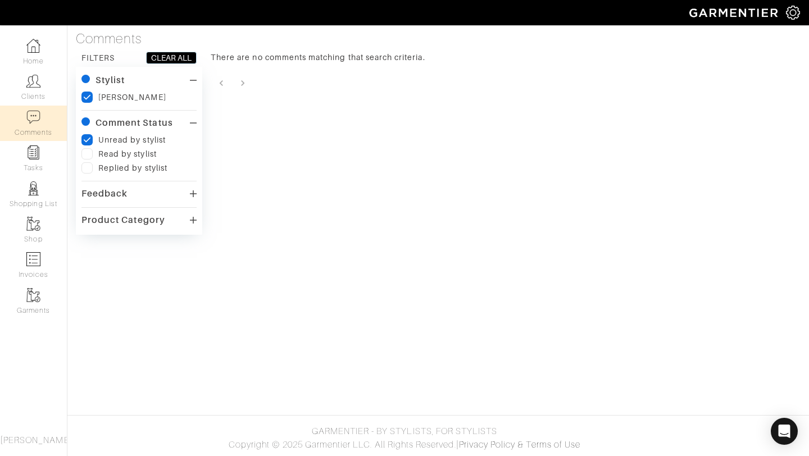
click at [119, 157] on div "Read by stylist" at bounding box center [127, 153] width 58 height 11
click at [74, 157] on div "Comments Filter FILTERS CLEAR ALL Stylist checkedIcon Sharra Greene Comment Sta…" at bounding box center [438, 133] width 742 height 204
click at [87, 155] on label at bounding box center [86, 153] width 11 height 11
click at [0, 0] on input "checkbox" at bounding box center [0, 0] width 0 height 0
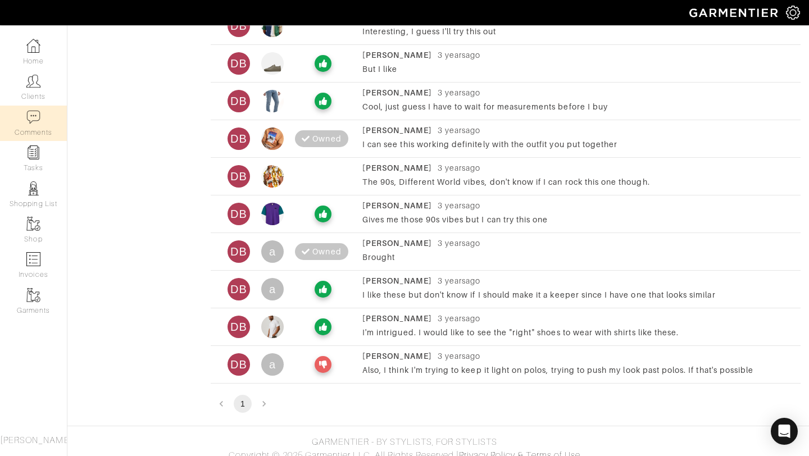
scroll to position [502, 0]
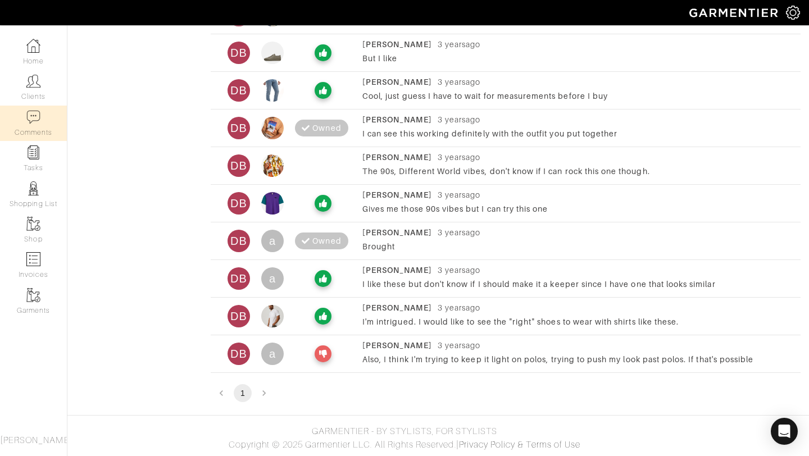
click at [265, 391] on li "pagination navigation" at bounding box center [263, 393] width 21 height 18
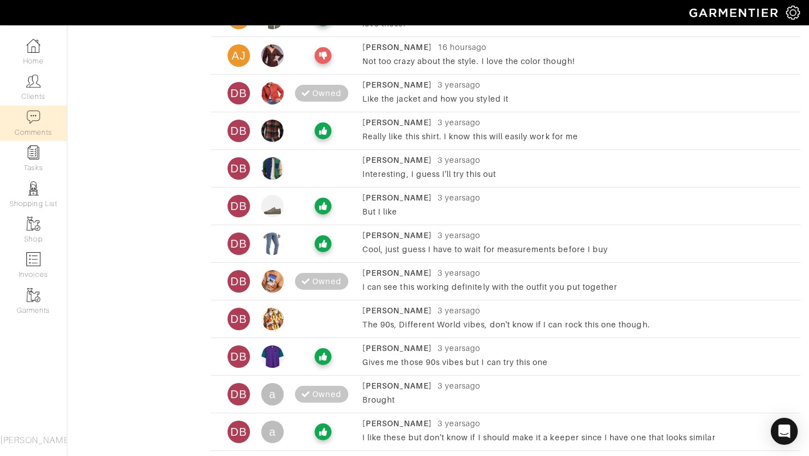
scroll to position [0, 0]
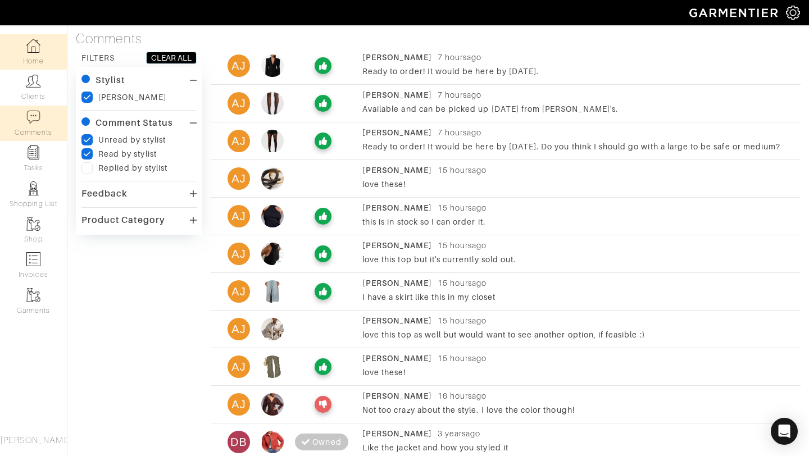
click at [31, 62] on link "Home" at bounding box center [33, 51] width 67 height 35
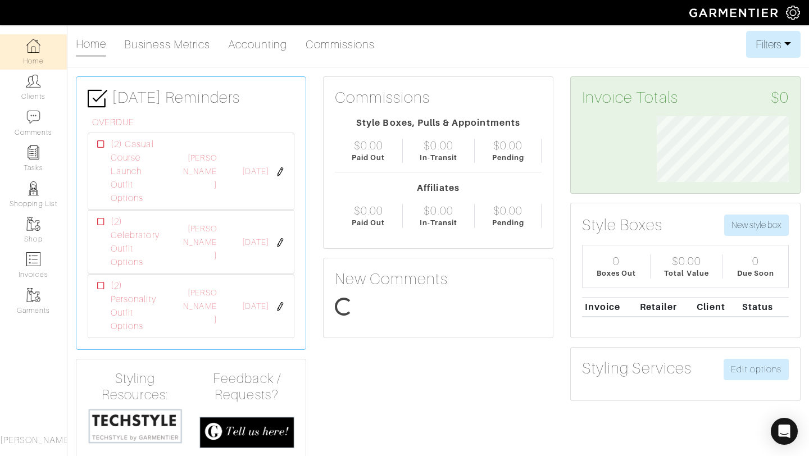
scroll to position [66, 149]
click at [25, 124] on link "Comments" at bounding box center [33, 123] width 67 height 35
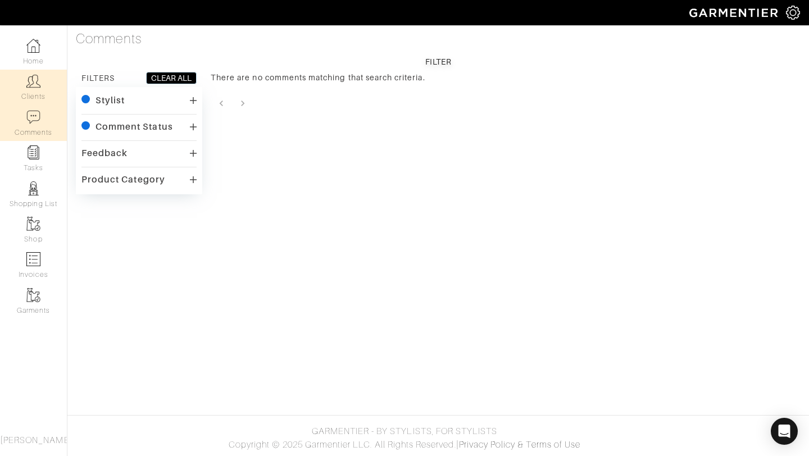
click at [29, 96] on link "Clients" at bounding box center [33, 87] width 67 height 35
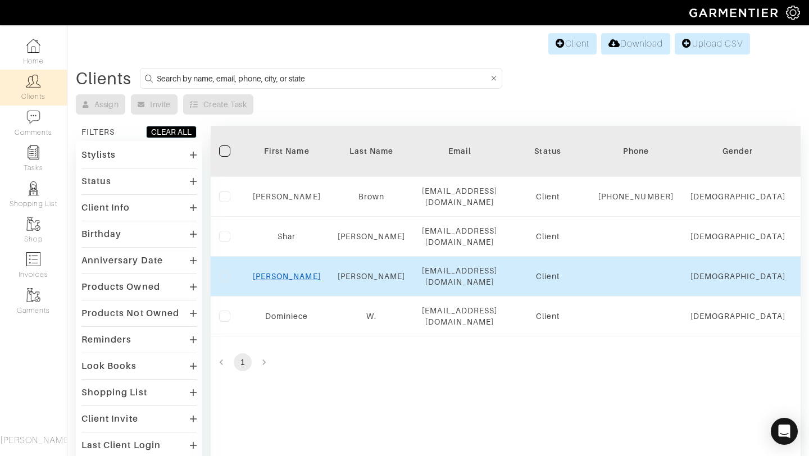
click at [283, 278] on link "Ashley" at bounding box center [287, 276] width 68 height 9
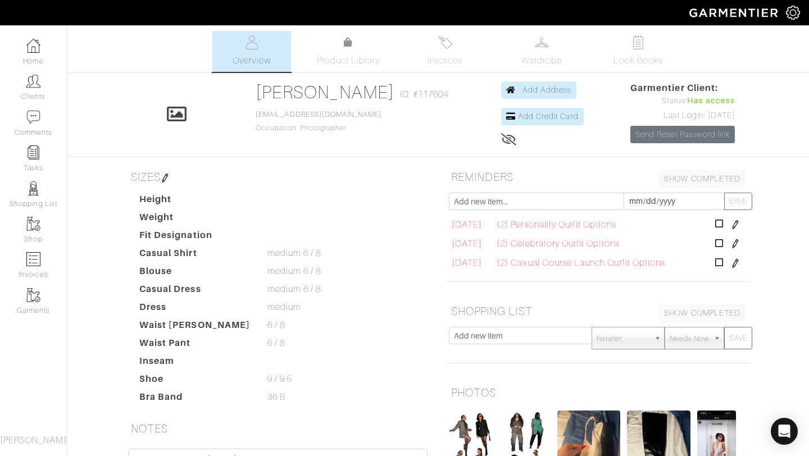
scroll to position [229, 0]
click at [364, 48] on link "Product Library" at bounding box center [348, 51] width 79 height 31
click at [620, 39] on link "Look Books" at bounding box center [638, 51] width 79 height 41
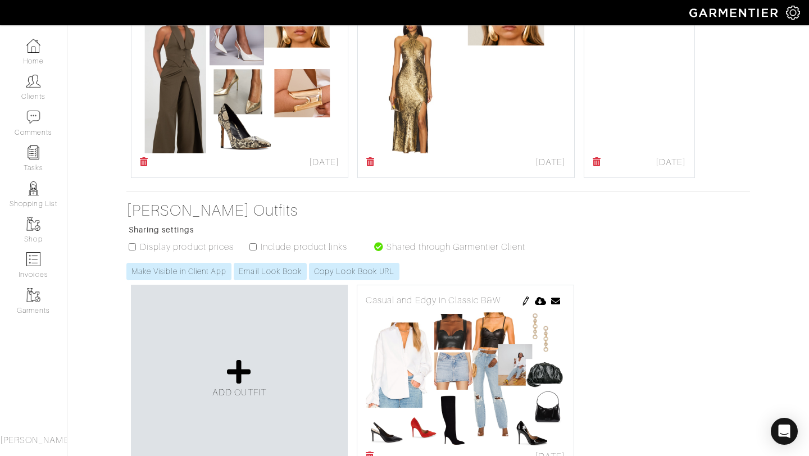
scroll to position [881, 0]
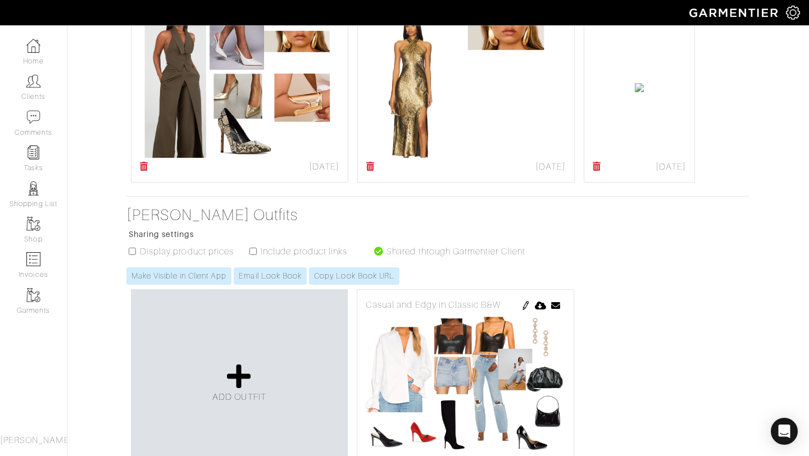
click at [642, 15] on img at bounding box center [646, 10] width 9 height 9
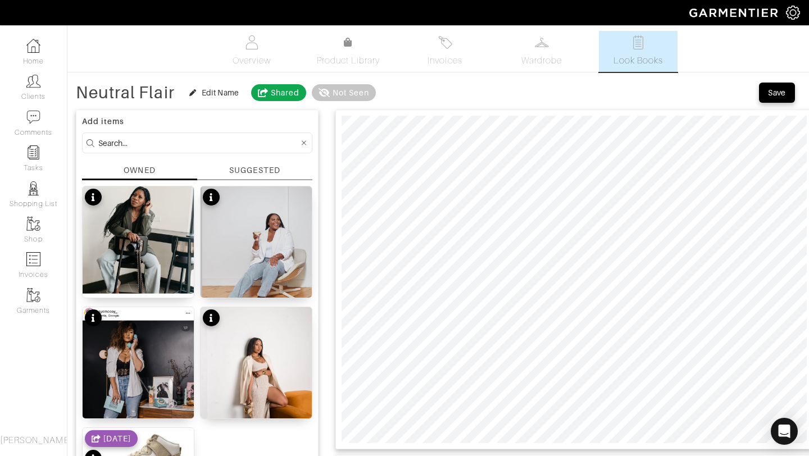
click at [244, 167] on div "SUGGESTED" at bounding box center [254, 171] width 51 height 12
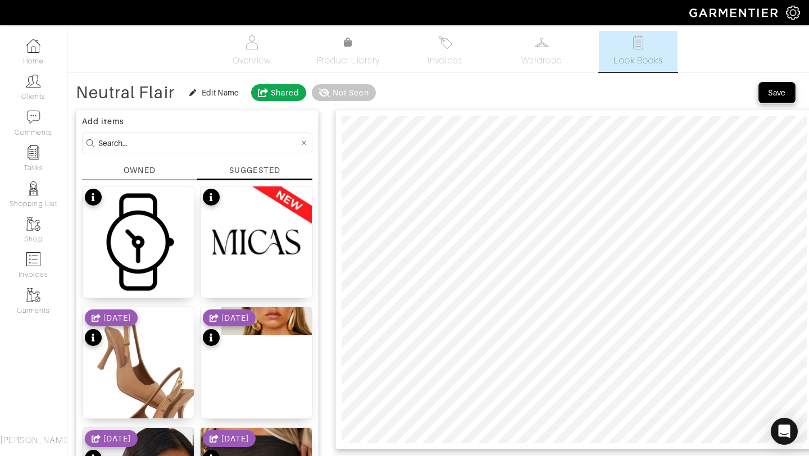
click at [782, 89] on div "Save" at bounding box center [777, 92] width 18 height 11
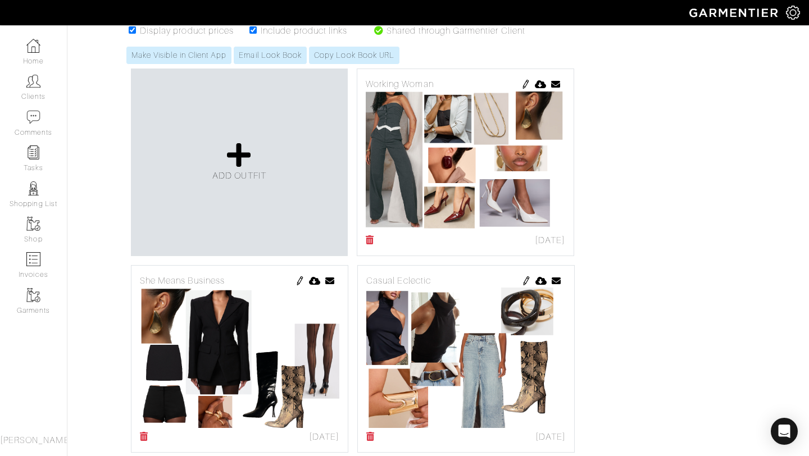
scroll to position [372, 0]
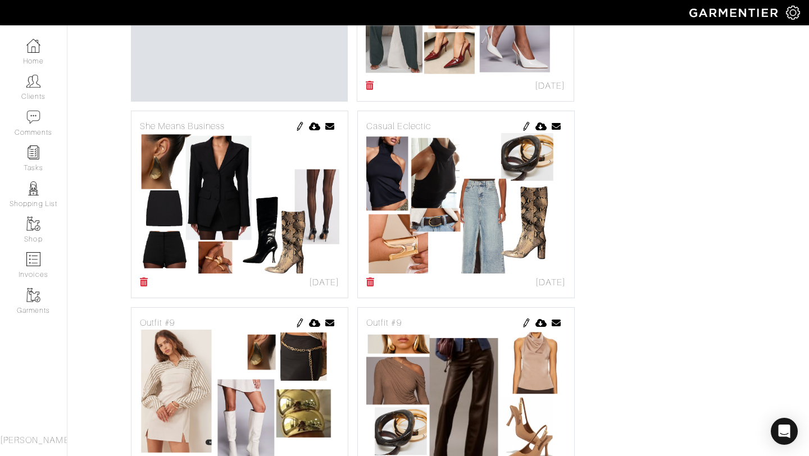
click at [524, 129] on img at bounding box center [526, 126] width 9 height 9
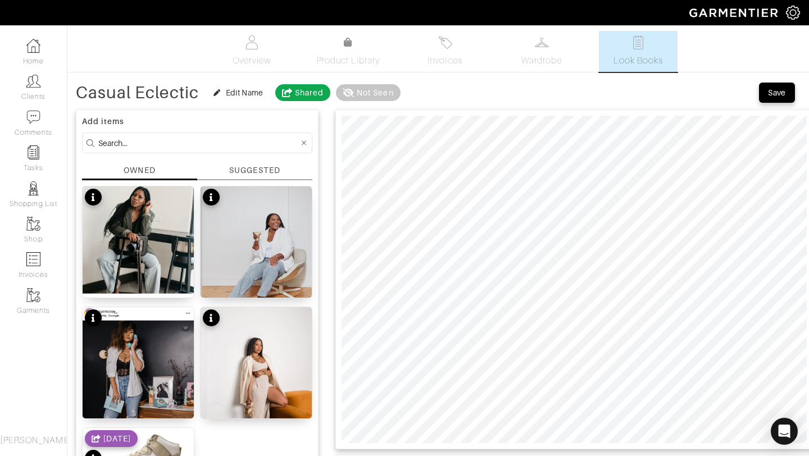
click at [269, 167] on div "SUGGESTED" at bounding box center [254, 171] width 51 height 12
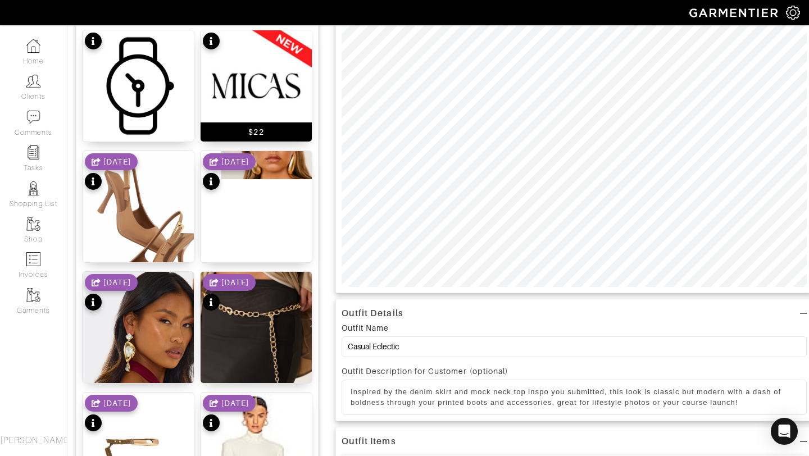
scroll to position [92, 0]
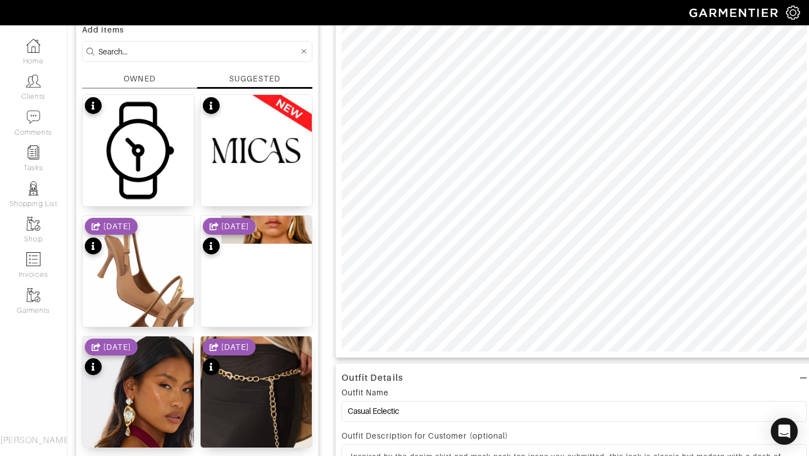
click at [247, 247] on div "[DATE]" at bounding box center [229, 237] width 53 height 39
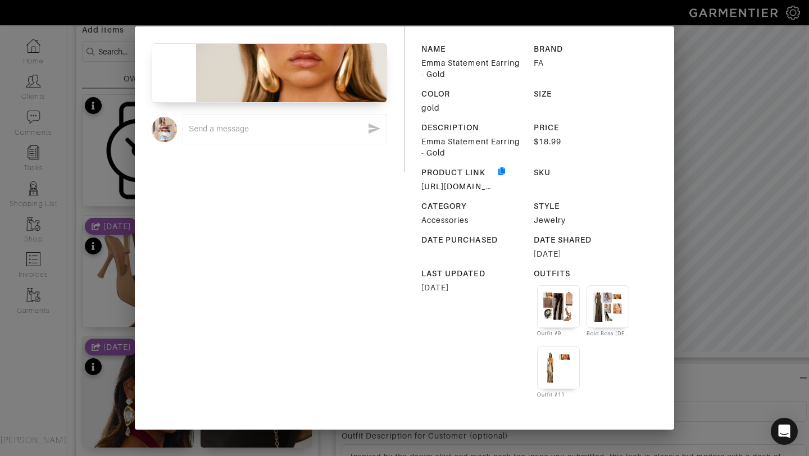
click at [674, 93] on div "x NAME [PERSON_NAME] Statement Earring - Gold BRAND FA COLOR gold SIZE DESCRIPT…" at bounding box center [404, 228] width 809 height 456
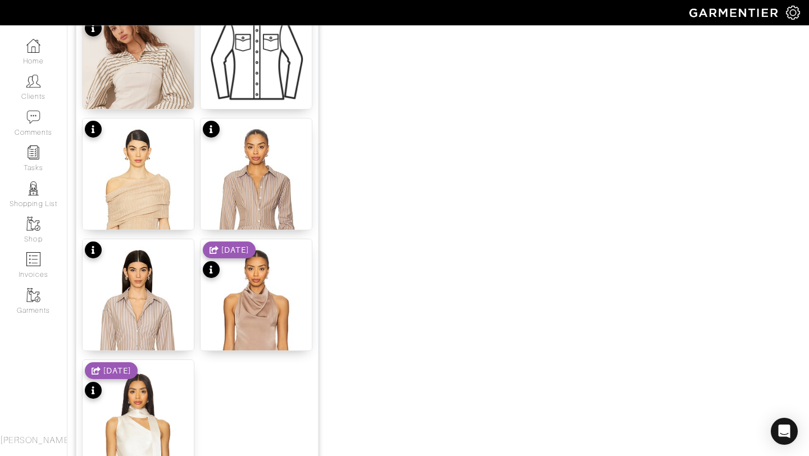
scroll to position [1381, 0]
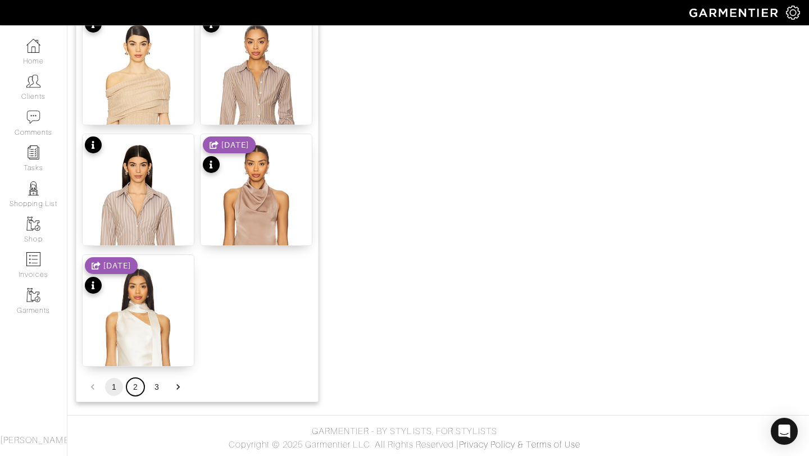
click at [132, 389] on button "2" at bounding box center [135, 387] width 18 height 18
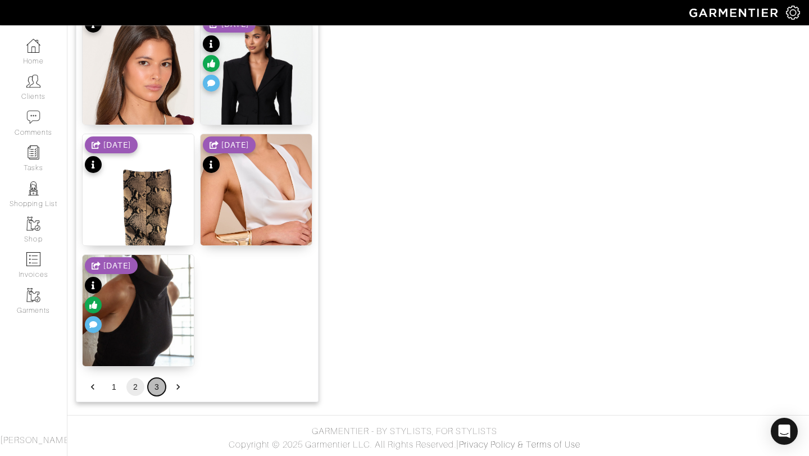
click at [152, 383] on button "3" at bounding box center [157, 387] width 18 height 18
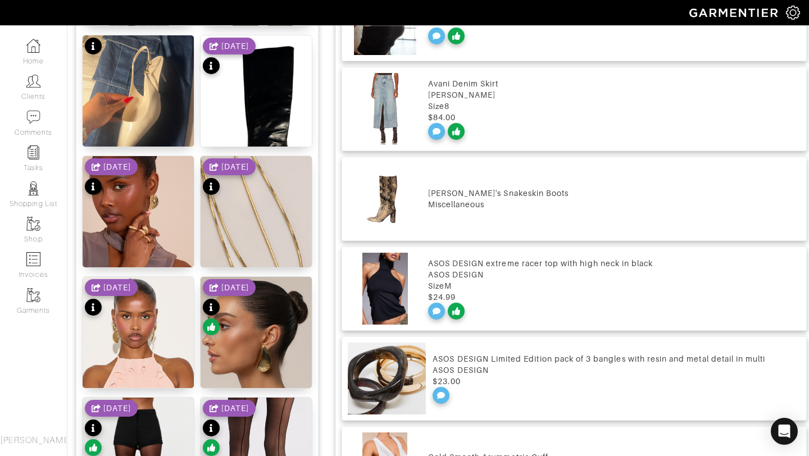
scroll to position [572, 0]
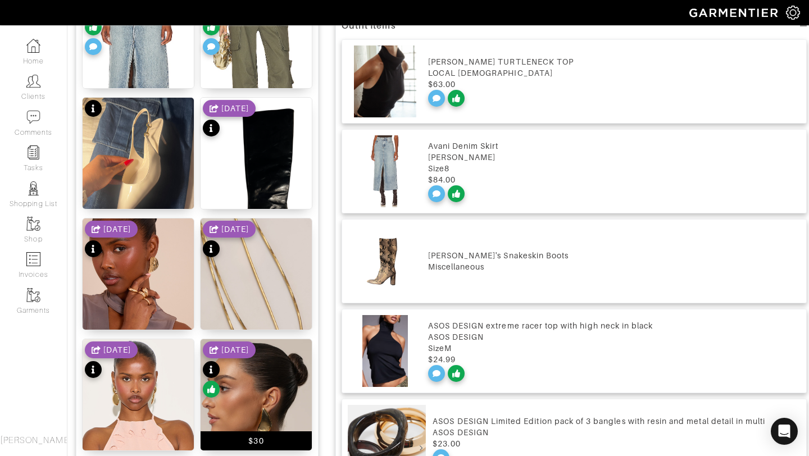
click at [270, 402] on img at bounding box center [256, 408] width 111 height 139
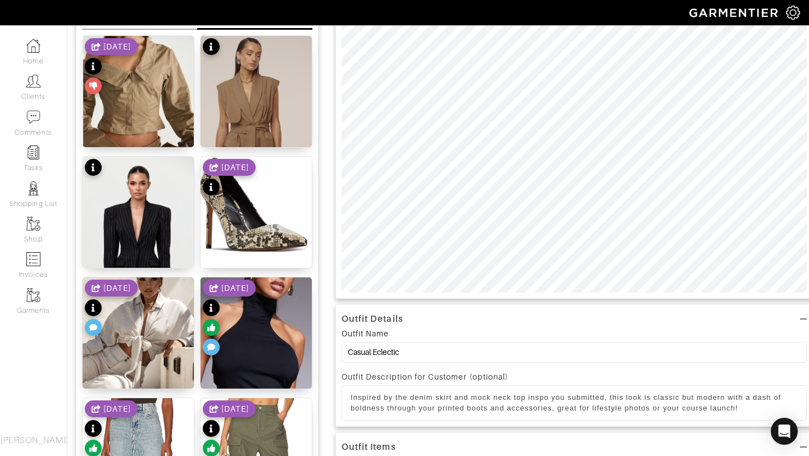
scroll to position [0, 0]
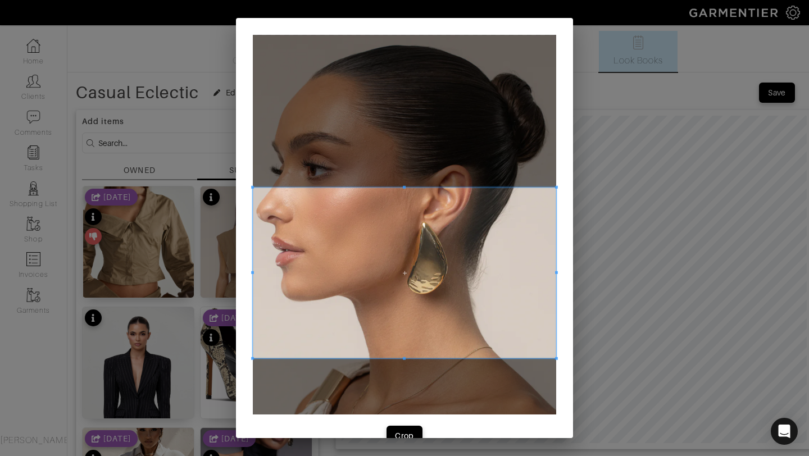
click at [448, 291] on span at bounding box center [404, 273] width 303 height 171
click at [405, 427] on button "Crop" at bounding box center [405, 436] width 36 height 20
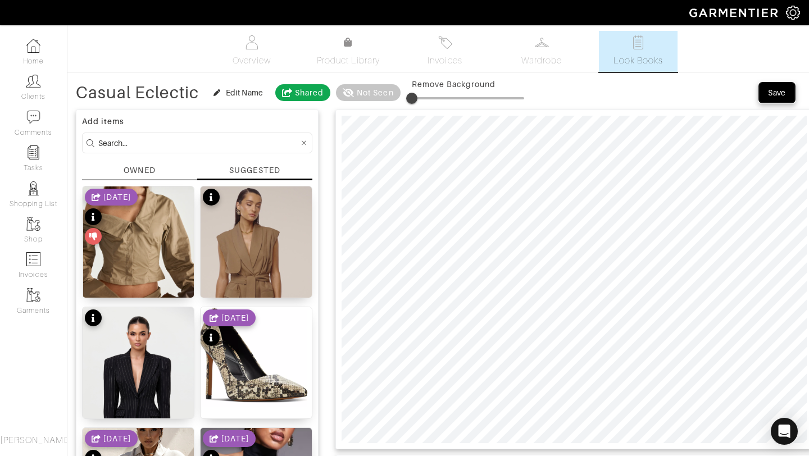
click at [762, 93] on button "Save" at bounding box center [777, 93] width 36 height 20
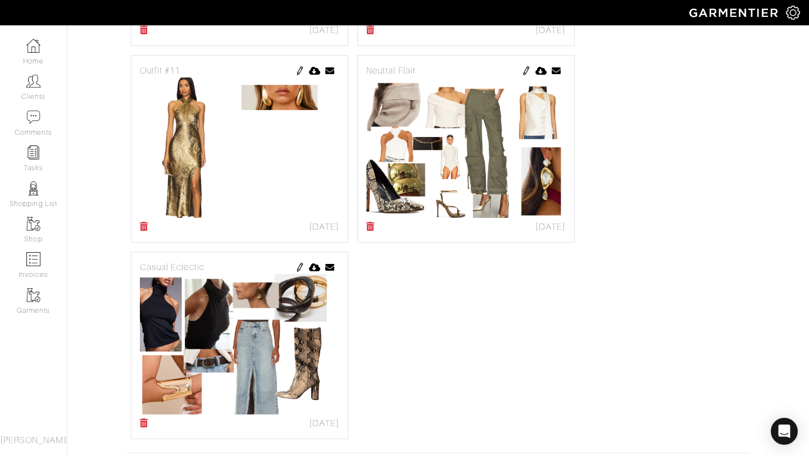
scroll to position [640, 0]
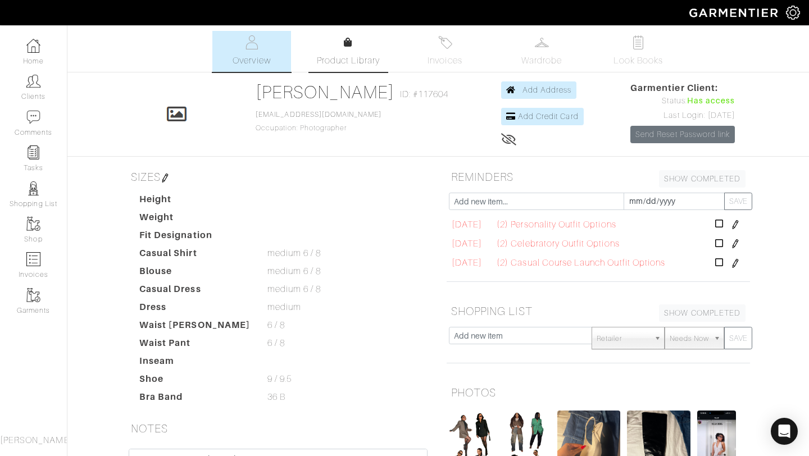
click at [356, 54] on span "Product Library" at bounding box center [349, 60] width 64 height 13
click at [622, 45] on link "Look Books" at bounding box center [638, 51] width 79 height 41
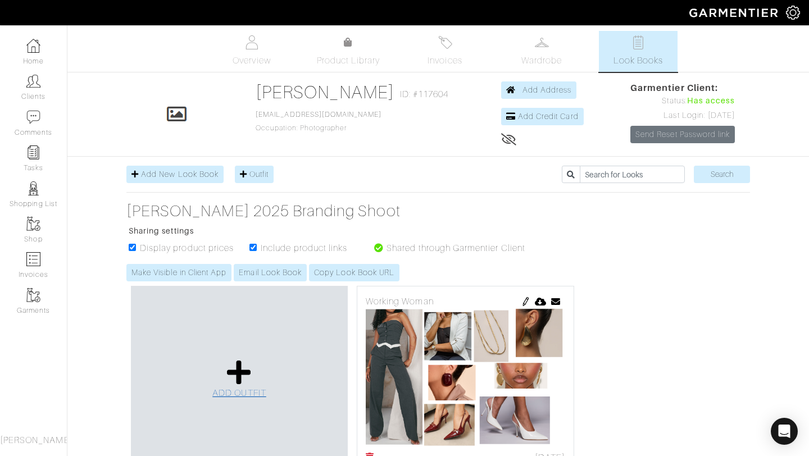
click at [238, 367] on icon at bounding box center [239, 372] width 24 height 27
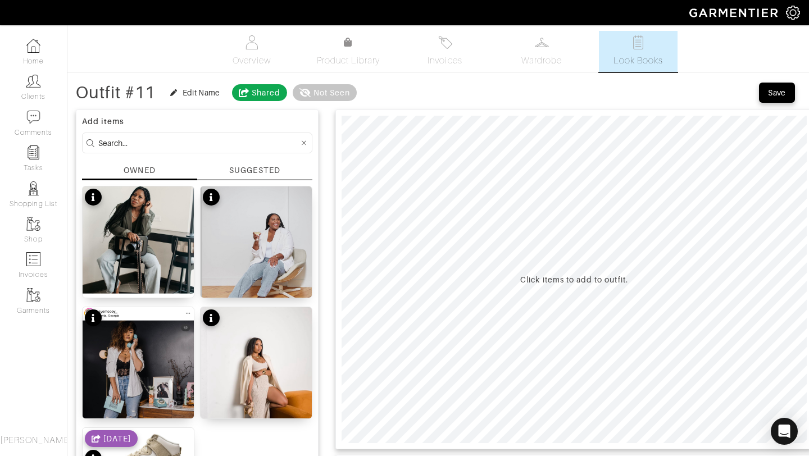
click at [240, 168] on div "SUGGESTED" at bounding box center [254, 171] width 51 height 12
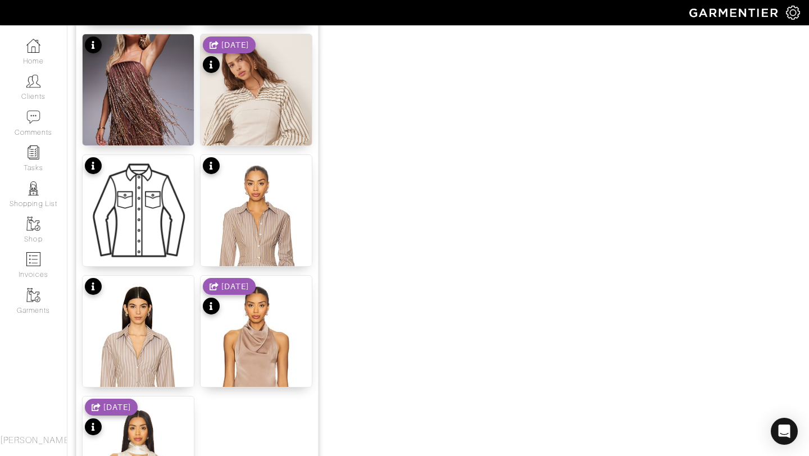
scroll to position [1381, 0]
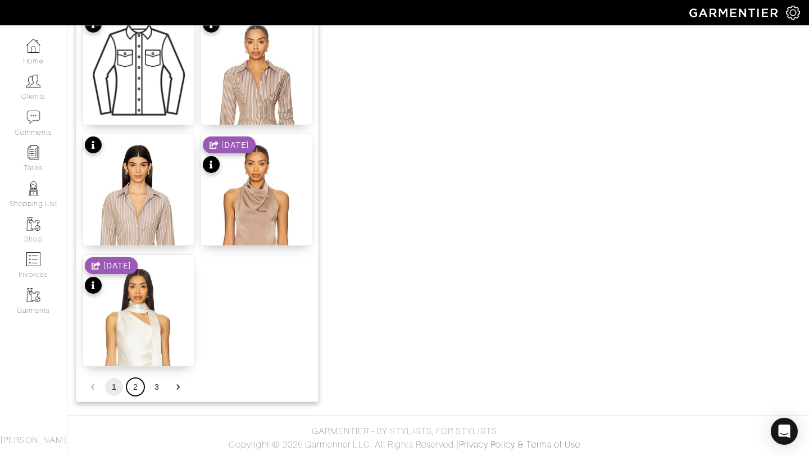
click at [142, 387] on button "2" at bounding box center [135, 387] width 18 height 18
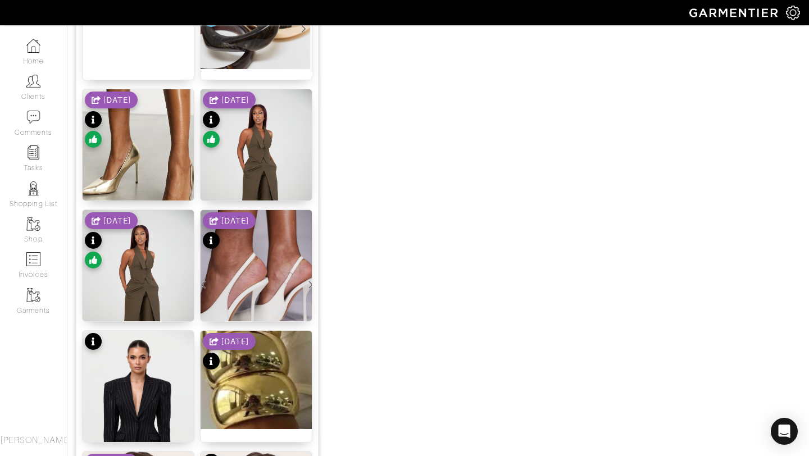
scroll to position [818, 0]
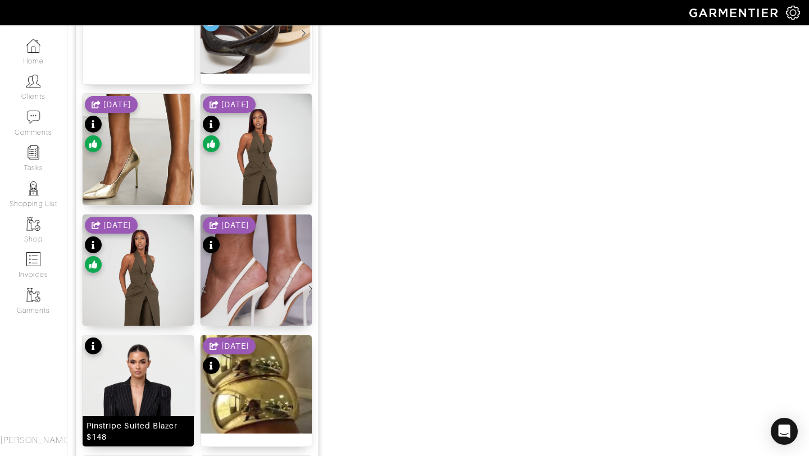
click at [137, 382] on img at bounding box center [138, 419] width 111 height 167
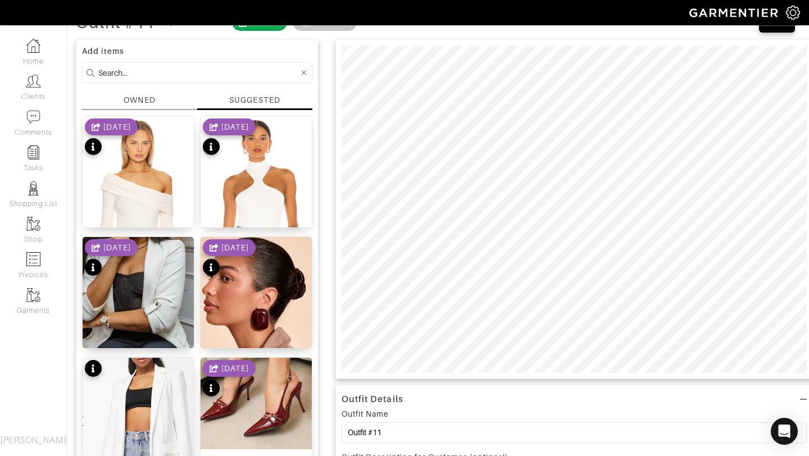
scroll to position [0, 0]
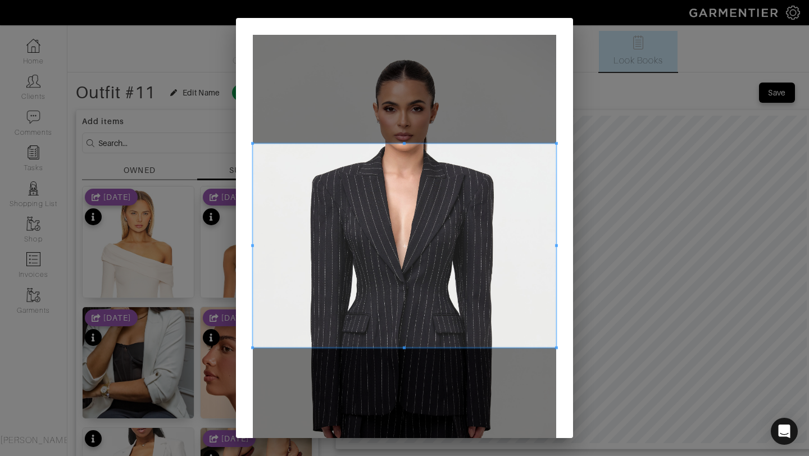
click at [405, 143] on span at bounding box center [404, 143] width 3 height 3
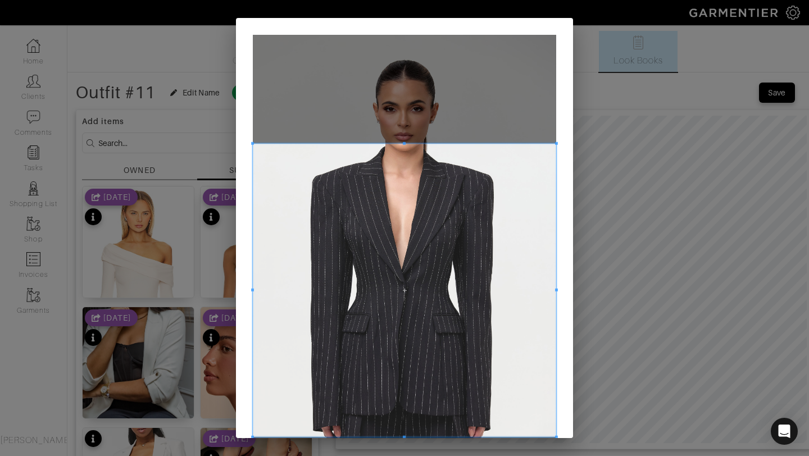
click at [404, 437] on span at bounding box center [404, 437] width 3 height 3
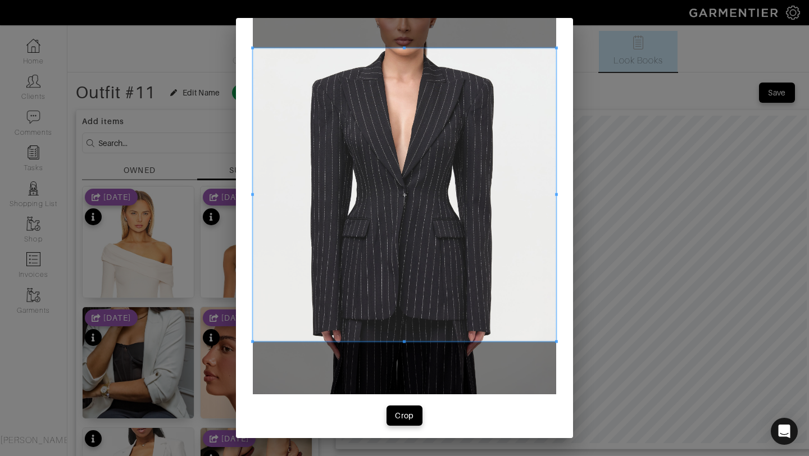
scroll to position [96, 0]
click at [399, 416] on div "Crop" at bounding box center [404, 415] width 19 height 11
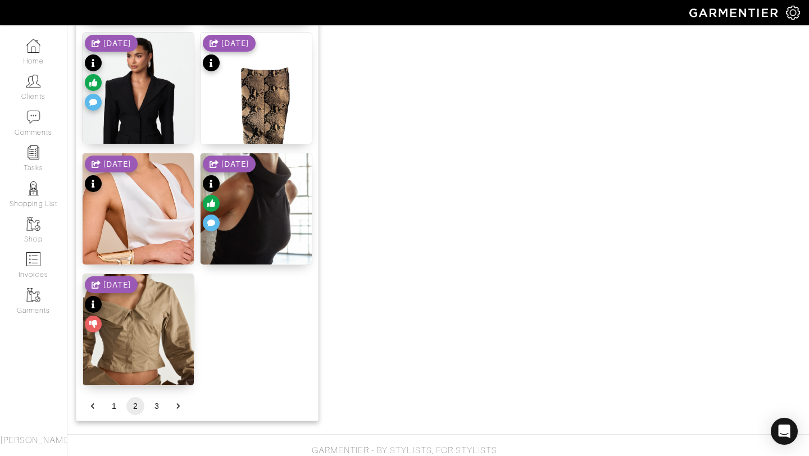
scroll to position [1381, 0]
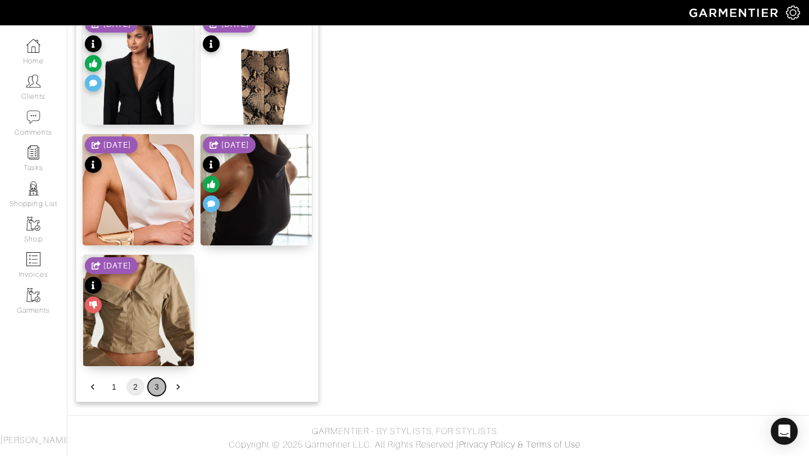
click at [163, 384] on button "3" at bounding box center [157, 387] width 18 height 18
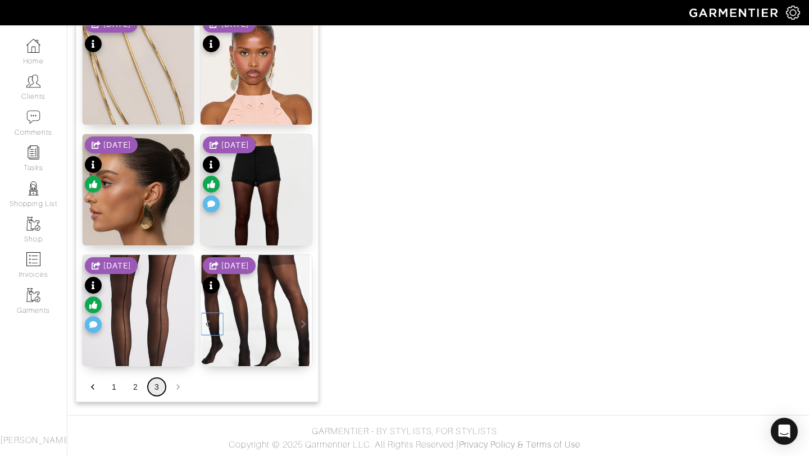
scroll to position [777, 0]
click at [252, 196] on div "8/21/25" at bounding box center [229, 176] width 53 height 79
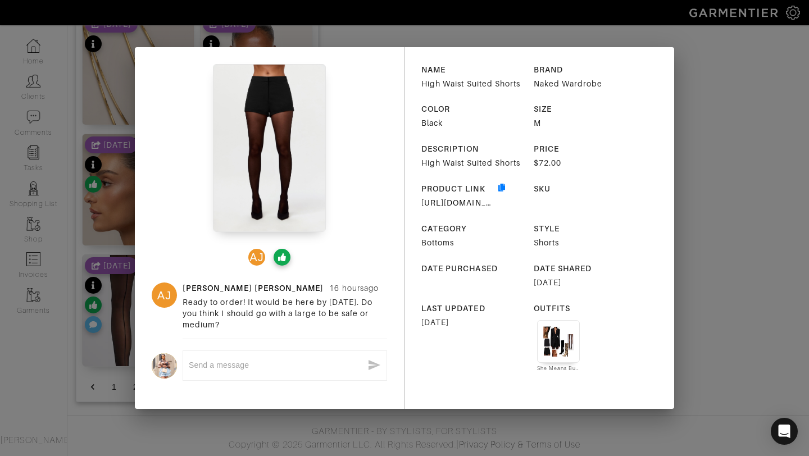
click at [702, 47] on div "AJ AJ Ashley Jean 16 hours ago Ready to order! It would be here by Thursday. Do…" at bounding box center [404, 228] width 809 height 456
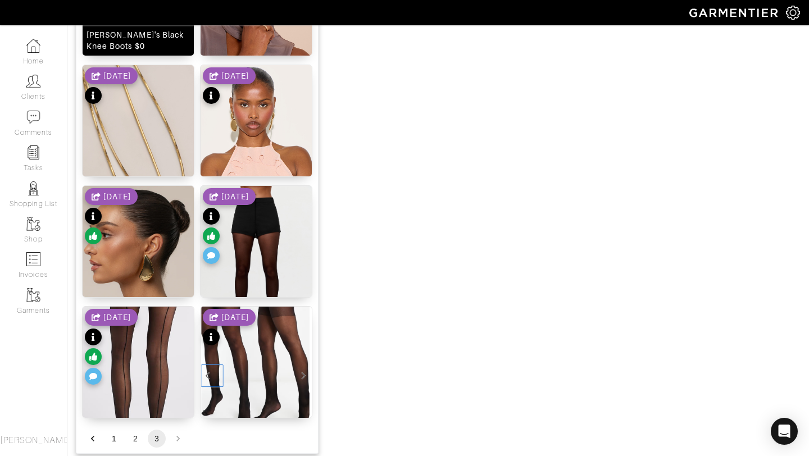
scroll to position [730, 0]
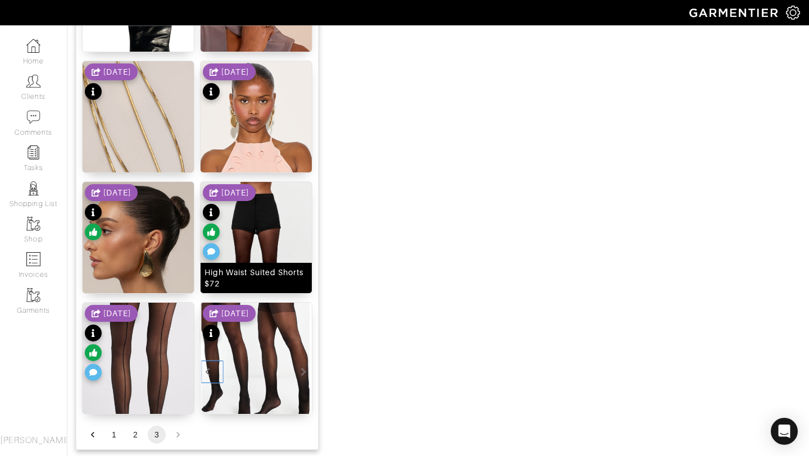
click at [267, 230] on img at bounding box center [256, 265] width 111 height 167
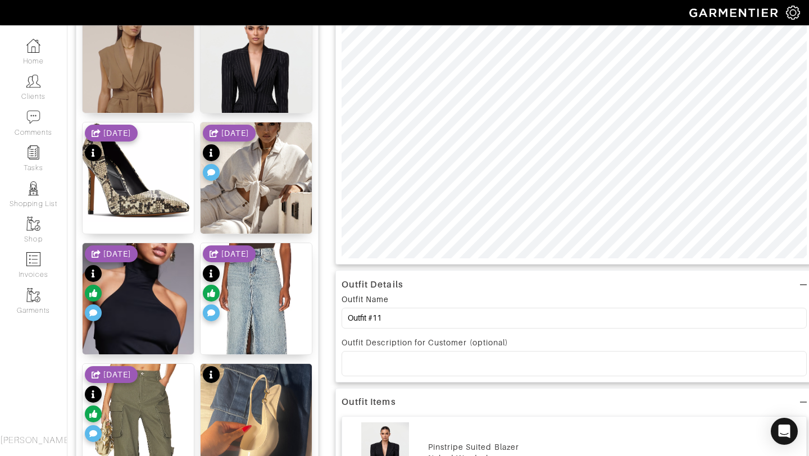
scroll to position [0, 0]
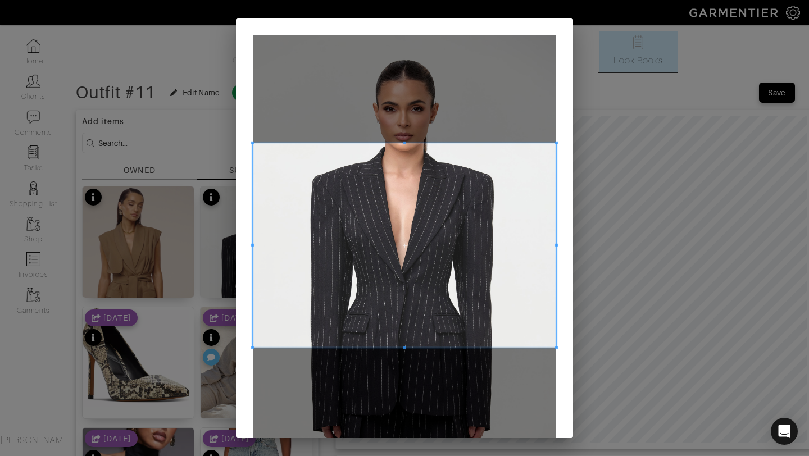
click at [409, 143] on span at bounding box center [404, 143] width 303 height 3
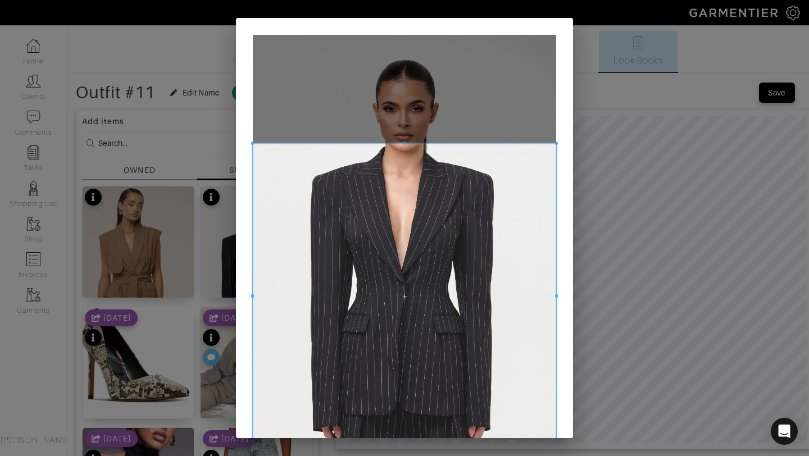
click at [407, 450] on div "Crop" at bounding box center [404, 228] width 809 height 456
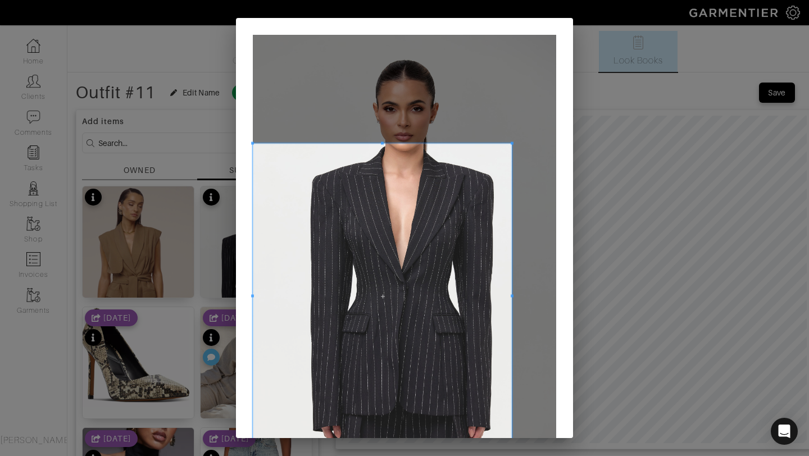
click at [511, 305] on div at bounding box center [382, 296] width 259 height 306
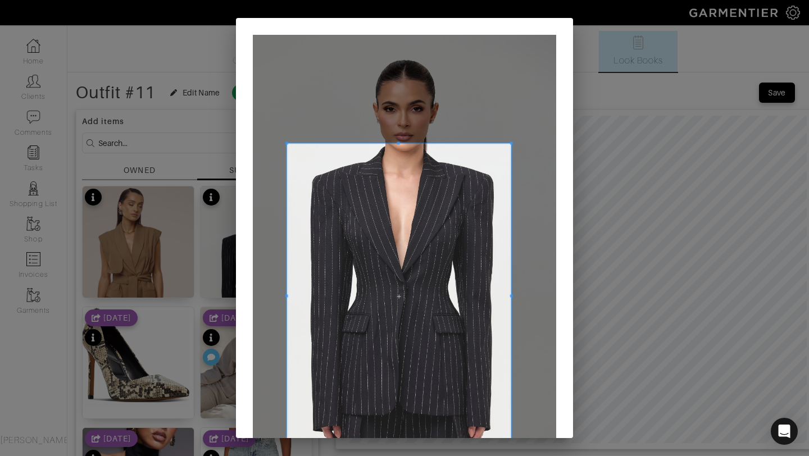
click at [286, 296] on span at bounding box center [287, 295] width 3 height 3
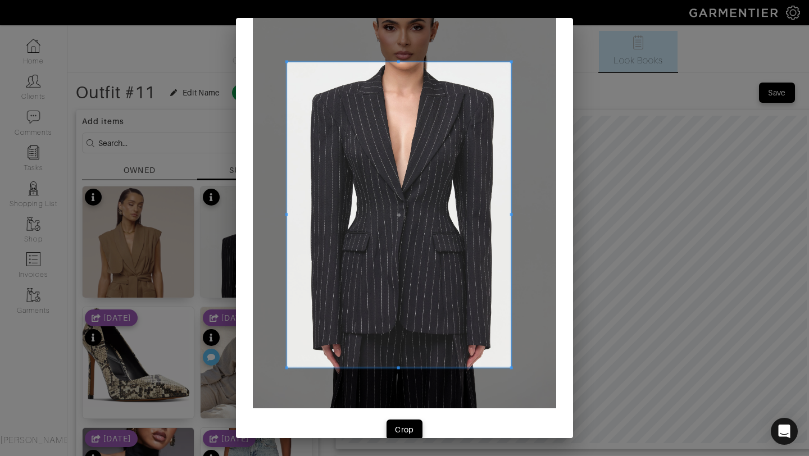
scroll to position [100, 0]
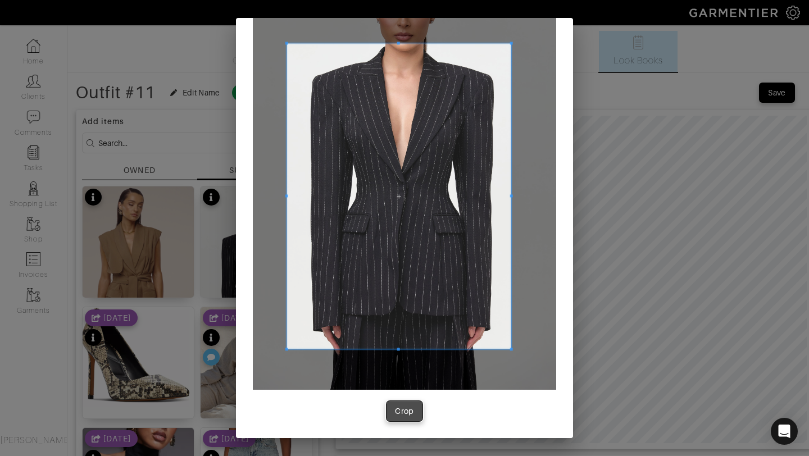
click at [414, 402] on button "Crop" at bounding box center [405, 411] width 36 height 20
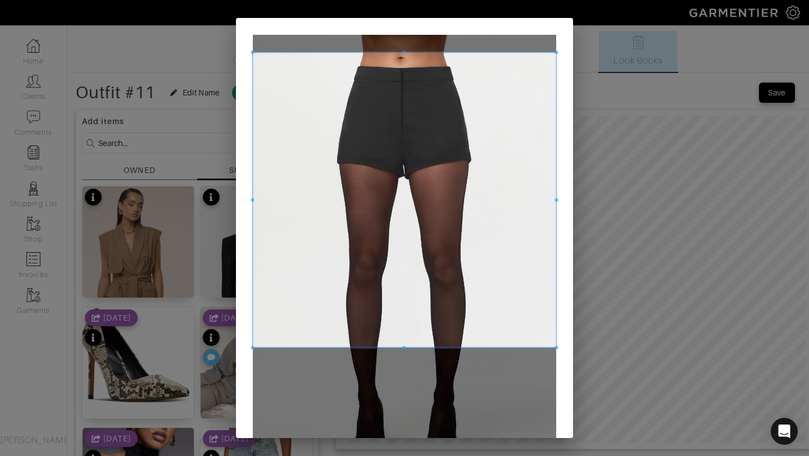
click at [384, 57] on div at bounding box center [404, 200] width 303 height 295
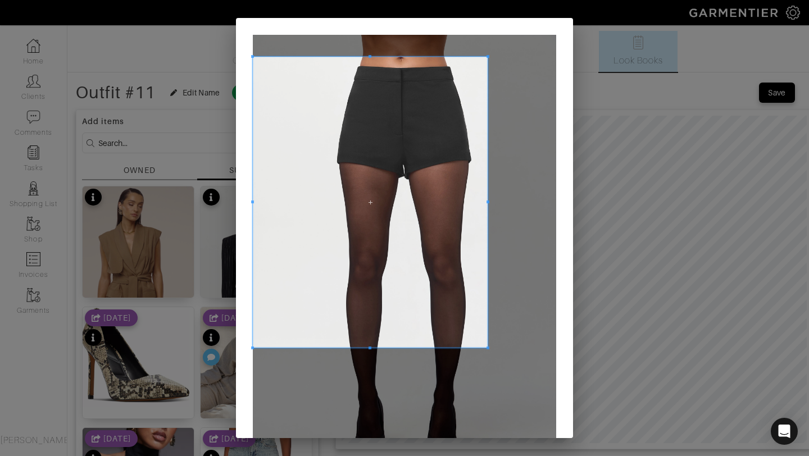
click at [488, 218] on div at bounding box center [370, 202] width 235 height 291
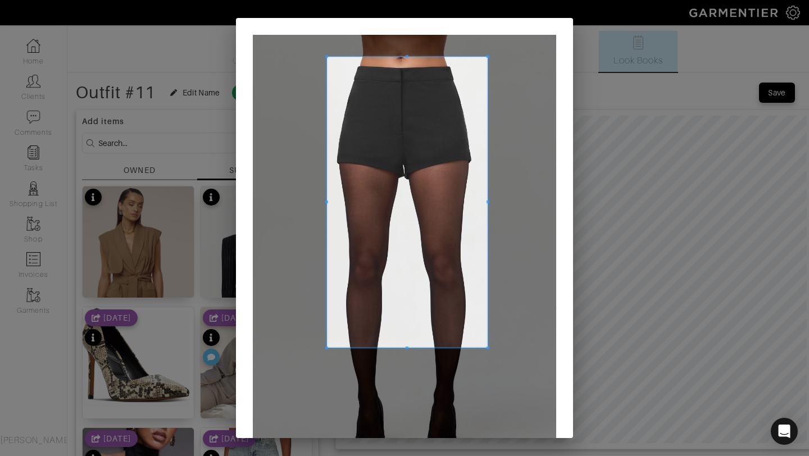
click at [327, 221] on div at bounding box center [407, 202] width 161 height 291
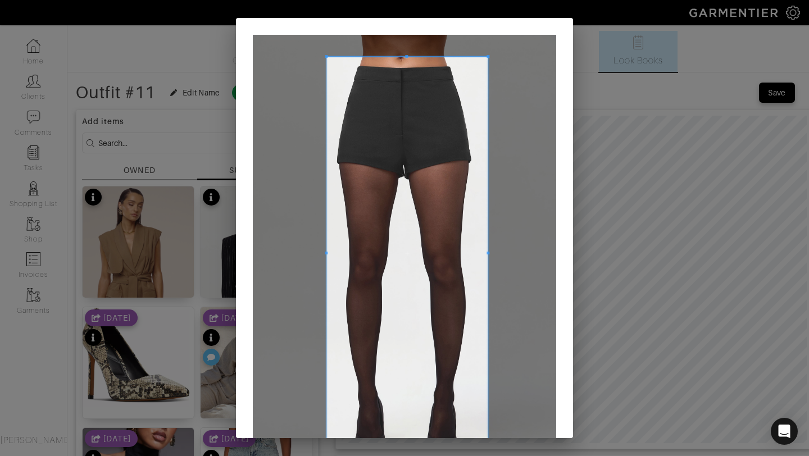
click at [424, 450] on div "Crop" at bounding box center [404, 228] width 809 height 456
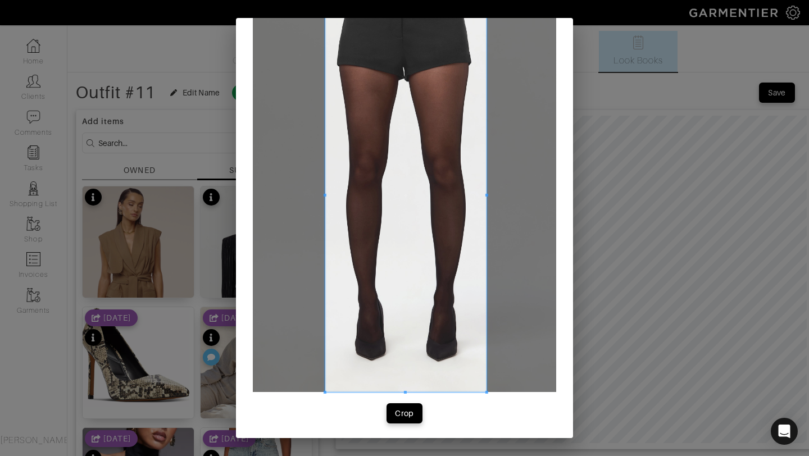
click at [404, 390] on div at bounding box center [405, 195] width 161 height 393
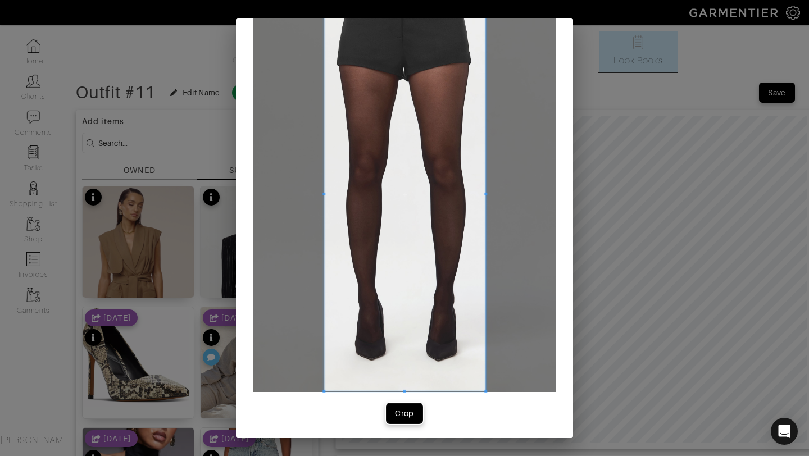
click at [400, 421] on button "Crop" at bounding box center [405, 414] width 36 height 20
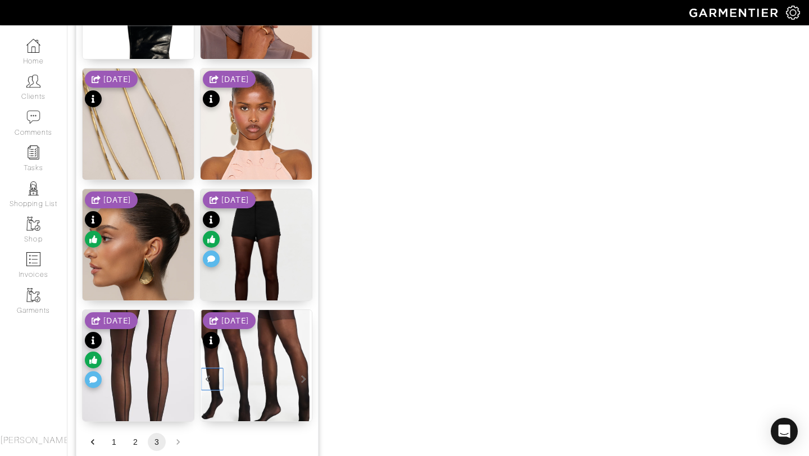
scroll to position [777, 0]
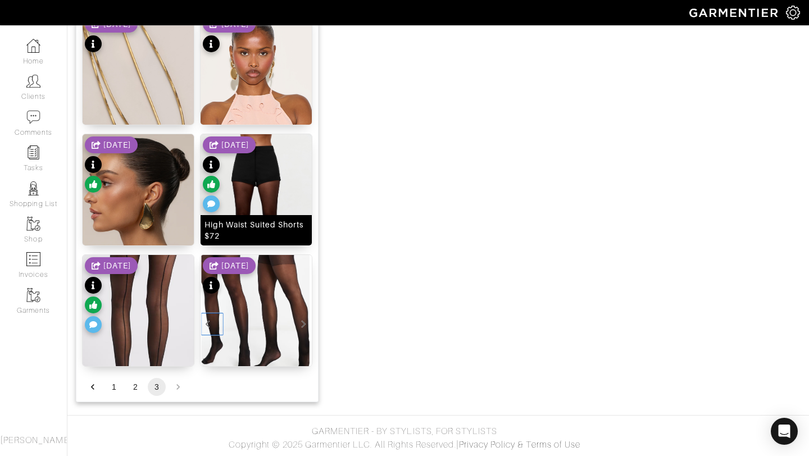
click at [262, 183] on img at bounding box center [256, 217] width 111 height 167
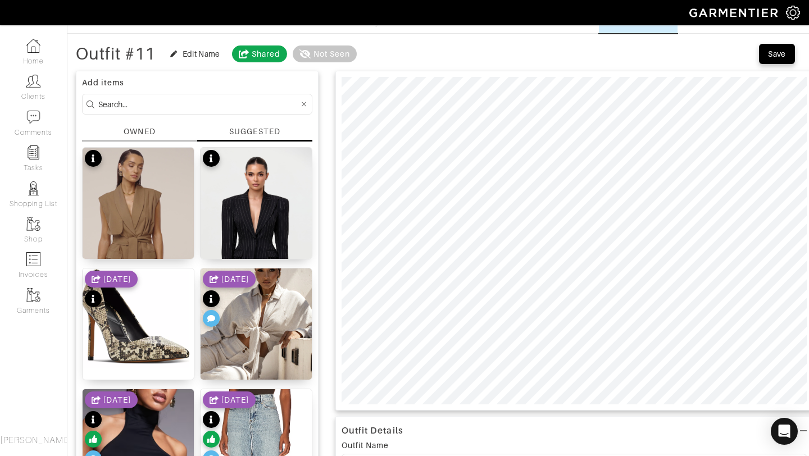
scroll to position [0, 0]
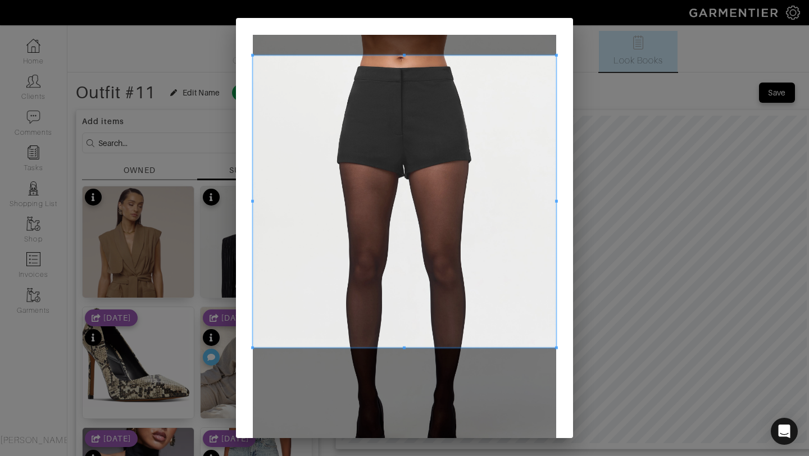
click at [405, 55] on span at bounding box center [404, 55] width 3 height 3
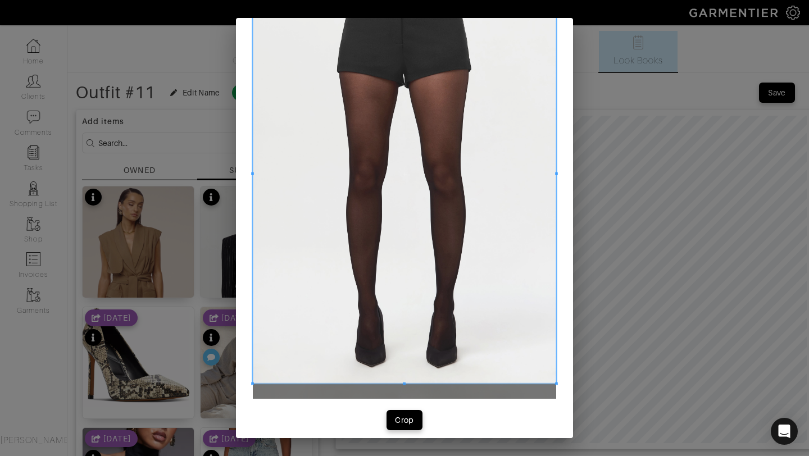
click at [399, 383] on span at bounding box center [404, 384] width 303 height 3
click at [405, 423] on div "Crop" at bounding box center [404, 420] width 19 height 11
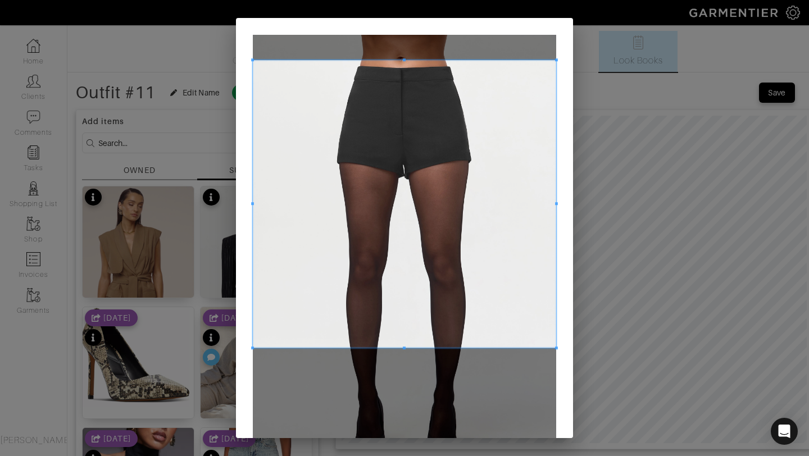
click at [410, 61] on div at bounding box center [404, 204] width 303 height 288
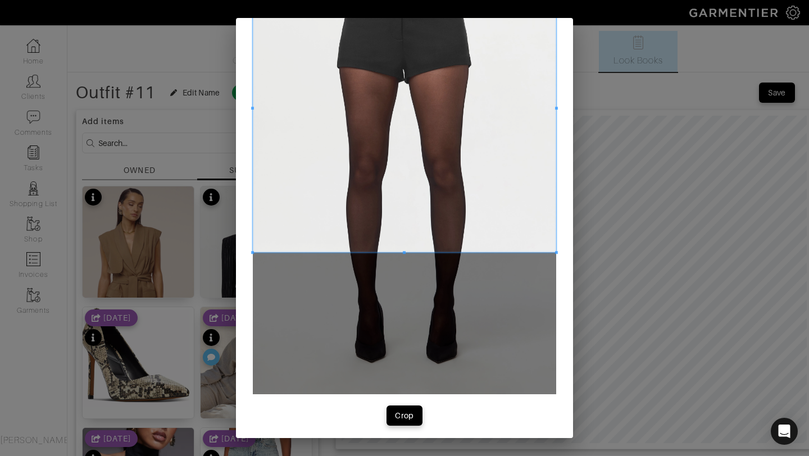
scroll to position [100, 0]
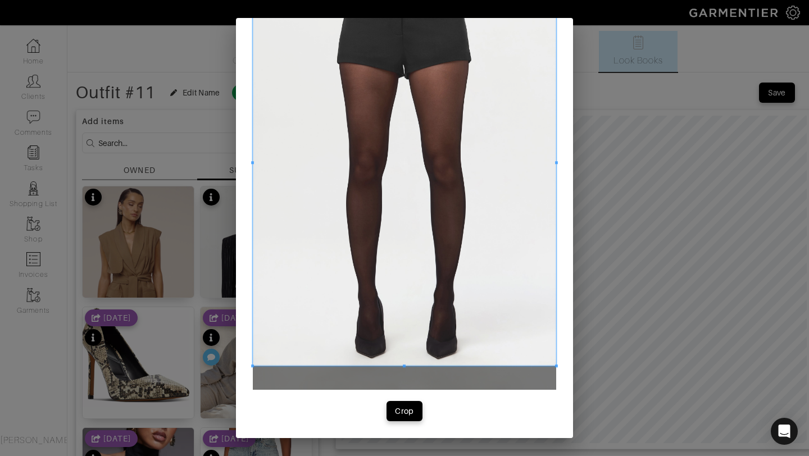
click at [396, 365] on div at bounding box center [404, 163] width 303 height 405
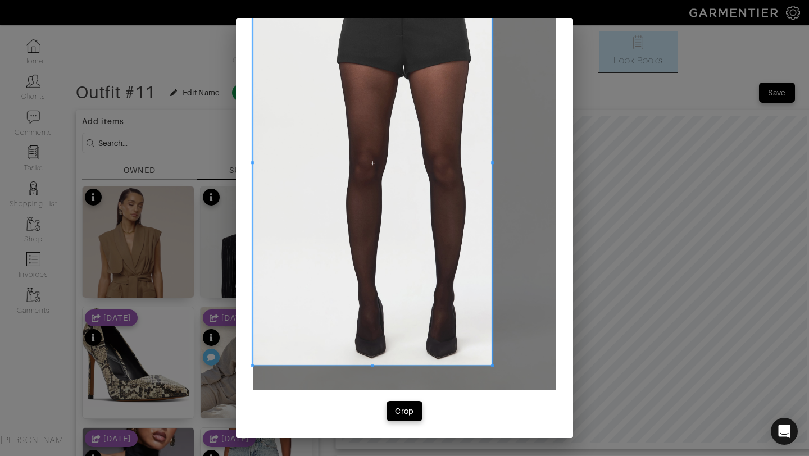
click at [492, 163] on div at bounding box center [372, 163] width 239 height 405
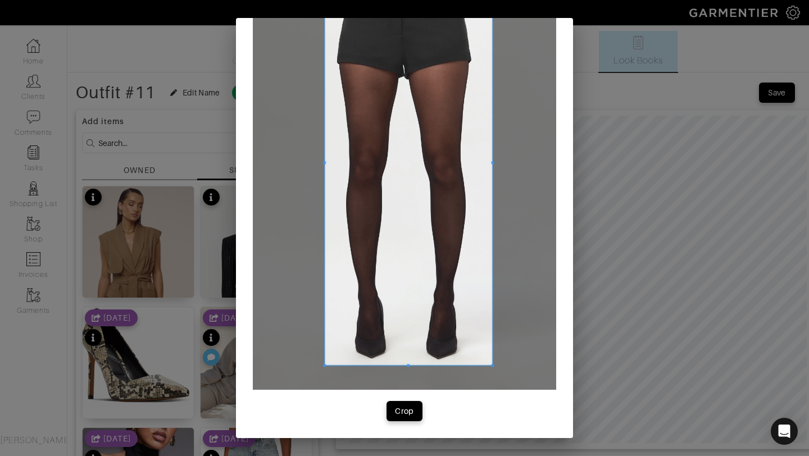
click at [324, 162] on span at bounding box center [324, 162] width 3 height 3
click at [395, 413] on span "Crop" at bounding box center [405, 411] width 24 height 11
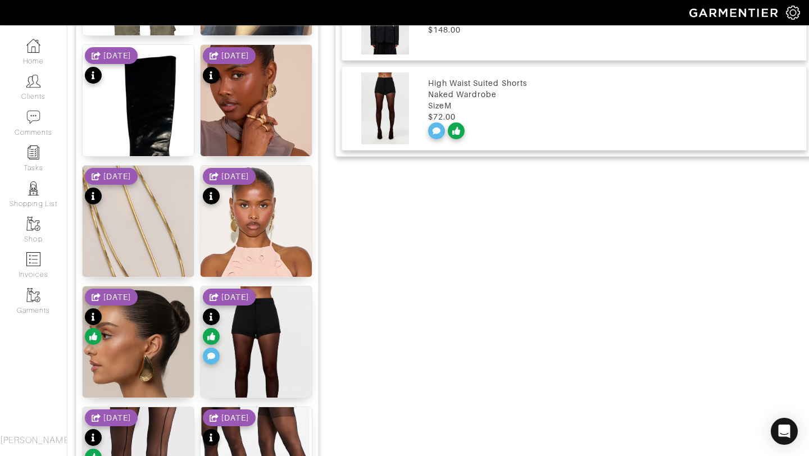
scroll to position [735, 0]
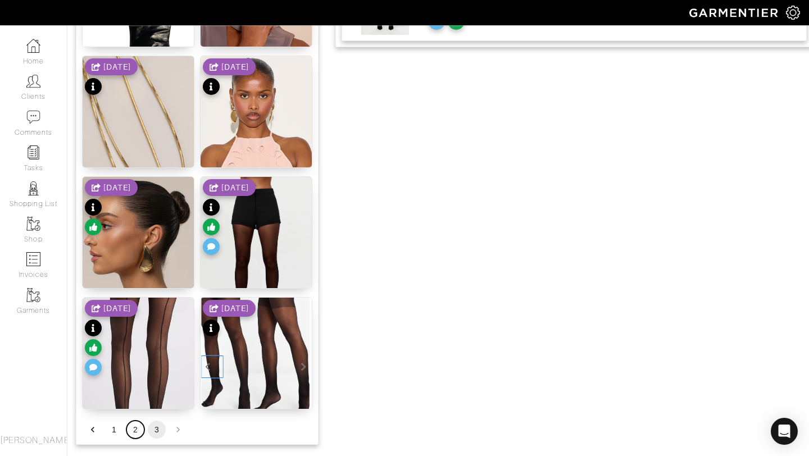
click at [134, 431] on button "2" at bounding box center [135, 430] width 18 height 18
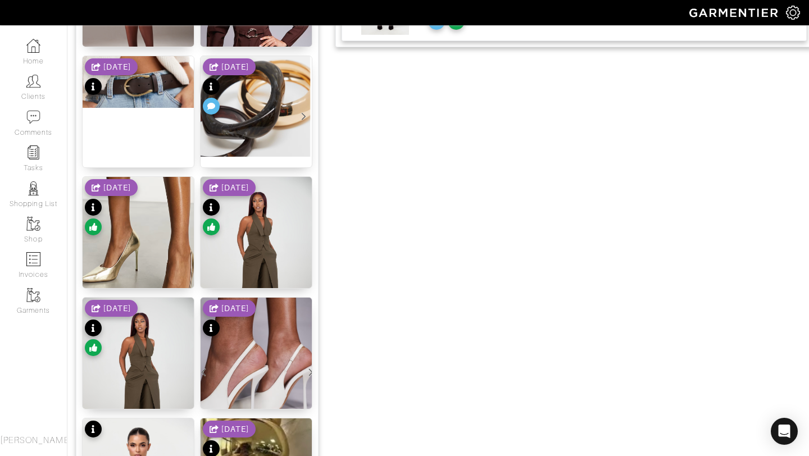
click at [231, 334] on div "8/21/25" at bounding box center [229, 319] width 53 height 39
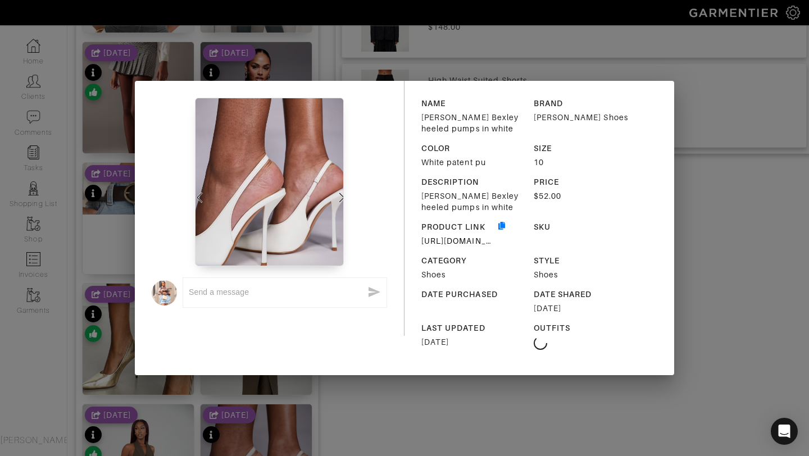
scroll to position [426, 0]
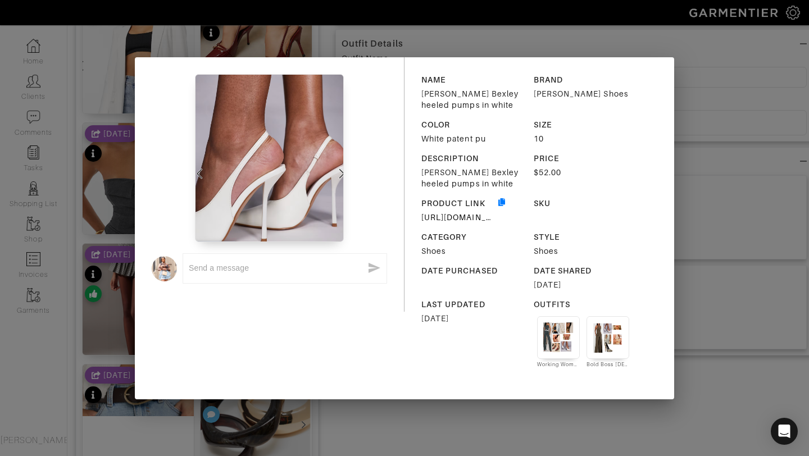
click at [717, 121] on div "x NAME Simmi London Bexley heeled pumps in white BRAND SIMMI Shoes COLOR White …" at bounding box center [404, 228] width 809 height 456
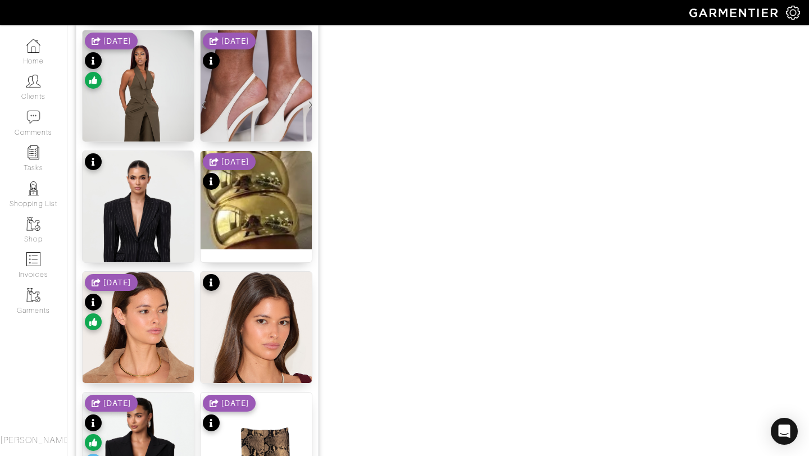
scroll to position [1006, 0]
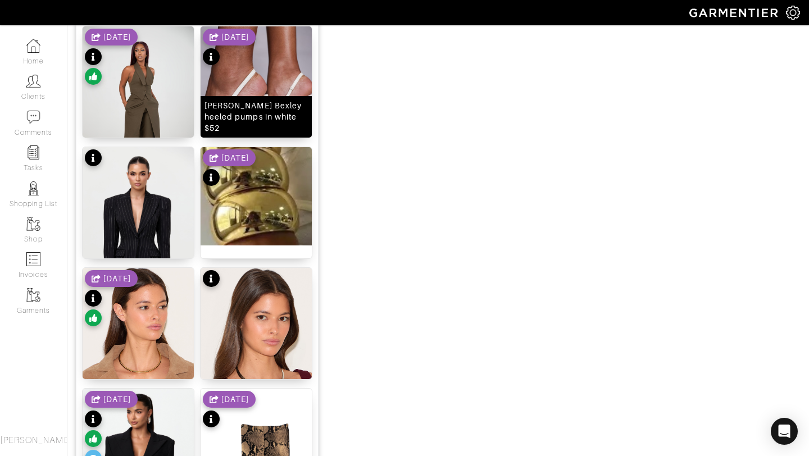
click at [224, 76] on img at bounding box center [256, 89] width 111 height 126
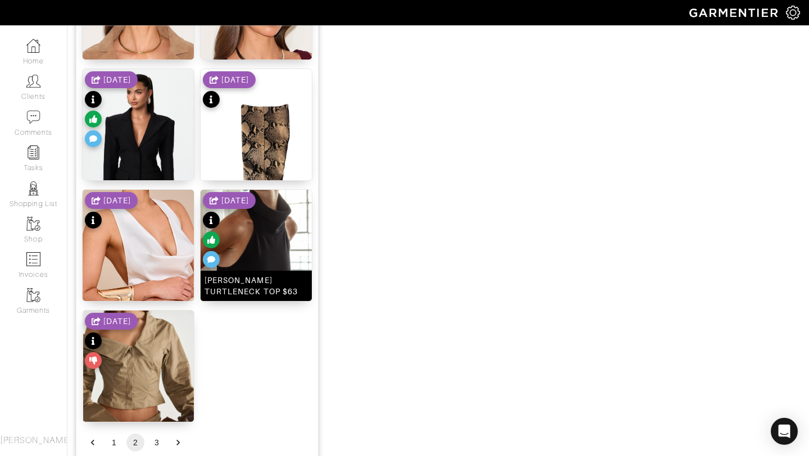
scroll to position [1378, 0]
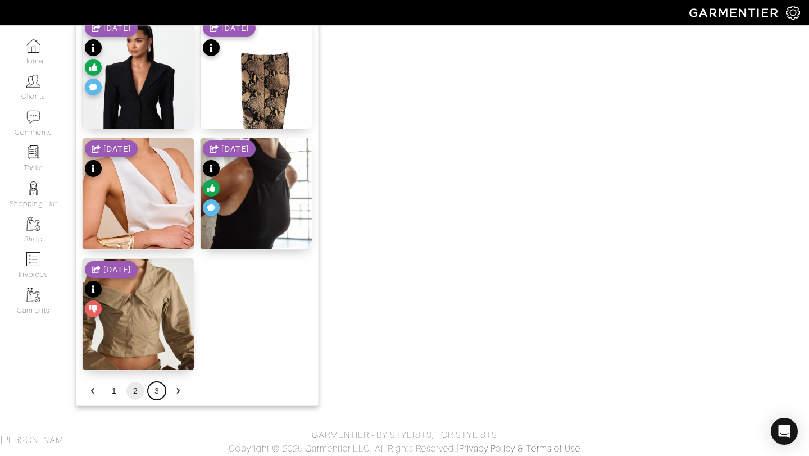
click at [157, 393] on button "3" at bounding box center [157, 391] width 18 height 18
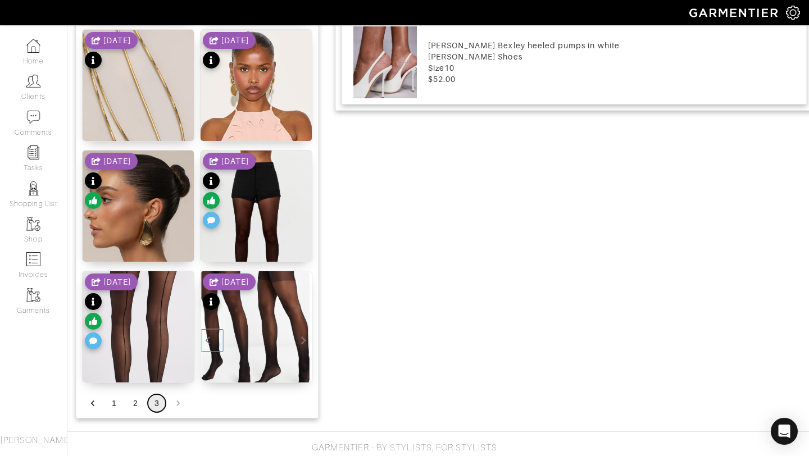
scroll to position [762, 0]
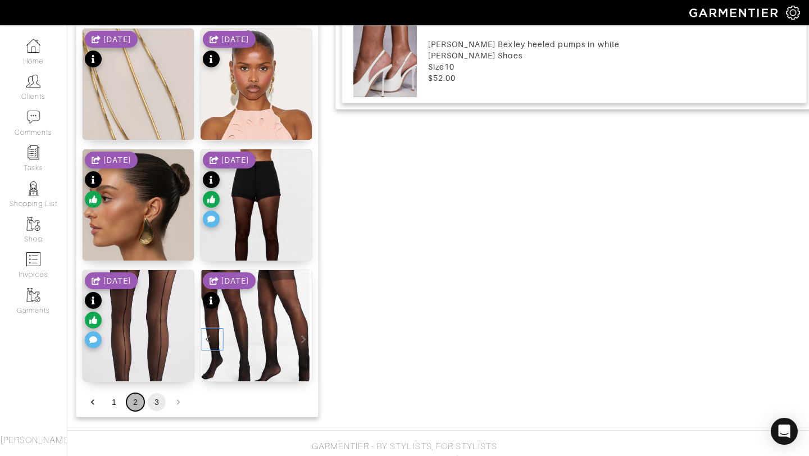
click at [130, 400] on button "2" at bounding box center [135, 402] width 18 height 18
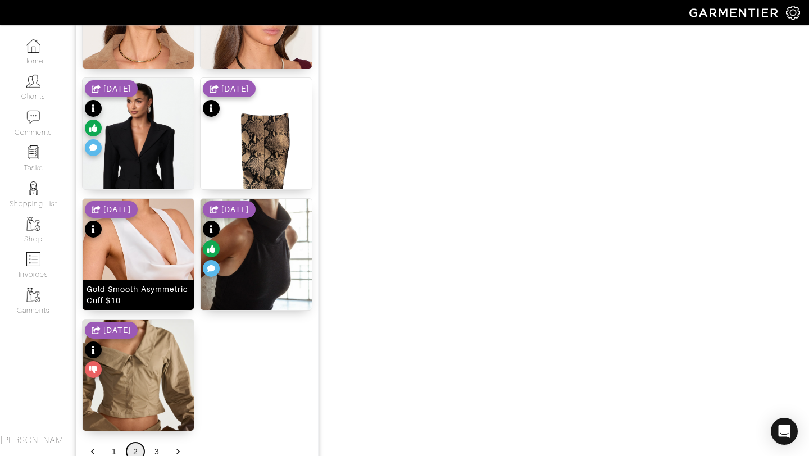
scroll to position [1381, 0]
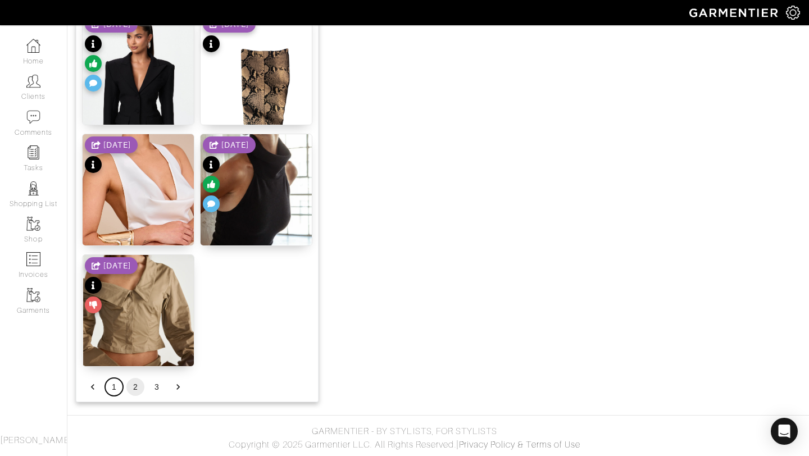
click at [115, 387] on button "1" at bounding box center [114, 387] width 18 height 18
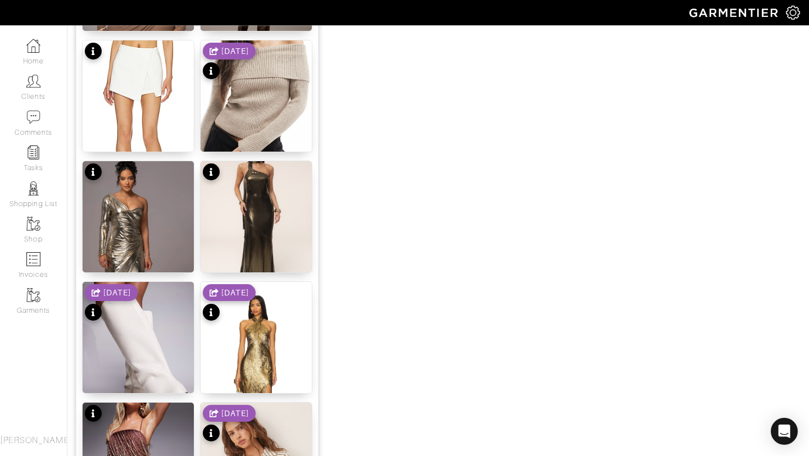
scroll to position [775, 0]
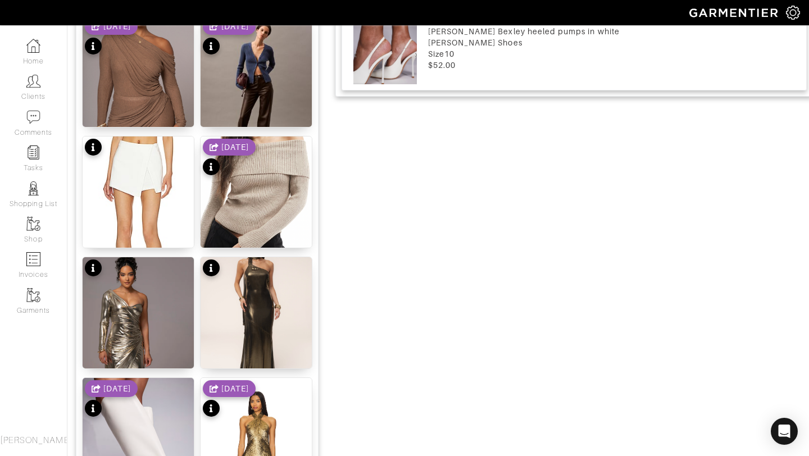
click at [137, 415] on div "8/26/25" at bounding box center [111, 399] width 53 height 39
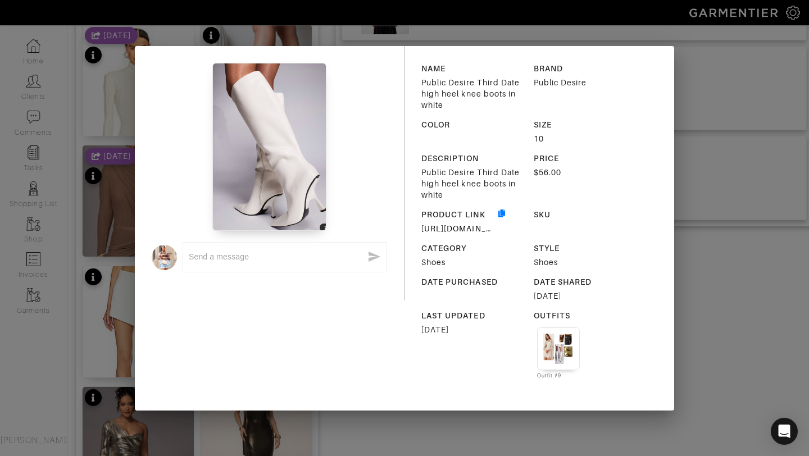
scroll to position [351, 0]
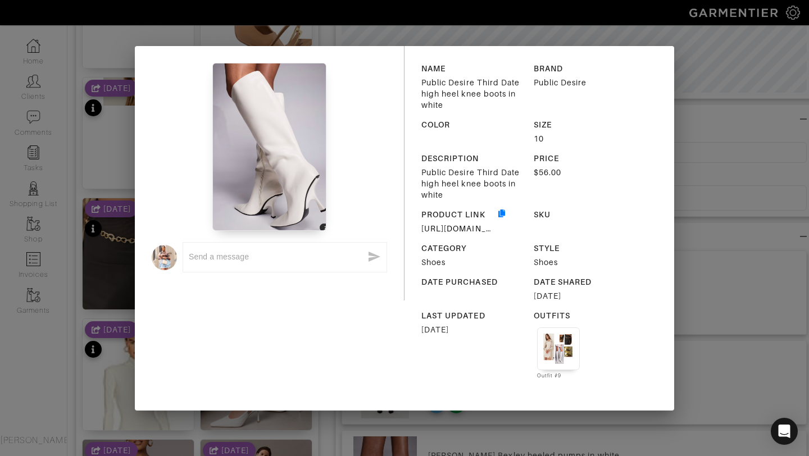
click at [715, 128] on div "x NAME Public Desire Third Date high heel knee boots in white BRAND Public Desi…" at bounding box center [404, 228] width 809 height 456
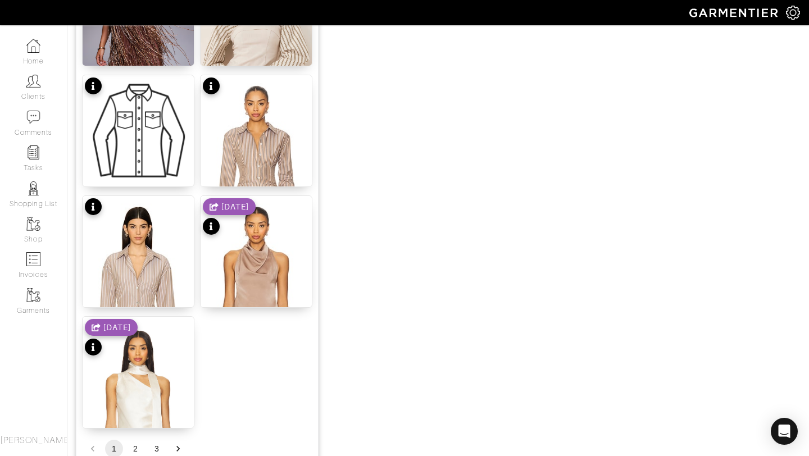
scroll to position [1381, 0]
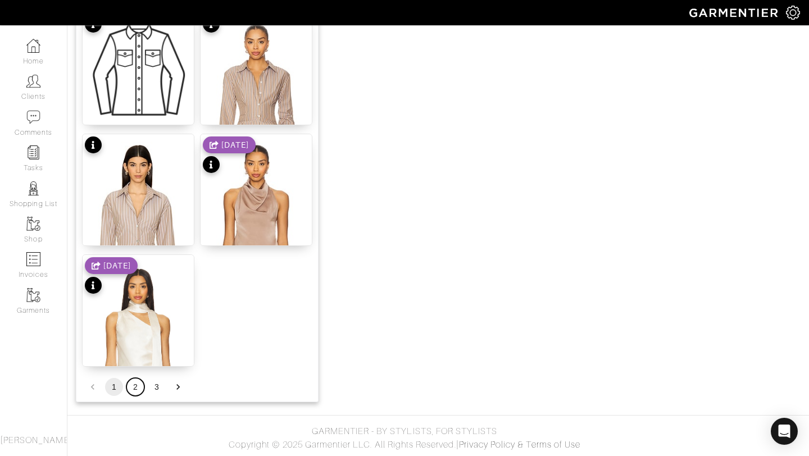
click at [137, 381] on button "2" at bounding box center [135, 387] width 18 height 18
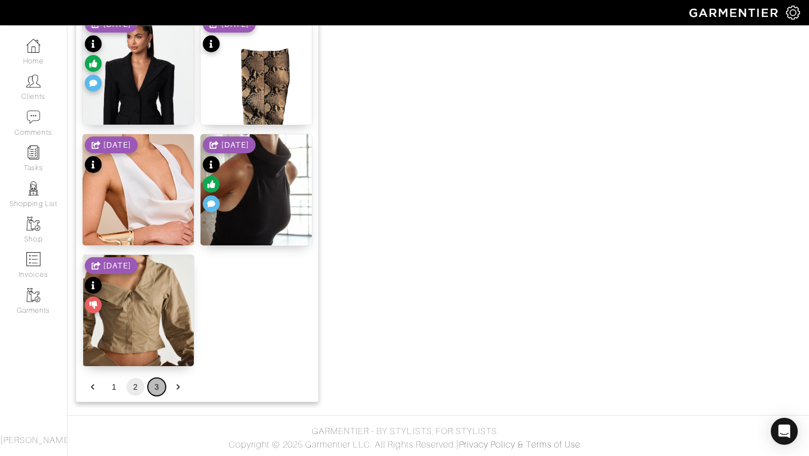
click at [161, 382] on button "3" at bounding box center [157, 387] width 18 height 18
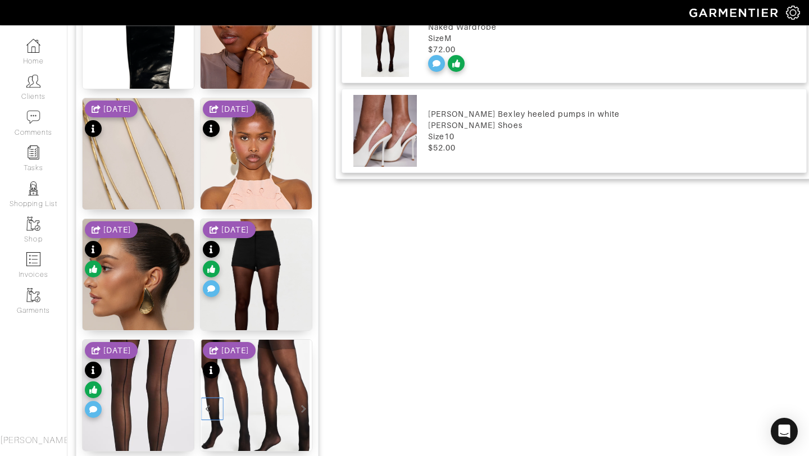
scroll to position [777, 0]
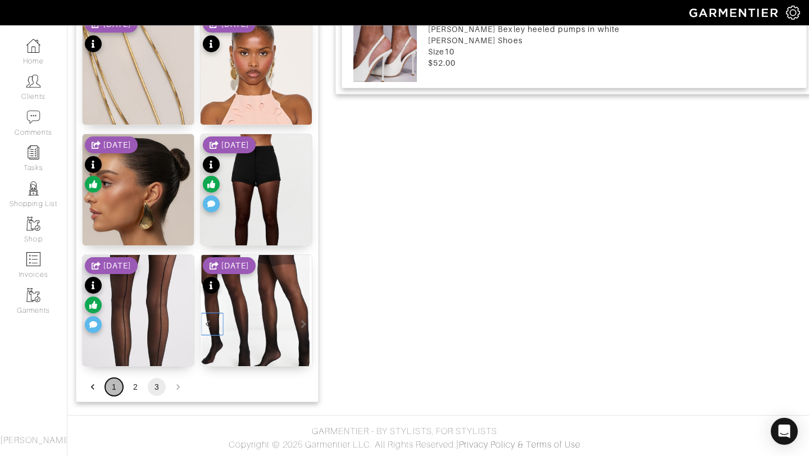
click at [116, 386] on button "1" at bounding box center [114, 387] width 18 height 18
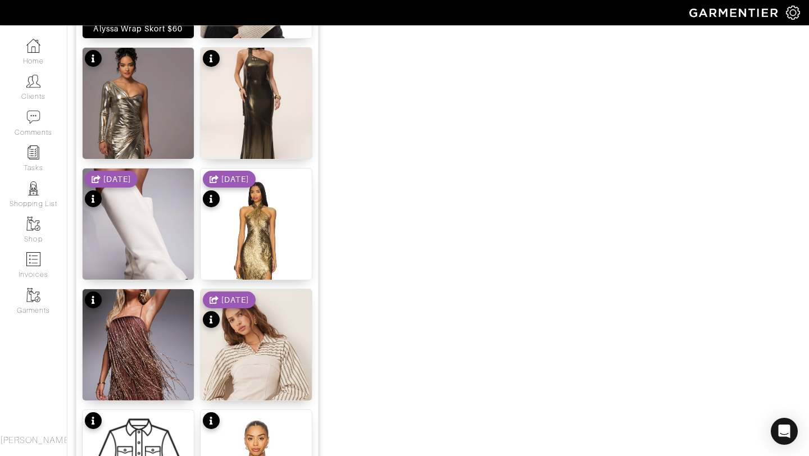
scroll to position [1100, 0]
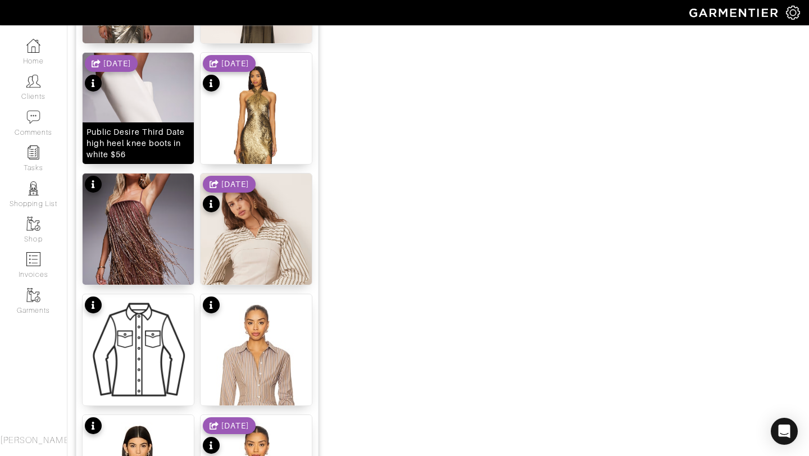
click at [126, 100] on img at bounding box center [138, 135] width 111 height 165
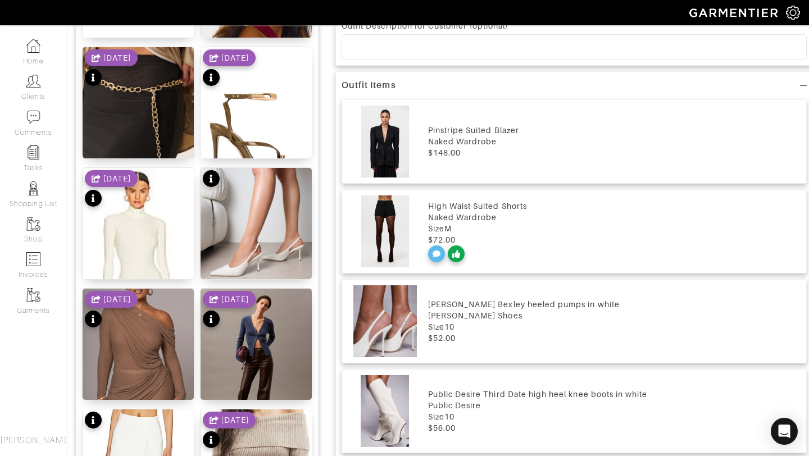
scroll to position [24, 0]
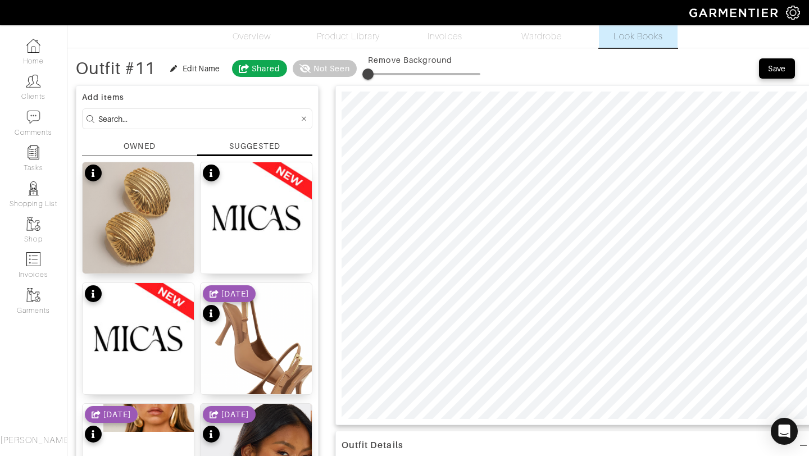
click at [142, 413] on img at bounding box center [138, 418] width 111 height 28
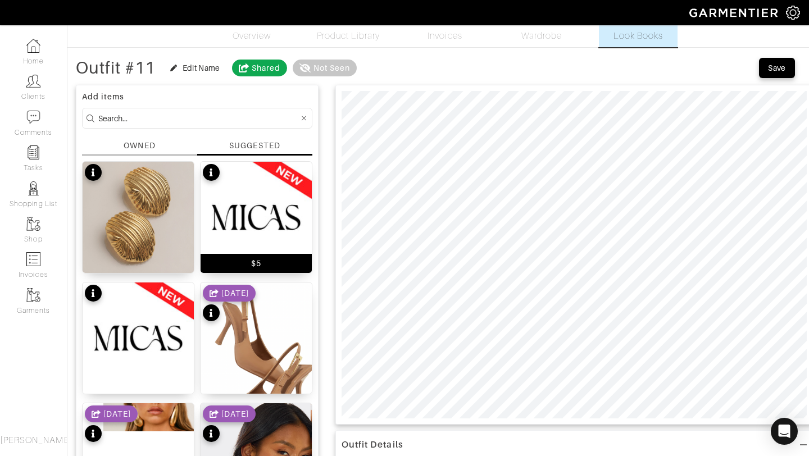
scroll to position [0, 0]
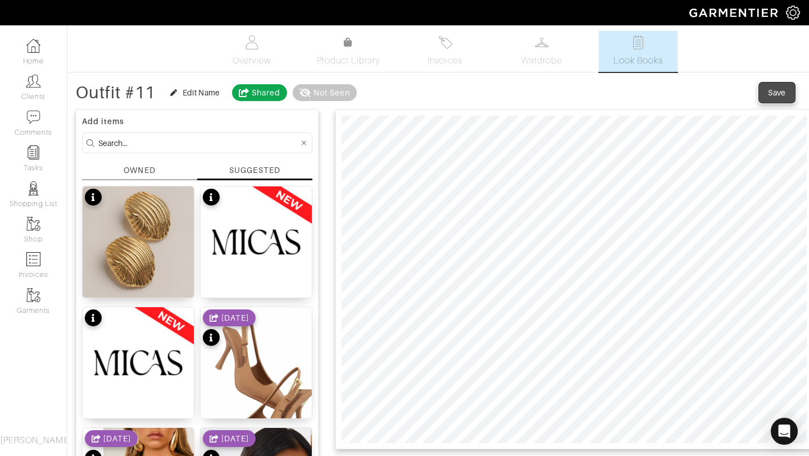
click at [777, 85] on button "Save" at bounding box center [777, 93] width 36 height 20
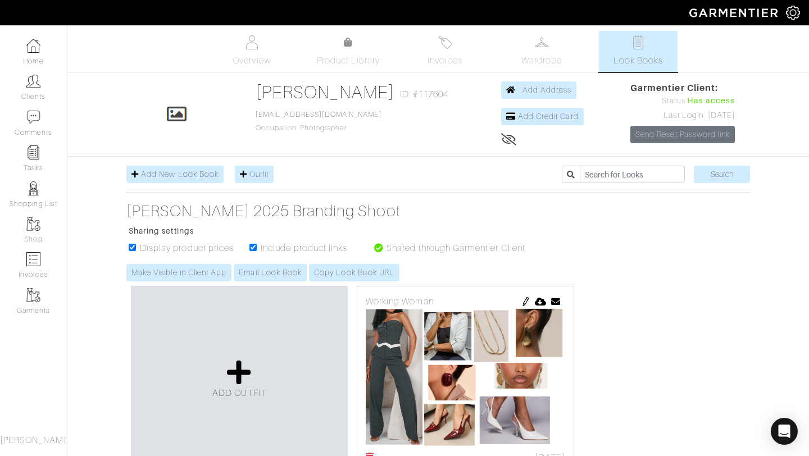
click at [456, 167] on div "Add New Look Book Outfit Search" at bounding box center [438, 174] width 624 height 17
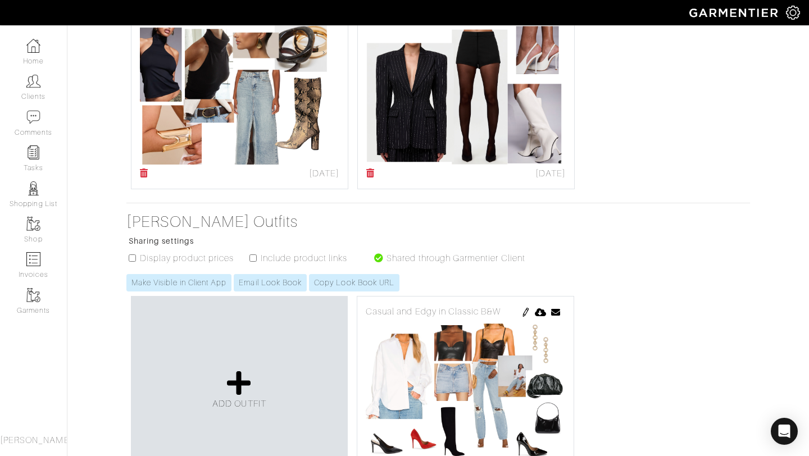
scroll to position [877, 0]
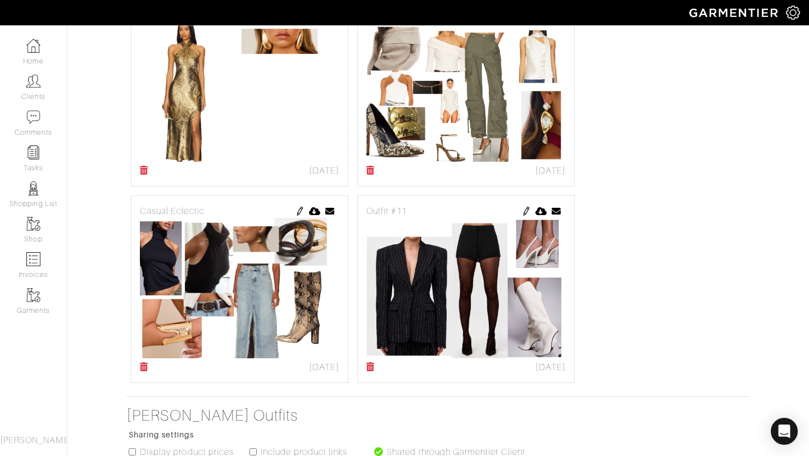
click at [529, 210] on img at bounding box center [526, 211] width 9 height 9
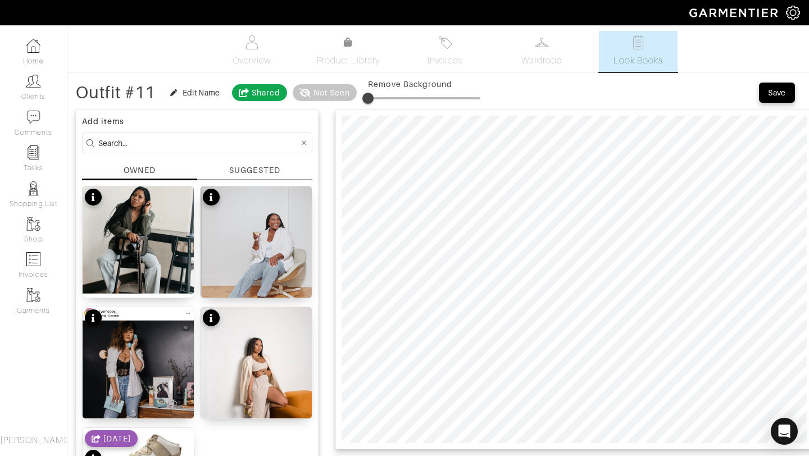
click at [244, 163] on div "Add items OWNED SUGGESTED No product name No product name No product name No pr…" at bounding box center [197, 343] width 243 height 466
click at [244, 170] on div "SUGGESTED" at bounding box center [254, 171] width 51 height 12
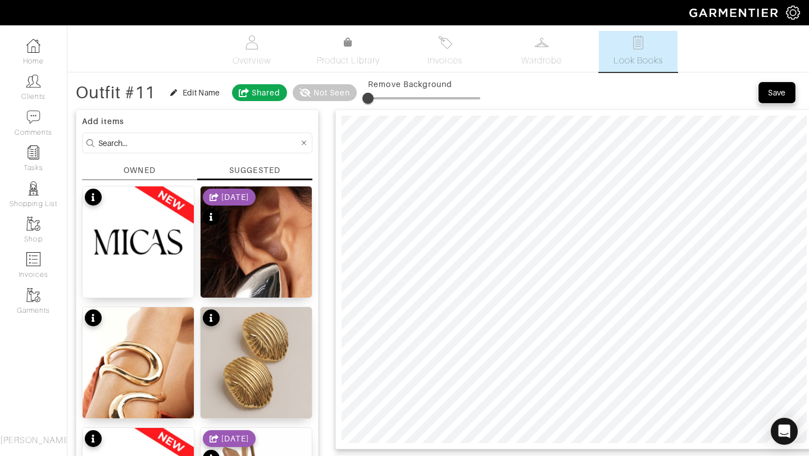
click at [781, 93] on div "Save" at bounding box center [777, 92] width 18 height 11
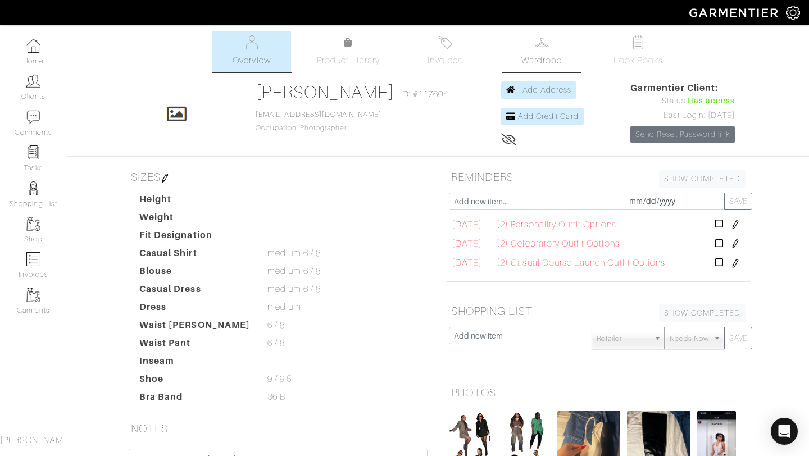
click at [556, 42] on link "Wardrobe" at bounding box center [541, 51] width 79 height 41
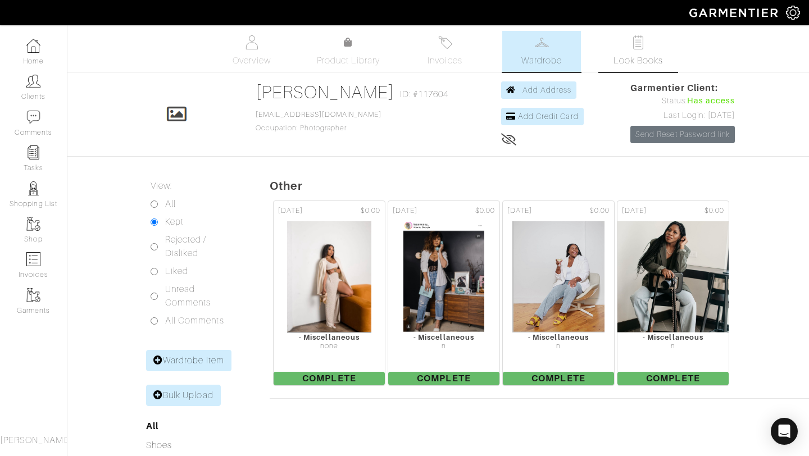
click at [650, 48] on link "Look Books" at bounding box center [638, 51] width 79 height 41
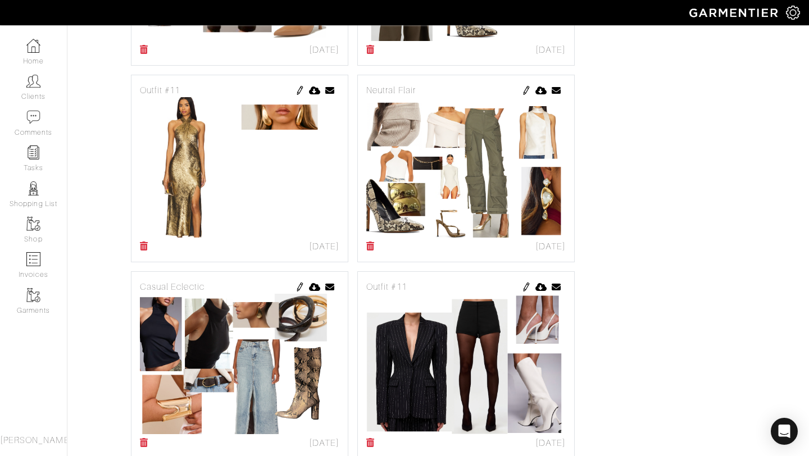
scroll to position [985, 0]
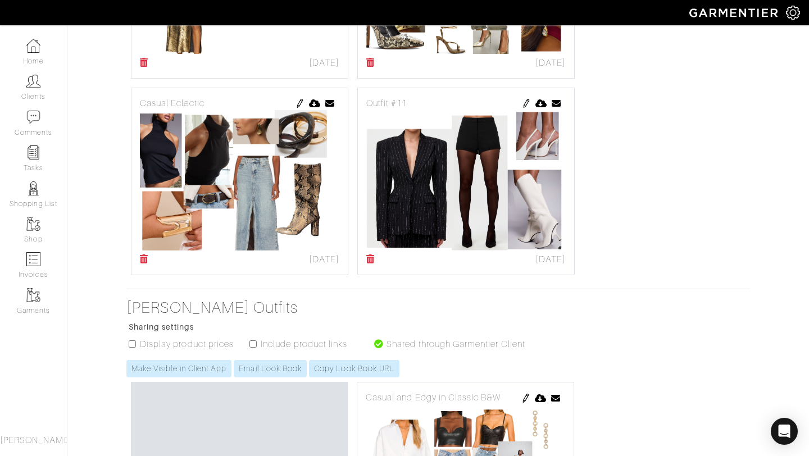
click at [529, 106] on img at bounding box center [526, 103] width 9 height 9
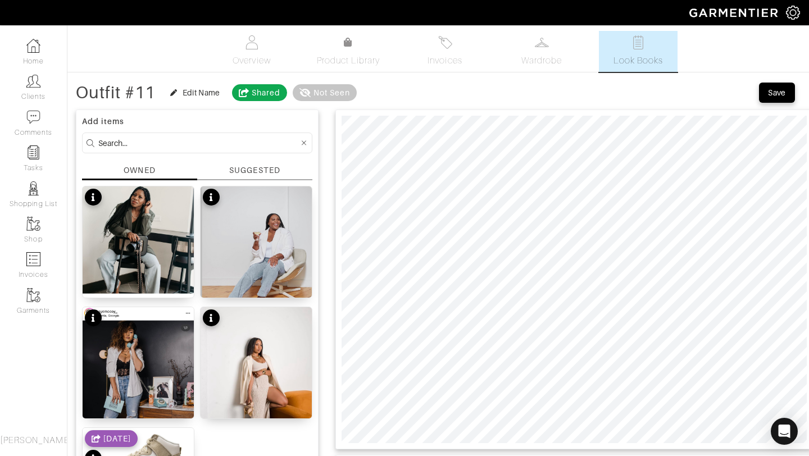
click at [254, 175] on div "SUGGESTED" at bounding box center [254, 171] width 51 height 12
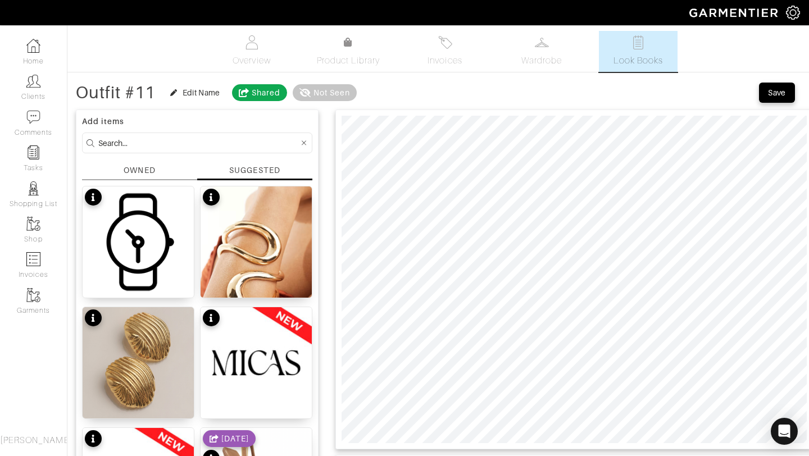
click at [138, 177] on div "OWNED" at bounding box center [139, 173] width 115 height 16
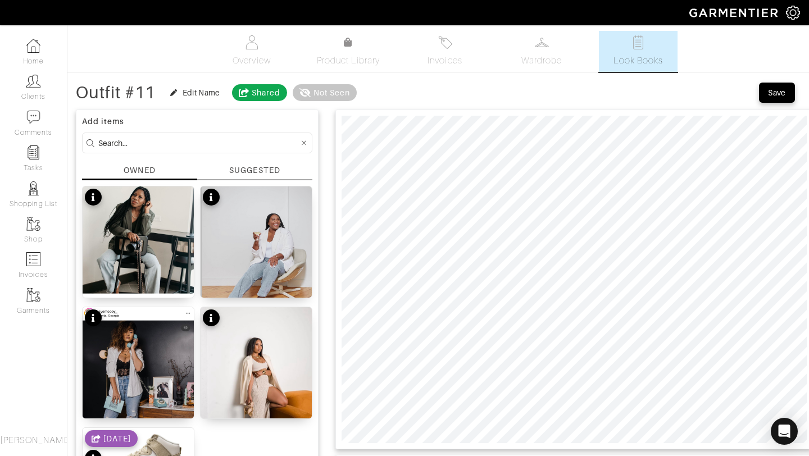
click at [233, 162] on div "Add items OWNED SUGGESTED No product name No product name No product name No pr…" at bounding box center [197, 343] width 243 height 466
click at [245, 172] on div "SUGGESTED" at bounding box center [254, 171] width 51 height 12
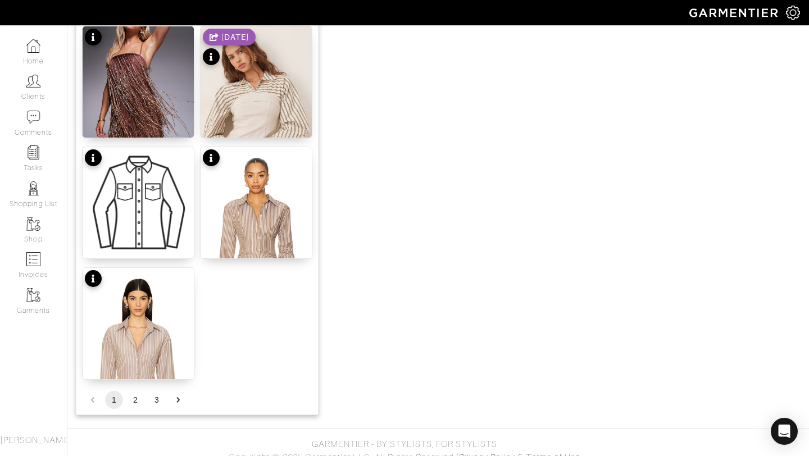
scroll to position [1381, 0]
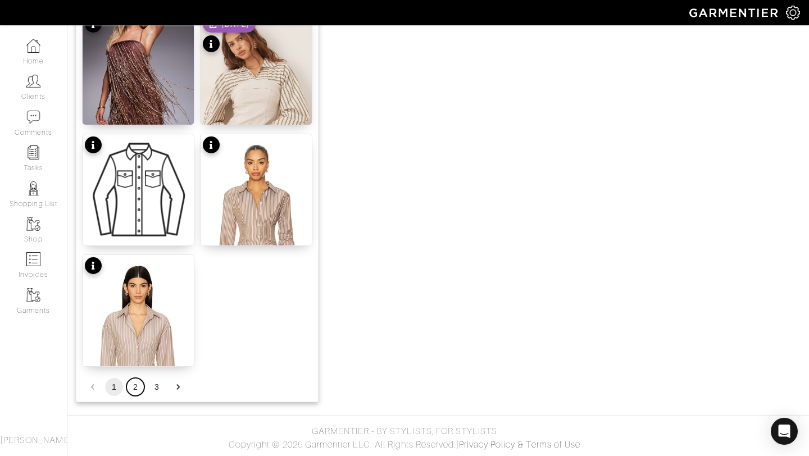
click at [131, 388] on button "2" at bounding box center [135, 387] width 18 height 18
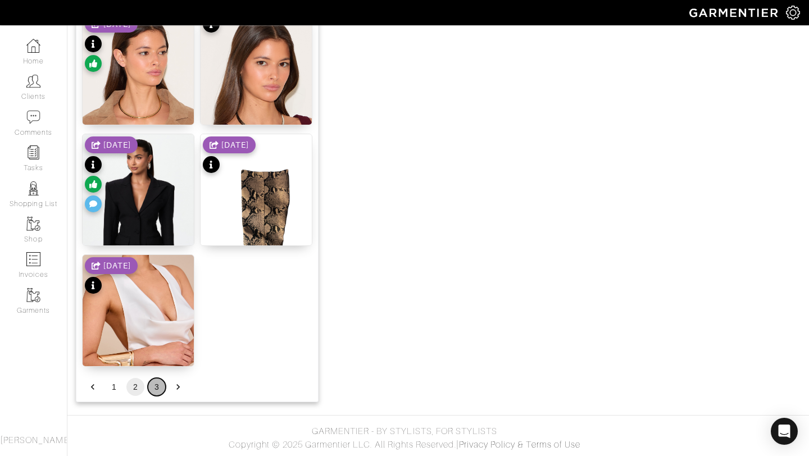
click at [160, 384] on button "3" at bounding box center [157, 387] width 18 height 18
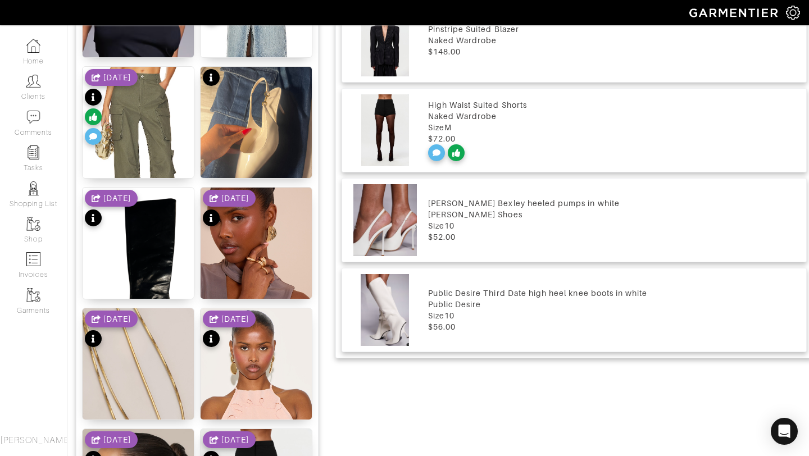
scroll to position [898, 0]
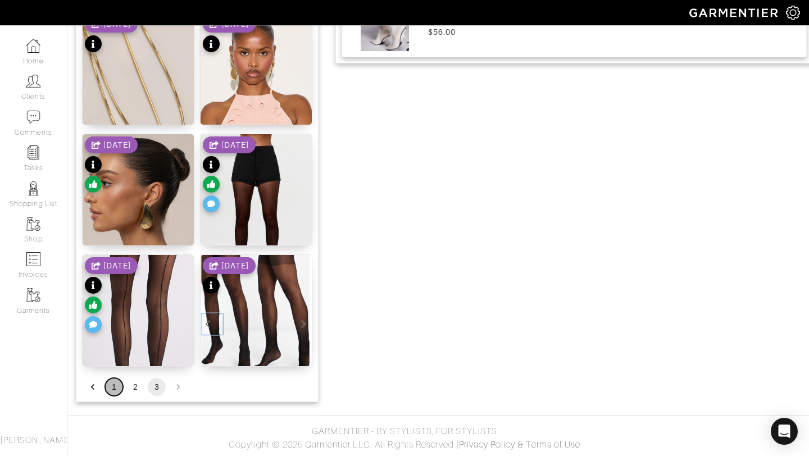
click at [116, 386] on button "1" at bounding box center [114, 387] width 18 height 18
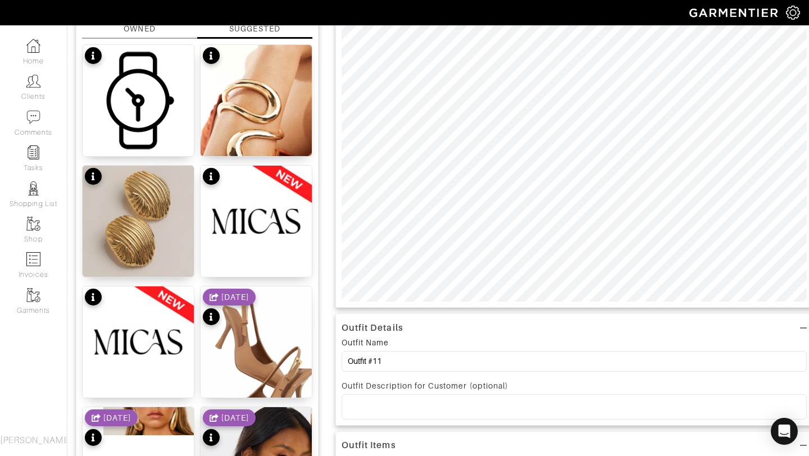
scroll to position [0, 0]
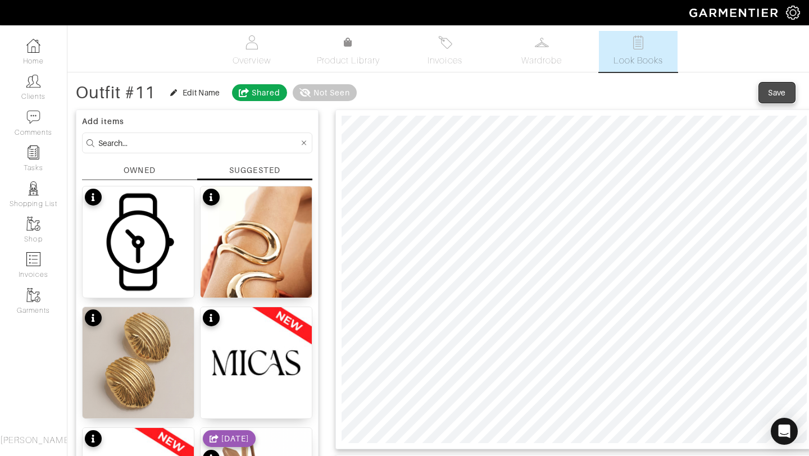
click at [776, 90] on div "Save" at bounding box center [777, 92] width 18 height 11
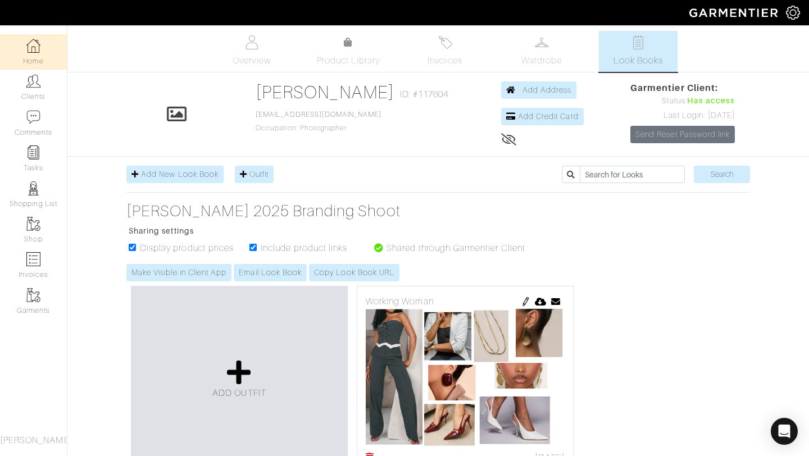
click at [44, 60] on link "Home" at bounding box center [33, 51] width 67 height 35
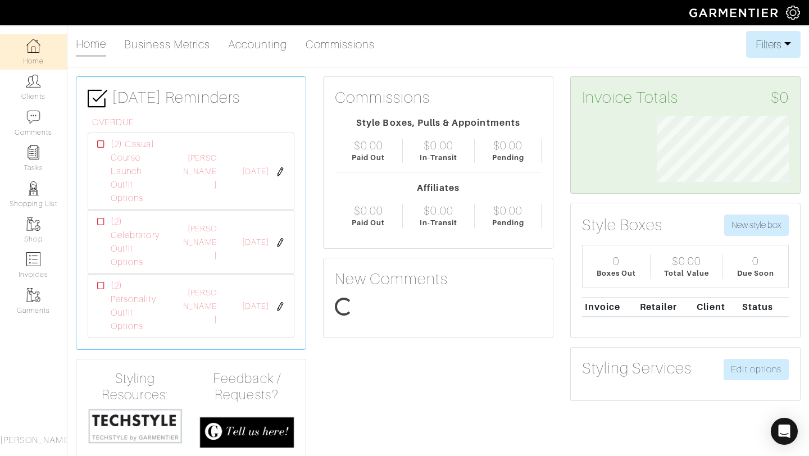
scroll to position [66, 149]
click at [30, 100] on link "Clients" at bounding box center [33, 87] width 67 height 35
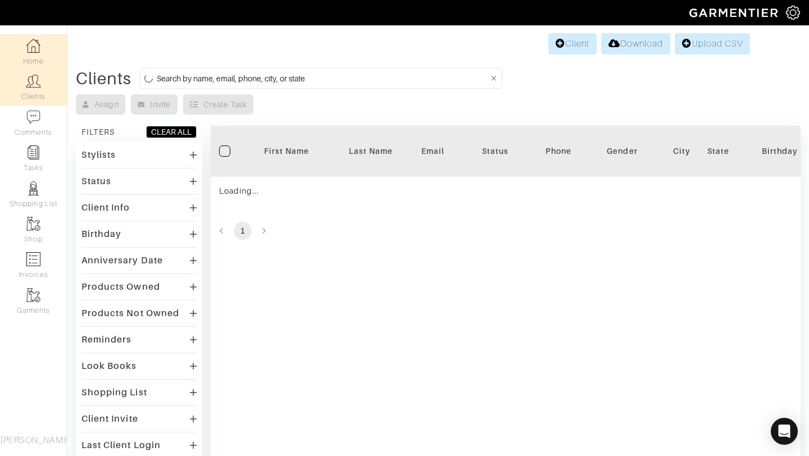
click at [38, 51] on img at bounding box center [33, 46] width 14 height 14
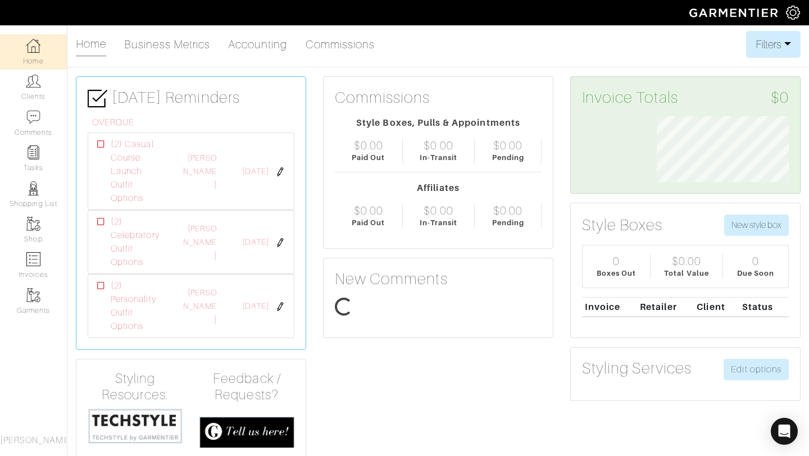
scroll to position [66, 149]
click at [35, 98] on link "Clients" at bounding box center [33, 87] width 67 height 35
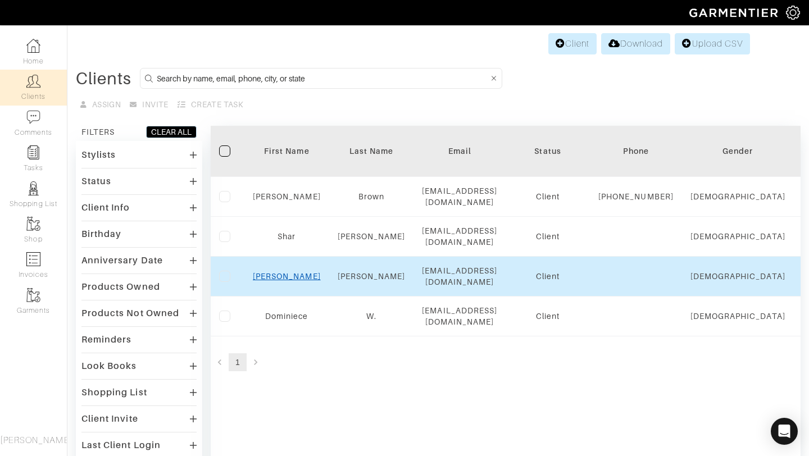
click at [295, 279] on link "Ashley" at bounding box center [287, 276] width 68 height 9
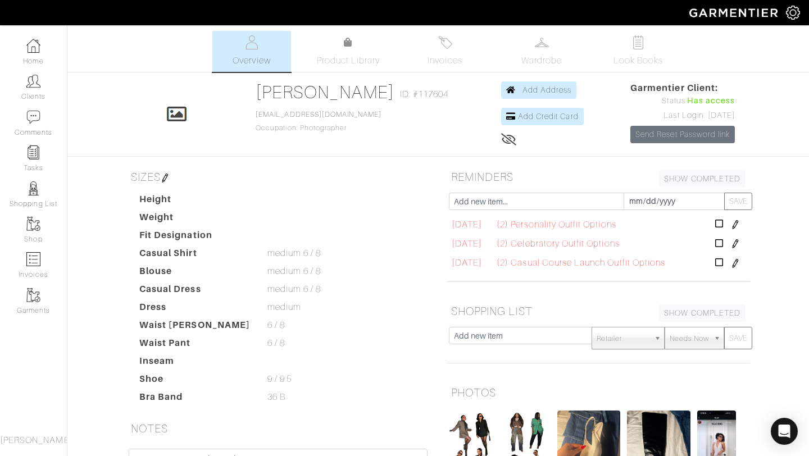
click at [366, 71] on ul "Overview Product Library Invoices Wardrobe Look Books" at bounding box center [438, 51] width 497 height 41
click at [366, 66] on span "Product Library" at bounding box center [349, 60] width 64 height 13
click at [633, 56] on span "Look Books" at bounding box center [639, 60] width 50 height 13
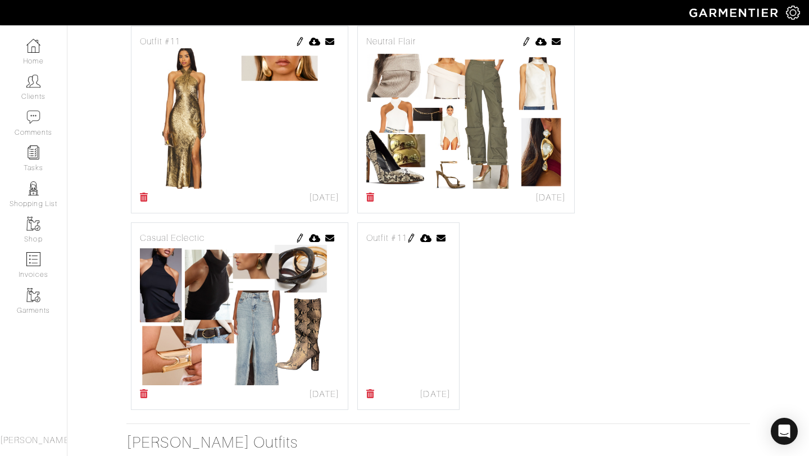
scroll to position [918, 0]
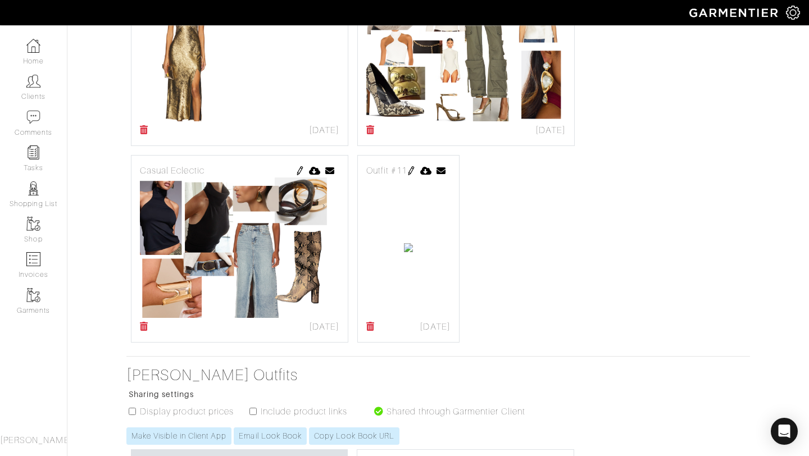
click at [416, 170] on img at bounding box center [411, 170] width 9 height 9
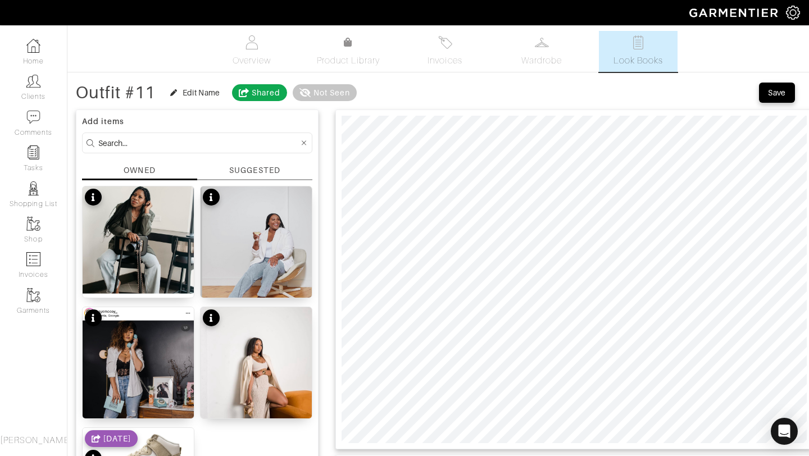
click at [243, 175] on div "SUGGESTED" at bounding box center [254, 171] width 51 height 12
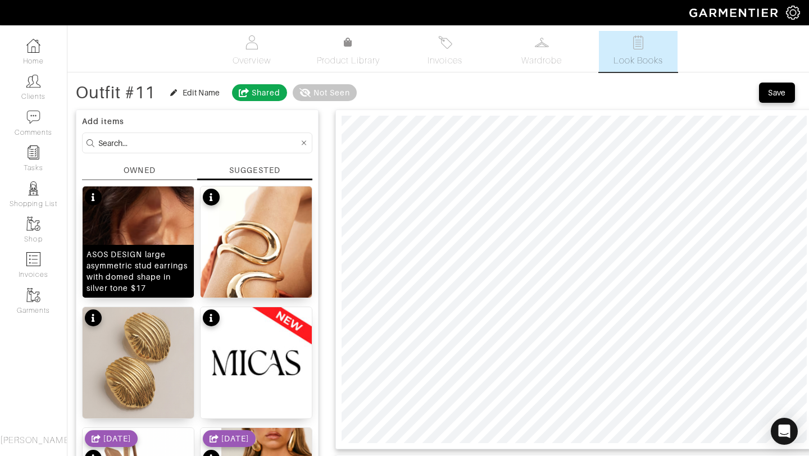
click at [143, 261] on div "ASOS DESIGN large asymmetric stud earrings with domed shape in silver tone $17" at bounding box center [138, 271] width 103 height 45
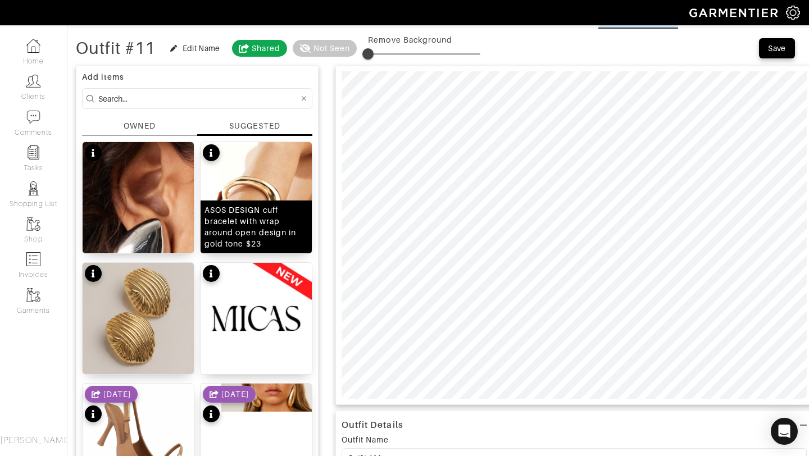
scroll to position [16, 0]
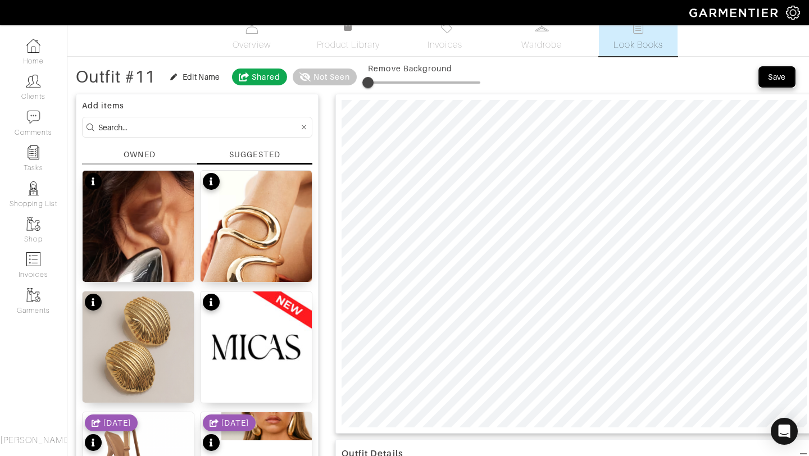
click at [781, 78] on div "Save" at bounding box center [777, 76] width 18 height 11
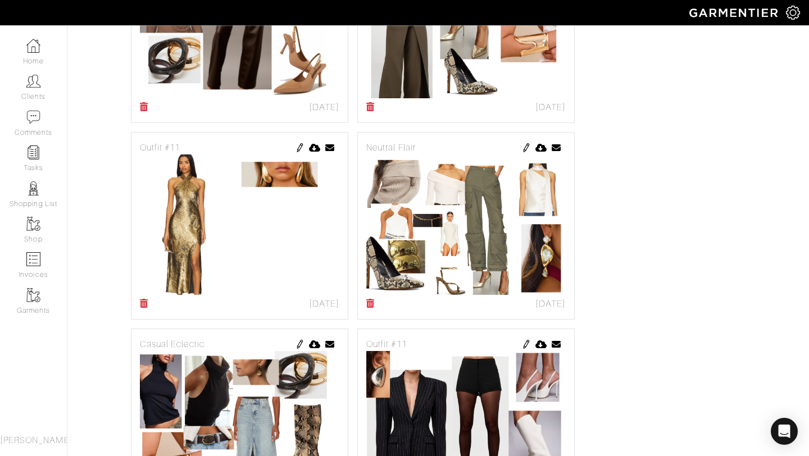
scroll to position [627, 0]
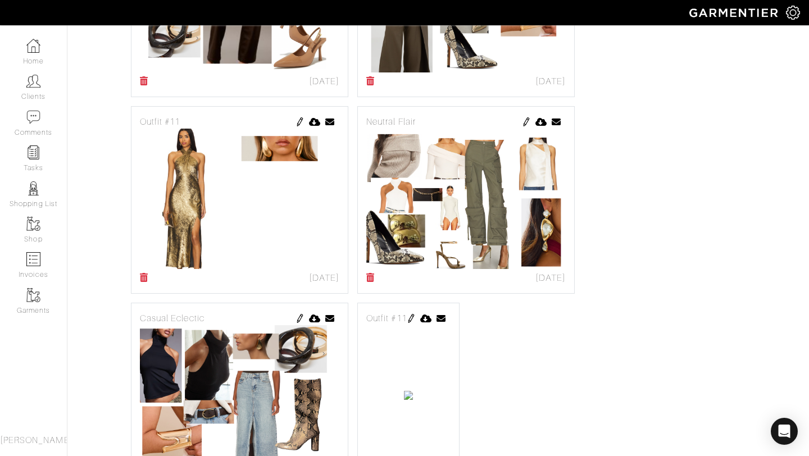
scroll to position [921, 0]
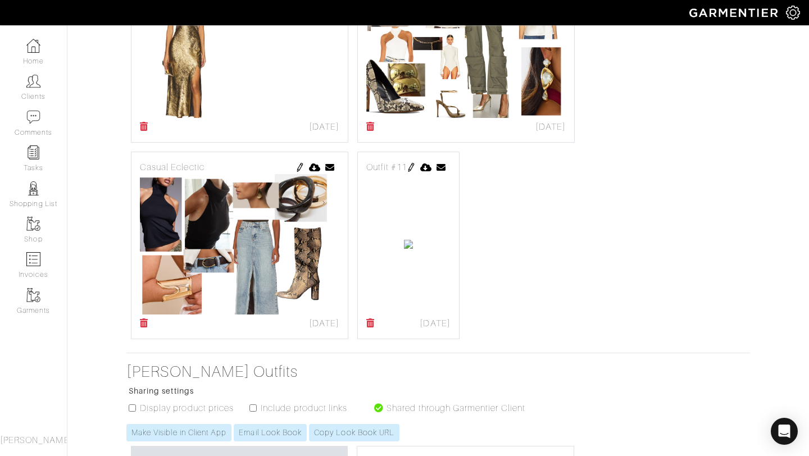
click at [416, 167] on img at bounding box center [411, 167] width 9 height 9
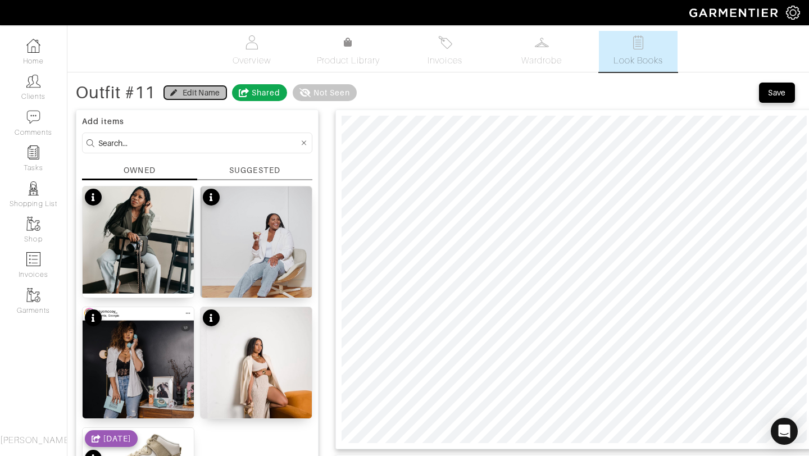
click at [176, 92] on icon "button" at bounding box center [173, 92] width 7 height 7
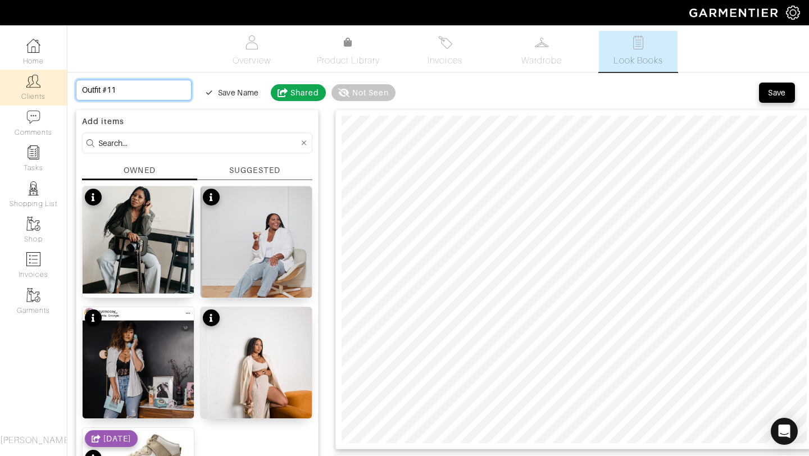
drag, startPoint x: 138, startPoint y: 88, endPoint x: 10, endPoint y: 101, distance: 128.8
drag, startPoint x: 121, startPoint y: 90, endPoint x: 0, endPoint y: 86, distance: 120.9
type input "P"
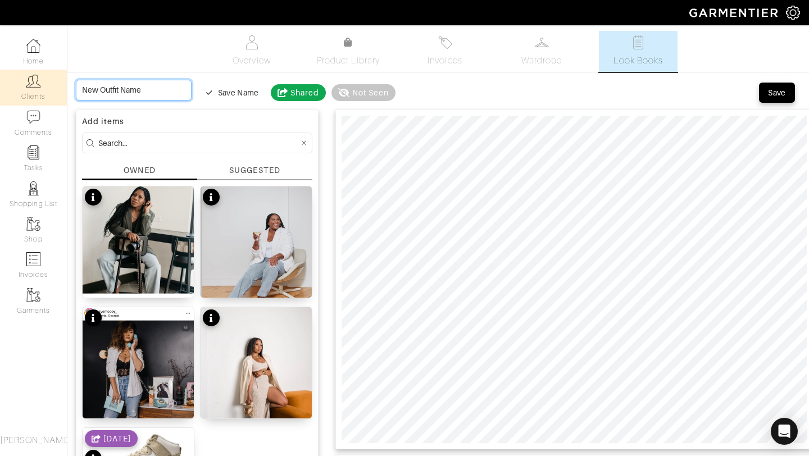
type input "P"
type input "Po"
type input "Pol"
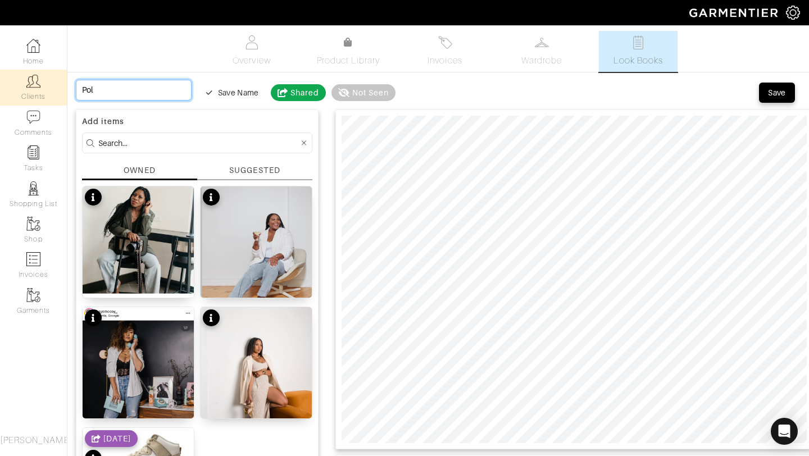
type input "Poli"
type input "Polis"
type input "Polish"
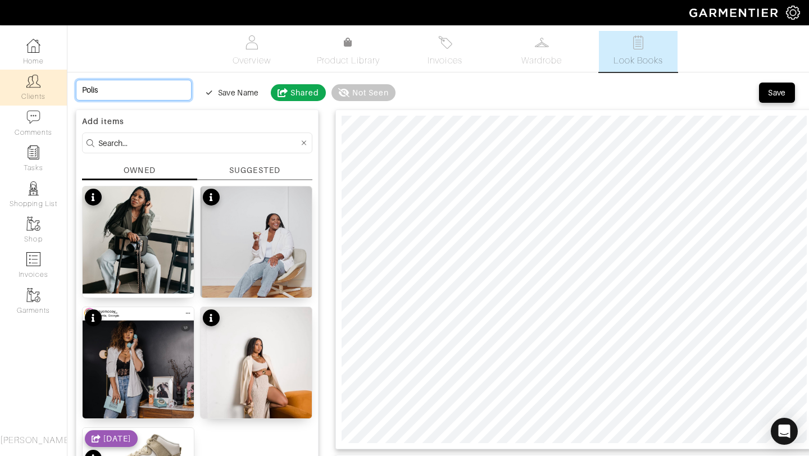
type input "Polish"
type input "Polishe"
type input "Polished"
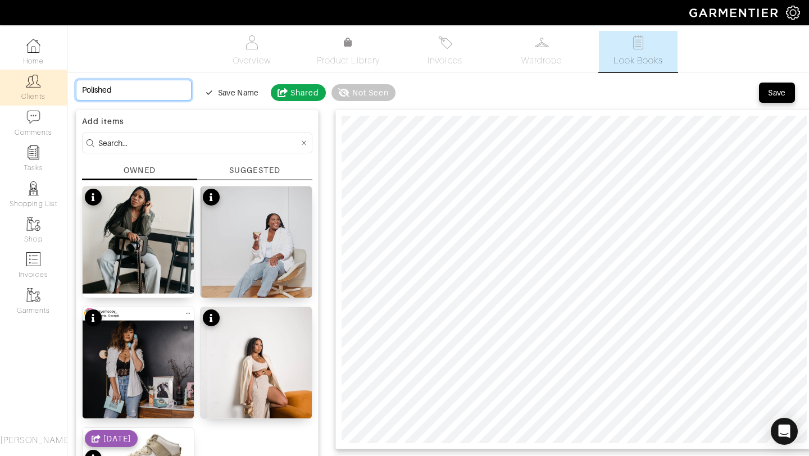
type input "Polished"
type input "Polished P"
type input "Polished Pi"
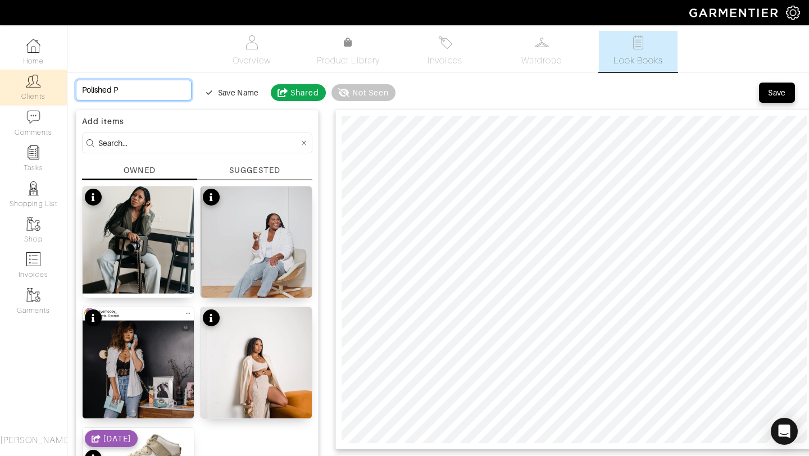
type input "Polished Pi"
type input "Polished Pin"
type input "Polished Pins"
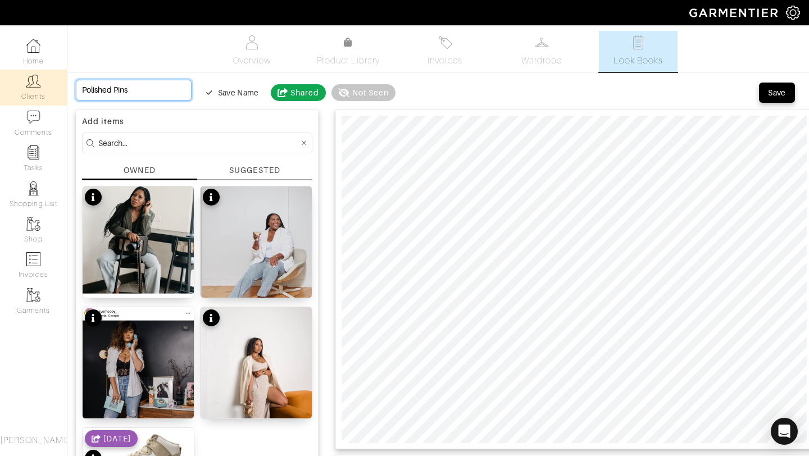
type input "Polished Pinst"
type input "Polished Pinstr"
type input "Polished Pinstri"
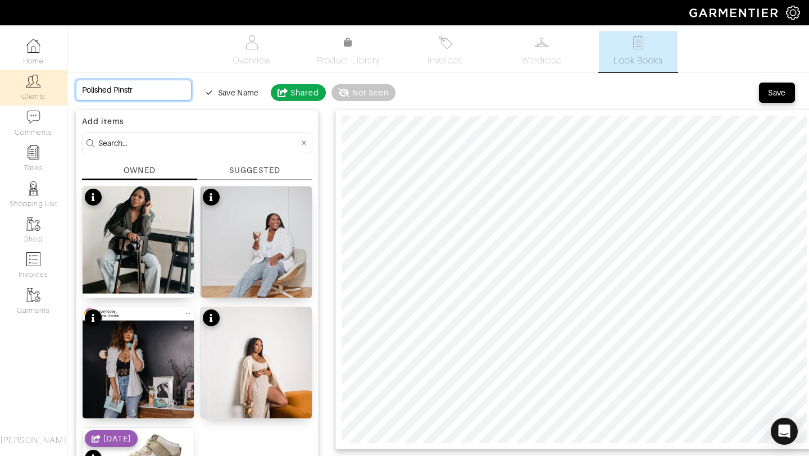
type input "Polished Pinstri"
type input "Polished Pinstrip"
type input "Polished Pinstripe"
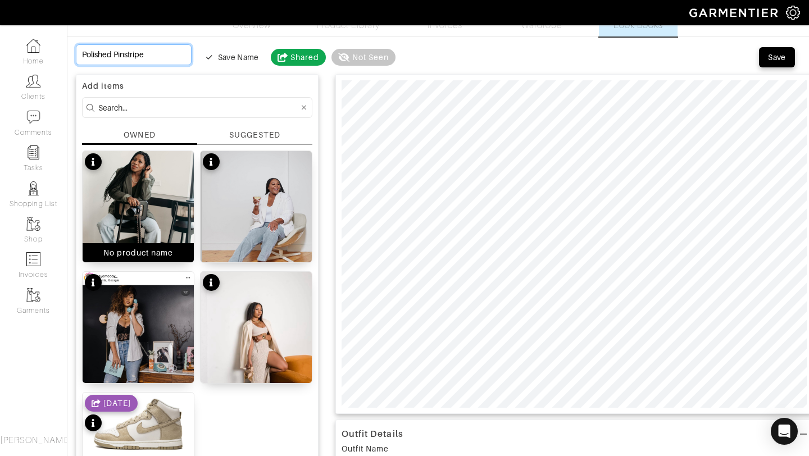
scroll to position [42, 0]
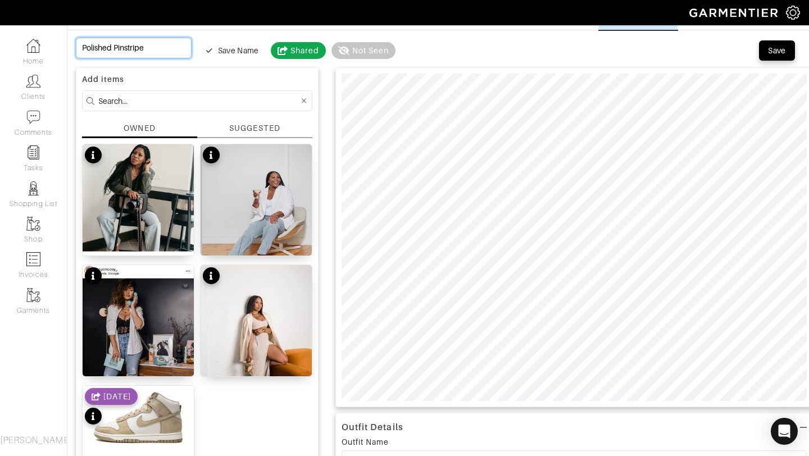
type input "Polished Pinstripe"
click at [247, 117] on div "Add items OWNED SUGGESTED No product name No product name No product name No pr…" at bounding box center [197, 300] width 243 height 466
click at [247, 123] on div "SUGGESTED" at bounding box center [254, 129] width 51 height 12
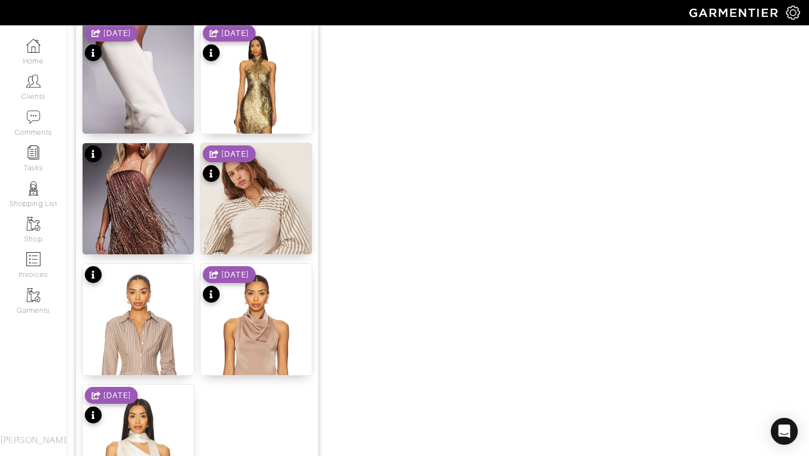
scroll to position [1381, 0]
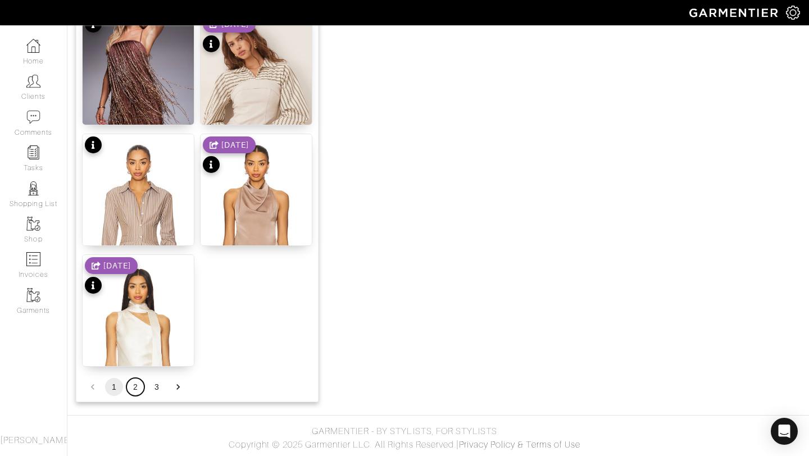
click at [137, 388] on button "2" at bounding box center [135, 387] width 18 height 18
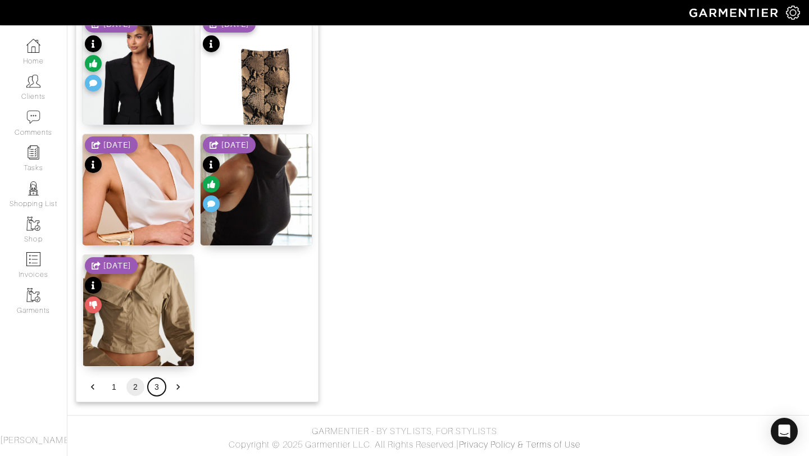
click at [161, 386] on button "3" at bounding box center [157, 387] width 18 height 18
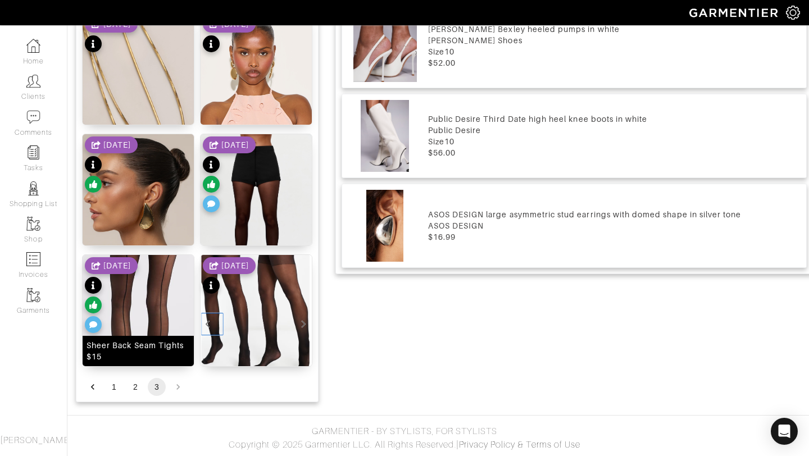
click at [152, 299] on img at bounding box center [138, 340] width 111 height 170
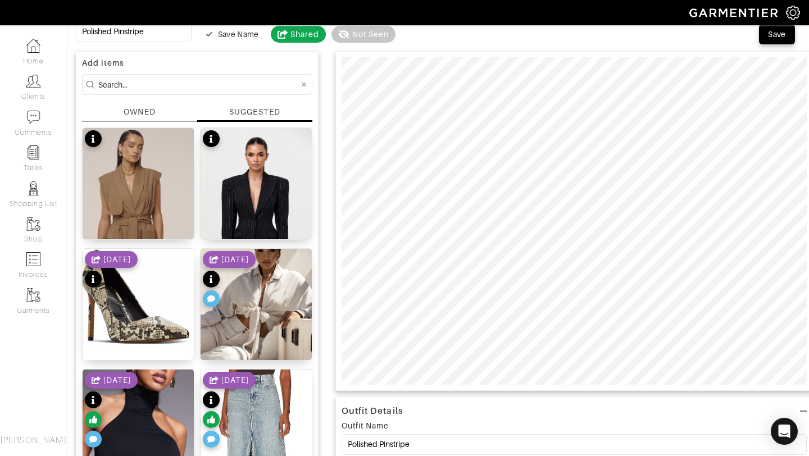
scroll to position [0, 0]
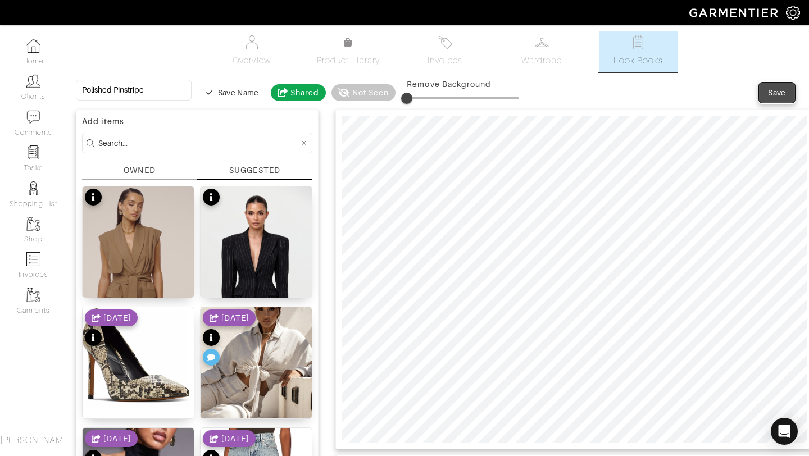
click at [785, 89] on div "Save" at bounding box center [777, 92] width 18 height 11
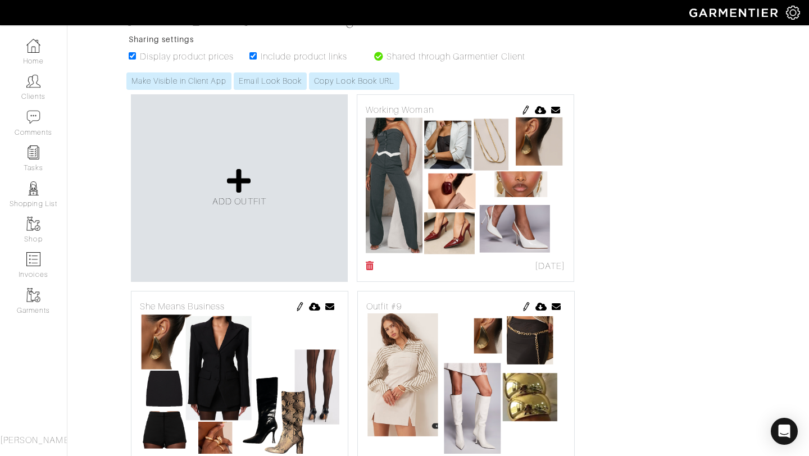
scroll to position [418, 0]
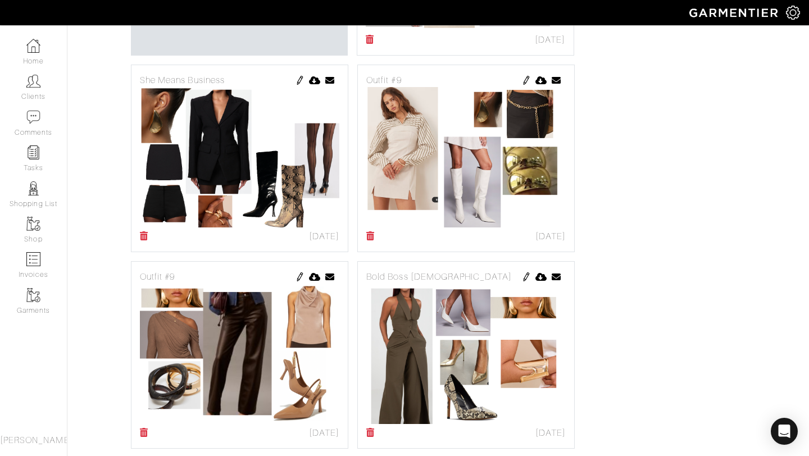
click at [523, 80] on img at bounding box center [526, 80] width 9 height 9
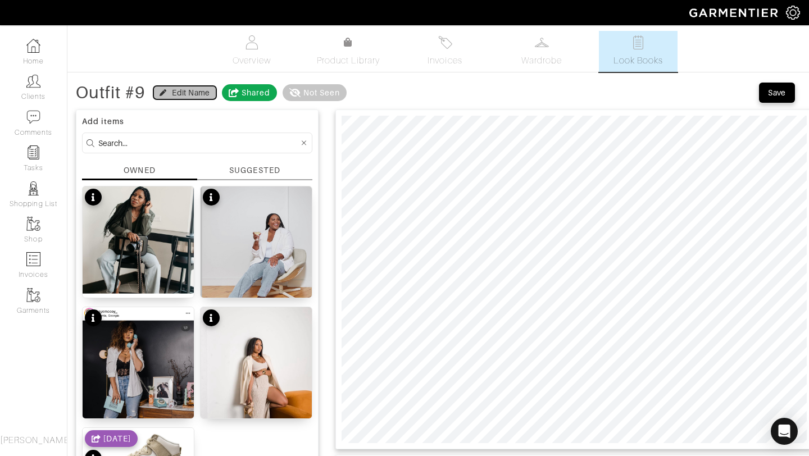
click at [169, 89] on div "Edit Name" at bounding box center [185, 92] width 50 height 11
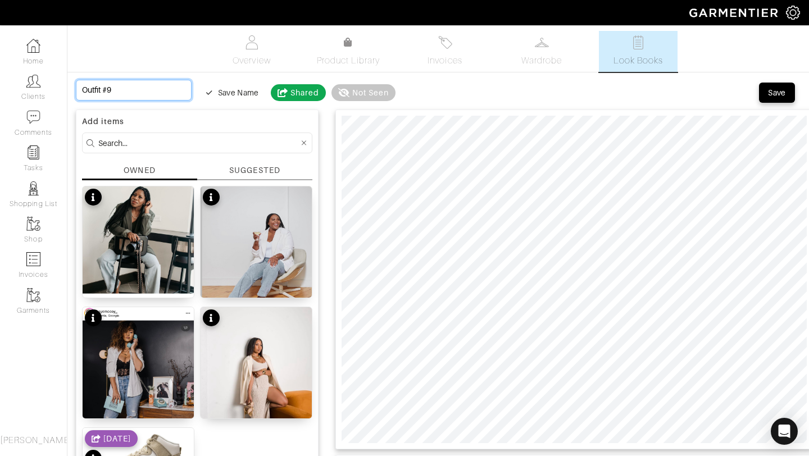
click at [138, 83] on input "Outfit #9" at bounding box center [134, 90] width 116 height 21
drag, startPoint x: 138, startPoint y: 83, endPoint x: 111, endPoint y: 83, distance: 27.0
click at [111, 83] on input "Outfit #9" at bounding box center [134, 90] width 116 height 21
click at [117, 86] on input "Outfit #9" at bounding box center [134, 90] width 116 height 21
drag, startPoint x: 117, startPoint y: 86, endPoint x: 0, endPoint y: 88, distance: 117.5
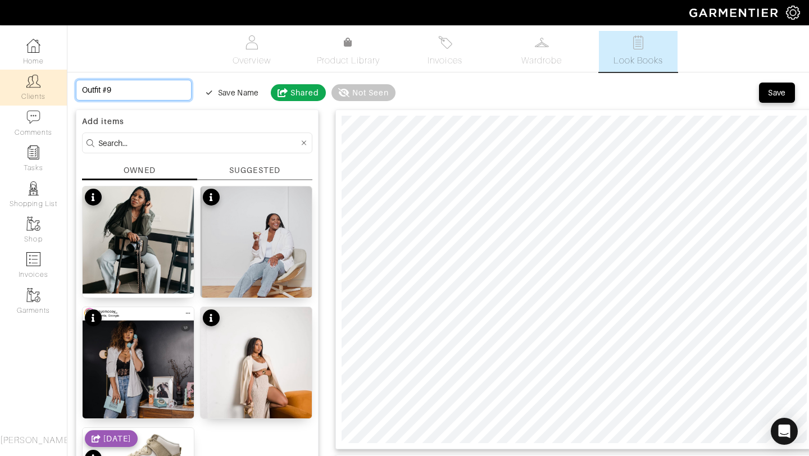
type input "L"
type input "Li"
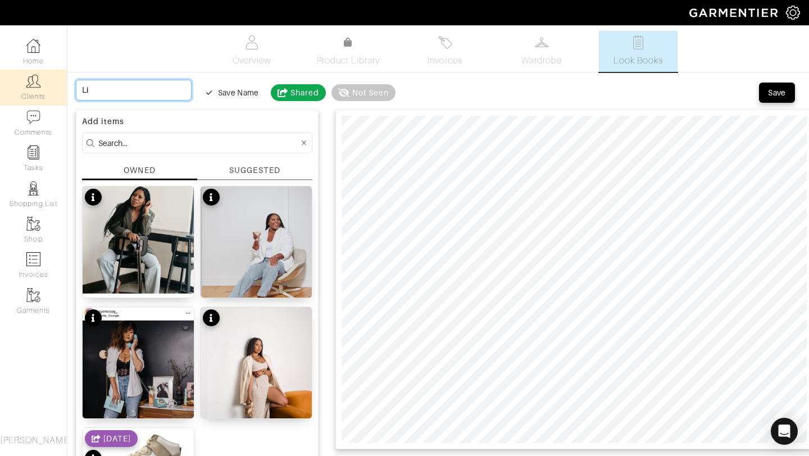
type input "Lig"
type input "Ligh"
type input "Light"
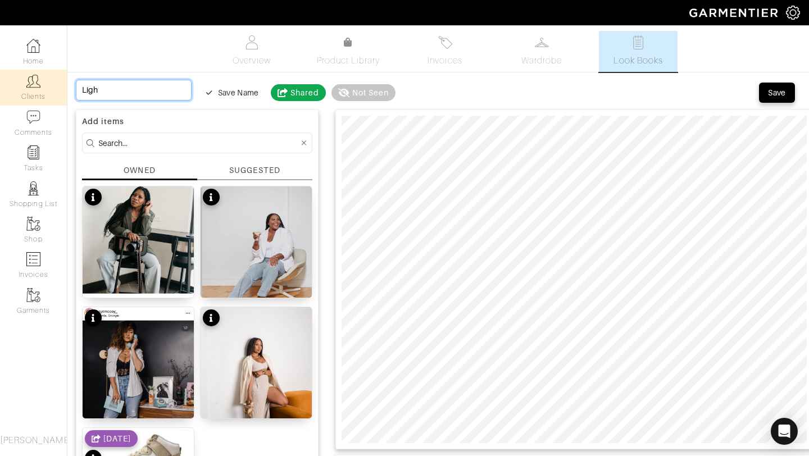
type input "Light"
type input "Light L"
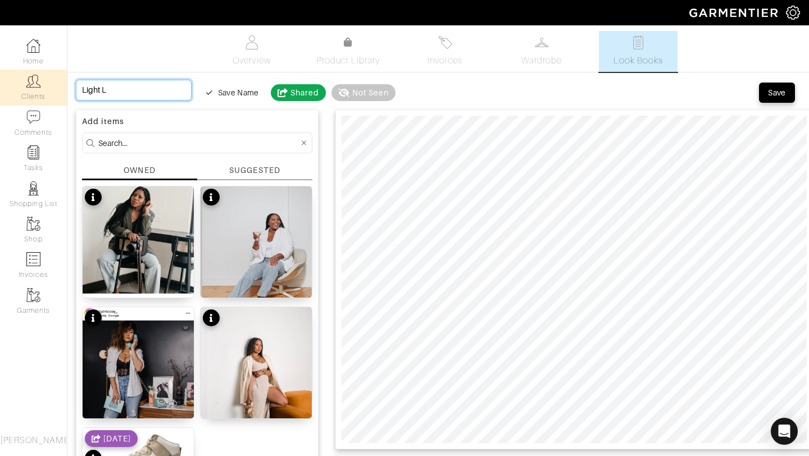
type input "Light La"
type input "Light Lay"
type input "Light Laye"
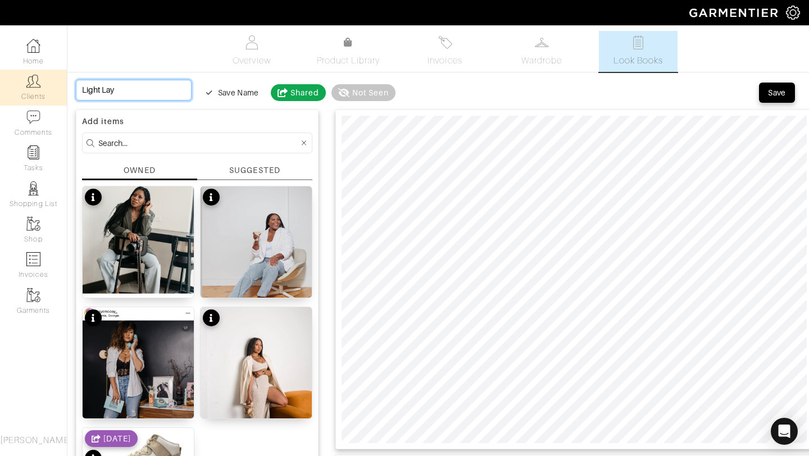
type input "Light Laye"
type input "Light Layer"
type input "Light Layere"
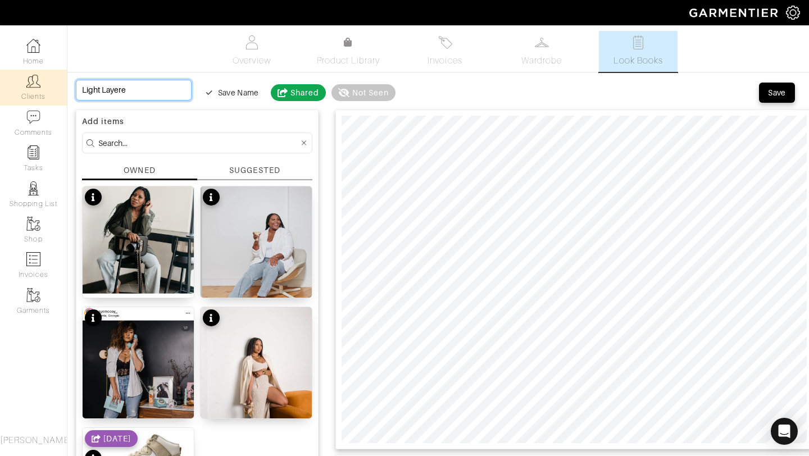
type input "Light Layered"
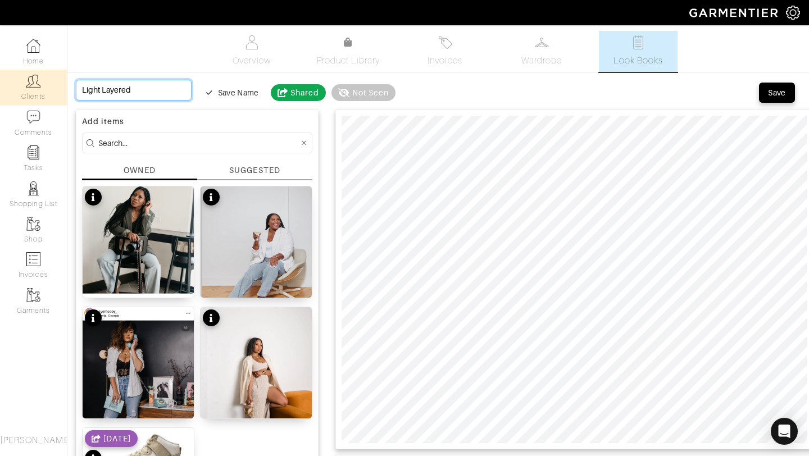
type input "Light Layered"
type input "Light Layere"
type input "Light Layer"
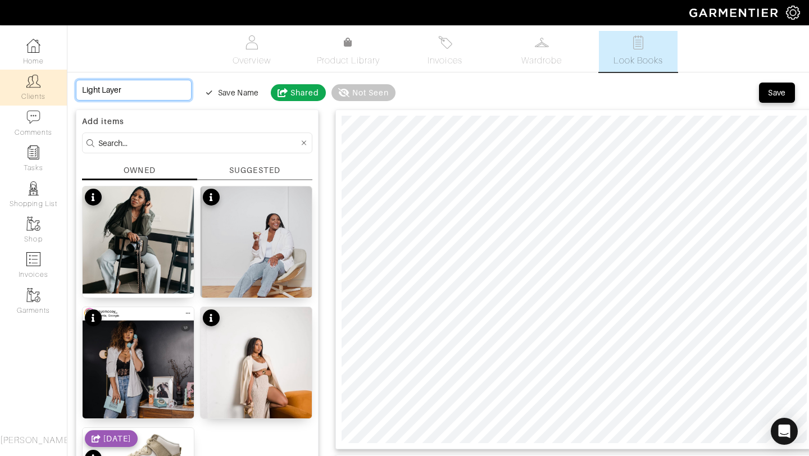
type input "Light Layeri"
type input "Light Layerin"
type input "Light Layering"
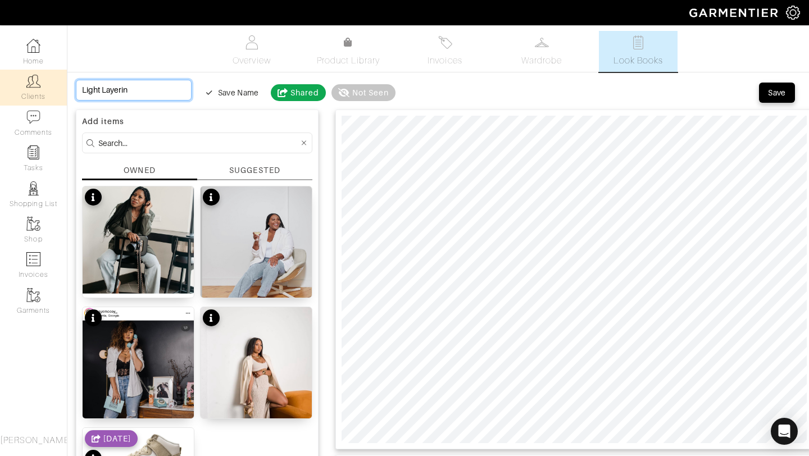
type input "Light Layering"
click at [80, 89] on input "Light Layering" at bounding box center [134, 90] width 116 height 21
type input "Light Layering"
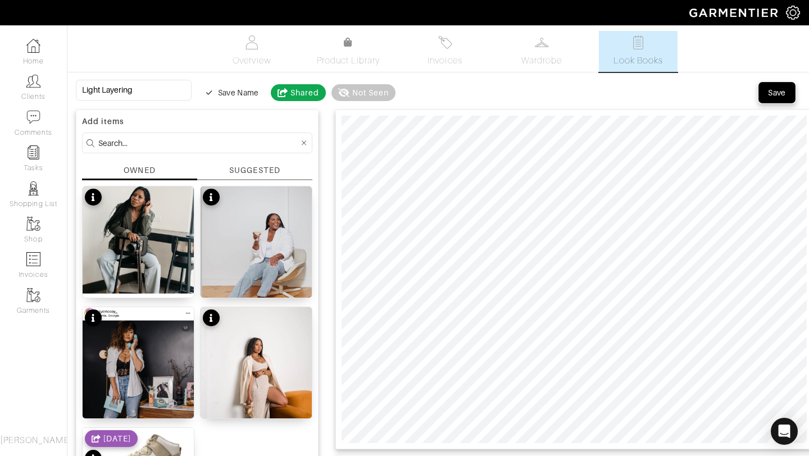
click at [781, 93] on div "Save" at bounding box center [777, 92] width 18 height 11
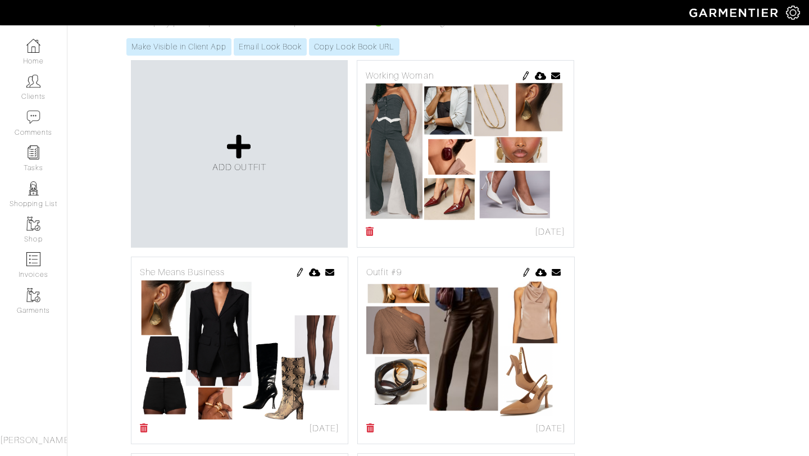
scroll to position [219, 0]
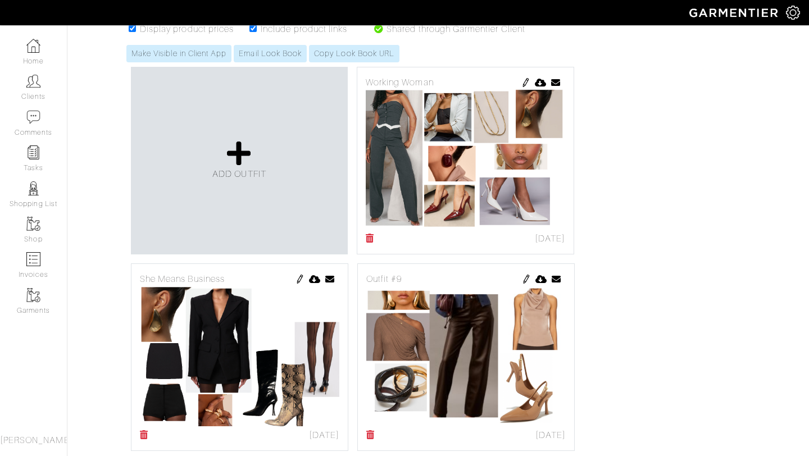
click at [304, 277] on img at bounding box center [300, 279] width 9 height 9
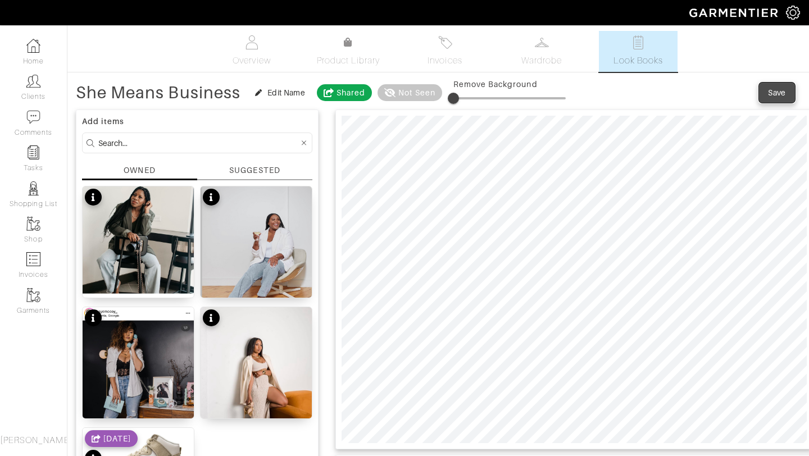
click at [791, 92] on button "Save" at bounding box center [777, 93] width 36 height 20
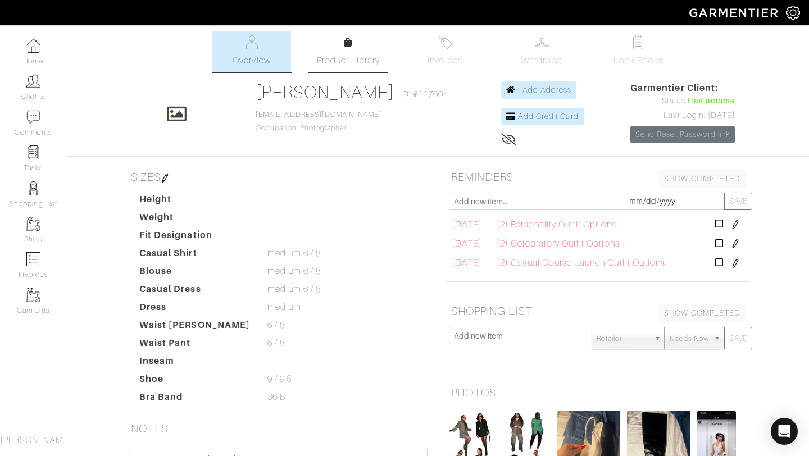
click at [359, 55] on span "Product Library" at bounding box center [349, 60] width 64 height 13
click at [647, 50] on link "Look Books" at bounding box center [638, 51] width 79 height 41
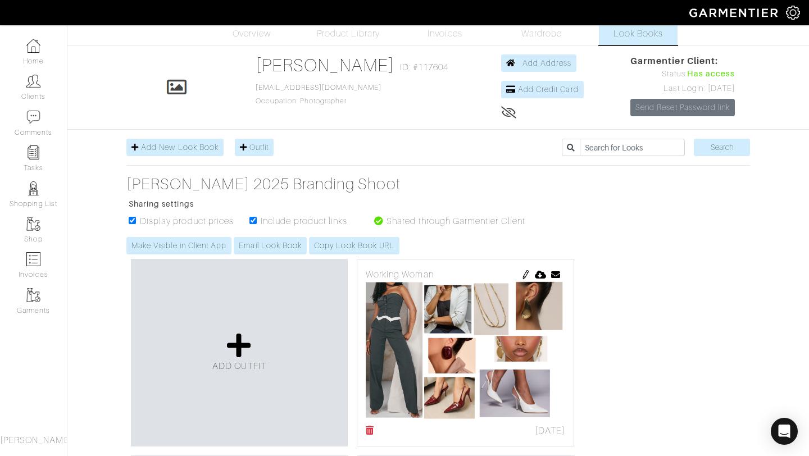
scroll to position [33, 0]
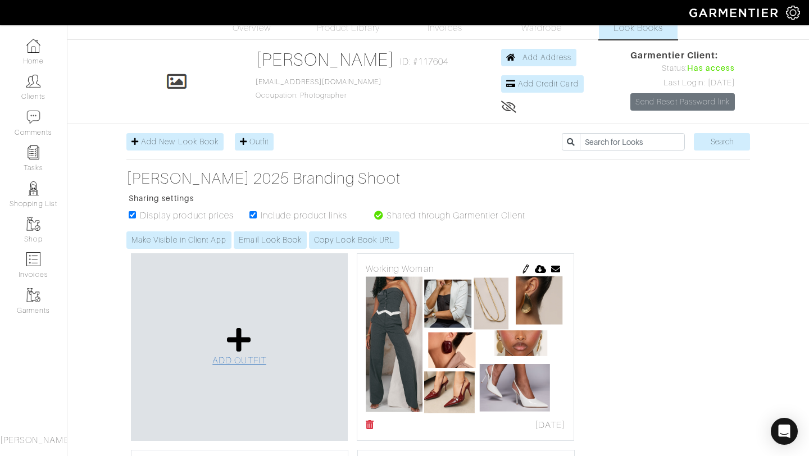
click at [219, 343] on link "ADD OUTFIT" at bounding box center [239, 347] width 54 height 41
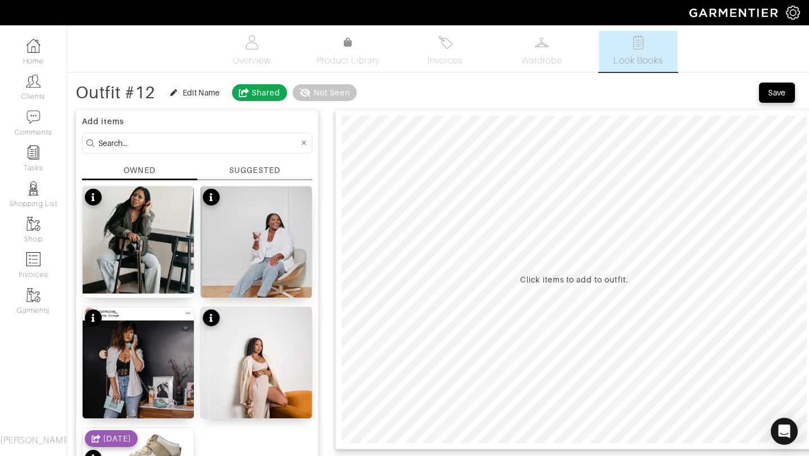
click at [245, 166] on div "SUGGESTED" at bounding box center [254, 171] width 51 height 12
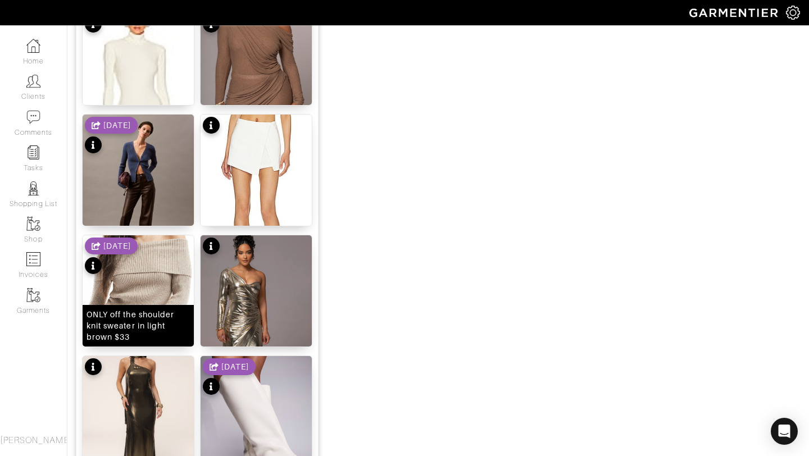
scroll to position [812, 0]
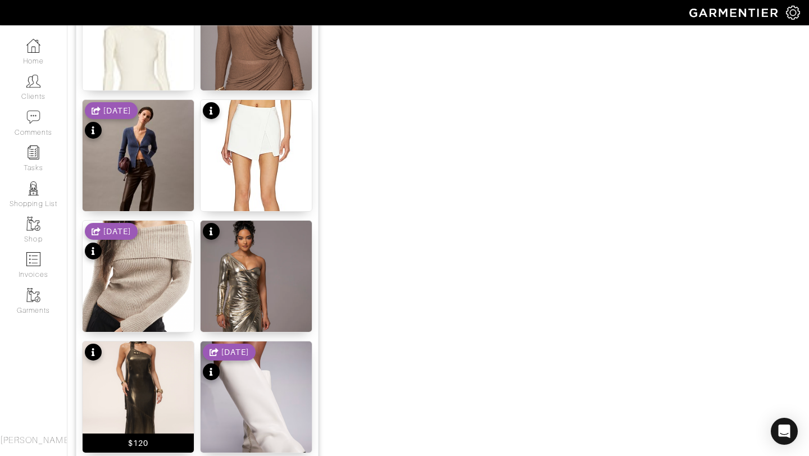
click at [152, 350] on img at bounding box center [138, 397] width 111 height 111
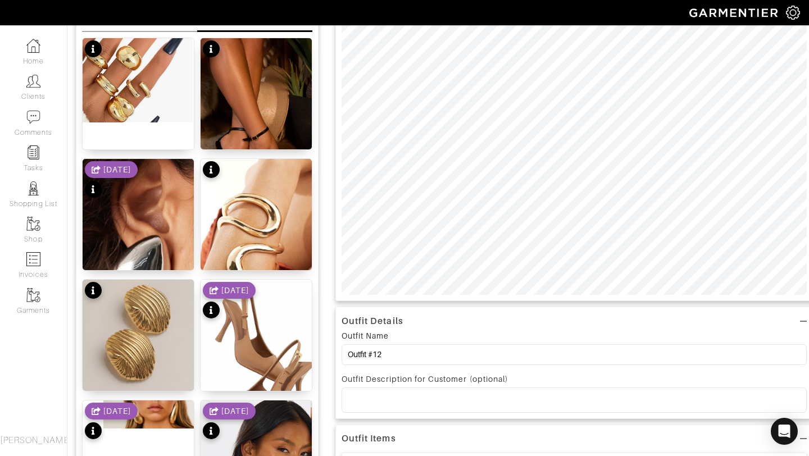
scroll to position [0, 0]
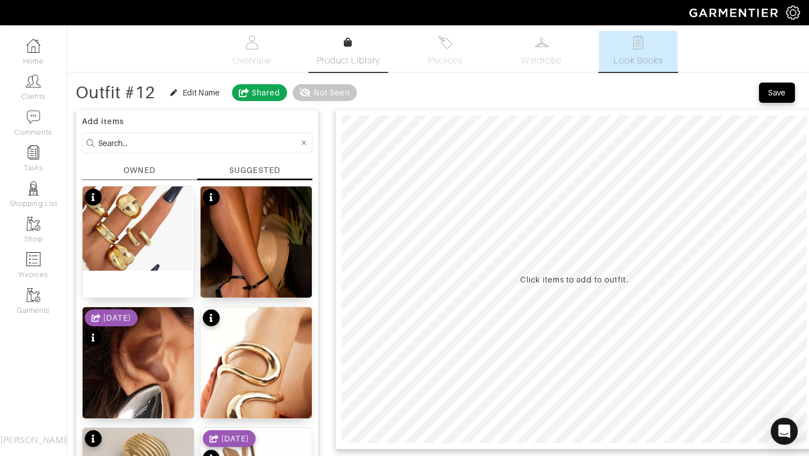
click at [340, 52] on link "Product Library" at bounding box center [348, 51] width 79 height 31
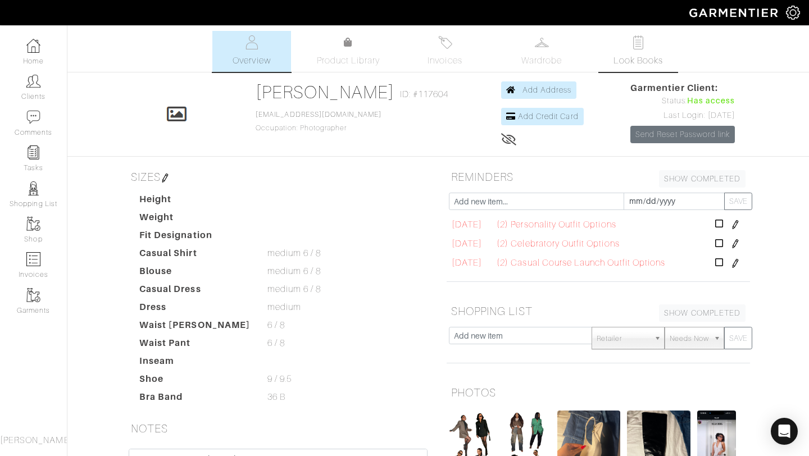
click at [630, 64] on span "Look Books" at bounding box center [639, 60] width 50 height 13
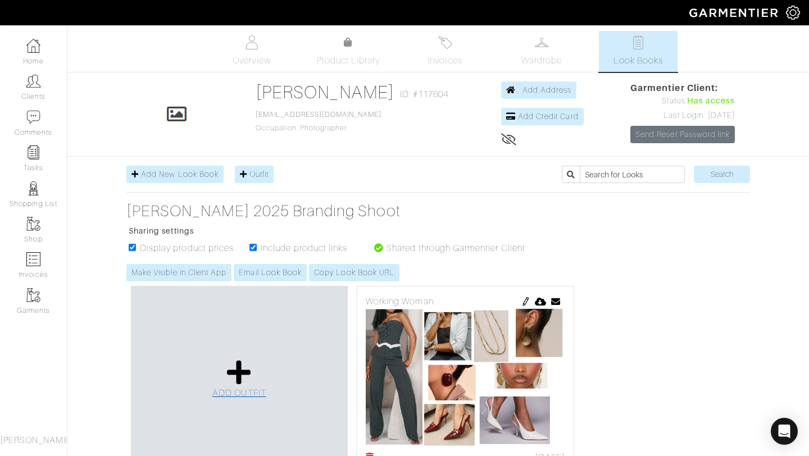
click at [252, 373] on link "ADD OUTFIT" at bounding box center [239, 379] width 54 height 41
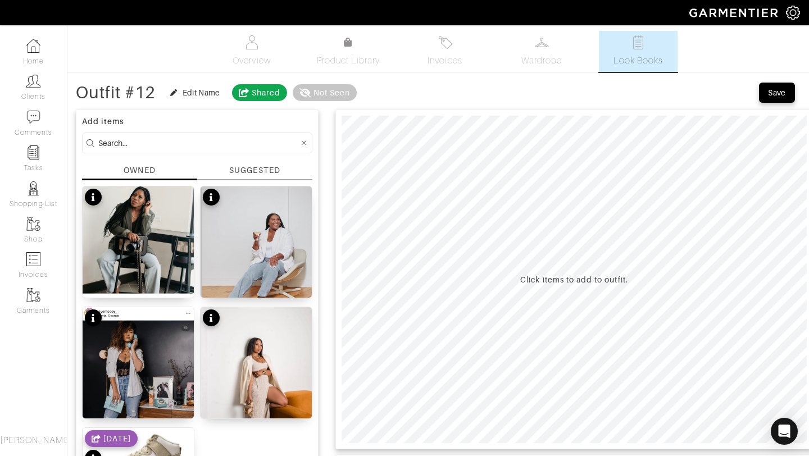
click at [239, 166] on div "SUGGESTED" at bounding box center [254, 171] width 51 height 12
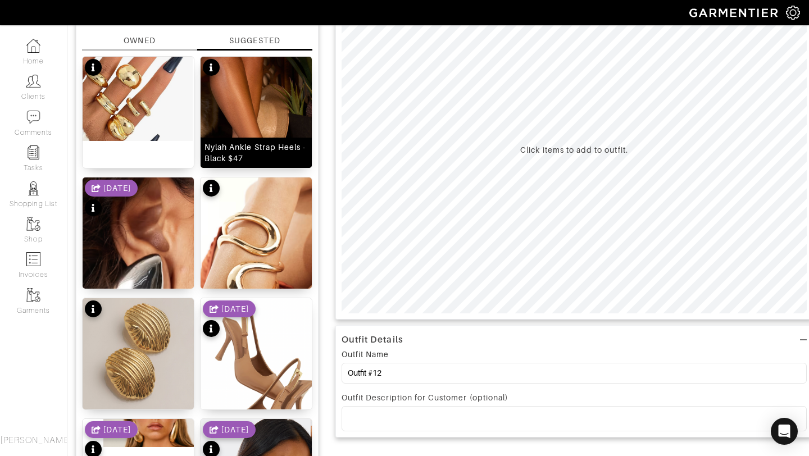
scroll to position [102, 0]
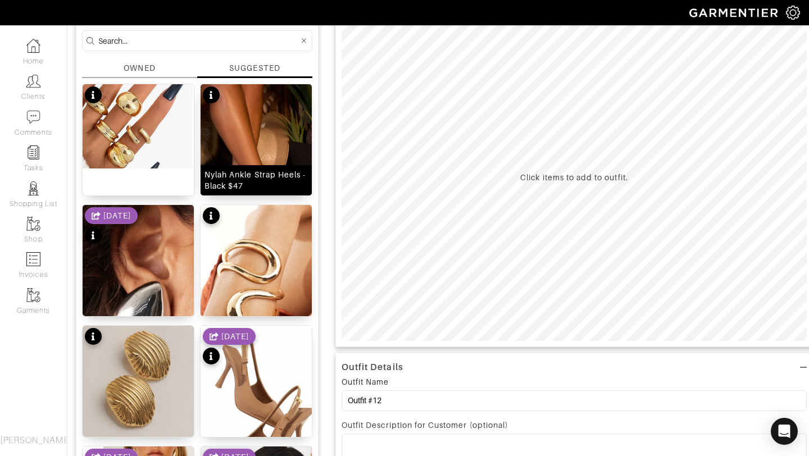
click at [242, 158] on img at bounding box center [256, 167] width 111 height 167
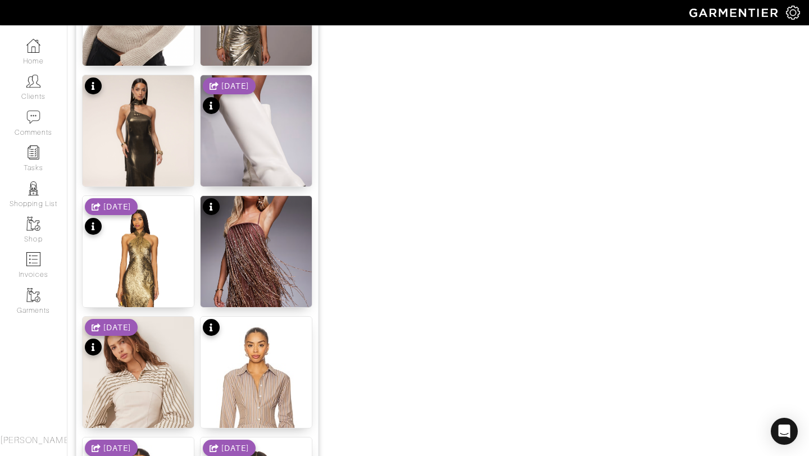
scroll to position [1079, 0]
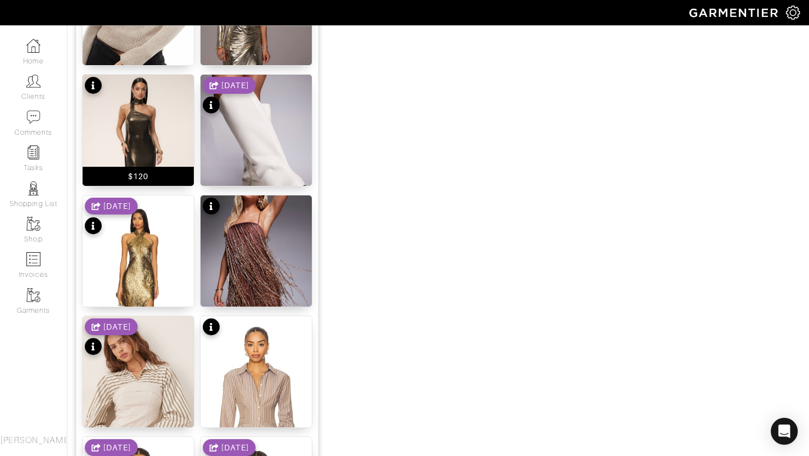
click at [158, 125] on img at bounding box center [138, 158] width 111 height 167
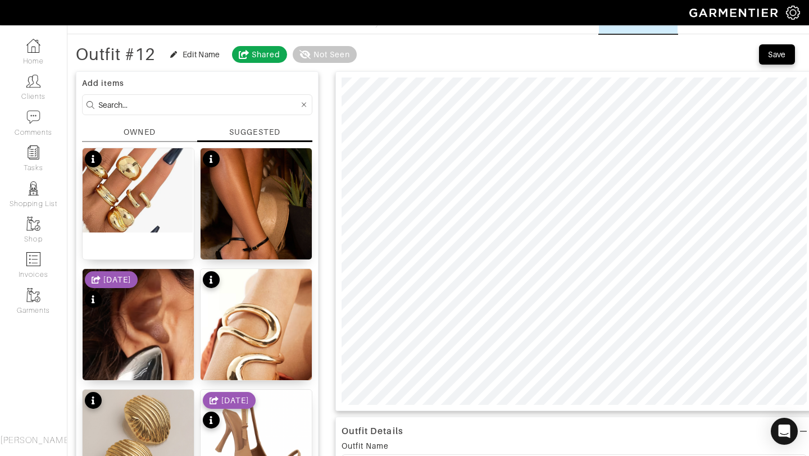
scroll to position [0, 0]
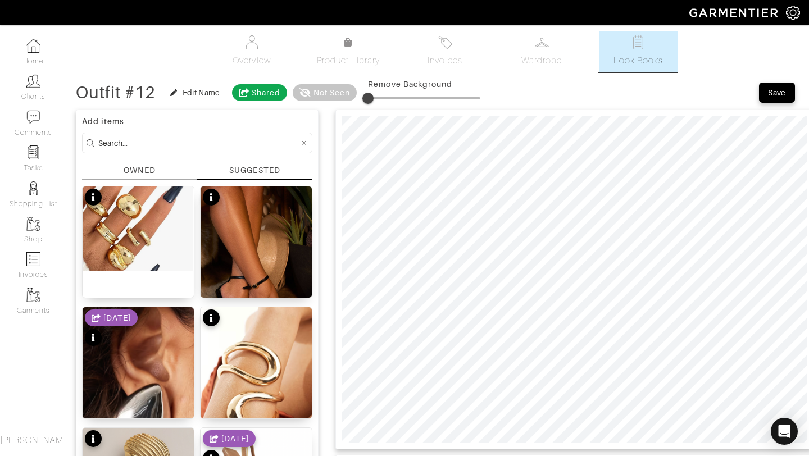
click at [131, 234] on img at bounding box center [138, 229] width 111 height 84
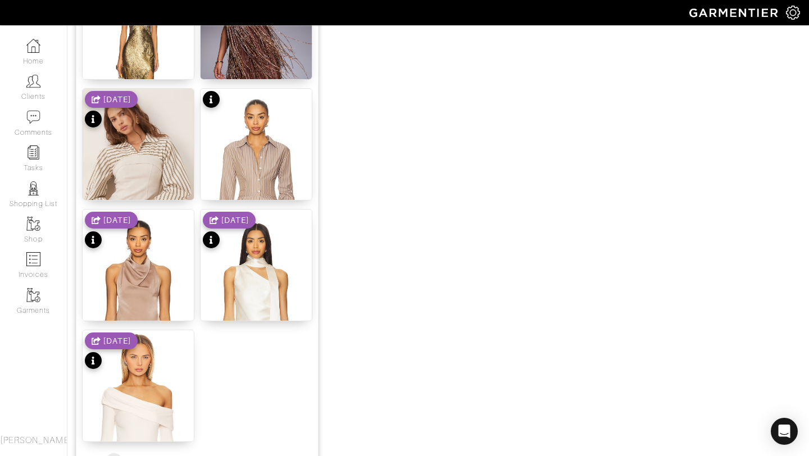
scroll to position [1381, 0]
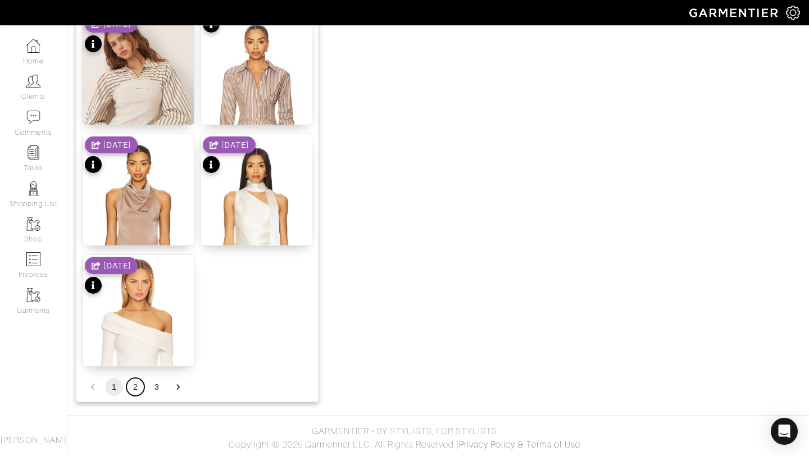
click at [139, 390] on button "2" at bounding box center [135, 387] width 18 height 18
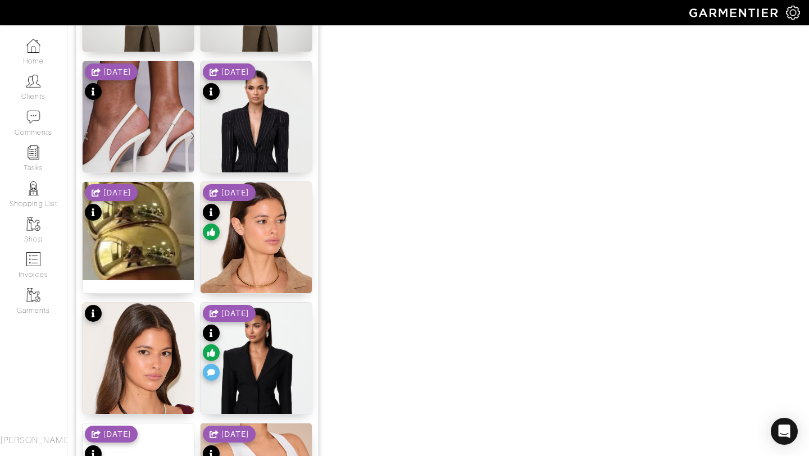
scroll to position [779, 0]
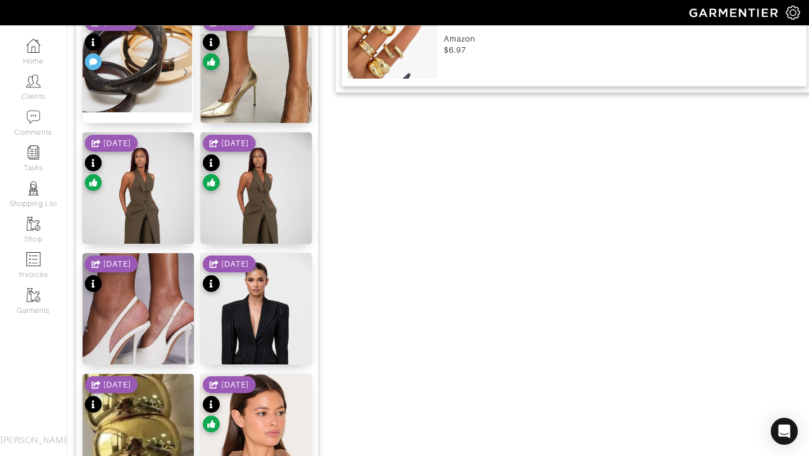
click at [137, 411] on div "8/21/25" at bounding box center [111, 396] width 53 height 39
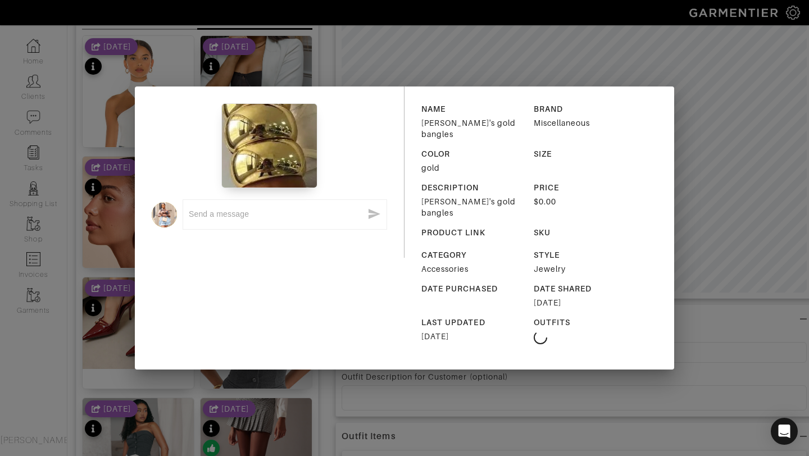
scroll to position [47, 0]
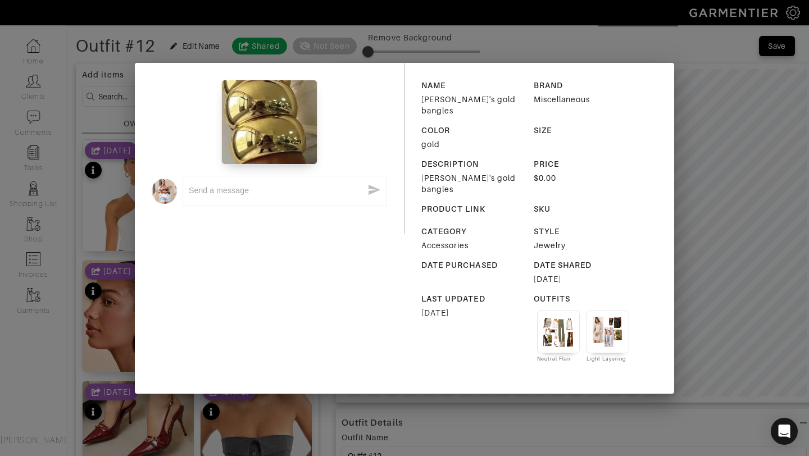
click at [718, 124] on div "x NAME Ashley's gold bangles BRAND Miscellaneous COLOR gold SIZE DESCRIPTION As…" at bounding box center [404, 228] width 809 height 456
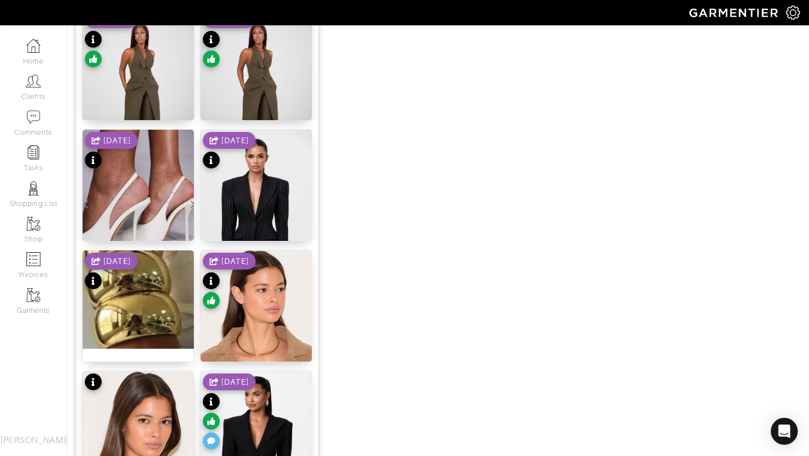
scroll to position [940, 0]
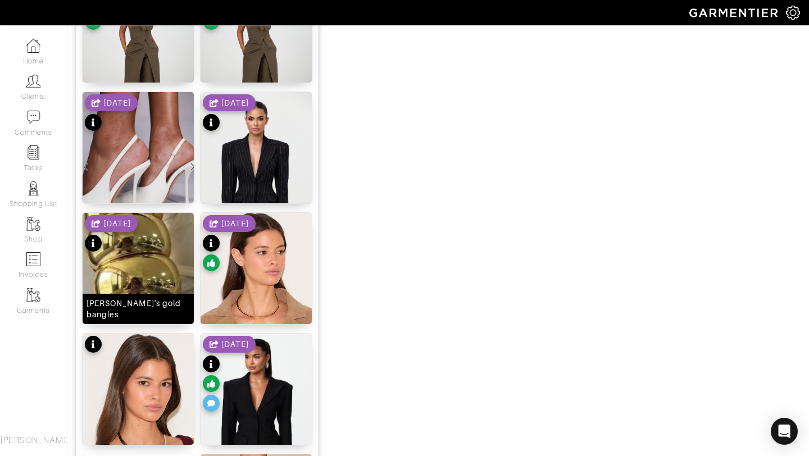
click at [132, 258] on img at bounding box center [138, 262] width 111 height 98
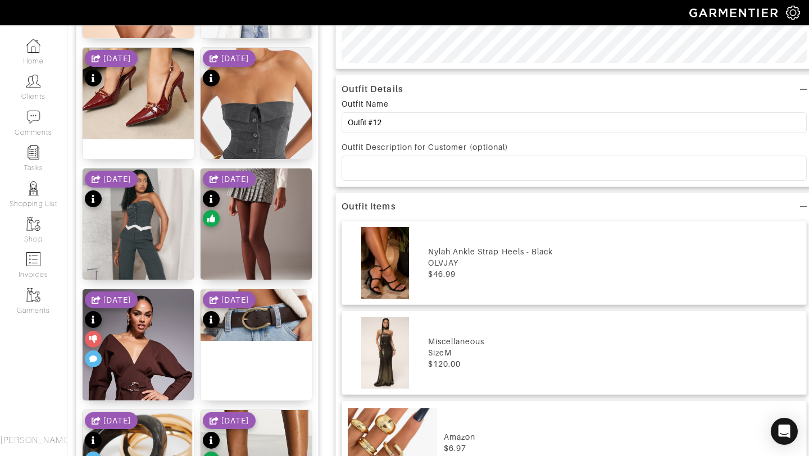
scroll to position [46, 0]
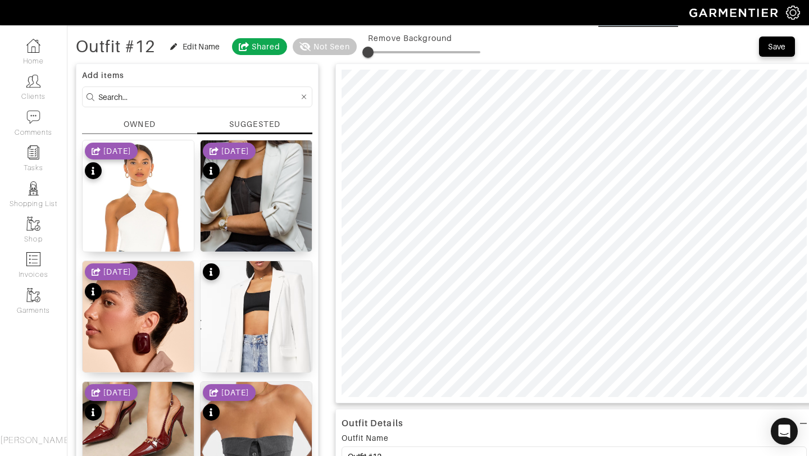
click at [133, 123] on div "OWNED" at bounding box center [139, 125] width 31 height 12
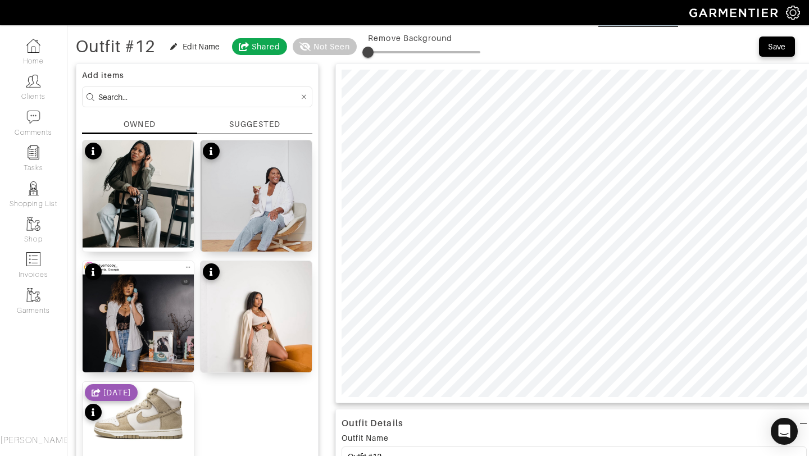
click at [244, 126] on div "SUGGESTED" at bounding box center [254, 125] width 51 height 12
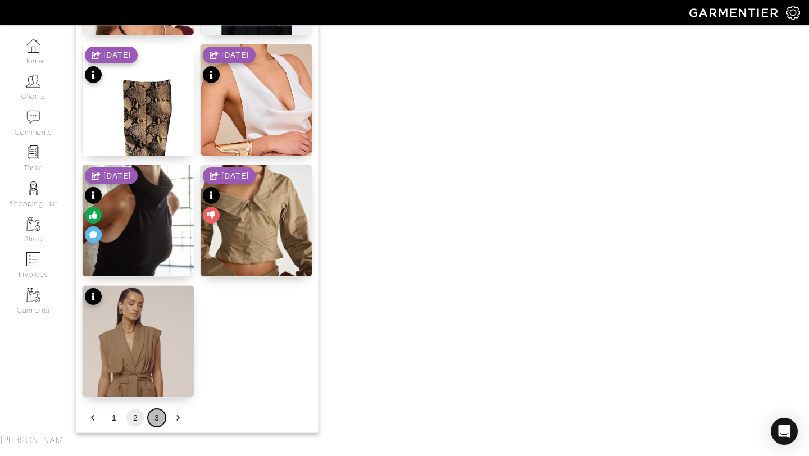
click at [153, 414] on button "3" at bounding box center [157, 418] width 18 height 18
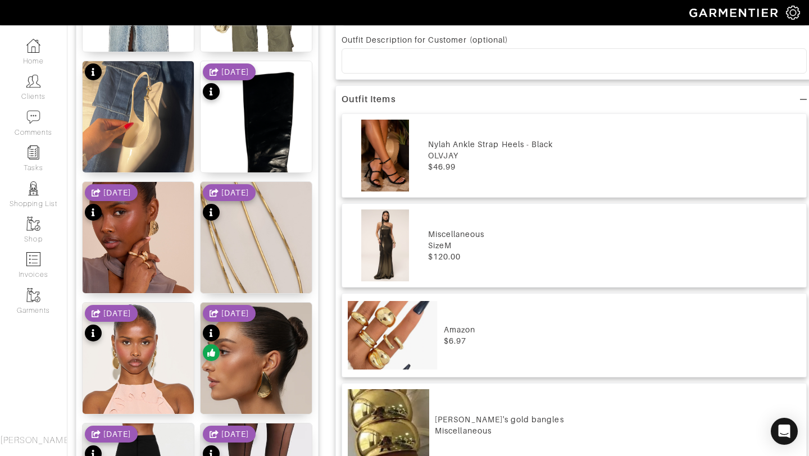
scroll to position [605, 0]
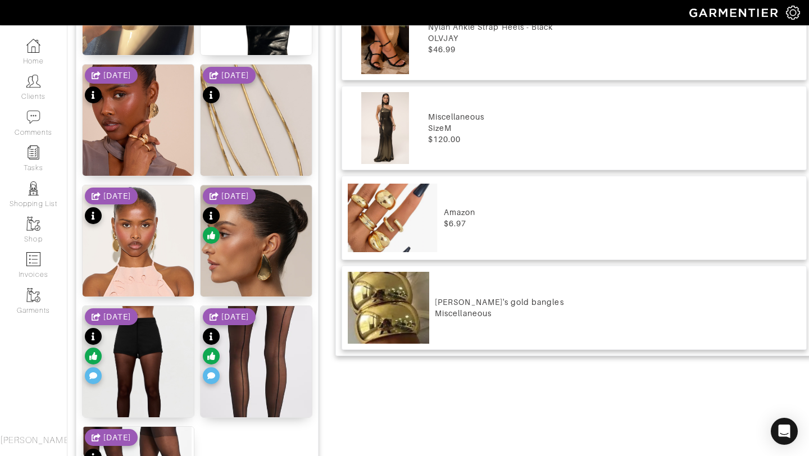
click at [252, 238] on div "8/21/25" at bounding box center [229, 217] width 53 height 59
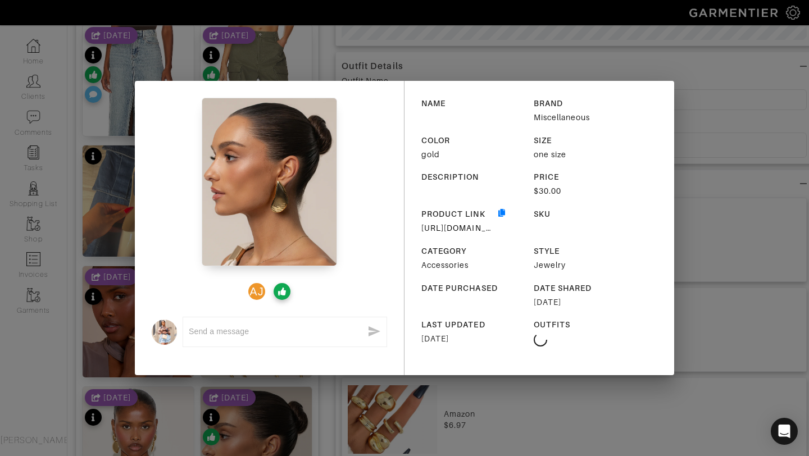
scroll to position [0, 0]
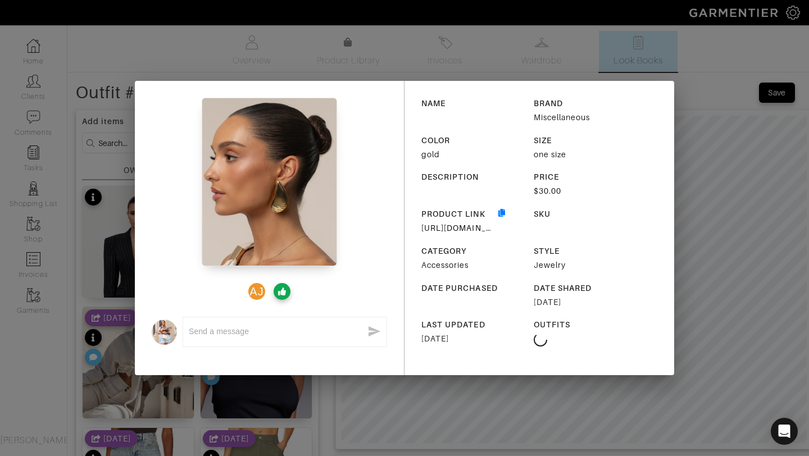
click at [679, 102] on div "AJ x NAME BRAND Miscellaneous COLOR gold SIZE one size DESCRIPTION PRICE $30.00…" at bounding box center [404, 228] width 809 height 456
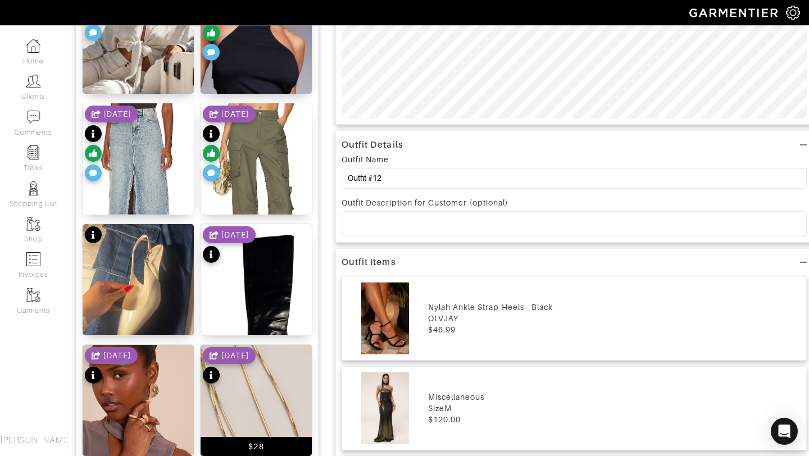
scroll to position [703, 0]
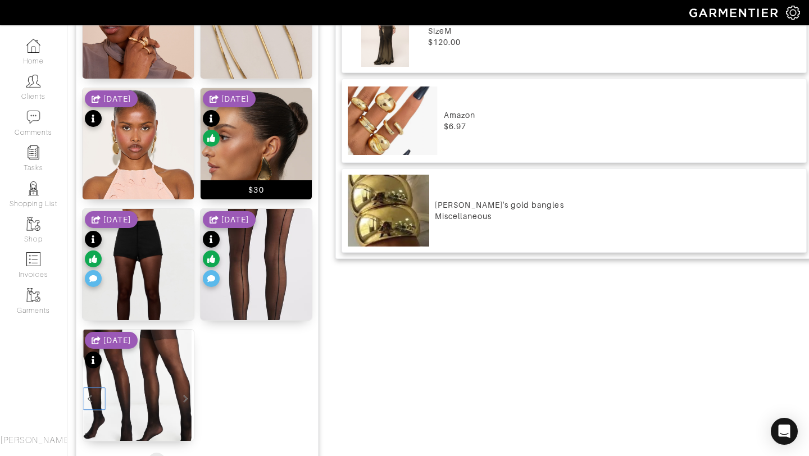
click at [266, 170] on img at bounding box center [256, 157] width 111 height 139
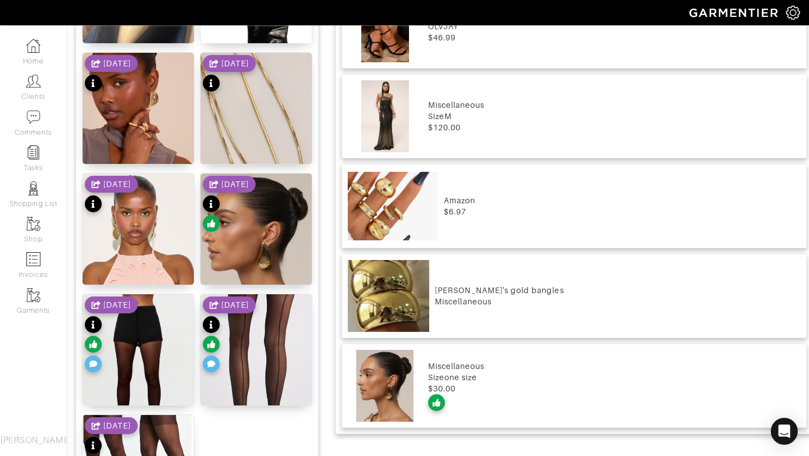
scroll to position [777, 0]
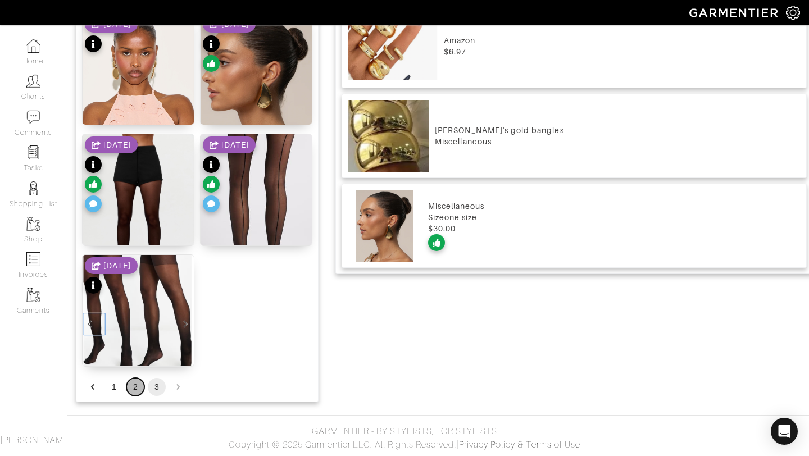
click at [134, 382] on button "2" at bounding box center [135, 387] width 18 height 18
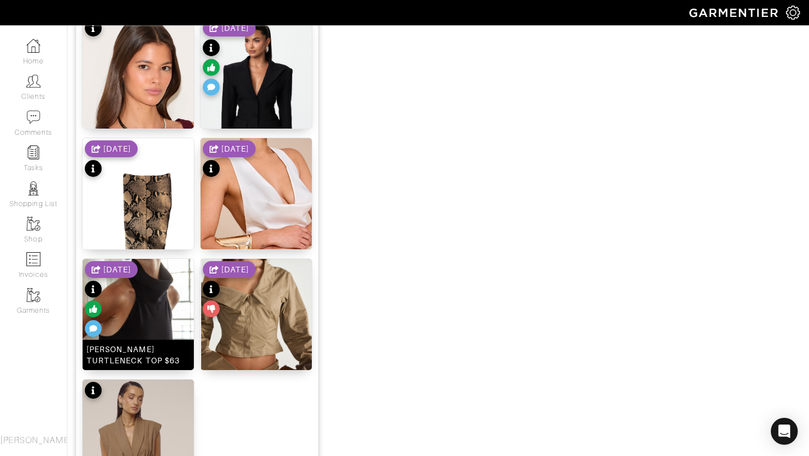
scroll to position [1381, 0]
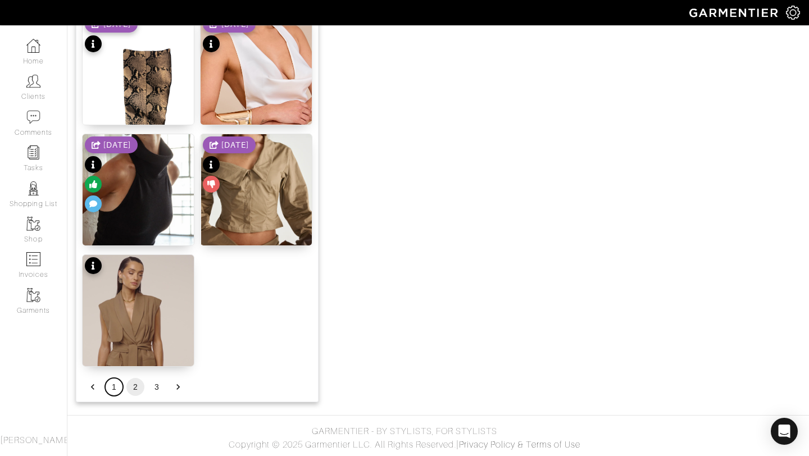
click at [114, 387] on button "1" at bounding box center [114, 387] width 18 height 18
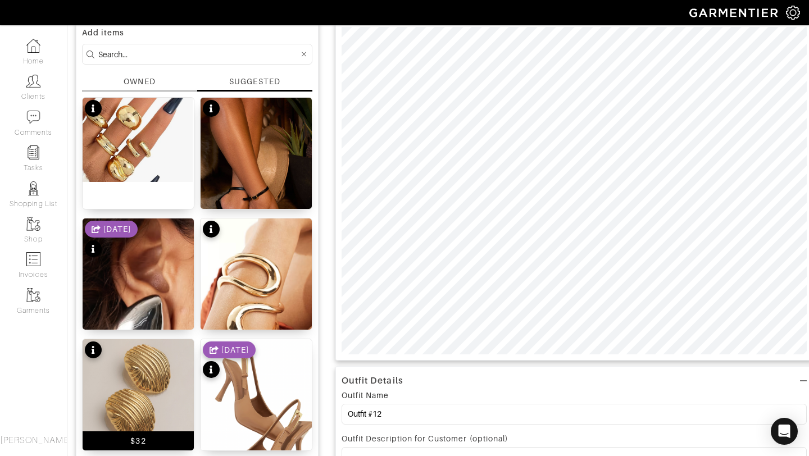
scroll to position [112, 0]
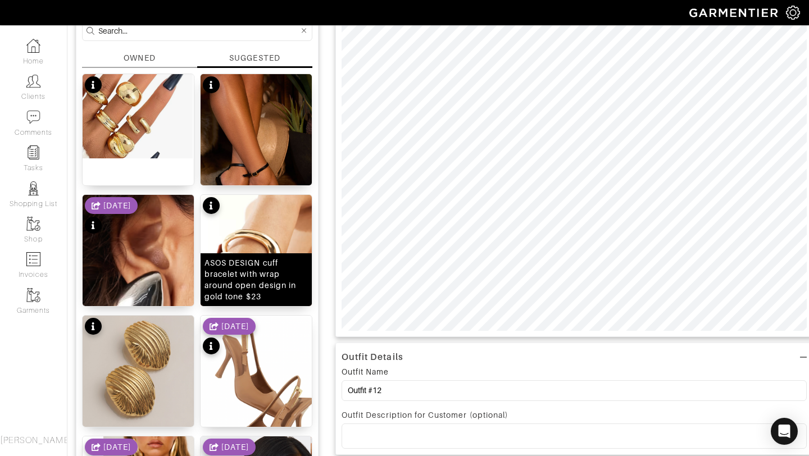
click at [256, 235] on img at bounding box center [256, 269] width 111 height 149
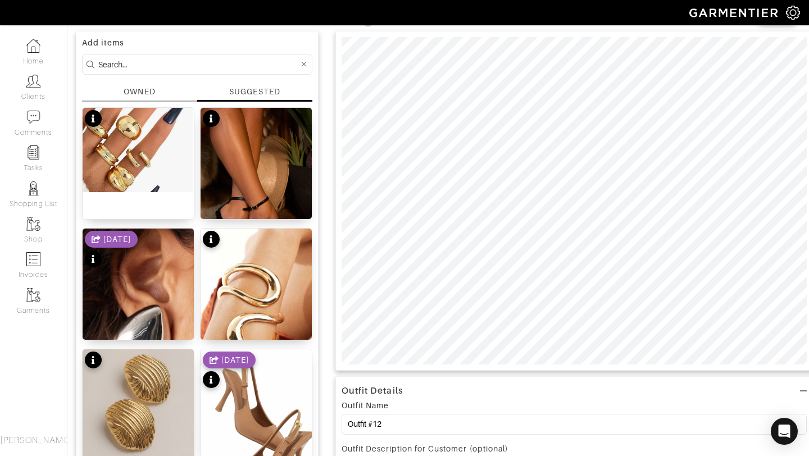
scroll to position [0, 0]
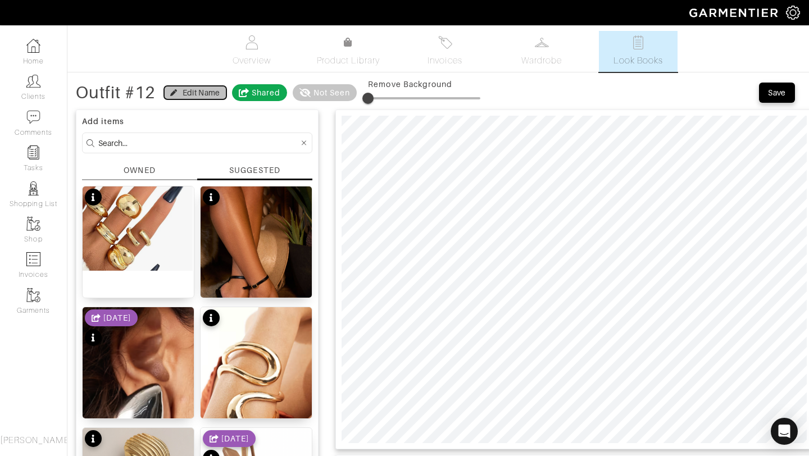
click at [176, 89] on icon "button" at bounding box center [173, 92] width 7 height 7
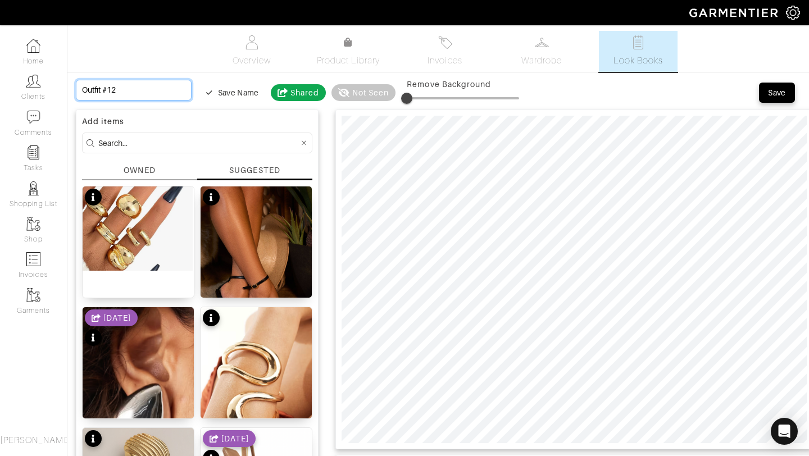
click at [133, 90] on input "Outfit #12" at bounding box center [134, 90] width 116 height 21
drag, startPoint x: 78, startPoint y: 87, endPoint x: 49, endPoint y: 87, distance: 28.7
type input "v"
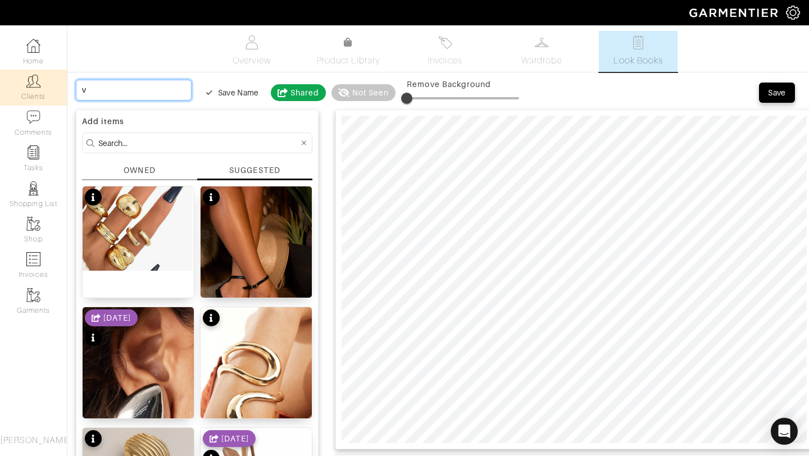
type input "vu"
type input "v"
type input "vi"
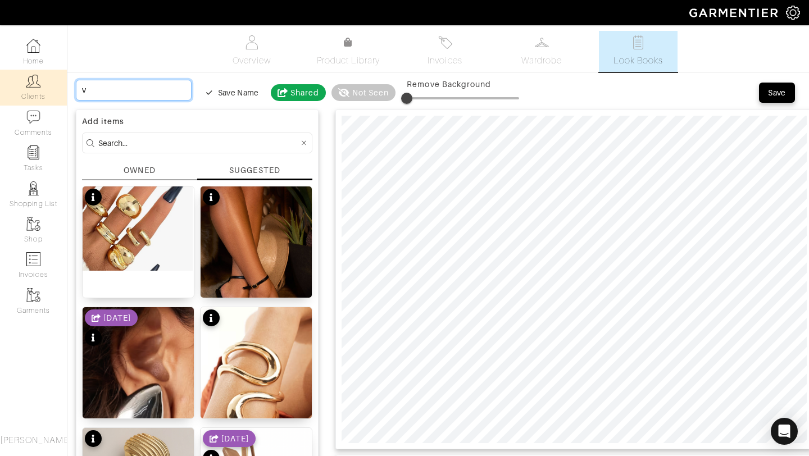
type input "vi"
type input "vin"
type input "vint"
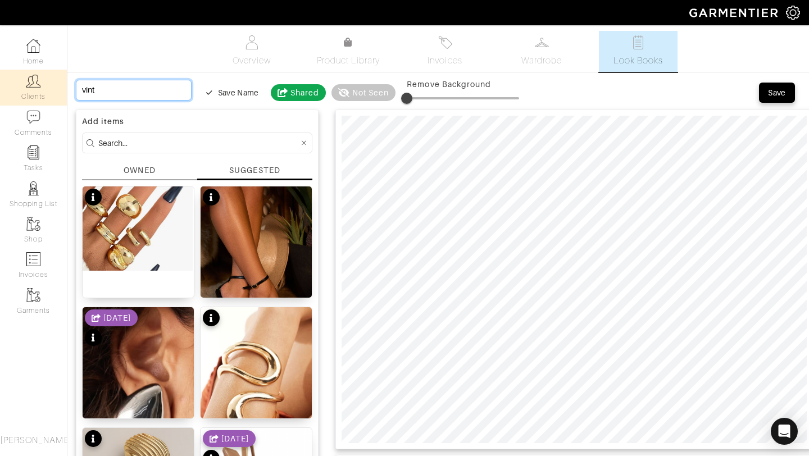
type input "vinta"
type input "vintag"
type input "vintage"
type input "vintager"
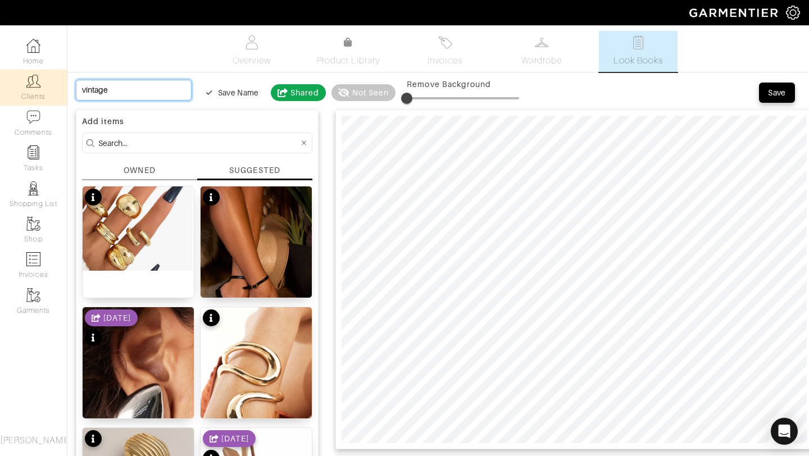
type input "vintager"
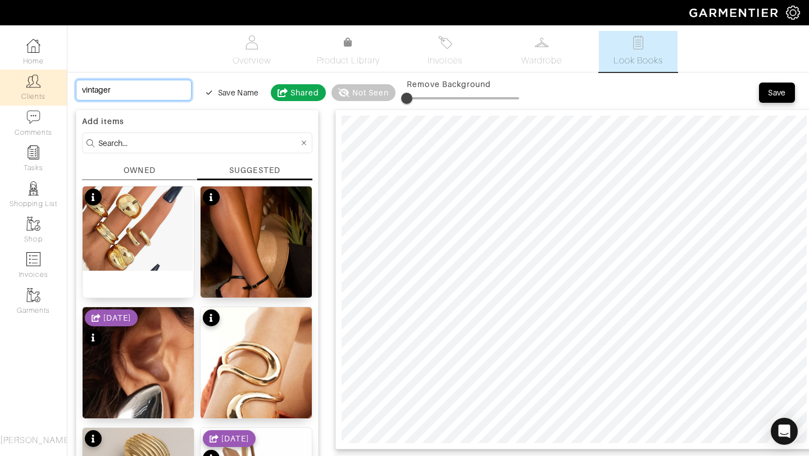
type input "vintage"
type input "vintage g"
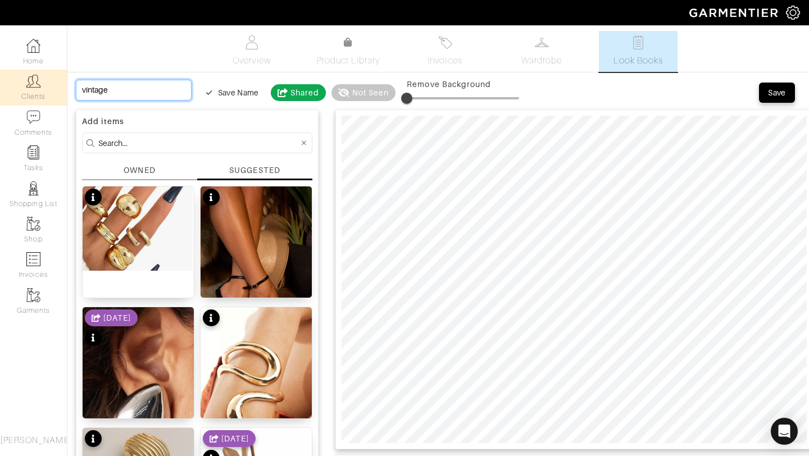
type input "vintage g"
type input "vintage gl"
type input "vintage gla"
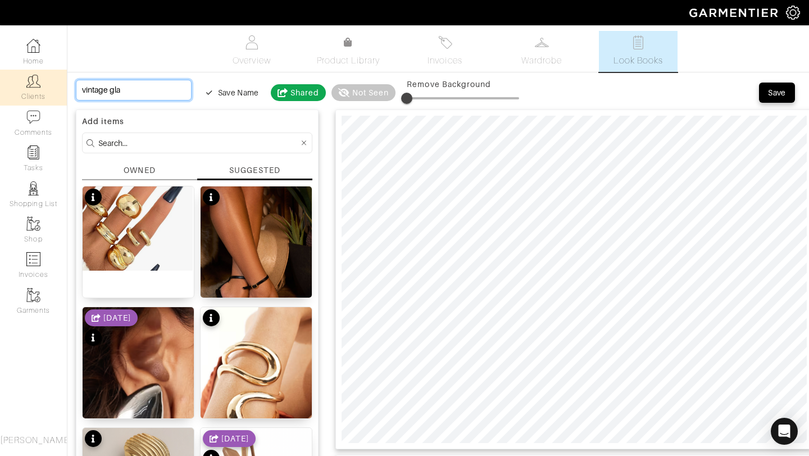
type input "vintage glan"
type input "vintage gla"
type input "vintage glam"
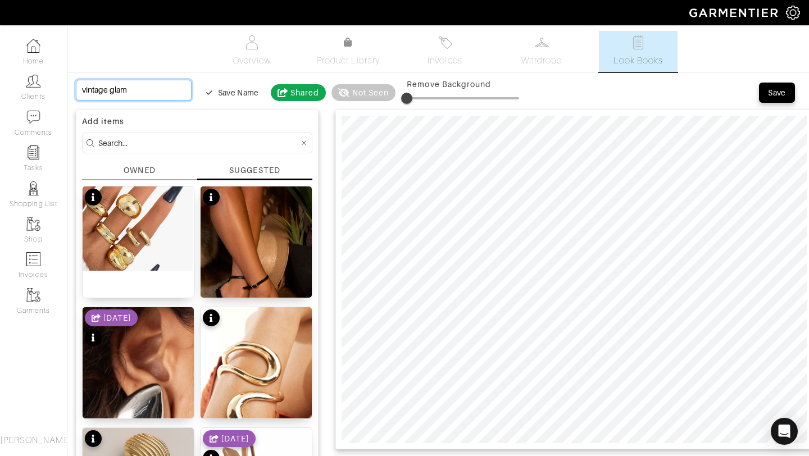
type input "vintage glam"
click at [769, 98] on button "Save" at bounding box center [777, 93] width 36 height 20
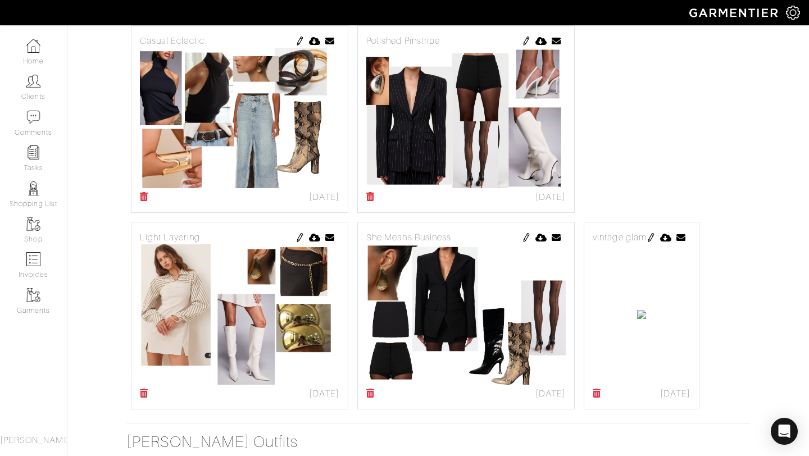
scroll to position [1117, 0]
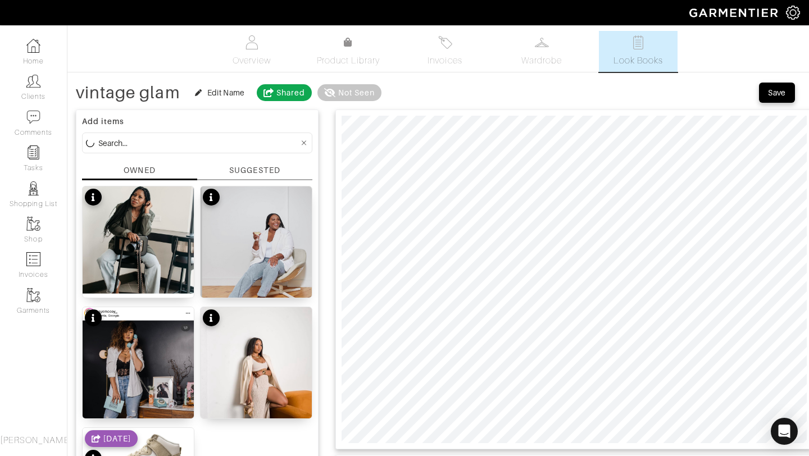
click at [255, 164] on div "Add items OWNED SUGGESTED No product name No product name No product name No pr…" at bounding box center [197, 343] width 243 height 466
click at [253, 174] on div "SUGGESTED" at bounding box center [254, 171] width 51 height 12
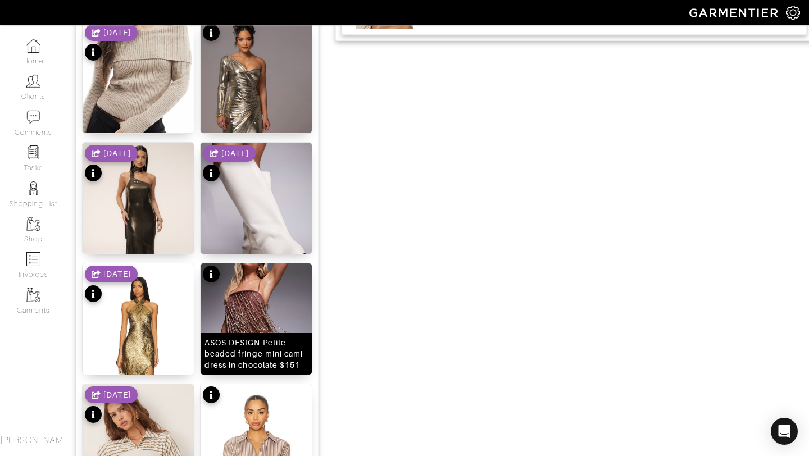
scroll to position [1330, 0]
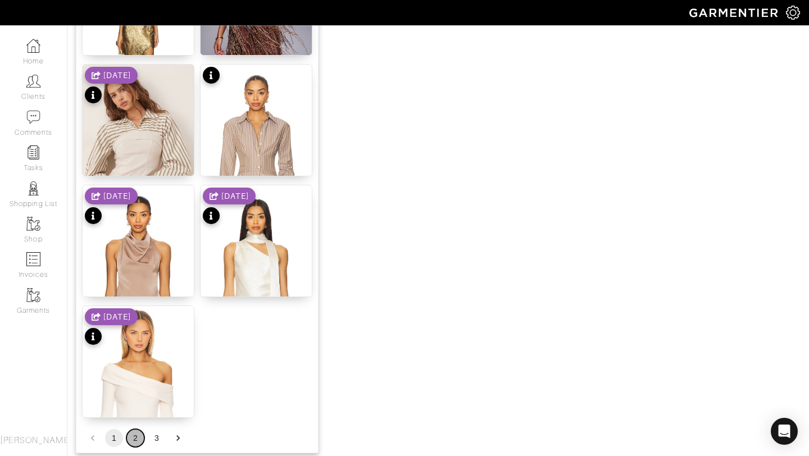
click at [135, 447] on button "2" at bounding box center [135, 438] width 18 height 18
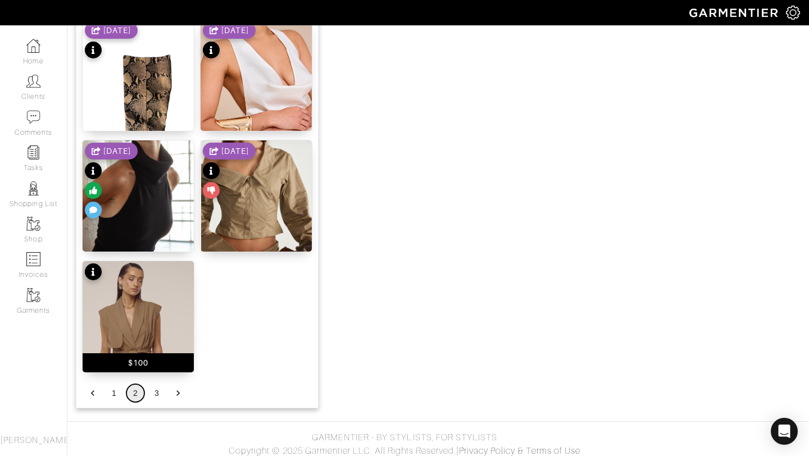
scroll to position [1381, 0]
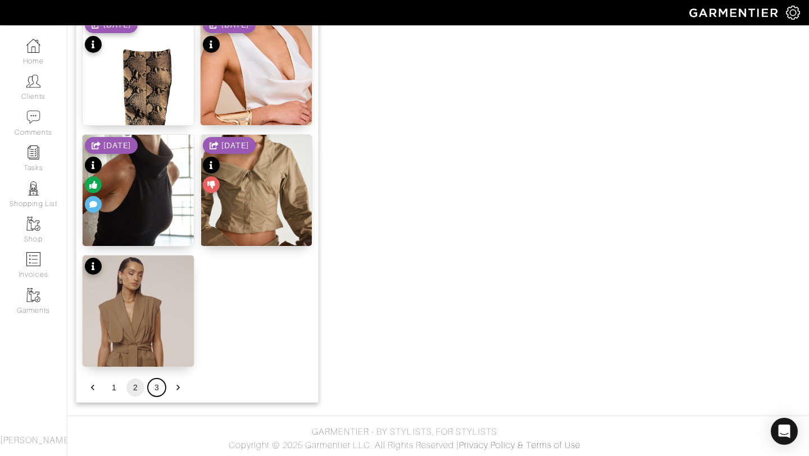
click at [160, 387] on button "3" at bounding box center [157, 388] width 18 height 18
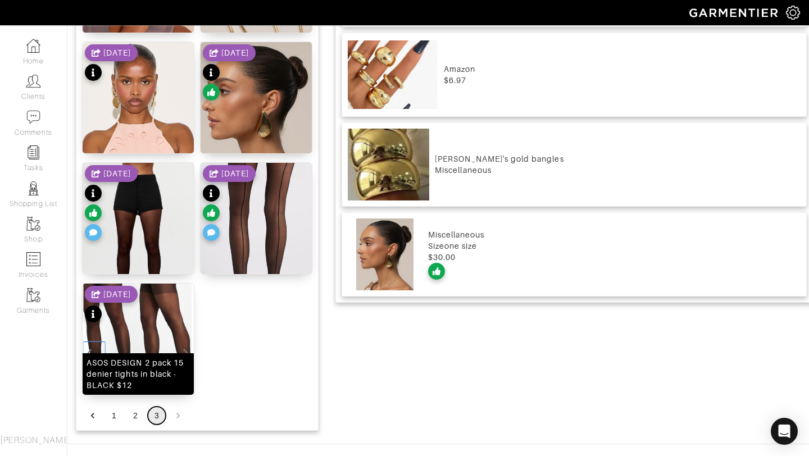
scroll to position [754, 0]
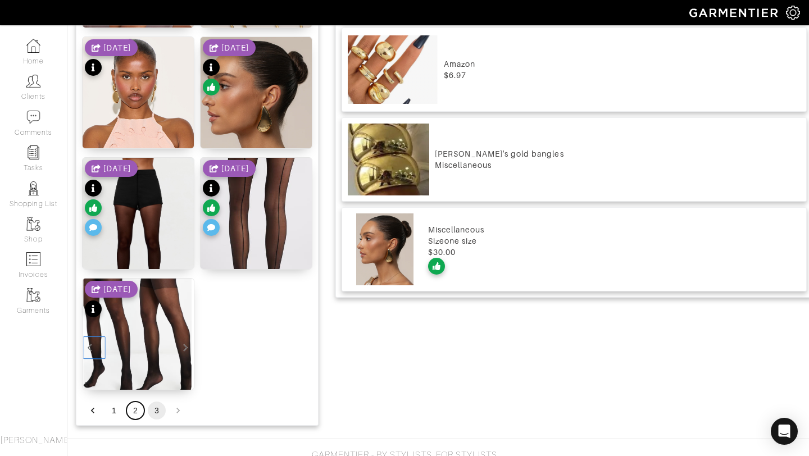
click at [139, 413] on button "2" at bounding box center [135, 411] width 18 height 18
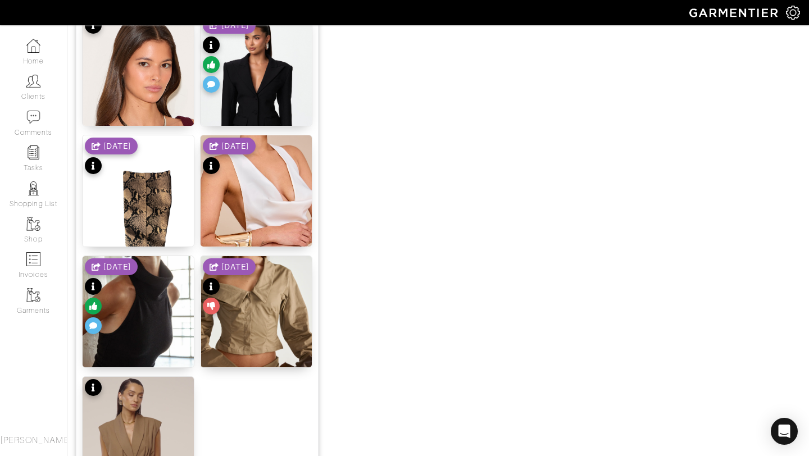
scroll to position [1381, 0]
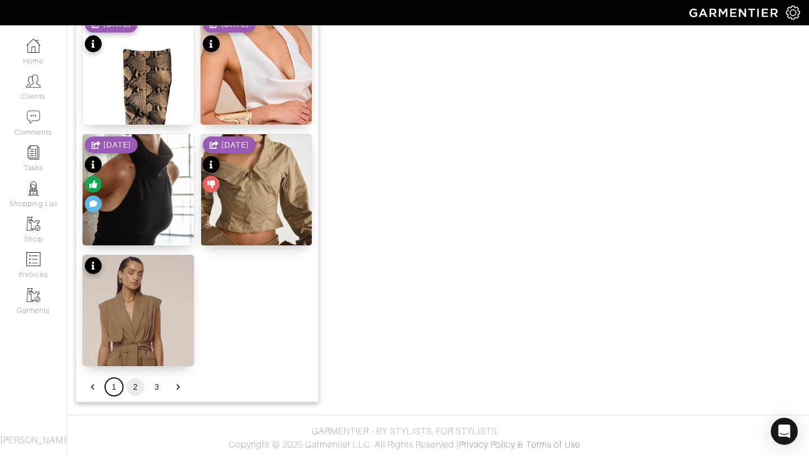
click at [115, 387] on button "1" at bounding box center [114, 387] width 18 height 18
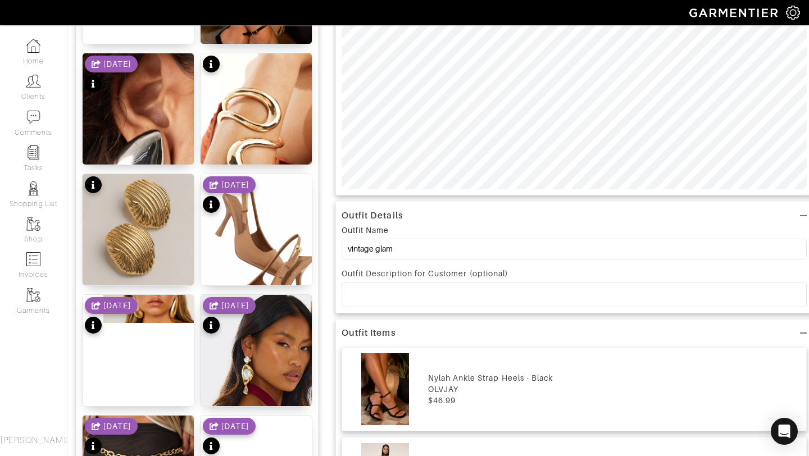
scroll to position [241, 0]
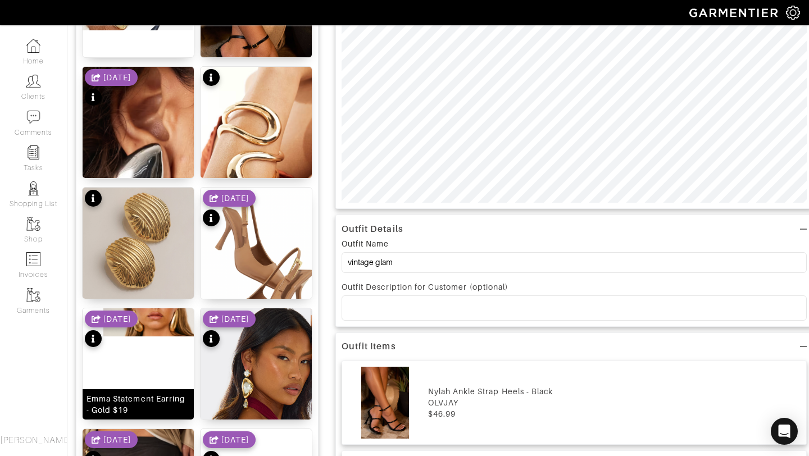
click at [148, 327] on img at bounding box center [138, 323] width 111 height 28
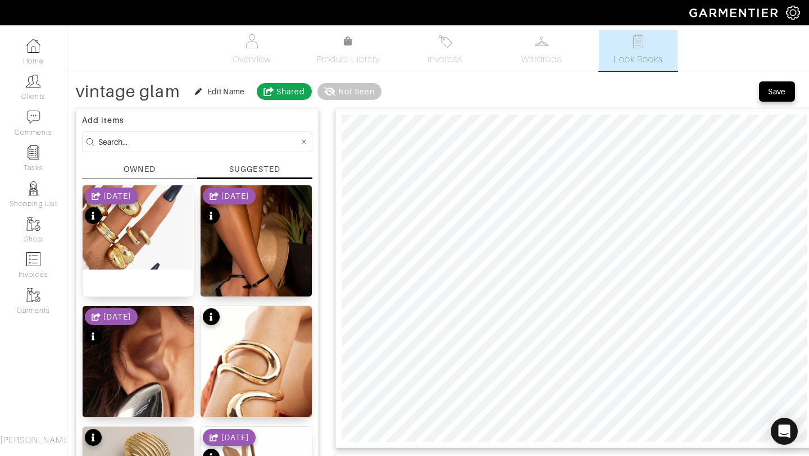
scroll to position [0, 0]
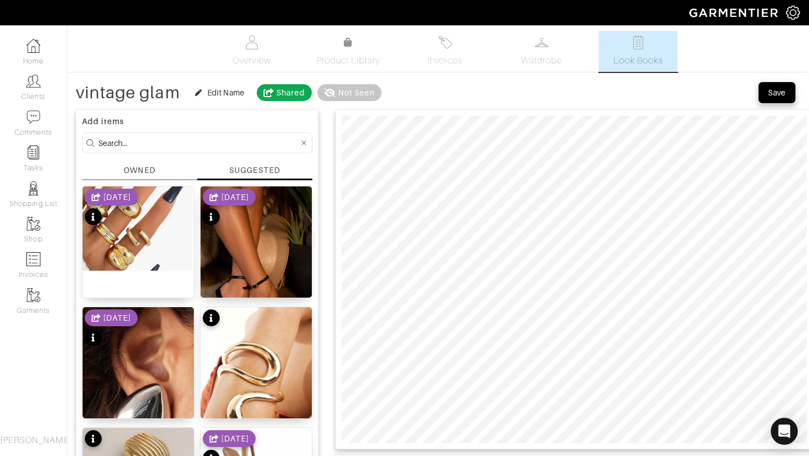
click at [778, 96] on div "Save" at bounding box center [777, 92] width 18 height 11
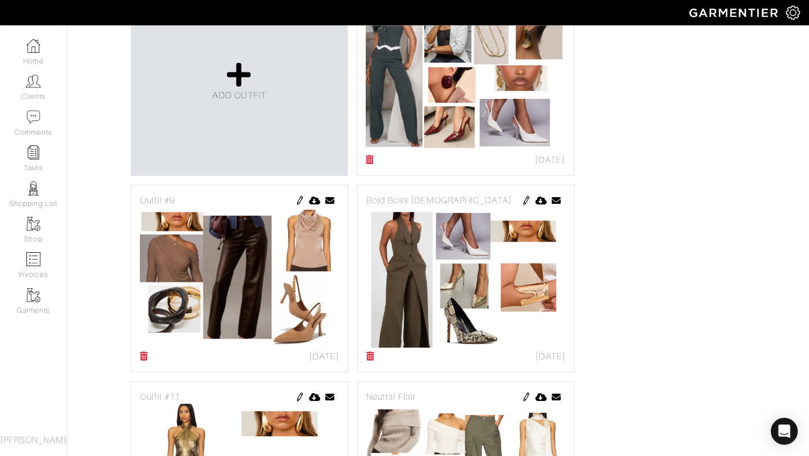
scroll to position [335, 0]
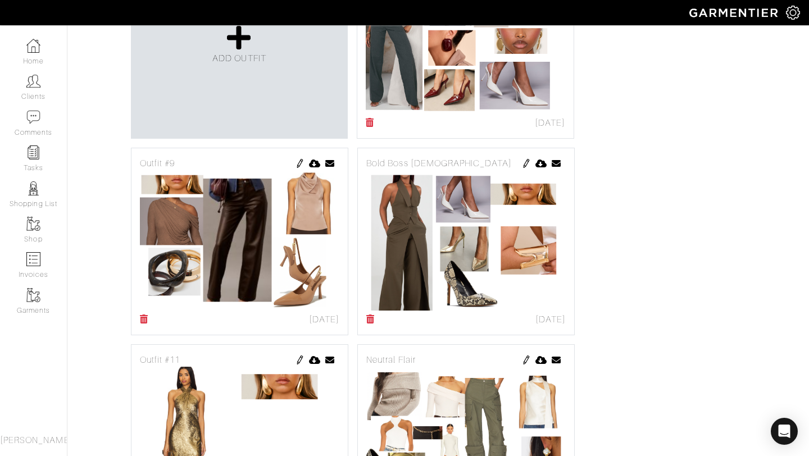
click at [301, 162] on img at bounding box center [300, 163] width 9 height 9
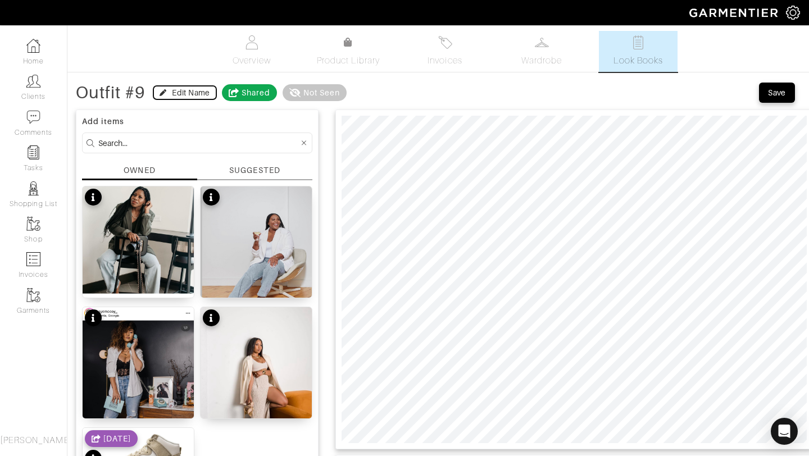
click at [193, 91] on div "Edit Name" at bounding box center [191, 92] width 38 height 11
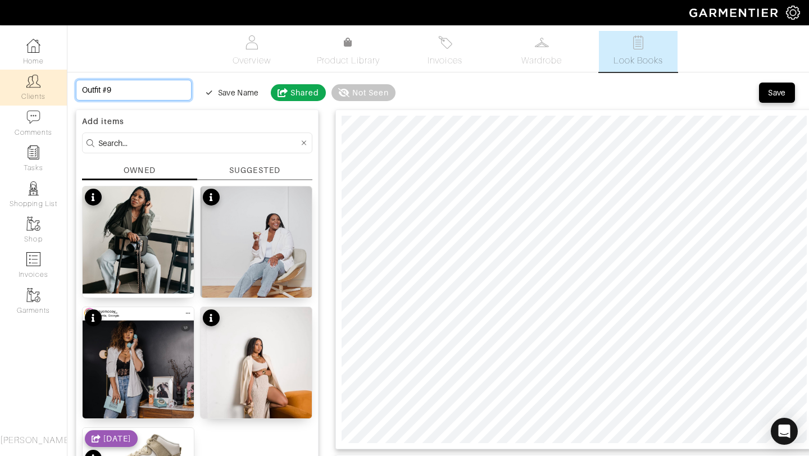
drag, startPoint x: 135, startPoint y: 94, endPoint x: 19, endPoint y: 98, distance: 116.4
type input "Outfit #"
type input "Outfit"
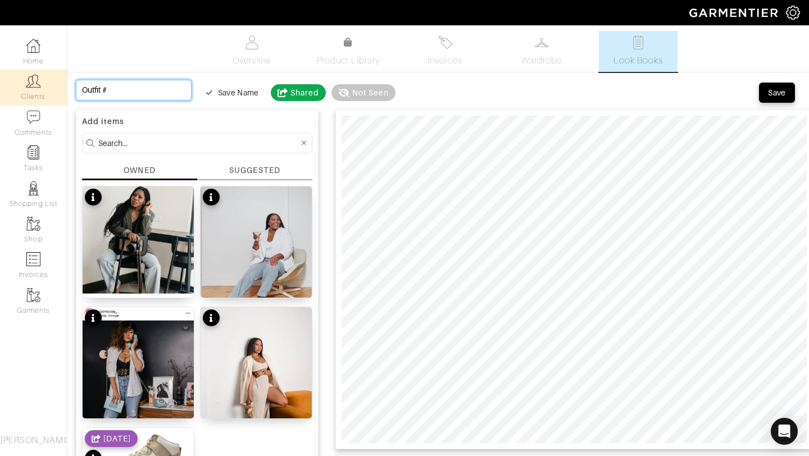
type input "Outfit"
type input "Outfi"
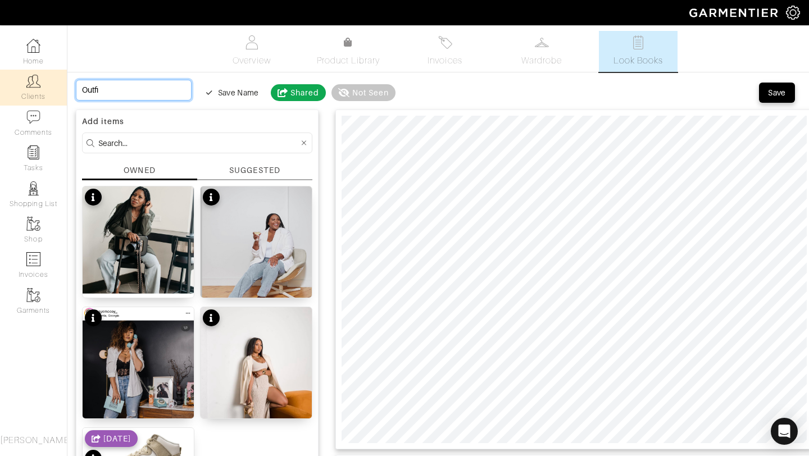
type input "Outf"
type input "Out"
type input "Ou"
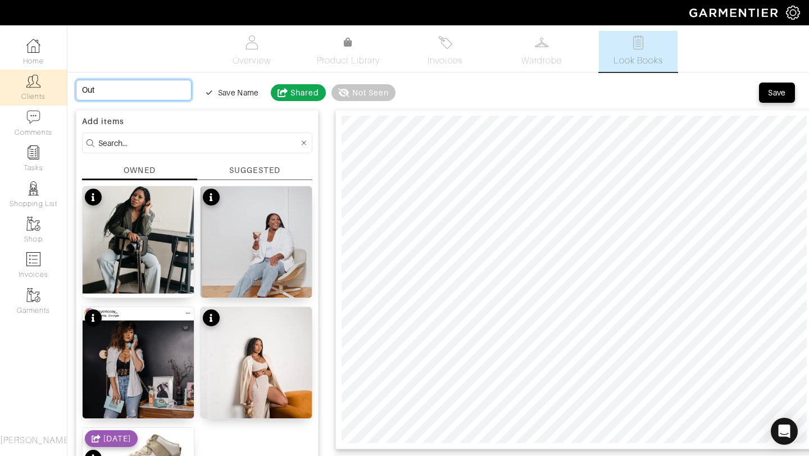
type input "Ou"
type input "O"
type input "M"
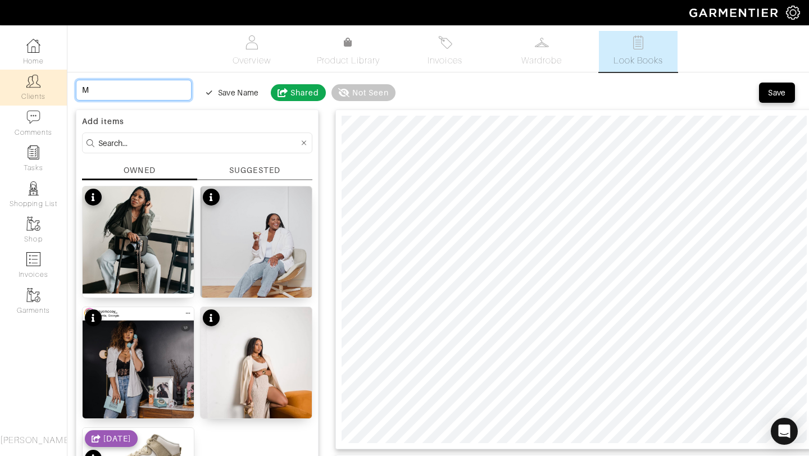
type input "Mo"
type input "Moc"
type input "Moch"
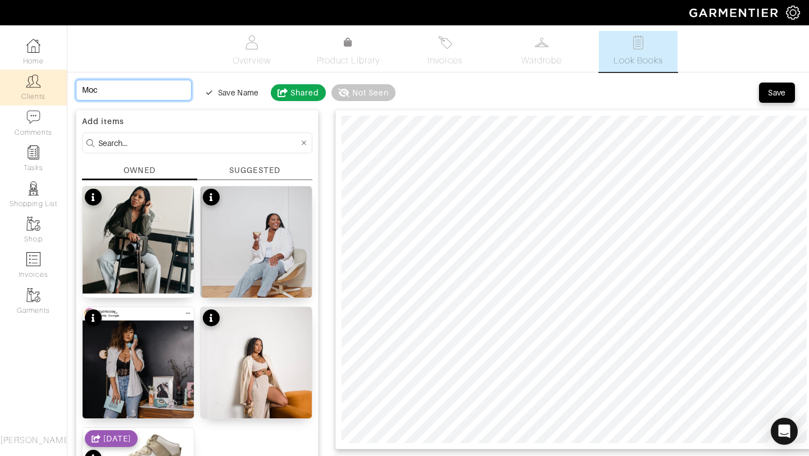
type input "Moch"
type input "Mocha"
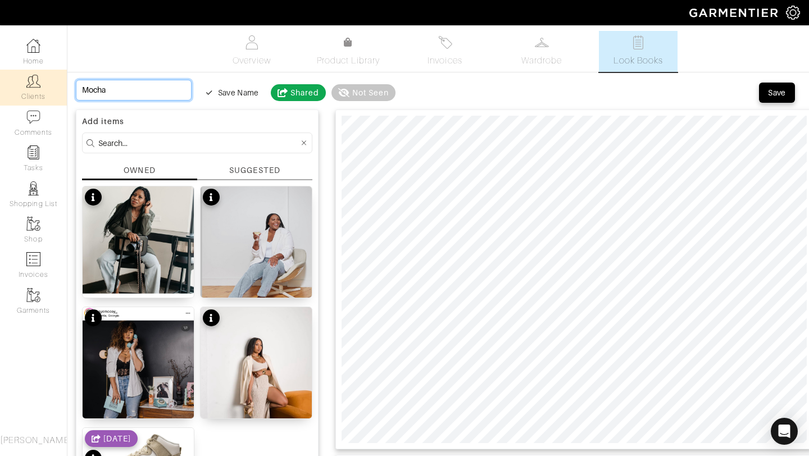
type input "Mocha L"
type input "Mocha La"
type input "Mocha Lat"
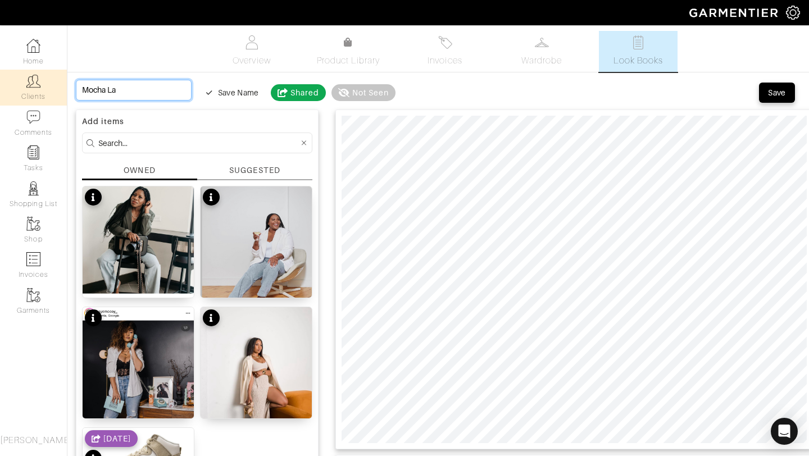
type input "Mocha Lat"
type input "Mocha Latt"
type input "Mocha Latte"
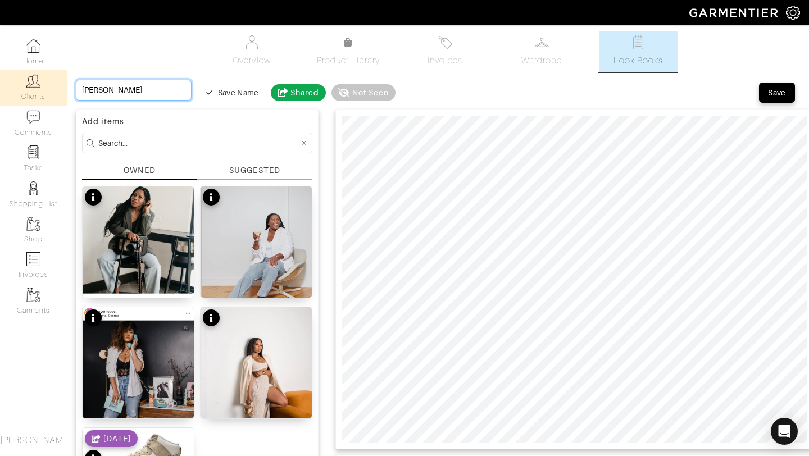
type input "Mocha Latte"
click at [83, 90] on input "Mocha Latte" at bounding box center [134, 90] width 116 height 21
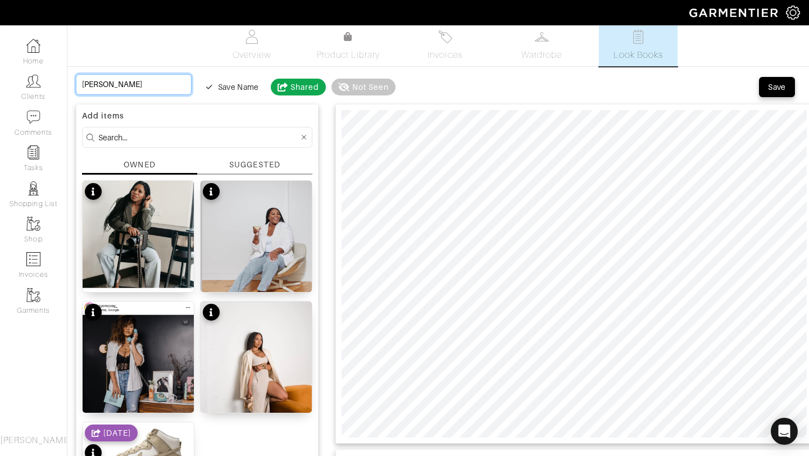
scroll to position [6, 0]
type input "MMocha Latte"
type input "MaMocha Latte"
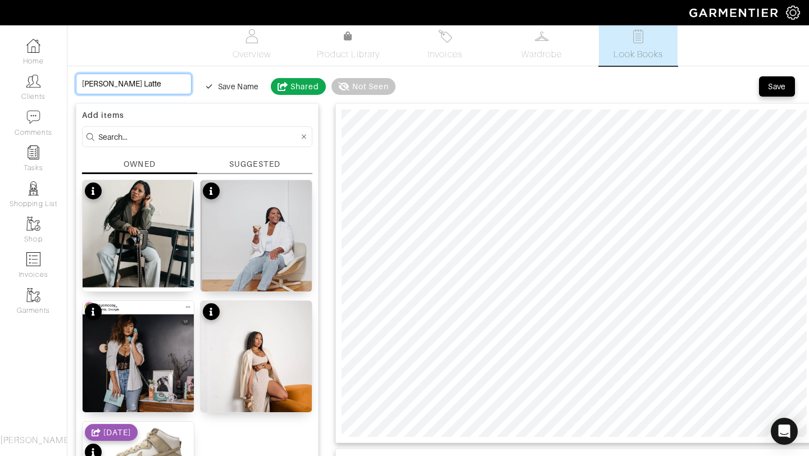
type input "MadMocha Latte"
type input "MadaMocha Latte"
type input "MadamMocha Latte"
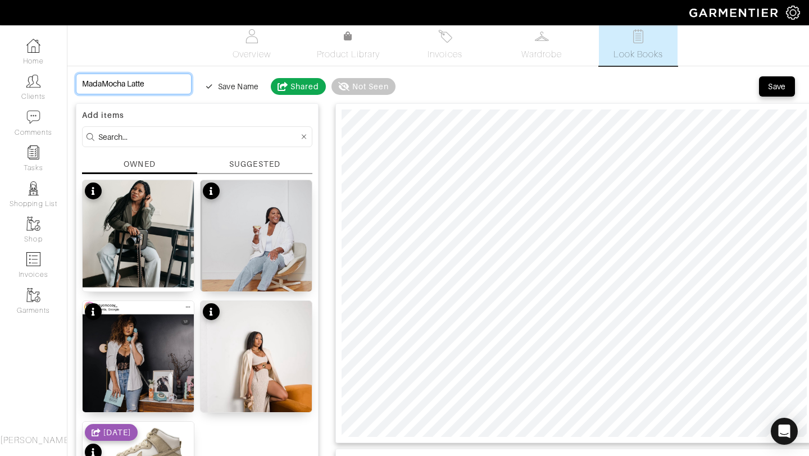
type input "MadamMocha Latte"
type input "MadameMocha Latte"
type input "Madame Mocha Latte"
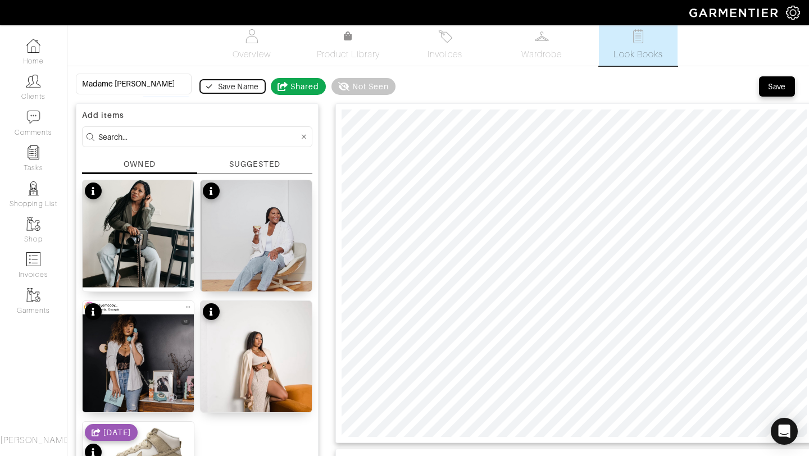
click at [235, 83] on div "Save Name" at bounding box center [238, 86] width 41 height 11
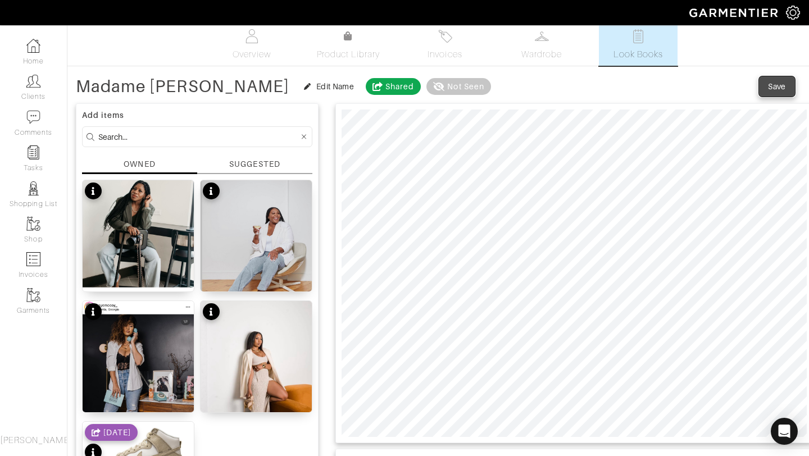
click at [766, 89] on span "Save" at bounding box center [777, 86] width 24 height 11
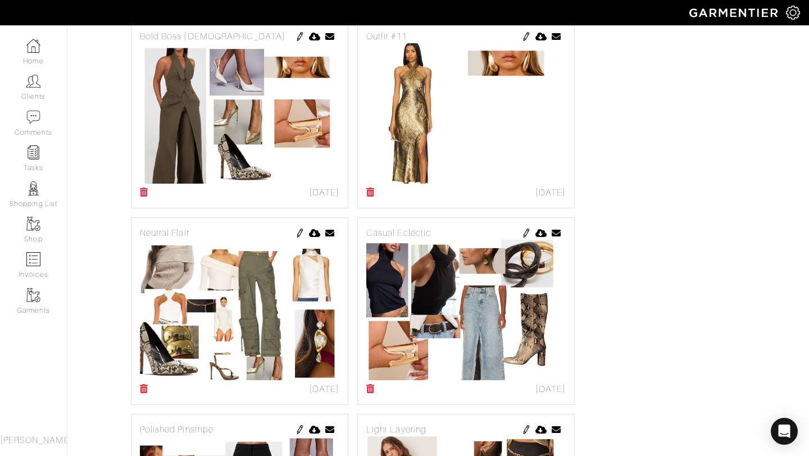
scroll to position [361, 0]
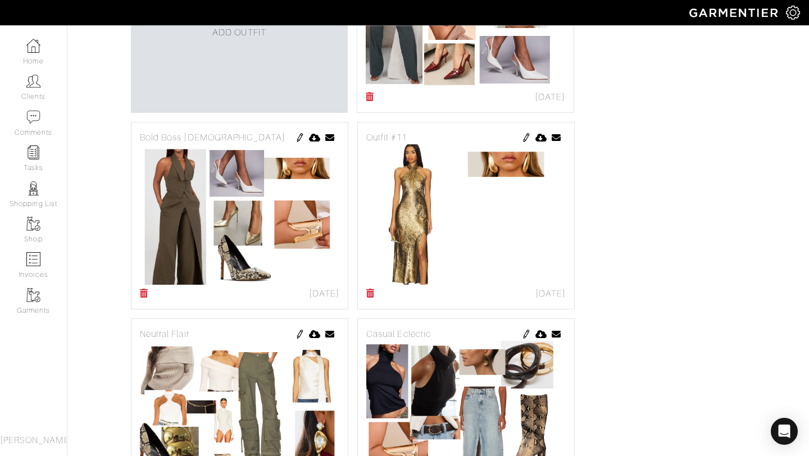
click at [372, 289] on icon at bounding box center [370, 293] width 8 height 9
click at [524, 134] on img at bounding box center [526, 137] width 9 height 9
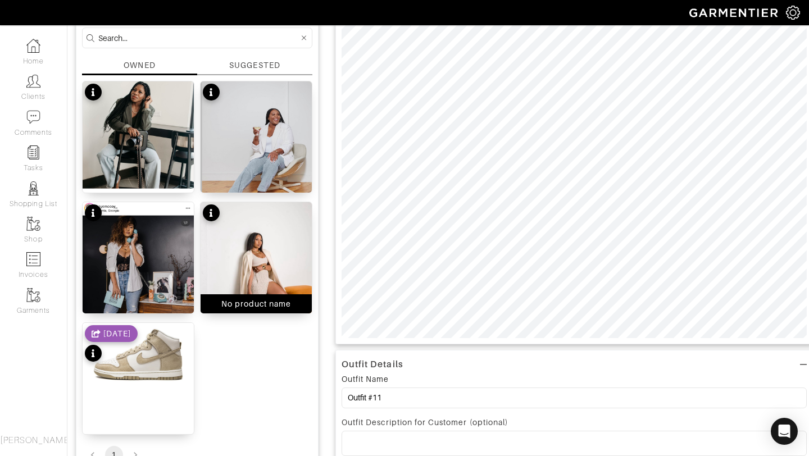
scroll to position [192, 0]
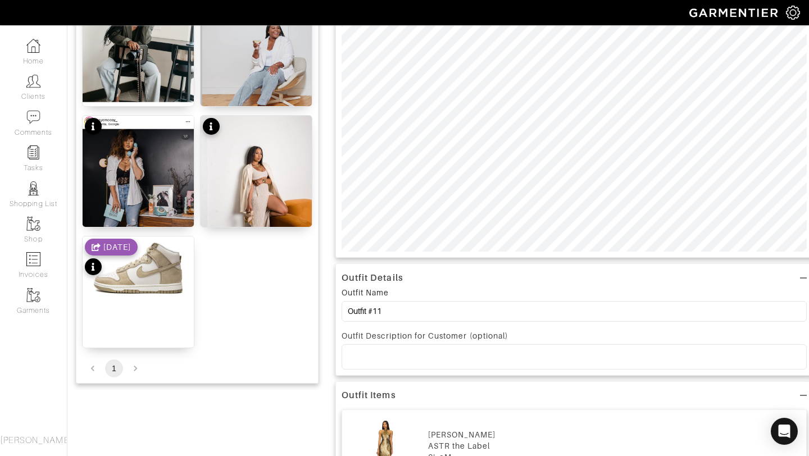
click at [129, 372] on li "pagination navigation" at bounding box center [135, 369] width 21 height 18
click at [135, 364] on li "pagination navigation" at bounding box center [135, 369] width 21 height 18
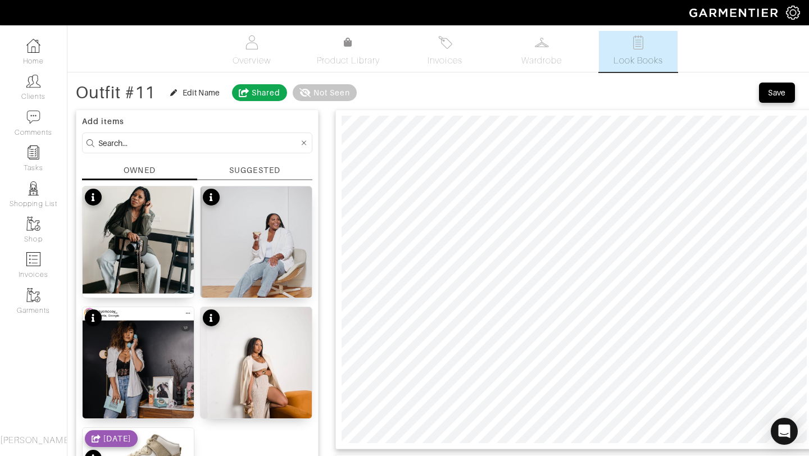
click at [239, 167] on div "SUGGESTED" at bounding box center [254, 171] width 51 height 12
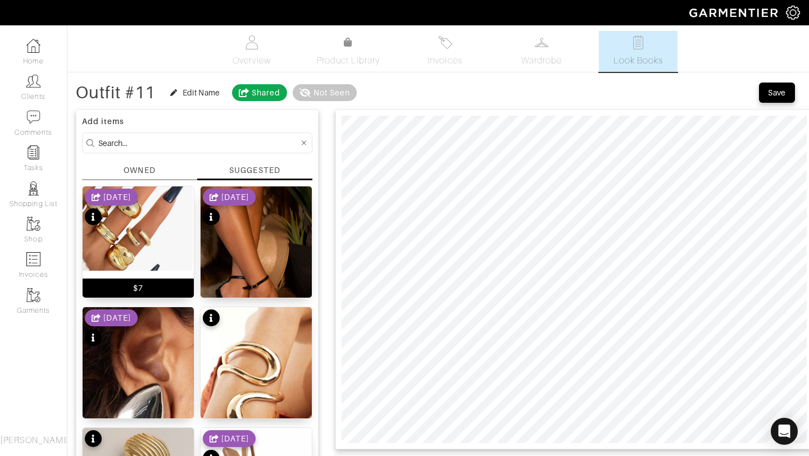
click at [134, 241] on img at bounding box center [138, 229] width 111 height 84
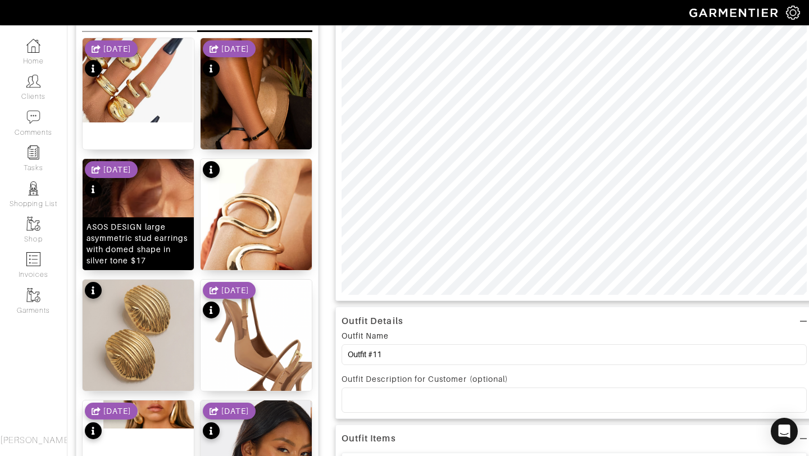
scroll to position [149, 0]
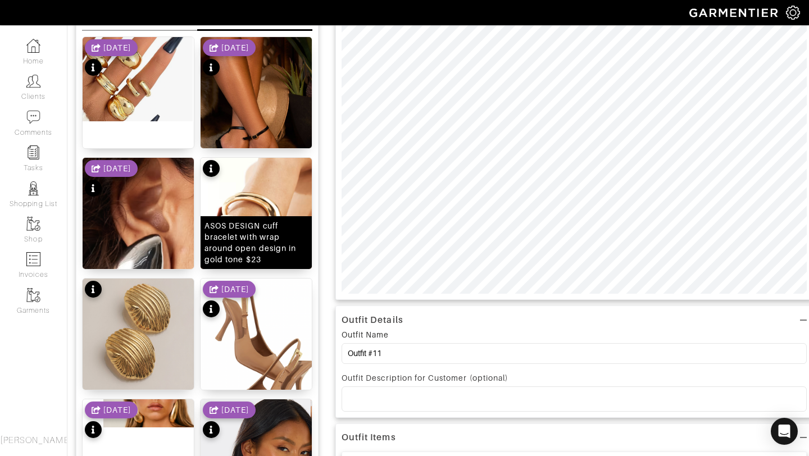
click at [262, 171] on img at bounding box center [256, 232] width 111 height 149
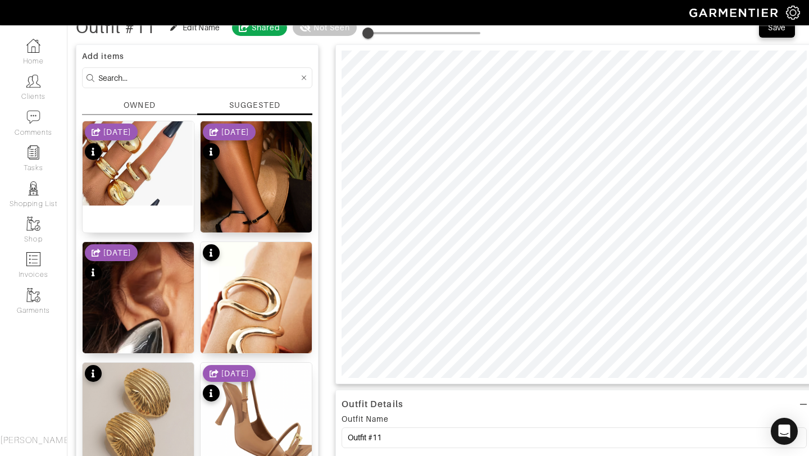
scroll to position [74, 0]
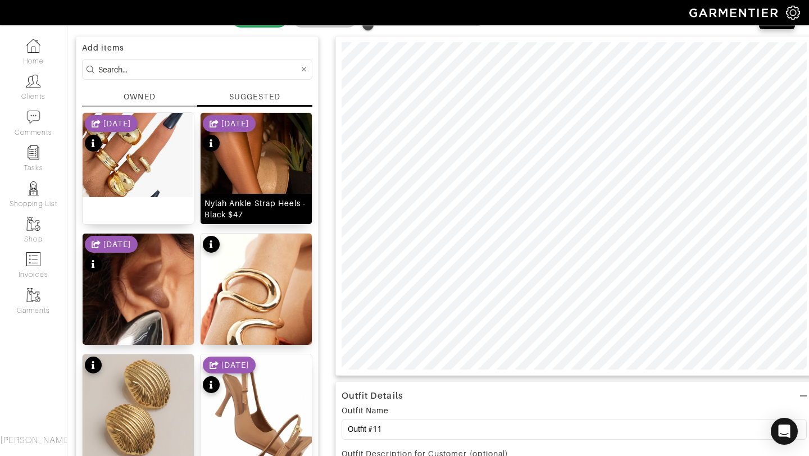
click at [248, 173] on img at bounding box center [256, 196] width 111 height 167
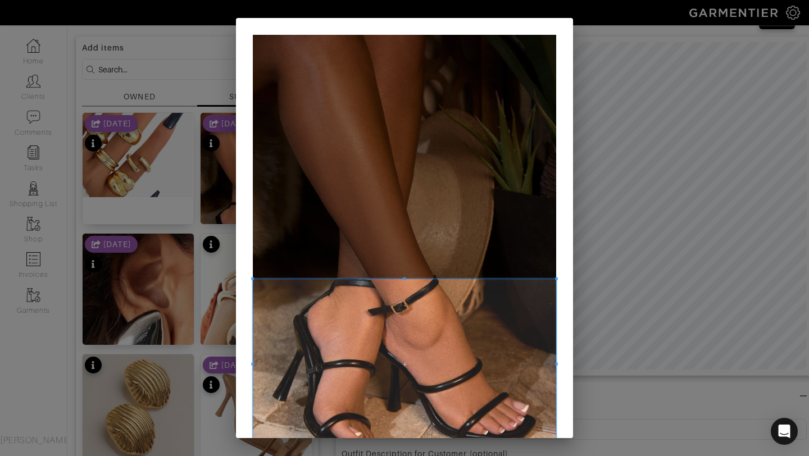
click at [382, 348] on span at bounding box center [404, 364] width 303 height 171
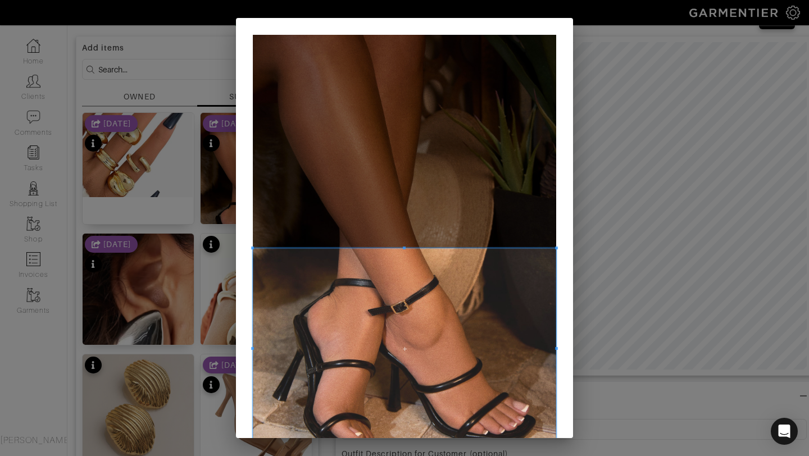
click at [404, 247] on span at bounding box center [404, 248] width 3 height 3
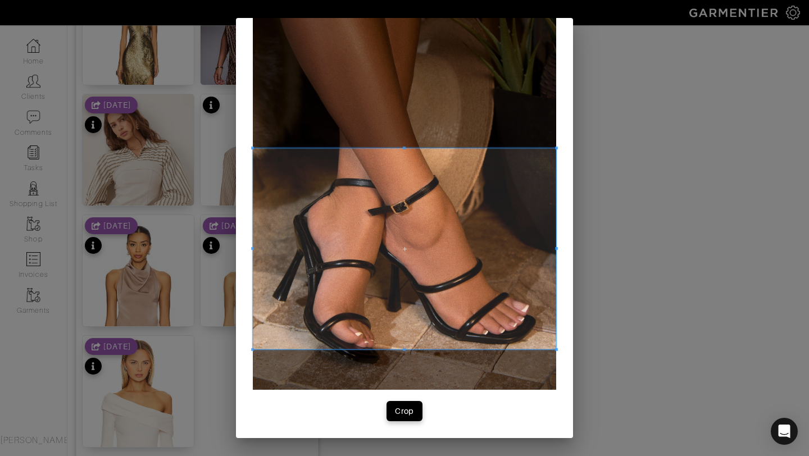
scroll to position [1302, 0]
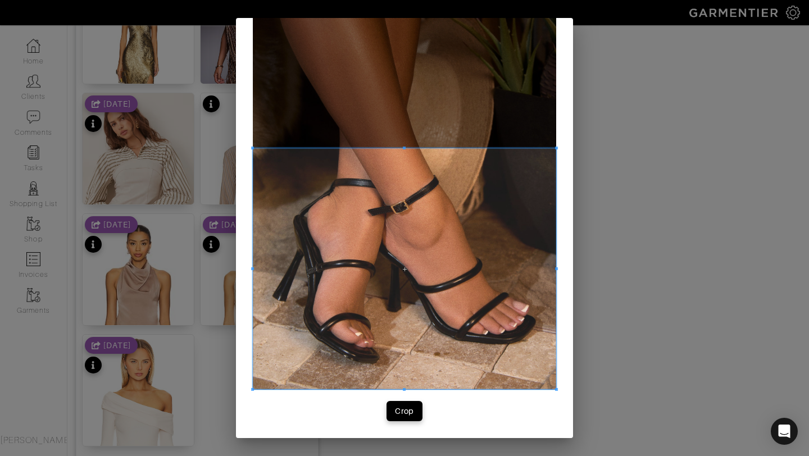
click at [405, 391] on div "Crop" at bounding box center [404, 178] width 337 height 520
click at [406, 414] on div "Crop" at bounding box center [404, 411] width 19 height 11
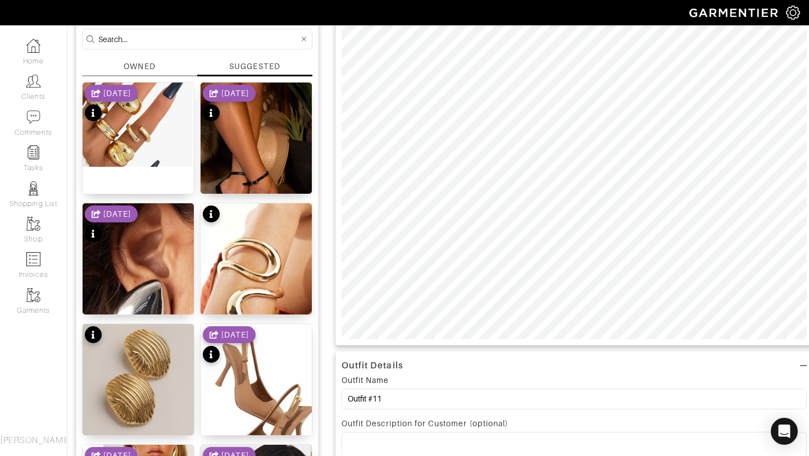
scroll to position [165, 0]
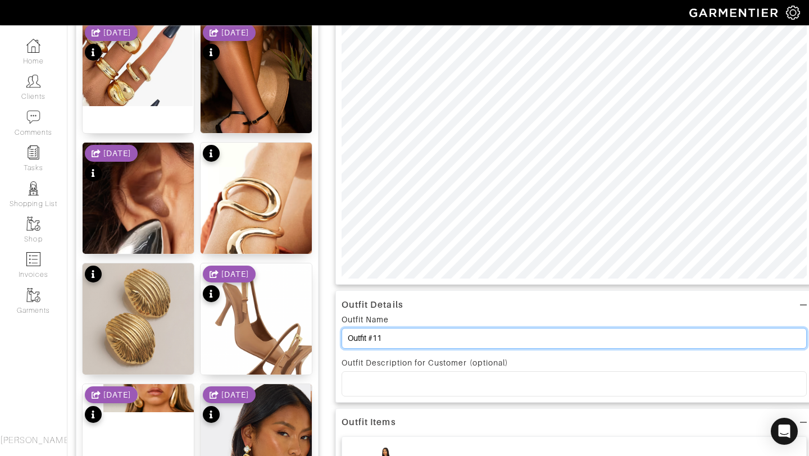
drag, startPoint x: 439, startPoint y: 338, endPoint x: 319, endPoint y: 346, distance: 120.5
type input "O"
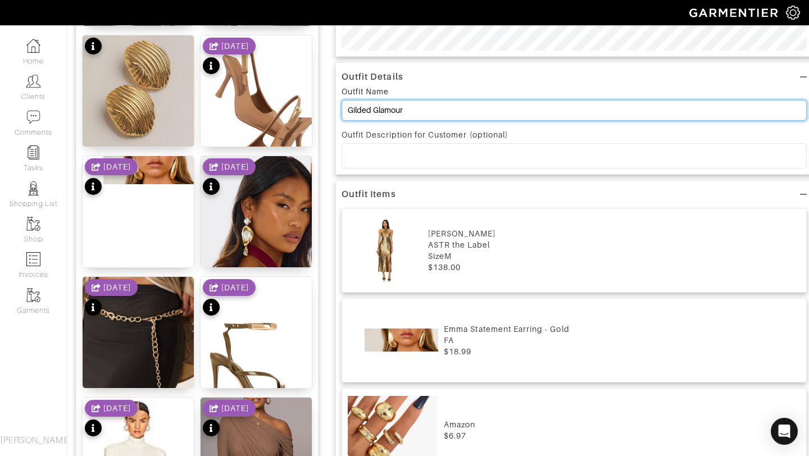
scroll to position [0, 0]
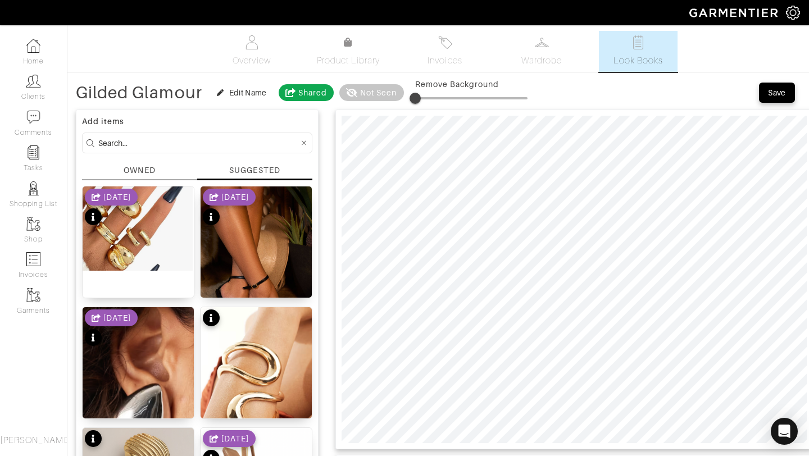
type input "Gilded Glamour"
click at [787, 90] on span "Save" at bounding box center [777, 92] width 24 height 11
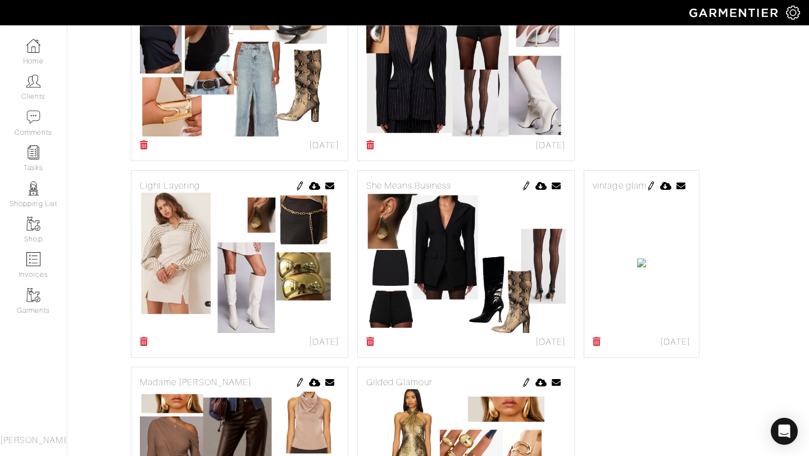
scroll to position [888, 0]
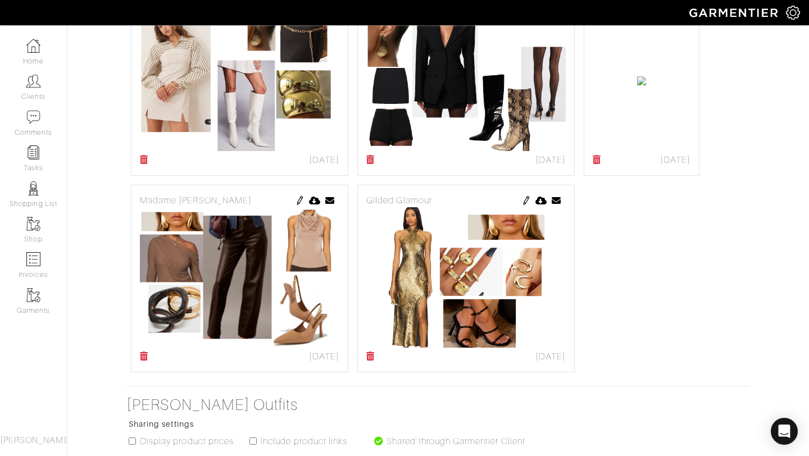
click at [647, 8] on img at bounding box center [651, 3] width 9 height 9
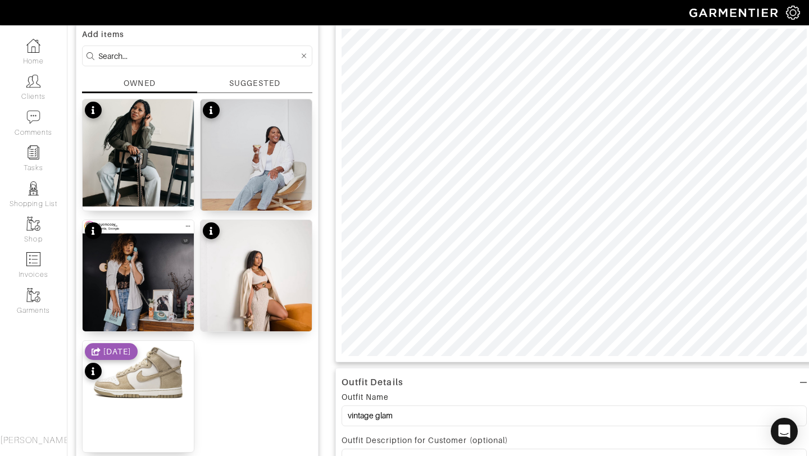
scroll to position [183, 0]
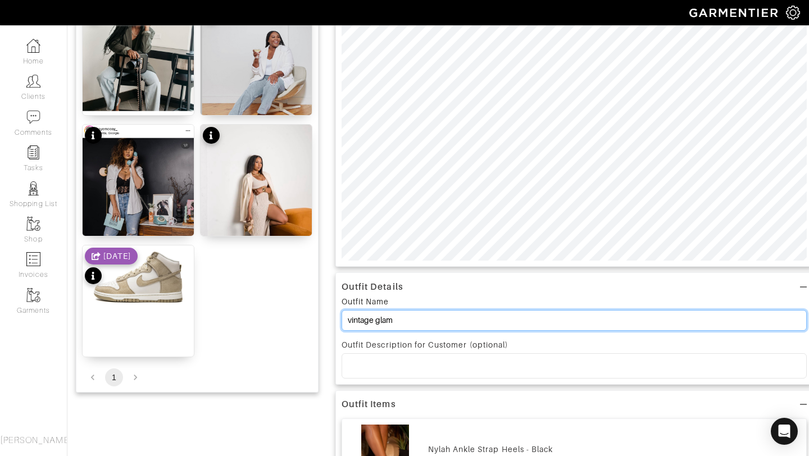
drag, startPoint x: 404, startPoint y: 320, endPoint x: 333, endPoint y: 324, distance: 70.4
click at [333, 324] on div "Add items OWNED SUGGESTED No product name No product name No product name No pr…" at bounding box center [438, 395] width 725 height 948
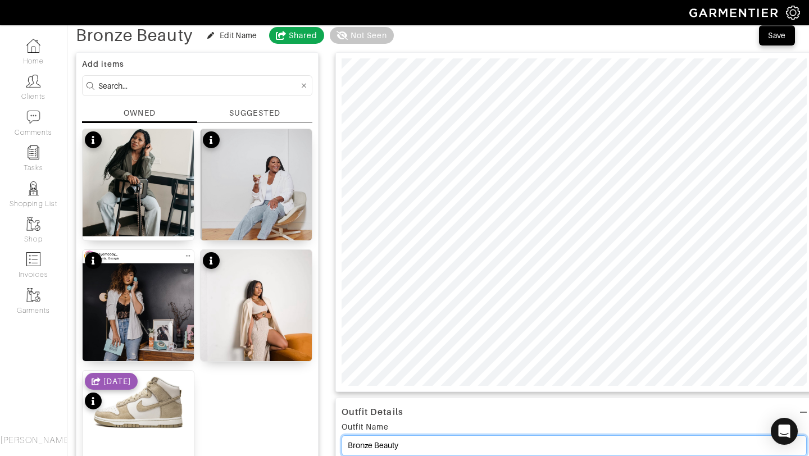
scroll to position [0, 0]
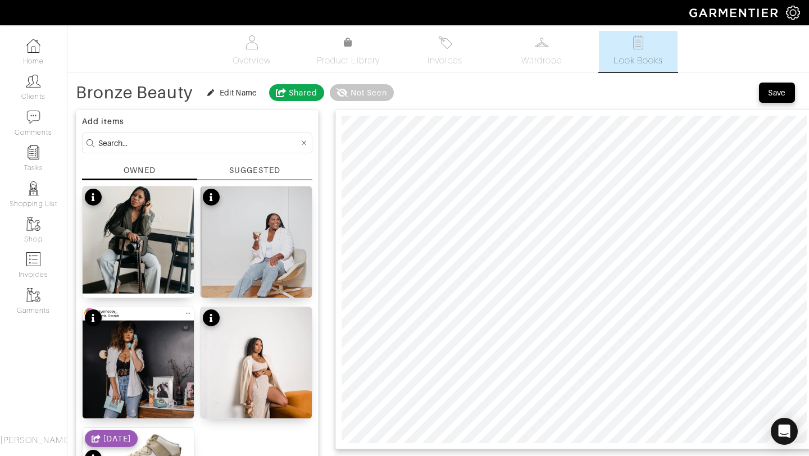
type input "Bronze Beauty"
click at [776, 89] on div "Save" at bounding box center [777, 92] width 18 height 11
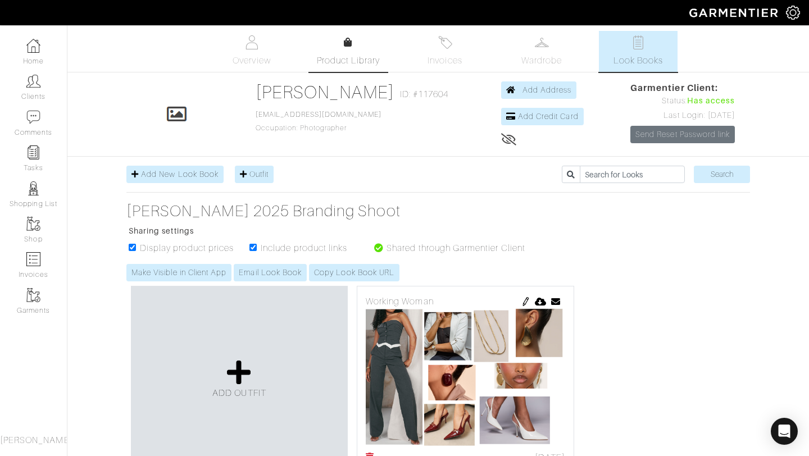
click at [330, 48] on link "Product Library" at bounding box center [348, 51] width 79 height 31
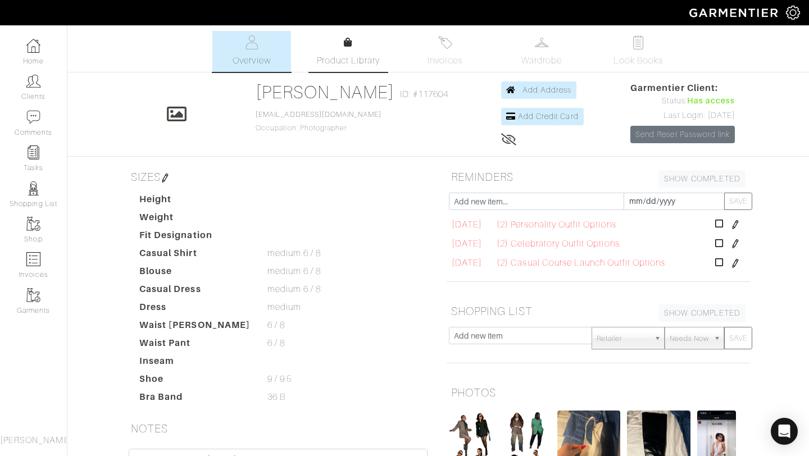
click at [345, 51] on link "Product Library" at bounding box center [348, 51] width 79 height 31
click at [622, 57] on span "Look Books" at bounding box center [639, 60] width 50 height 13
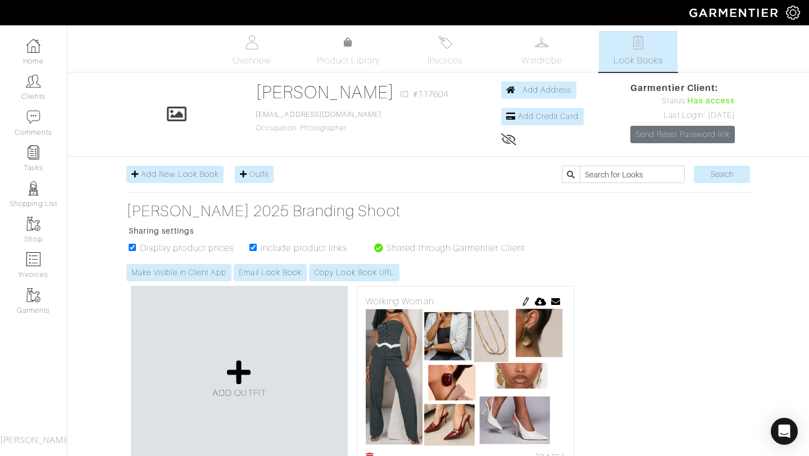
scroll to position [298, 0]
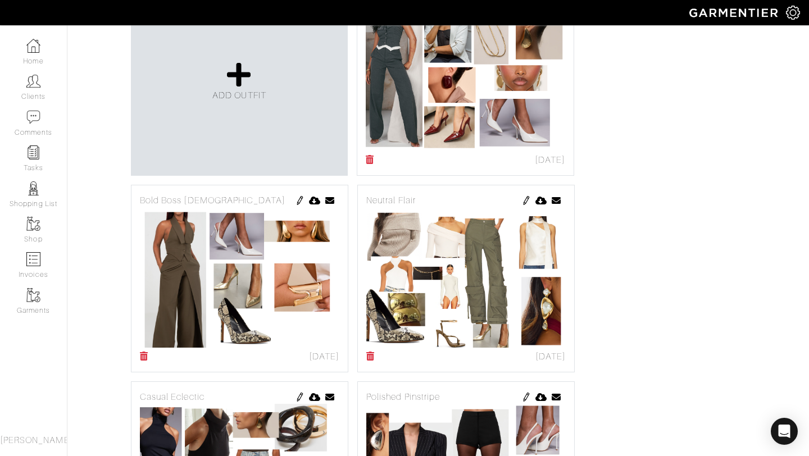
click at [376, 160] on div "08/26/25 Send Outfit × Close Email hello@ashleyjeancreative.com Cancel Send" at bounding box center [466, 159] width 200 height 13
click at [371, 160] on icon at bounding box center [370, 159] width 8 height 9
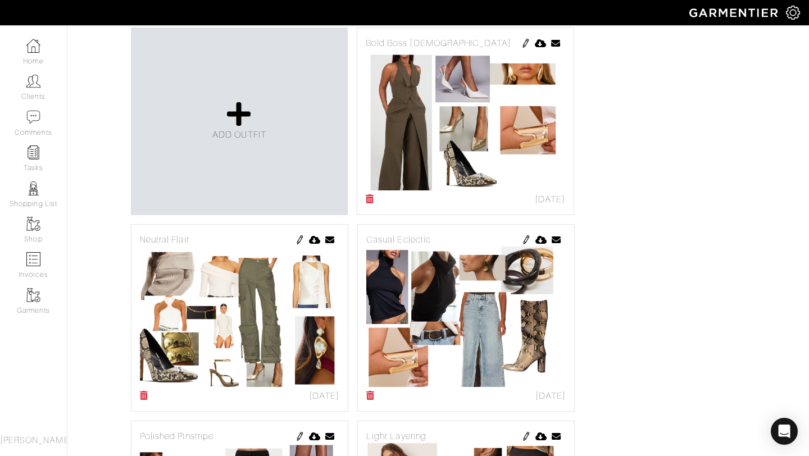
scroll to position [98, 0]
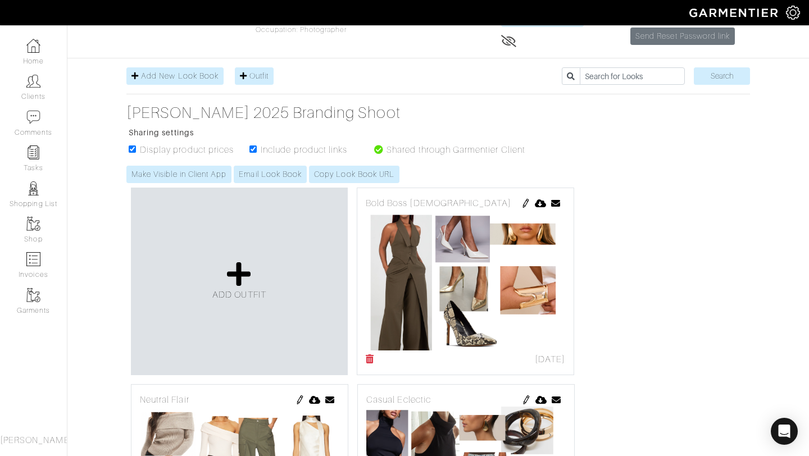
click at [269, 260] on div "ADD OUTFIT" at bounding box center [239, 282] width 217 height 188
click at [237, 274] on icon at bounding box center [239, 274] width 24 height 27
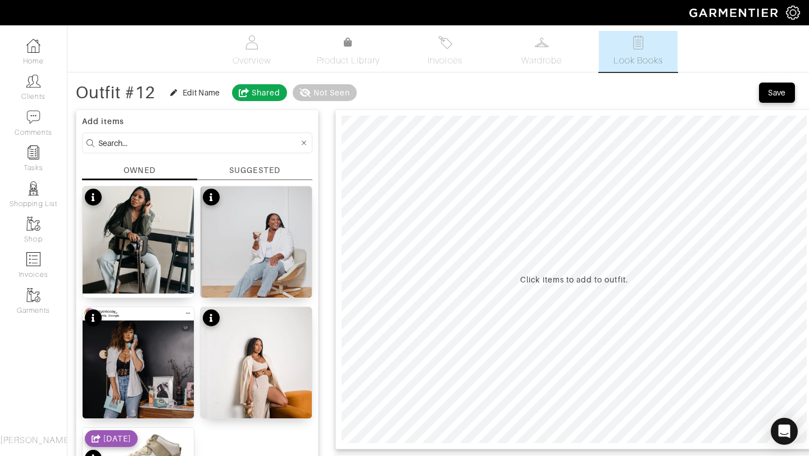
click at [256, 169] on div "SUGGESTED" at bounding box center [254, 171] width 51 height 12
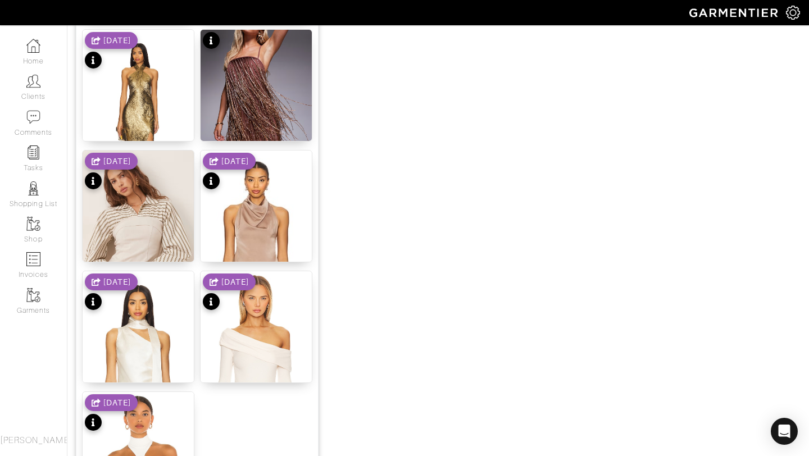
scroll to position [1047, 0]
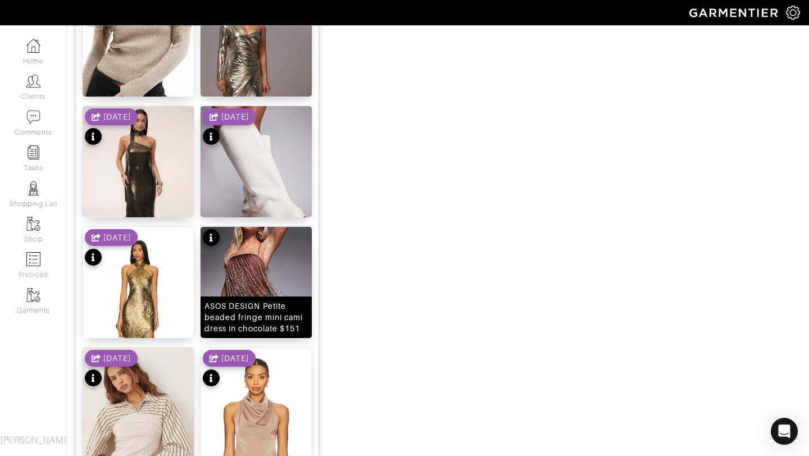
click at [237, 244] on img at bounding box center [256, 319] width 111 height 184
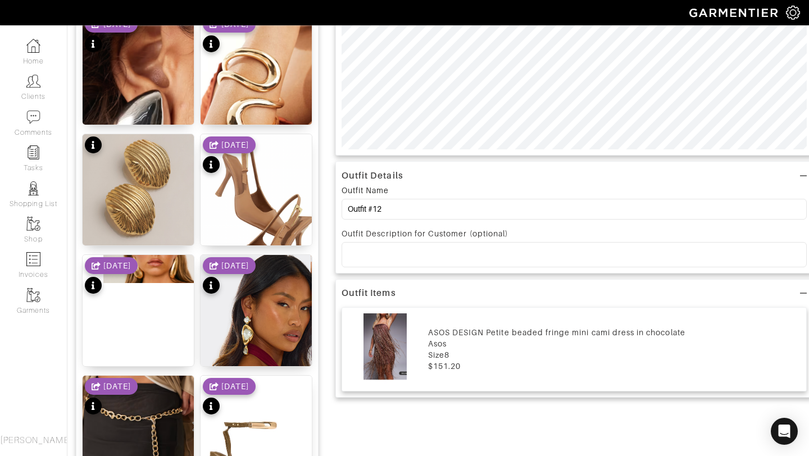
scroll to position [0, 0]
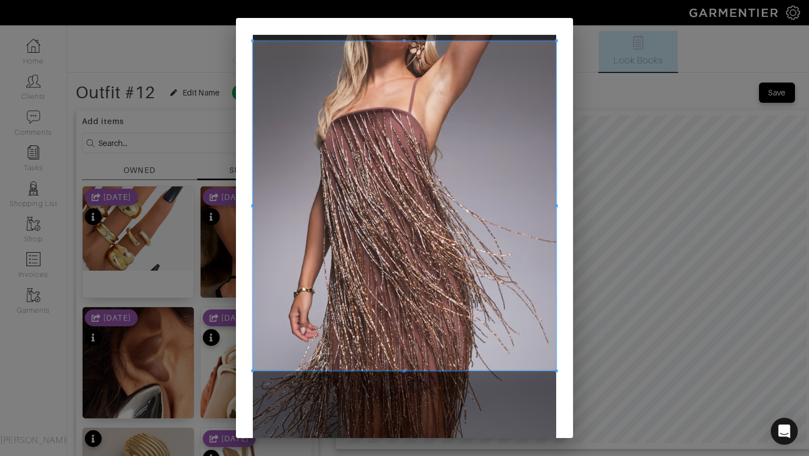
click at [406, 40] on span at bounding box center [404, 40] width 303 height 3
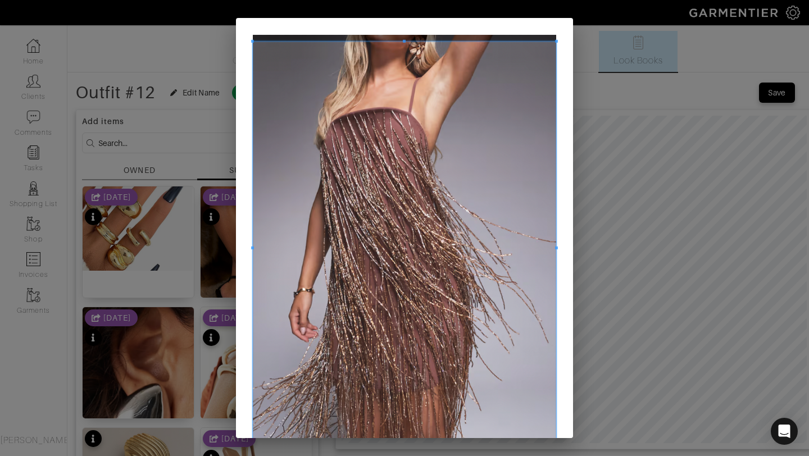
click at [420, 456] on div "Crop" at bounding box center [404, 228] width 809 height 456
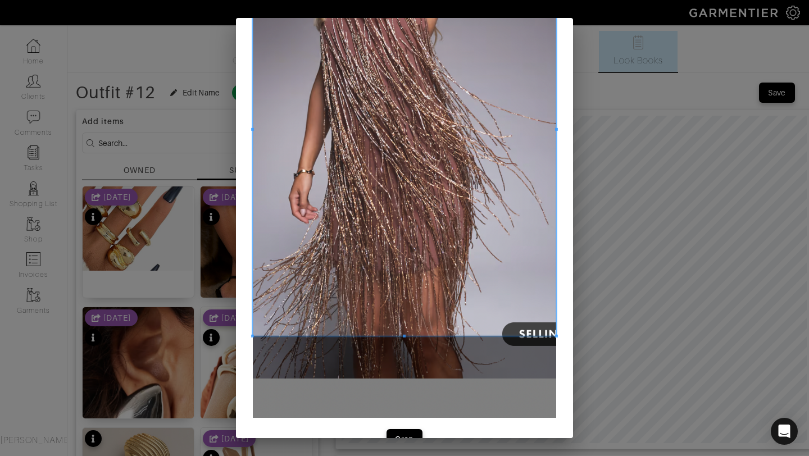
scroll to position [147, 0]
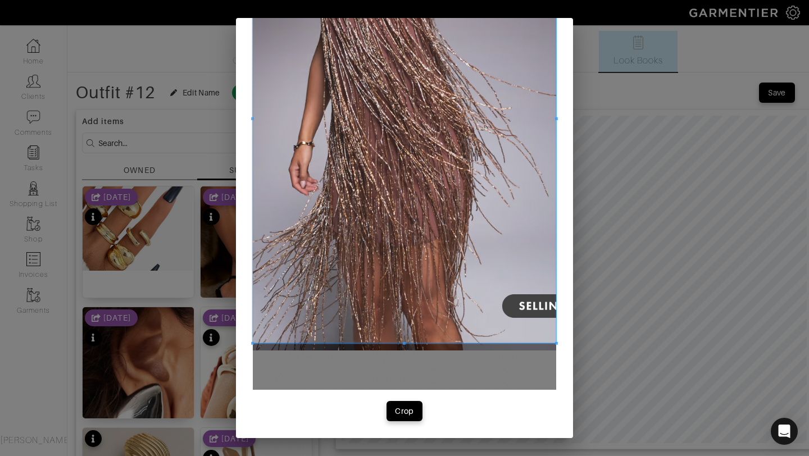
click at [406, 343] on div at bounding box center [404, 119] width 303 height 448
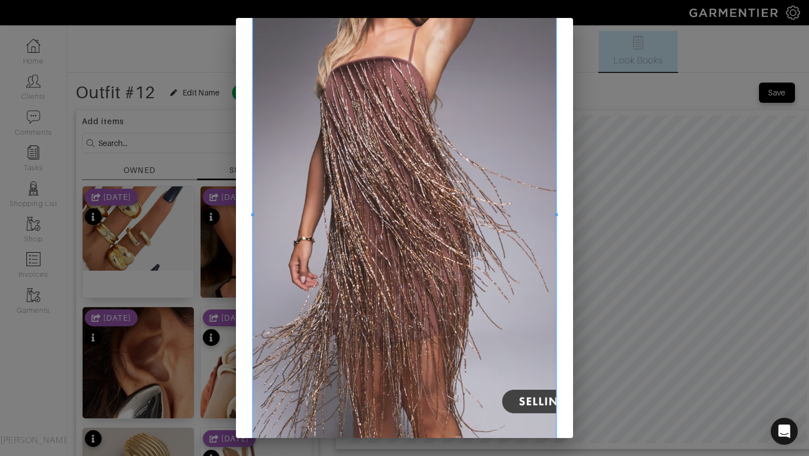
scroll to position [0, 0]
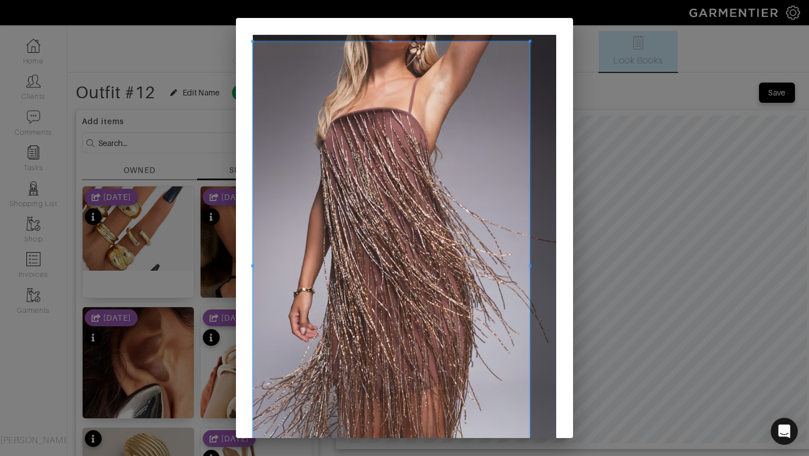
click at [529, 264] on span at bounding box center [530, 265] width 3 height 3
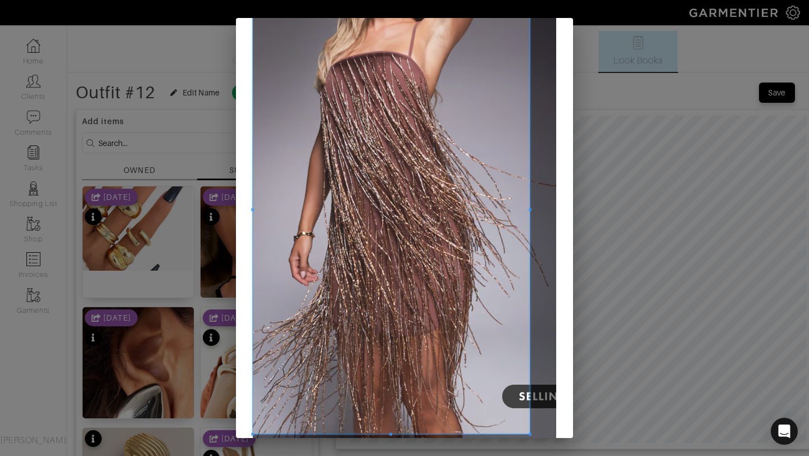
scroll to position [126, 0]
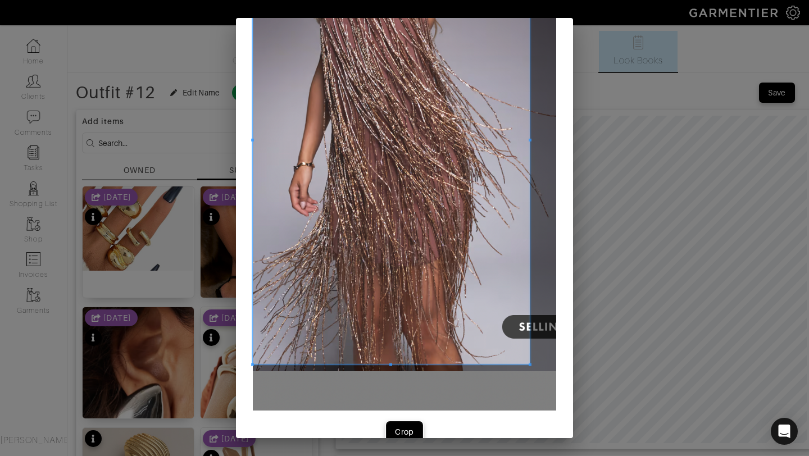
click at [405, 428] on div "Crop" at bounding box center [404, 432] width 19 height 11
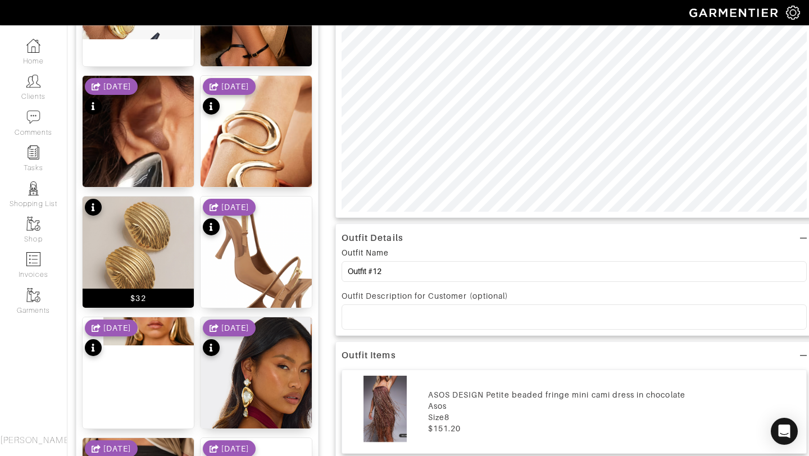
scroll to position [22, 0]
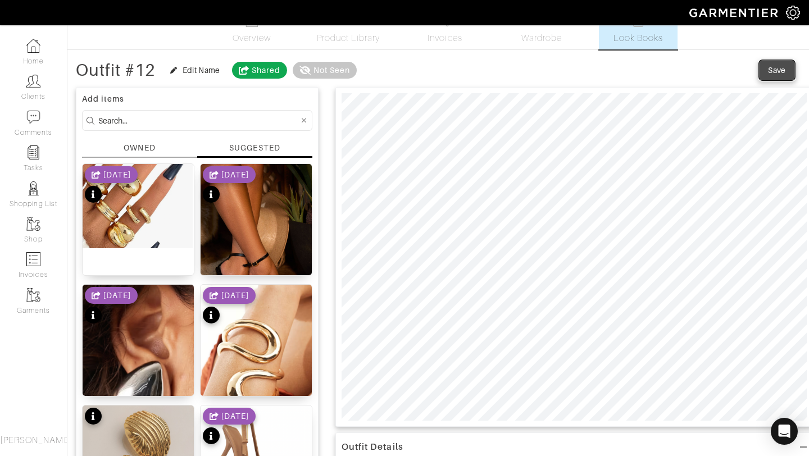
click at [791, 73] on button "Save" at bounding box center [777, 70] width 36 height 20
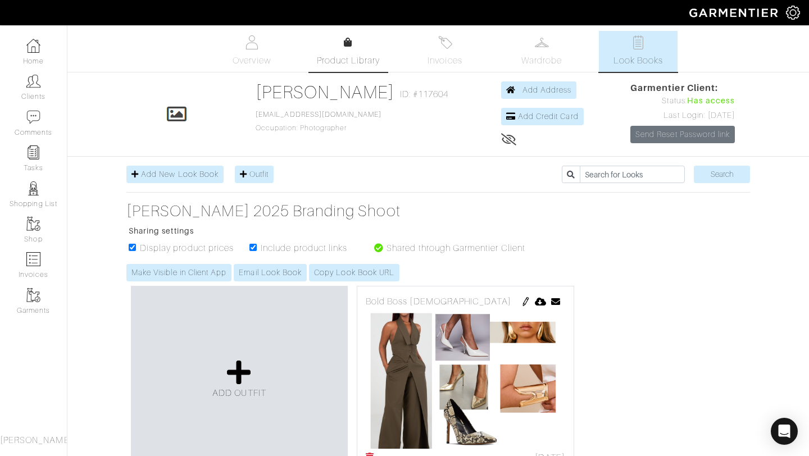
click at [343, 58] on span "Product Library" at bounding box center [349, 60] width 64 height 13
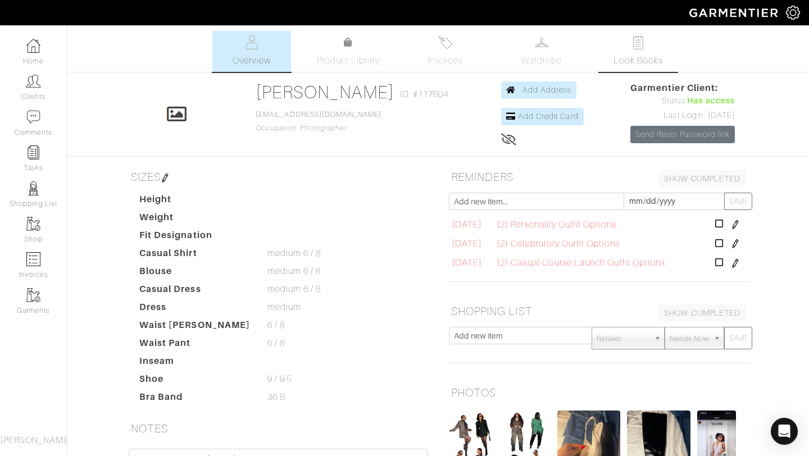
click at [618, 56] on span "Look Books" at bounding box center [639, 60] width 50 height 13
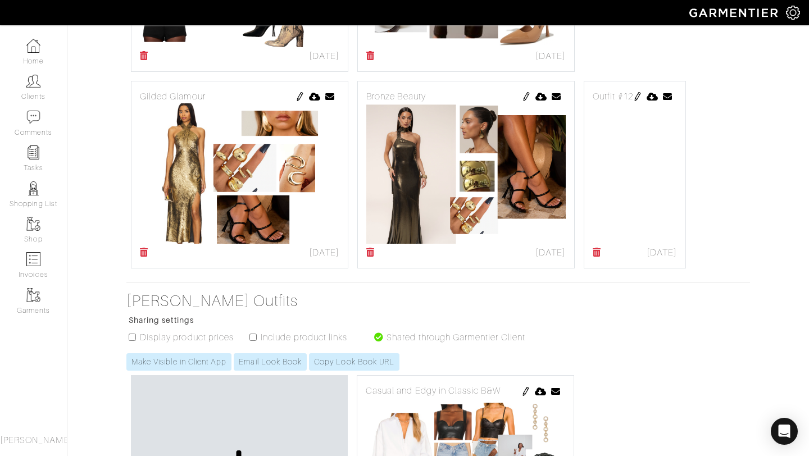
scroll to position [995, 0]
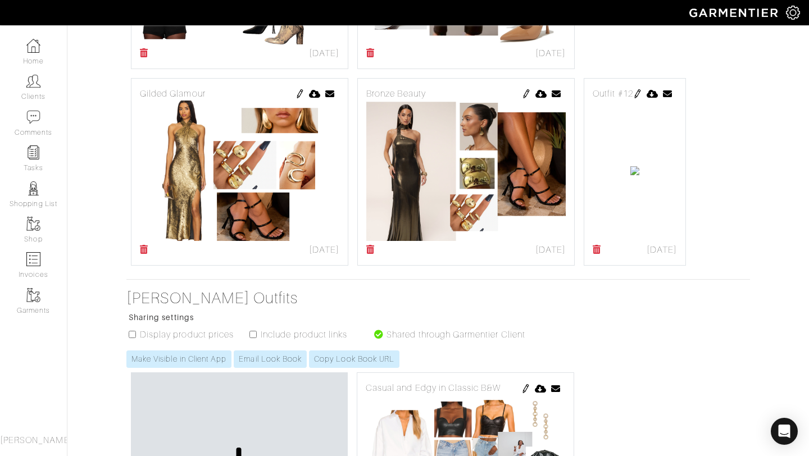
click at [633, 98] on img at bounding box center [637, 93] width 9 height 9
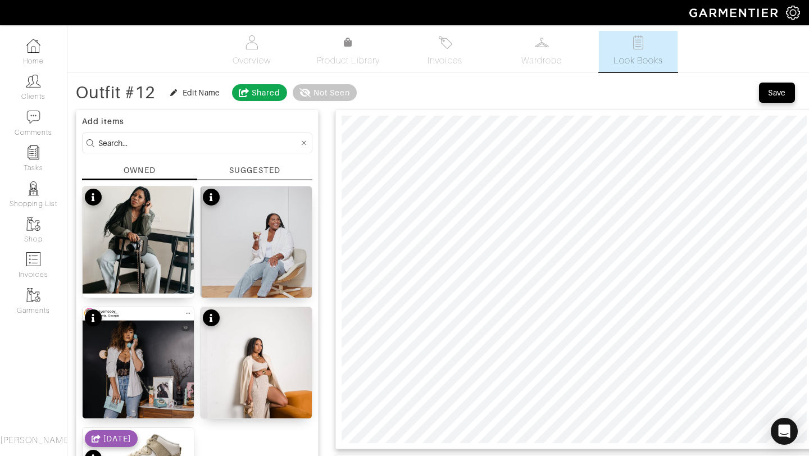
click at [264, 178] on div "SUGGESTED" at bounding box center [254, 173] width 115 height 16
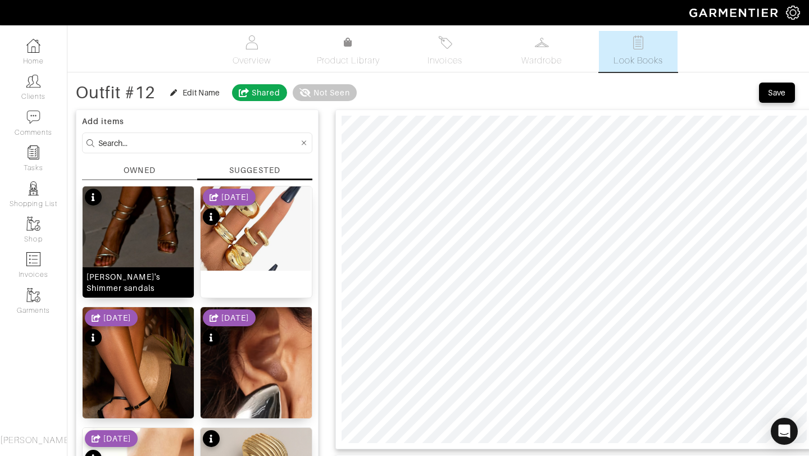
click at [155, 241] on img at bounding box center [138, 228] width 111 height 83
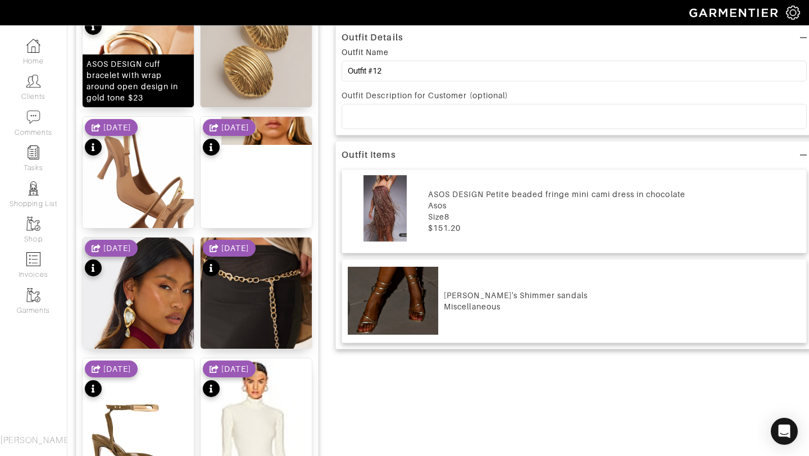
scroll to position [298, 0]
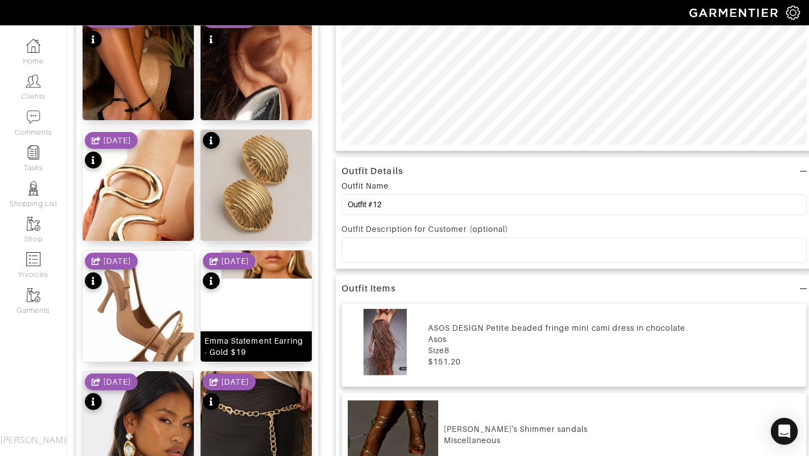
click at [261, 298] on div "Emma Statement Earring - Gold $19" at bounding box center [256, 306] width 112 height 112
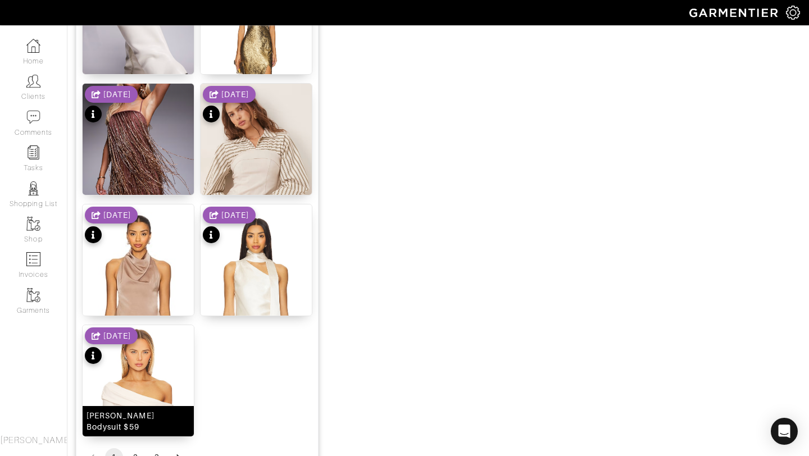
scroll to position [1381, 0]
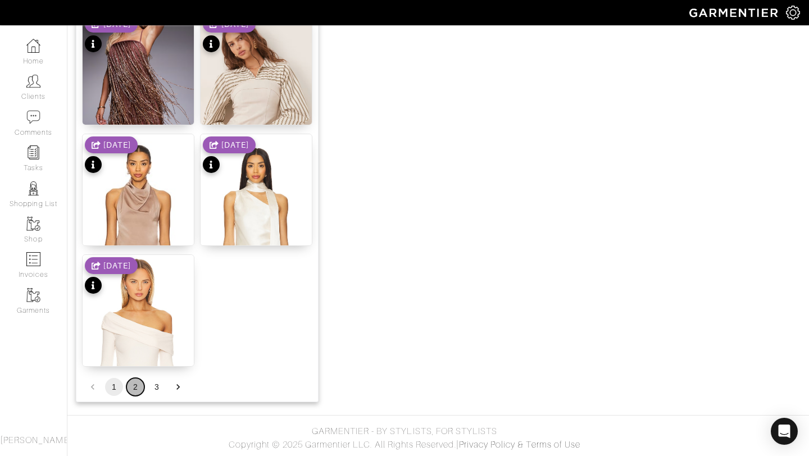
click at [133, 389] on button "2" at bounding box center [135, 387] width 18 height 18
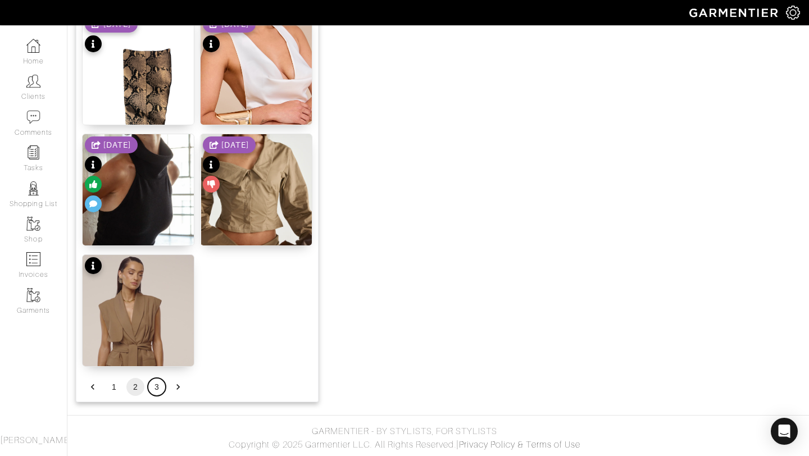
click at [158, 384] on button "3" at bounding box center [157, 387] width 18 height 18
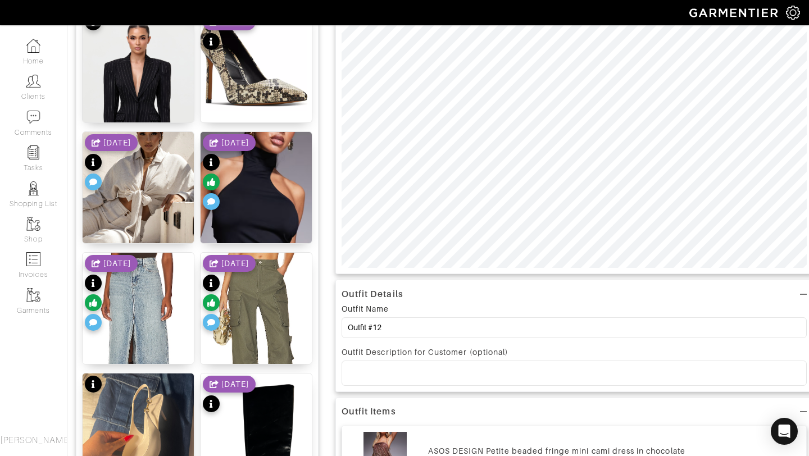
scroll to position [0, 0]
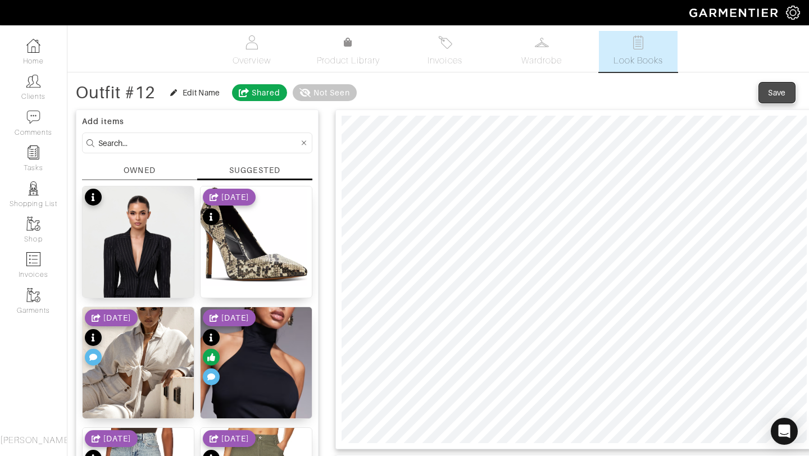
click at [775, 97] on div "Save" at bounding box center [777, 92] width 18 height 11
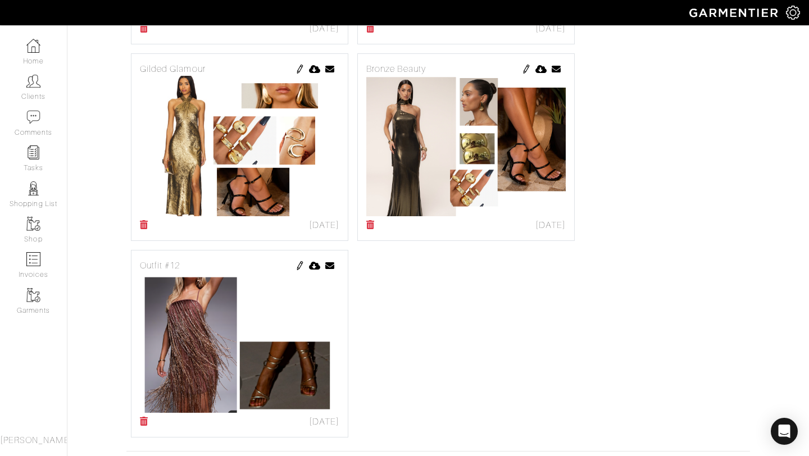
scroll to position [1052, 0]
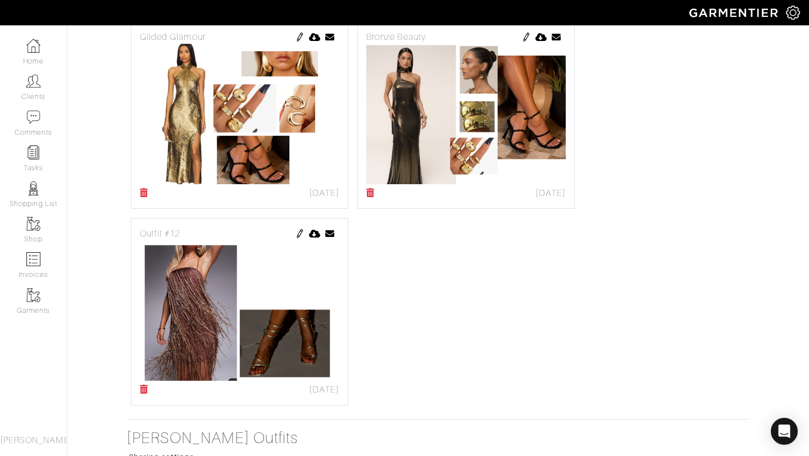
click at [300, 234] on img at bounding box center [300, 233] width 9 height 9
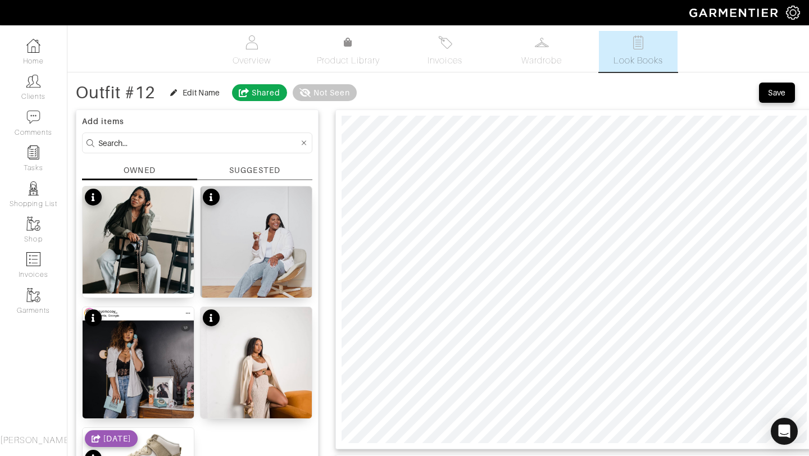
click at [261, 170] on div "SUGGESTED" at bounding box center [254, 171] width 51 height 12
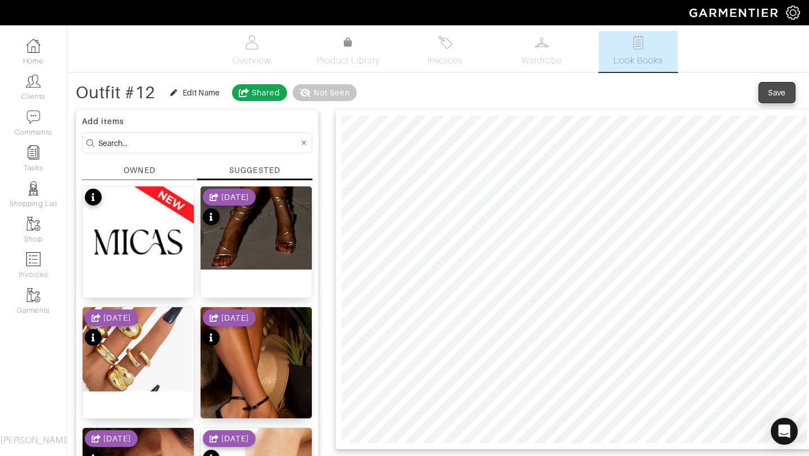
click at [768, 93] on span "Save" at bounding box center [777, 92] width 24 height 11
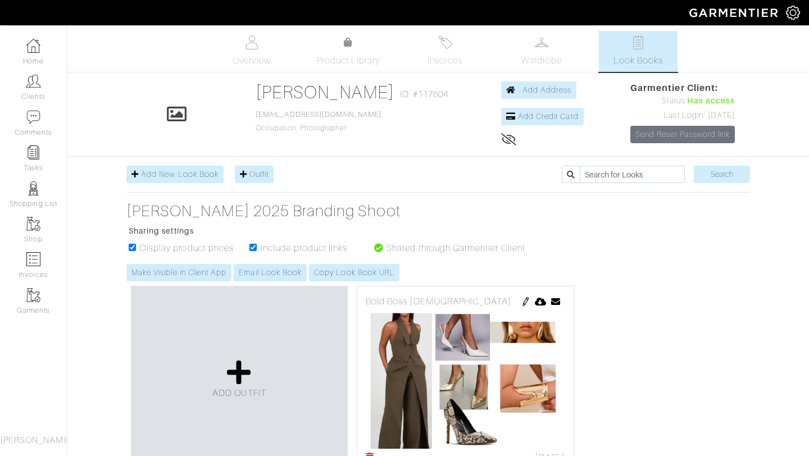
click at [341, 59] on span "Product Library" at bounding box center [349, 60] width 64 height 13
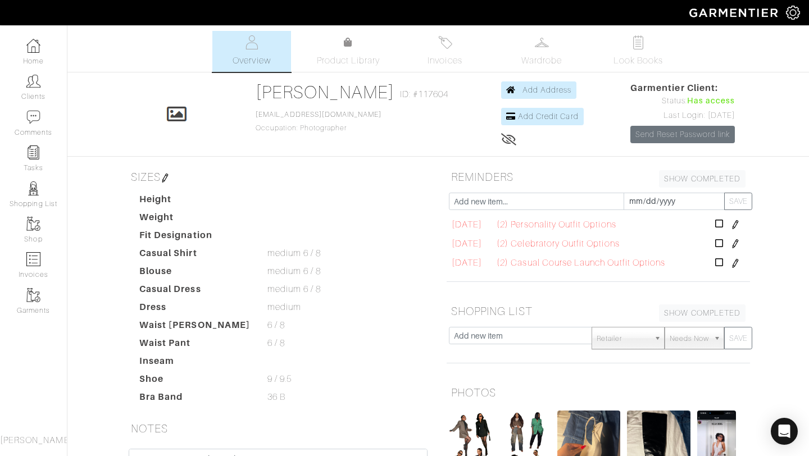
click at [323, 68] on ul "Overview Product Library Invoices Wardrobe Look Books" at bounding box center [438, 51] width 497 height 41
click at [327, 60] on span "Product Library" at bounding box center [349, 60] width 64 height 13
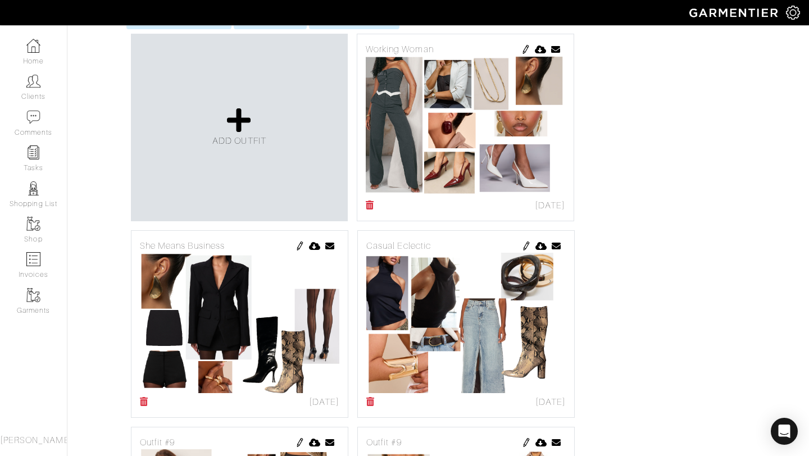
scroll to position [213, 0]
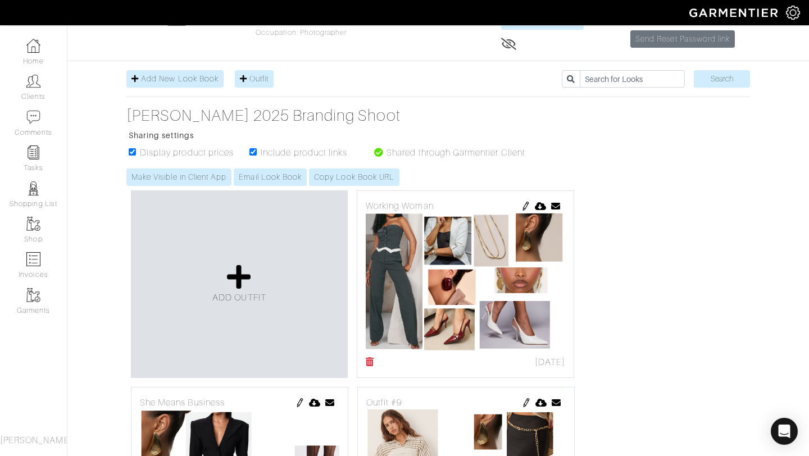
scroll to position [333, 0]
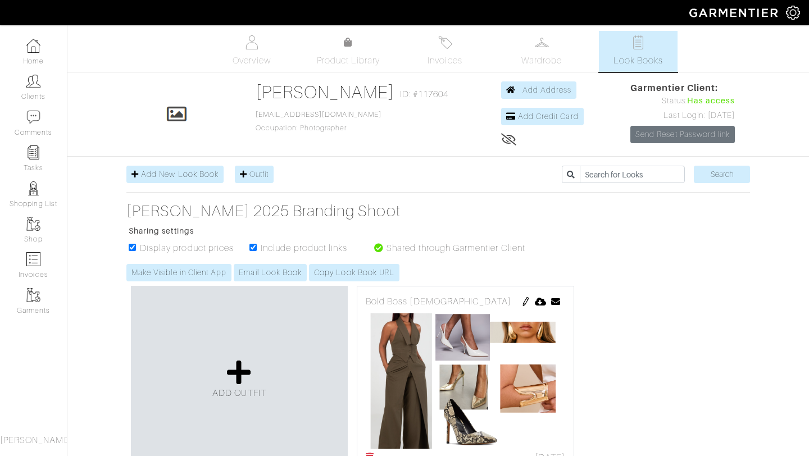
scroll to position [333, 0]
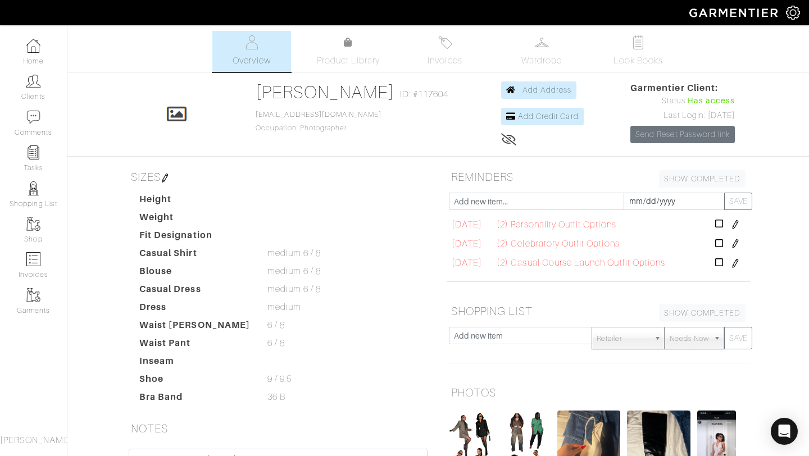
click at [391, 46] on ul "Overview Product Library Invoices Wardrobe Look Books" at bounding box center [438, 51] width 497 height 41
click at [635, 61] on span "Look Books" at bounding box center [639, 60] width 50 height 13
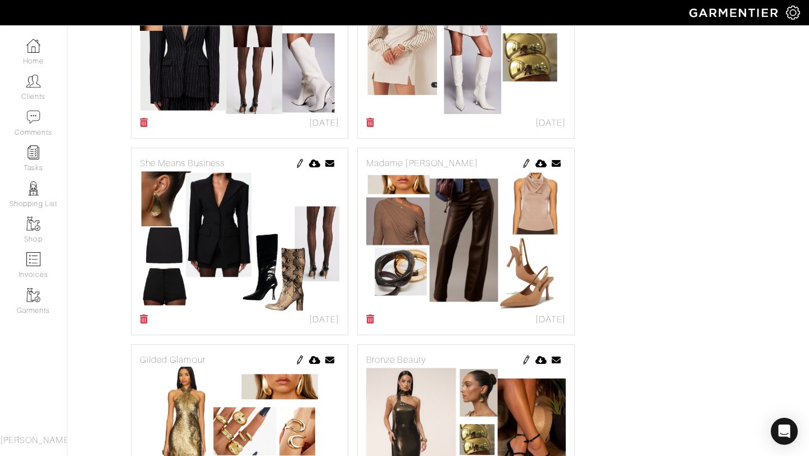
scroll to position [1152, 0]
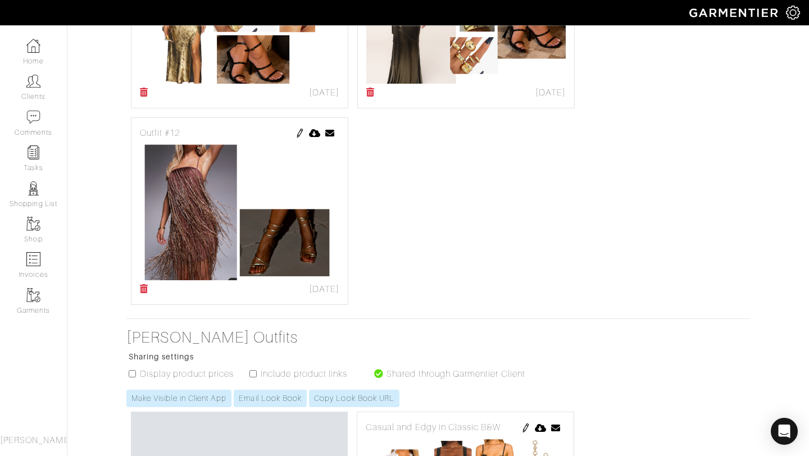
click at [300, 133] on img at bounding box center [300, 133] width 9 height 9
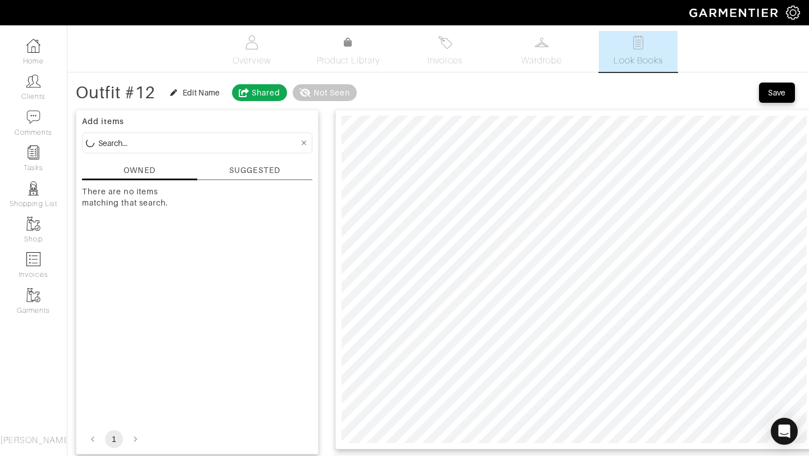
click at [252, 166] on div "SUGGESTED" at bounding box center [254, 171] width 51 height 12
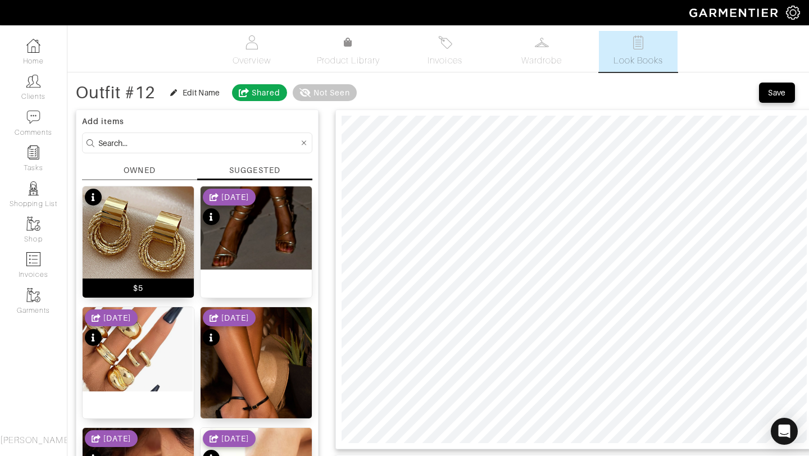
click at [114, 247] on img at bounding box center [138, 243] width 111 height 113
click at [153, 215] on img at bounding box center [138, 243] width 111 height 113
click at [787, 89] on span "Save" at bounding box center [777, 92] width 24 height 11
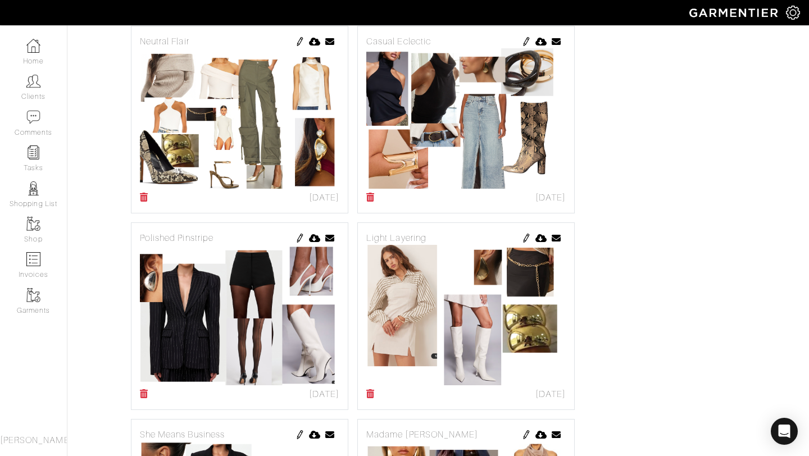
scroll to position [1006, 0]
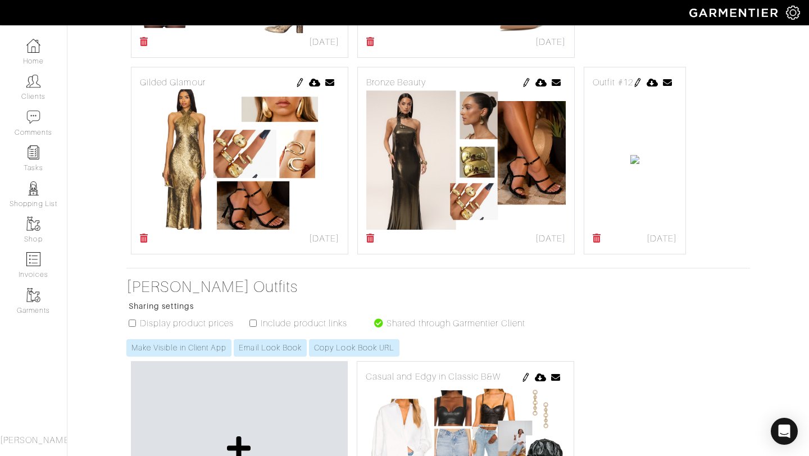
click at [633, 87] on img at bounding box center [637, 82] width 9 height 9
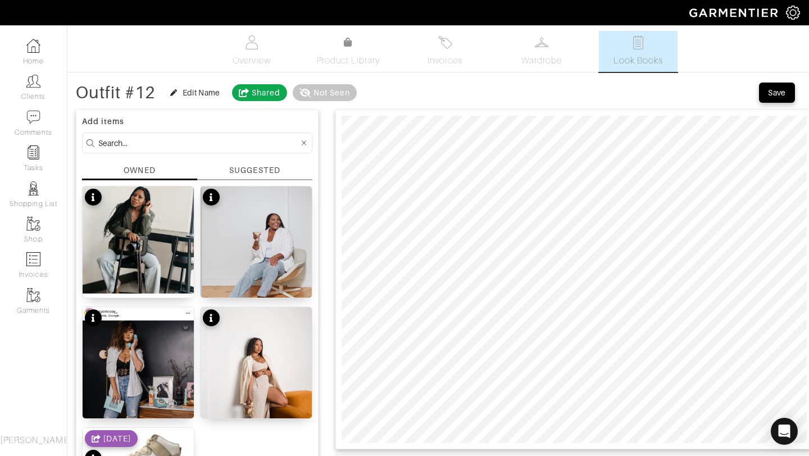
click at [255, 171] on div "SUGGESTED" at bounding box center [254, 171] width 51 height 12
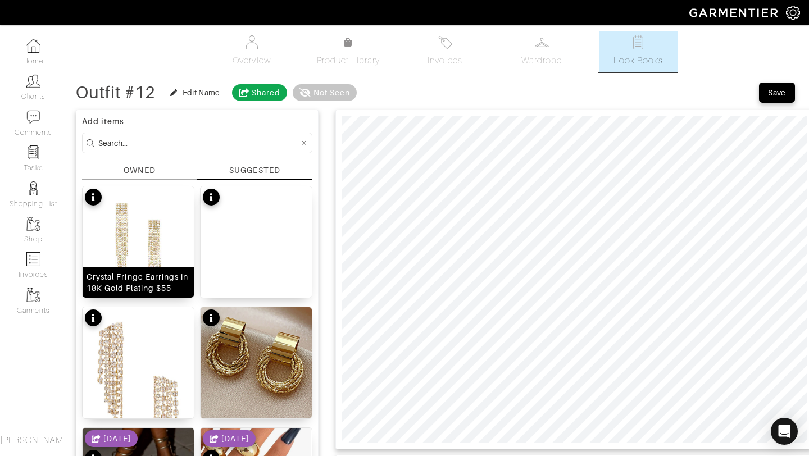
click at [158, 246] on img at bounding box center [138, 255] width 111 height 136
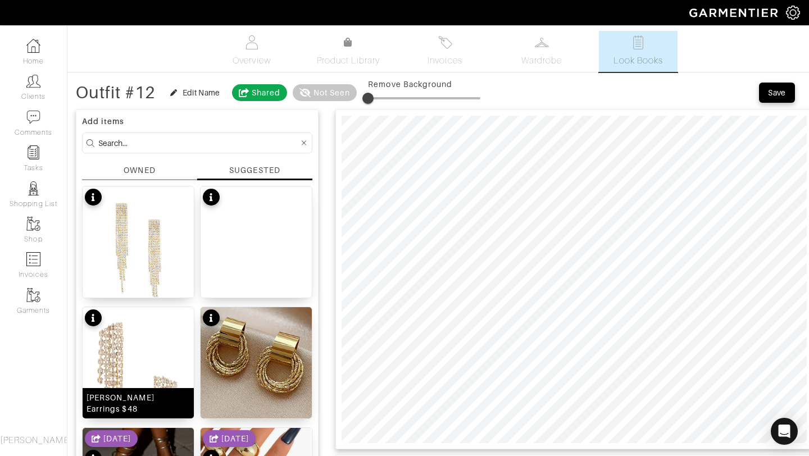
click at [167, 339] on img at bounding box center [138, 402] width 111 height 191
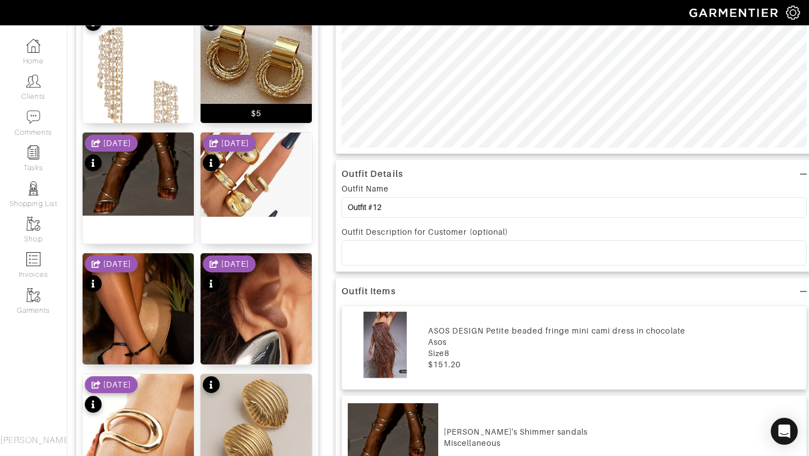
scroll to position [466, 0]
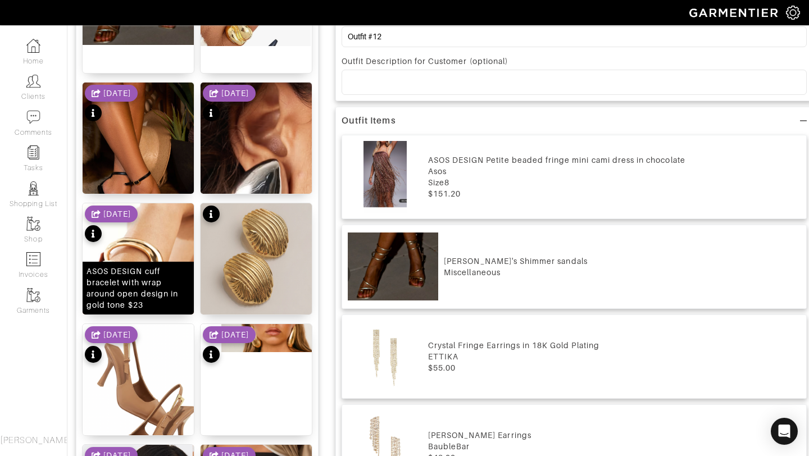
click at [149, 268] on div "ASOS DESIGN cuff bracelet with wrap around open design in gold tone $23" at bounding box center [138, 288] width 103 height 45
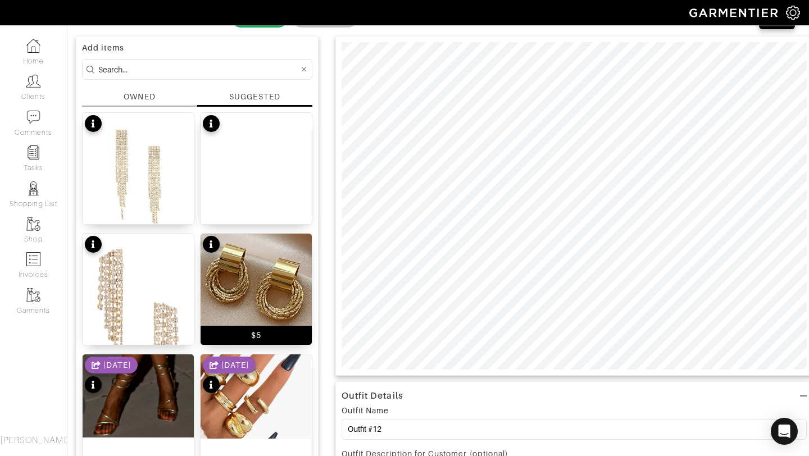
scroll to position [0, 0]
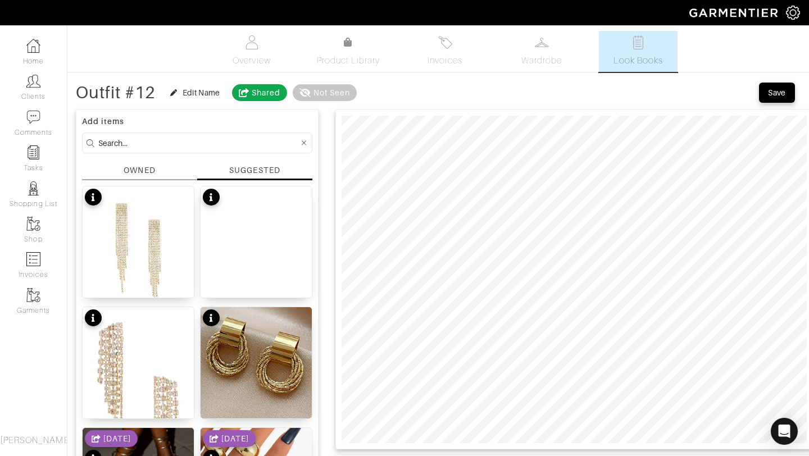
click at [160, 93] on div "Outfit #12 Edit Name Shared Not Seen" at bounding box center [216, 92] width 281 height 22
click at [166, 93] on button "Edit Name" at bounding box center [195, 92] width 62 height 13
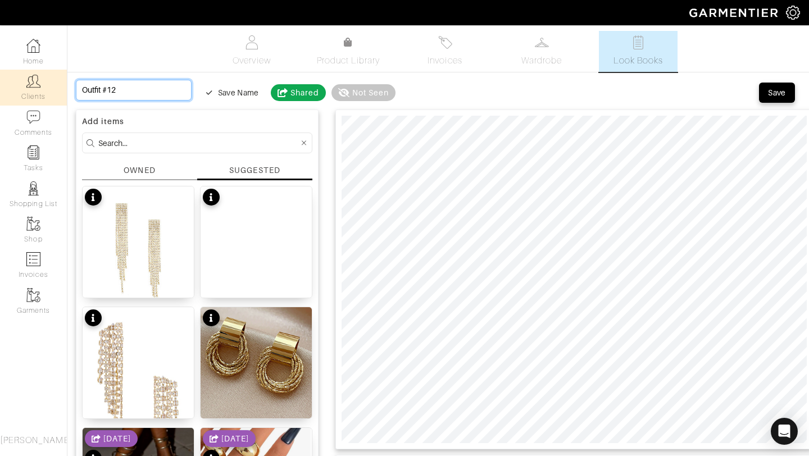
drag, startPoint x: 140, startPoint y: 82, endPoint x: 0, endPoint y: 94, distance: 140.4
drag, startPoint x: 129, startPoint y: 83, endPoint x: 1, endPoint y: 83, distance: 127.6
drag, startPoint x: 129, startPoint y: 94, endPoint x: 0, endPoint y: 83, distance: 129.8
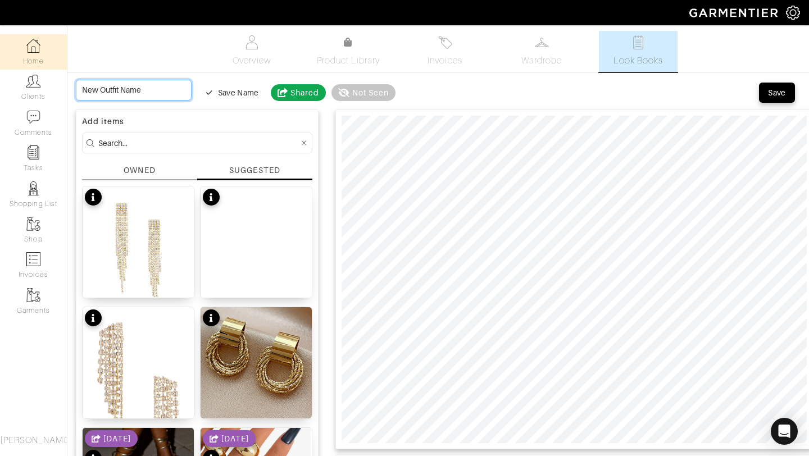
type input "F"
type input "Fe"
type input "Fes"
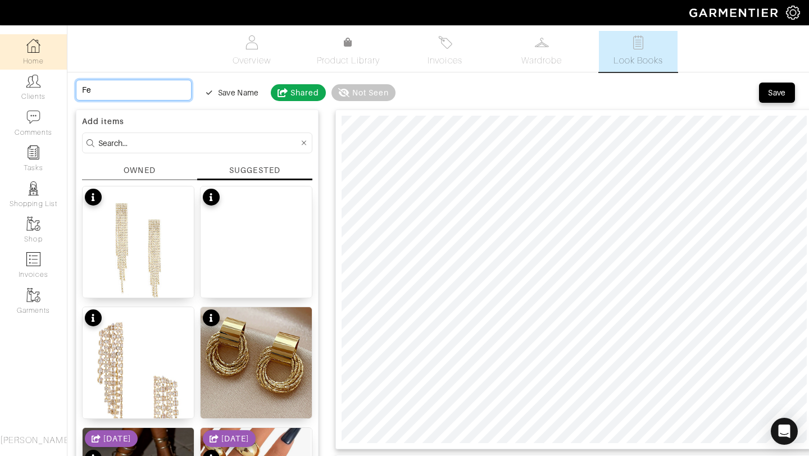
type input "Fes"
type input "Fest"
type input "Festi"
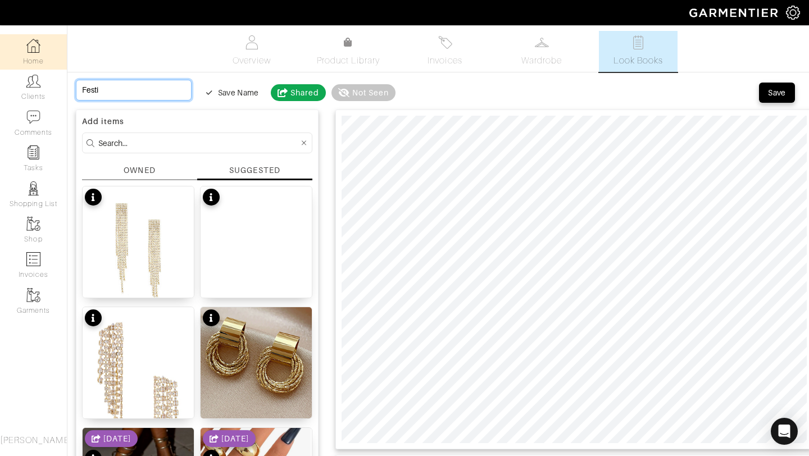
type input "Festiv"
type input "Festive"
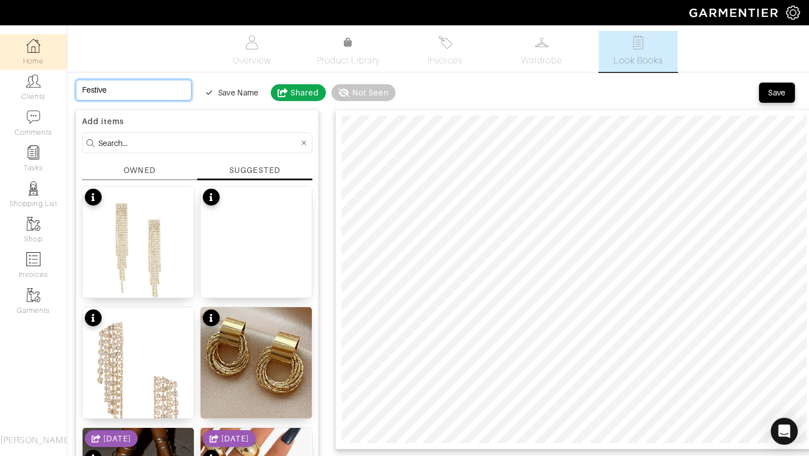
type input "Festive"
type input "Festive f"
type input "Festive fr"
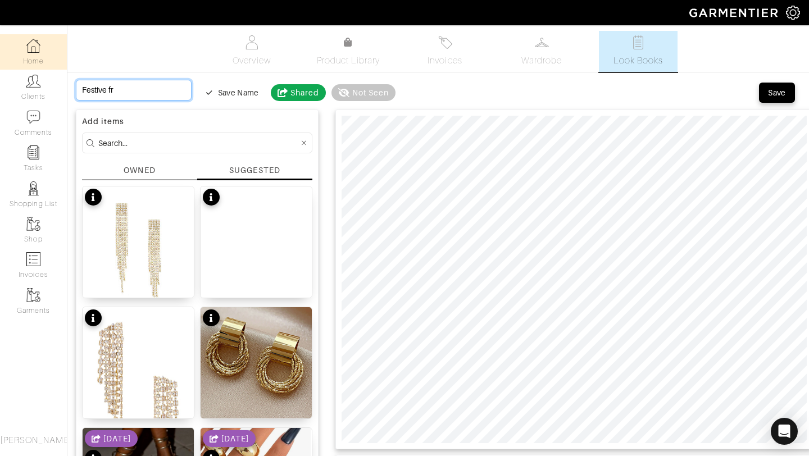
type input "Festive fri"
type input "Festive frin"
type input "Festive fring"
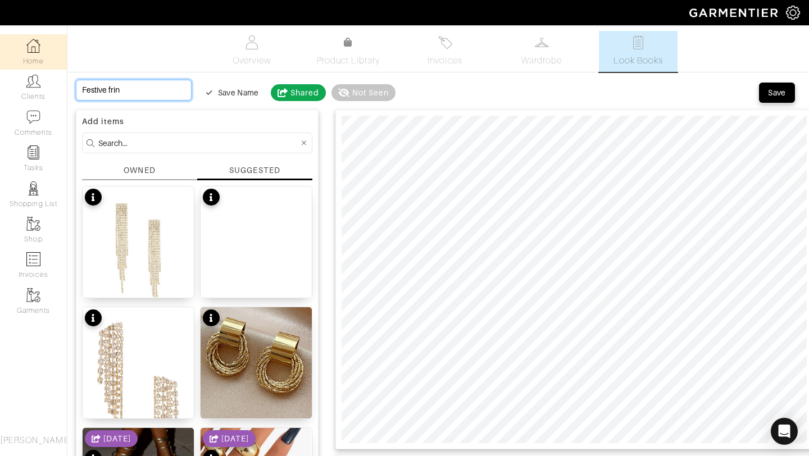
type input "Festive fring"
type input "Festive fringe"
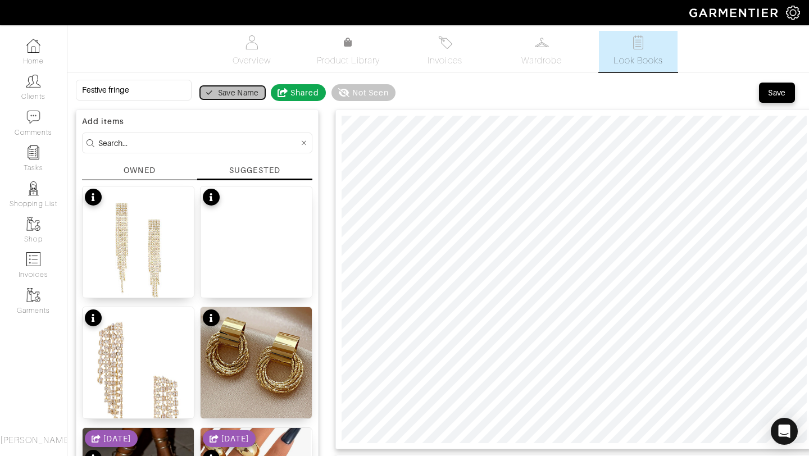
click at [223, 95] on div "Save Name" at bounding box center [238, 92] width 41 height 11
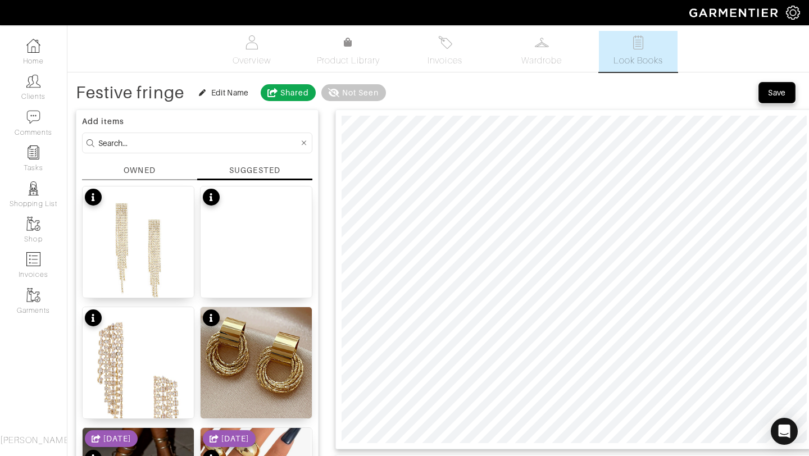
click at [771, 96] on div "Save" at bounding box center [777, 92] width 18 height 11
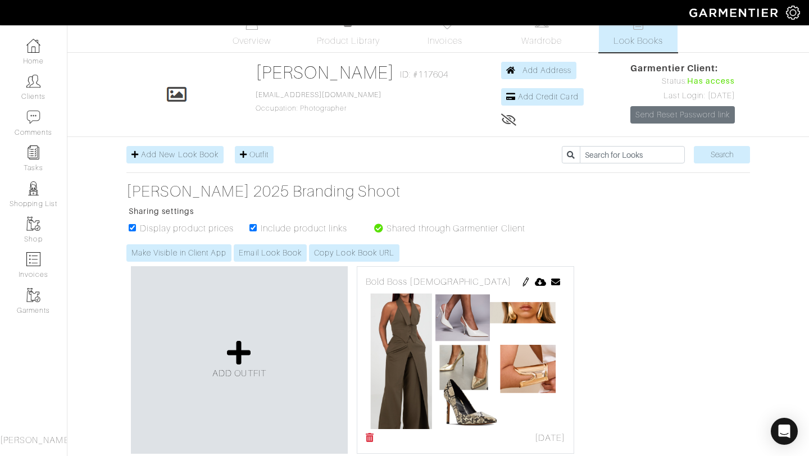
scroll to position [20, 0]
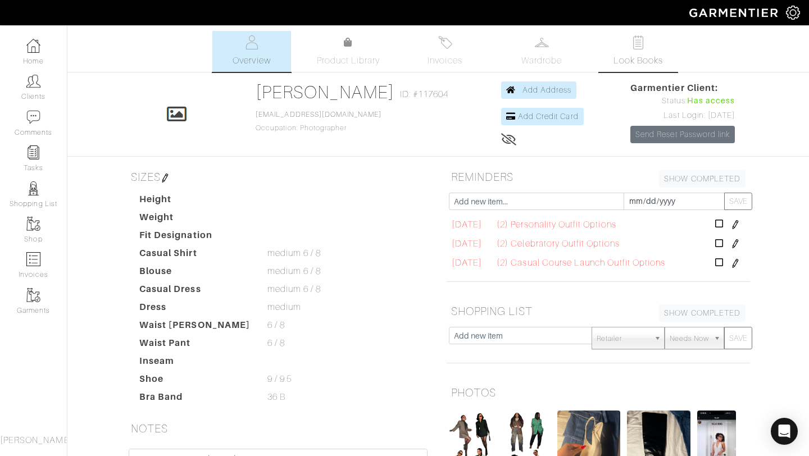
click at [641, 39] on img at bounding box center [639, 42] width 14 height 14
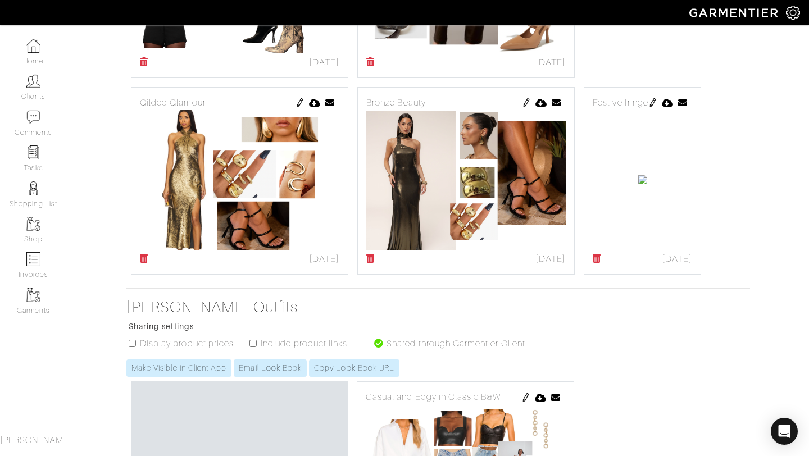
scroll to position [1008, 0]
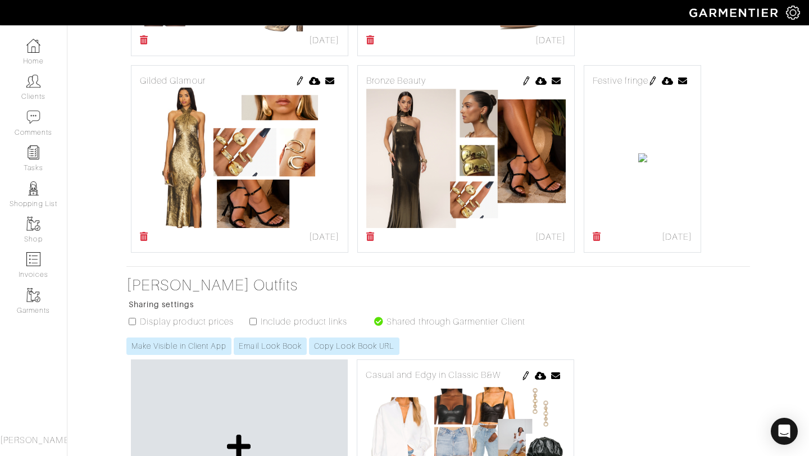
click at [649, 85] on img at bounding box center [653, 80] width 9 height 9
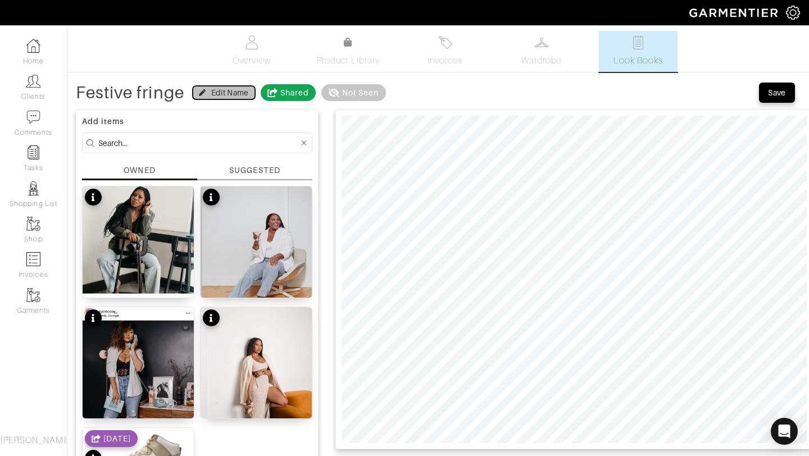
click at [200, 86] on button "Edit Name" at bounding box center [224, 92] width 62 height 13
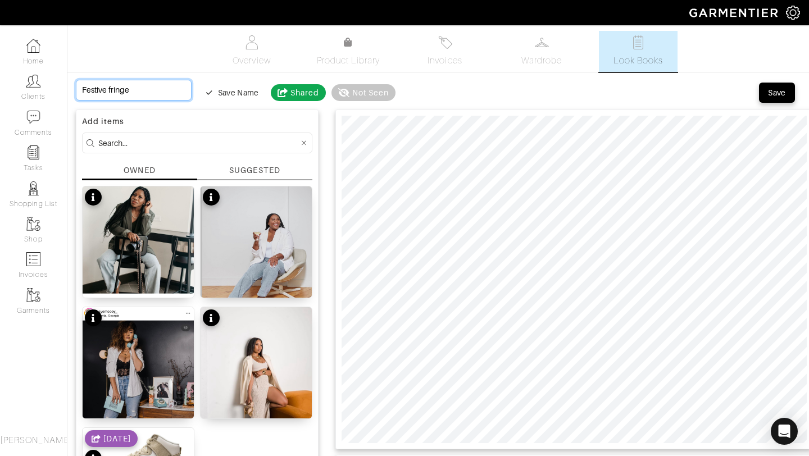
click at [110, 90] on input "Festive fringe" at bounding box center [134, 90] width 116 height 21
type input "Festive ringe"
type input "Festive Fringe"
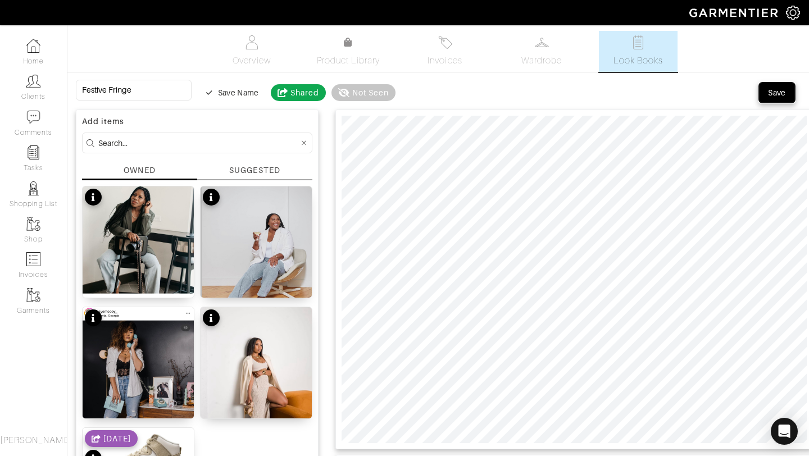
click at [773, 89] on div "Save" at bounding box center [777, 92] width 18 height 11
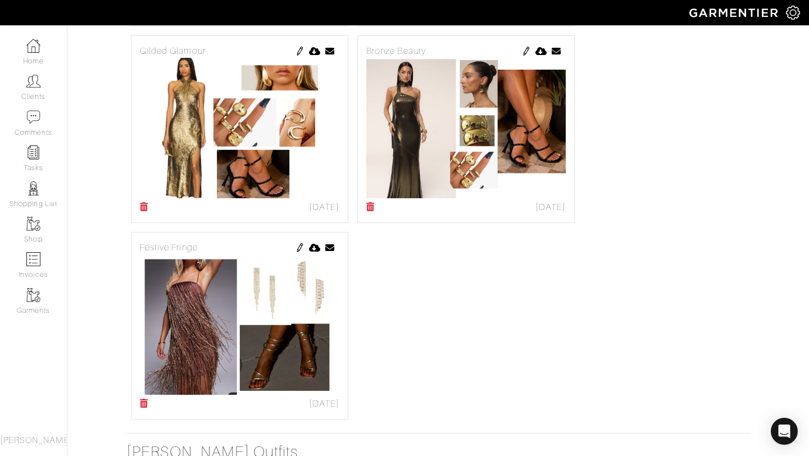
scroll to position [1037, 0]
click at [301, 50] on img at bounding box center [300, 51] width 9 height 9
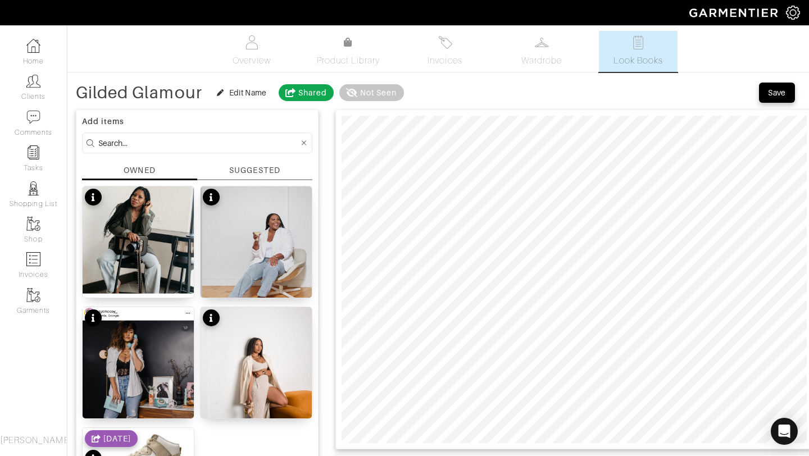
click at [266, 174] on div "SUGGESTED" at bounding box center [254, 171] width 51 height 12
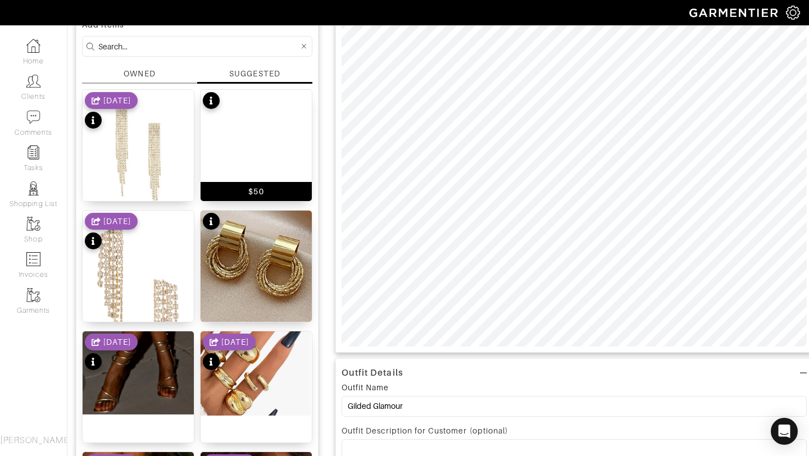
scroll to position [272, 0]
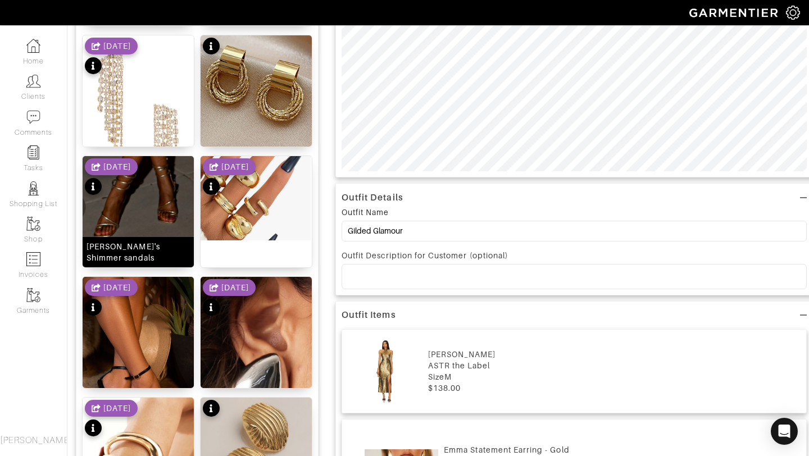
click at [145, 202] on img at bounding box center [138, 197] width 111 height 83
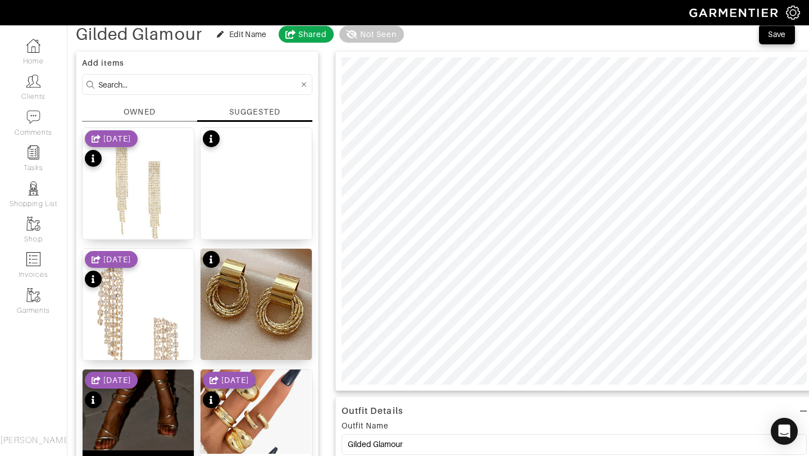
scroll to position [13, 0]
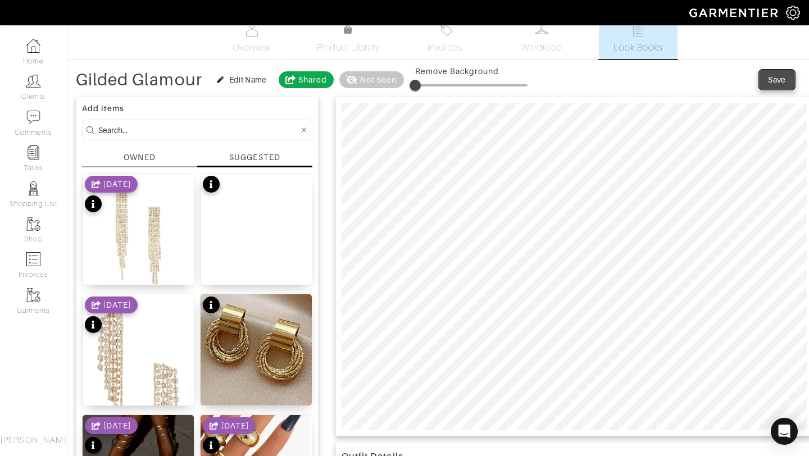
click at [765, 76] on span "Save" at bounding box center [777, 79] width 24 height 11
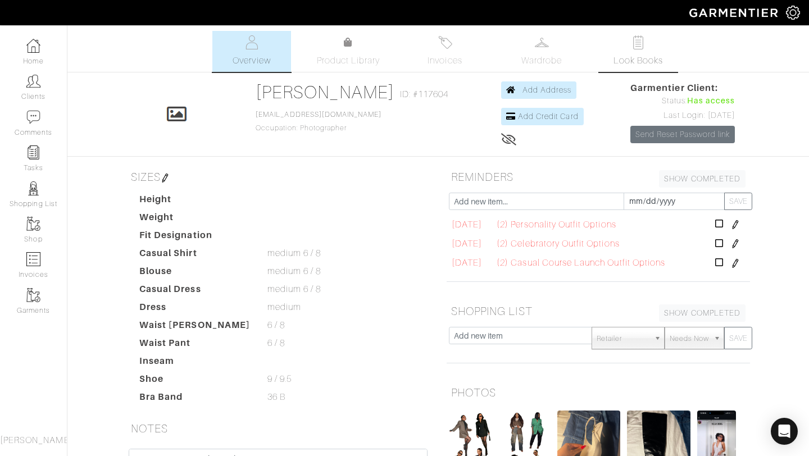
click at [624, 64] on span "Look Books" at bounding box center [639, 60] width 50 height 13
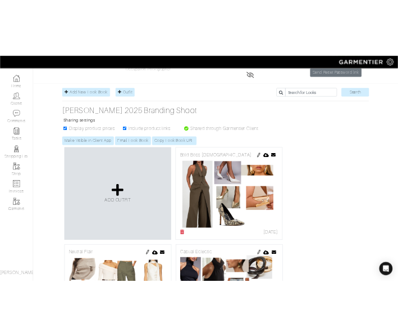
scroll to position [99, 0]
